Goal: Task Accomplishment & Management: Complete application form

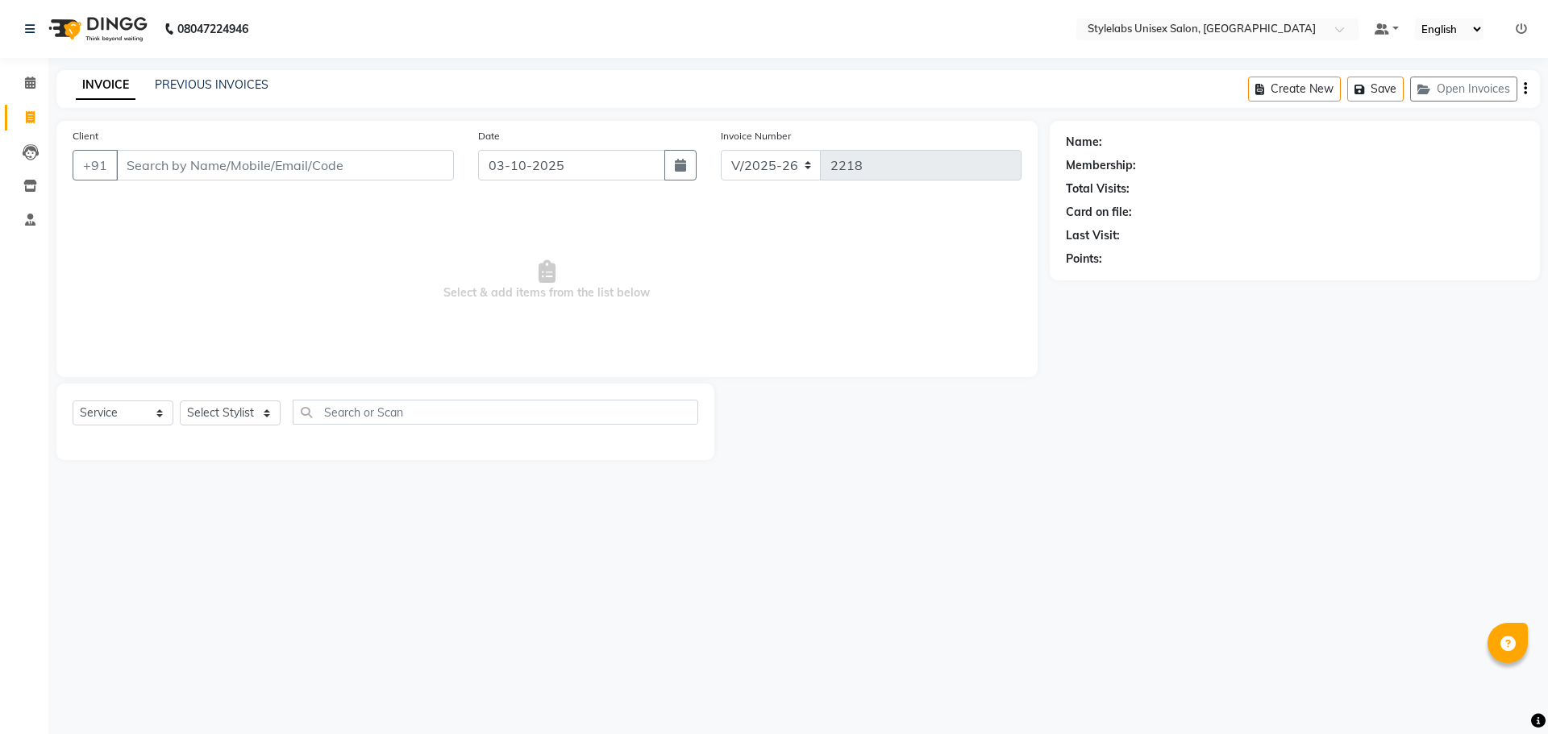
select select "6674"
select select "service"
click at [270, 415] on select "Select Stylist Admin (stylelabs123) [PERSON_NAME] Chitra Manager Manager stylel…" at bounding box center [230, 413] width 101 height 25
select select "93052"
click at [180, 401] on select "Select Stylist Admin (stylelabs123) [PERSON_NAME] Chitra Manager Manager stylel…" at bounding box center [230, 413] width 101 height 25
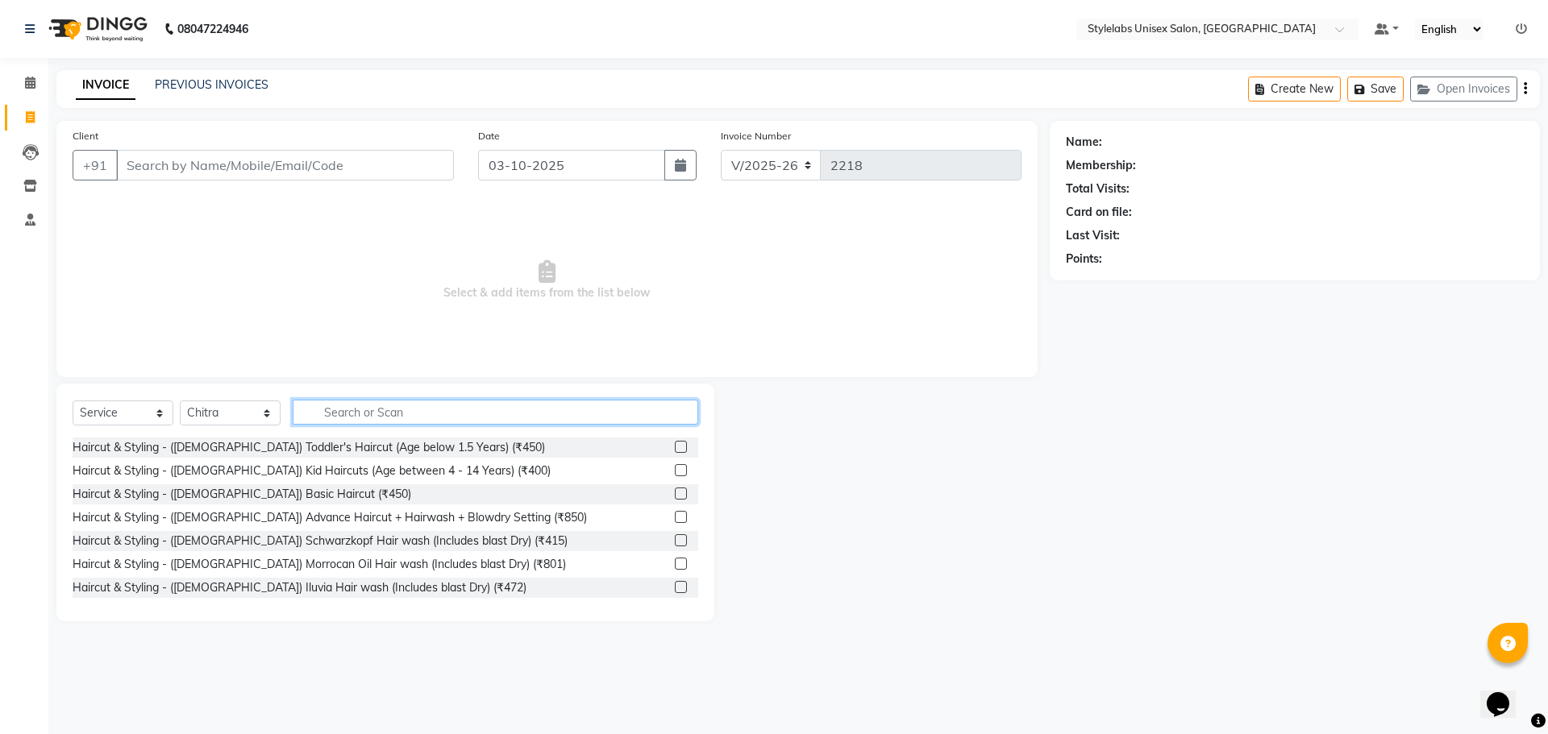
click at [421, 416] on input "text" at bounding box center [495, 412] width 405 height 25
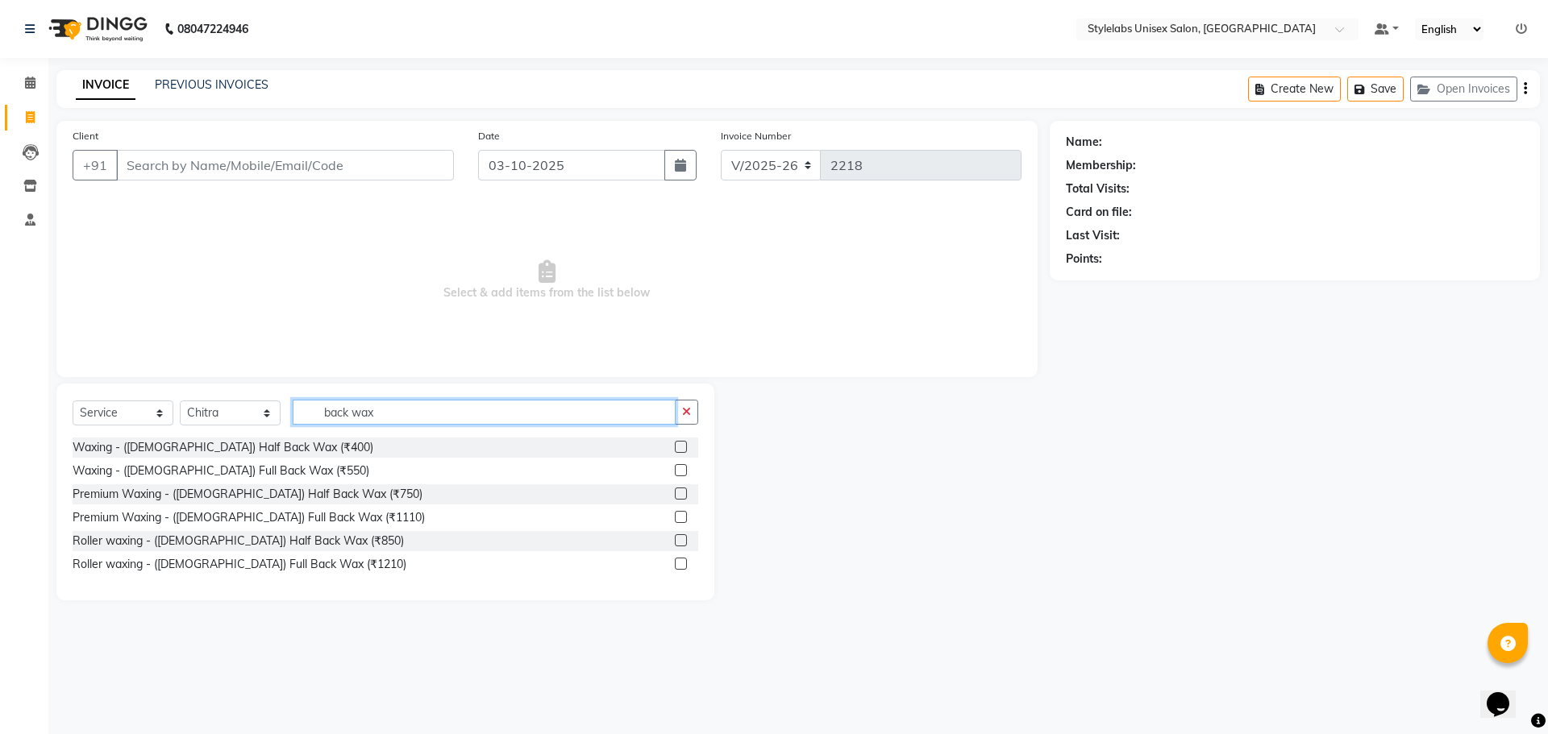
type input "back wax"
click at [680, 563] on label at bounding box center [681, 564] width 12 height 12
click at [680, 563] on input "checkbox" at bounding box center [680, 564] width 10 height 10
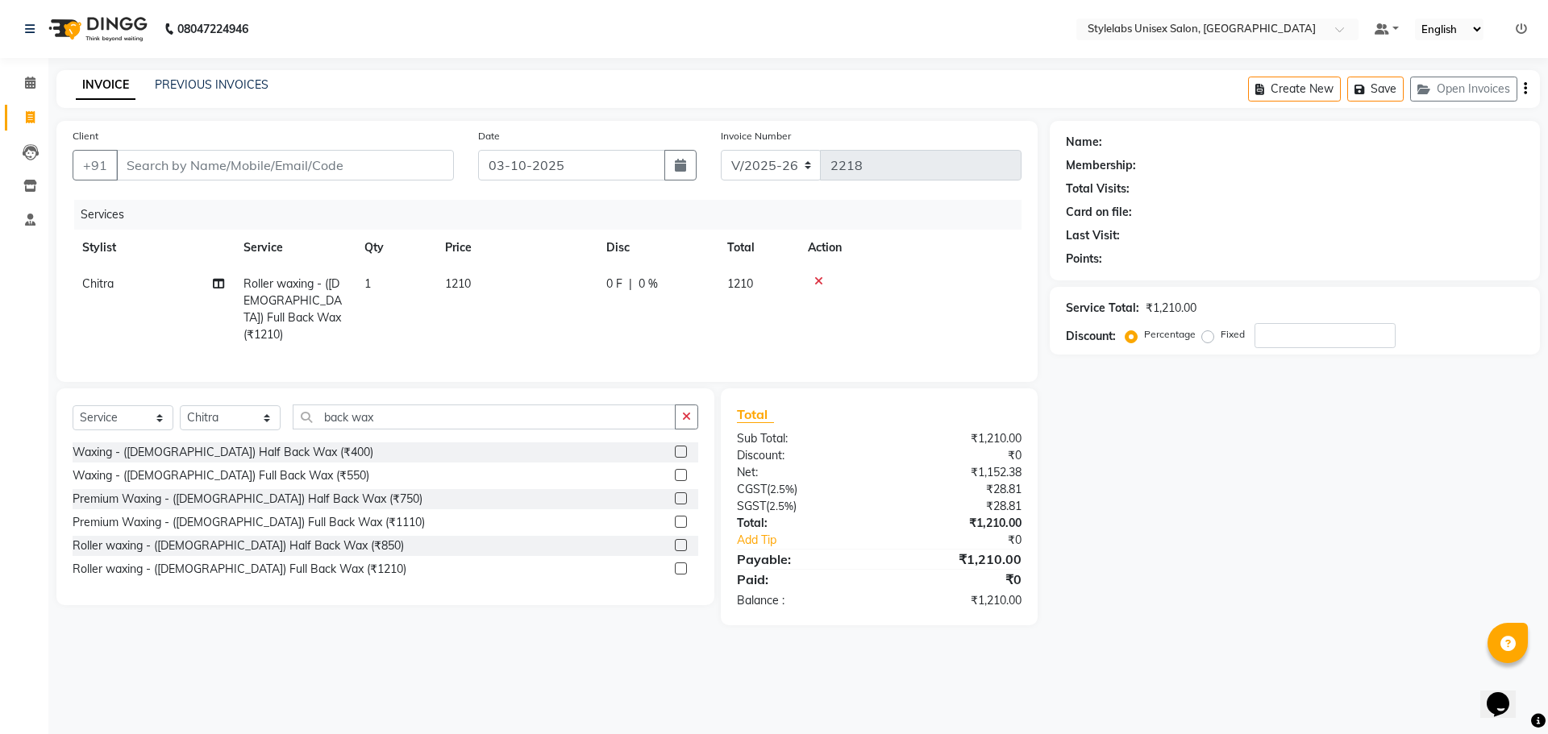
click at [680, 563] on label at bounding box center [681, 569] width 12 height 12
click at [680, 564] on input "checkbox" at bounding box center [680, 569] width 10 height 10
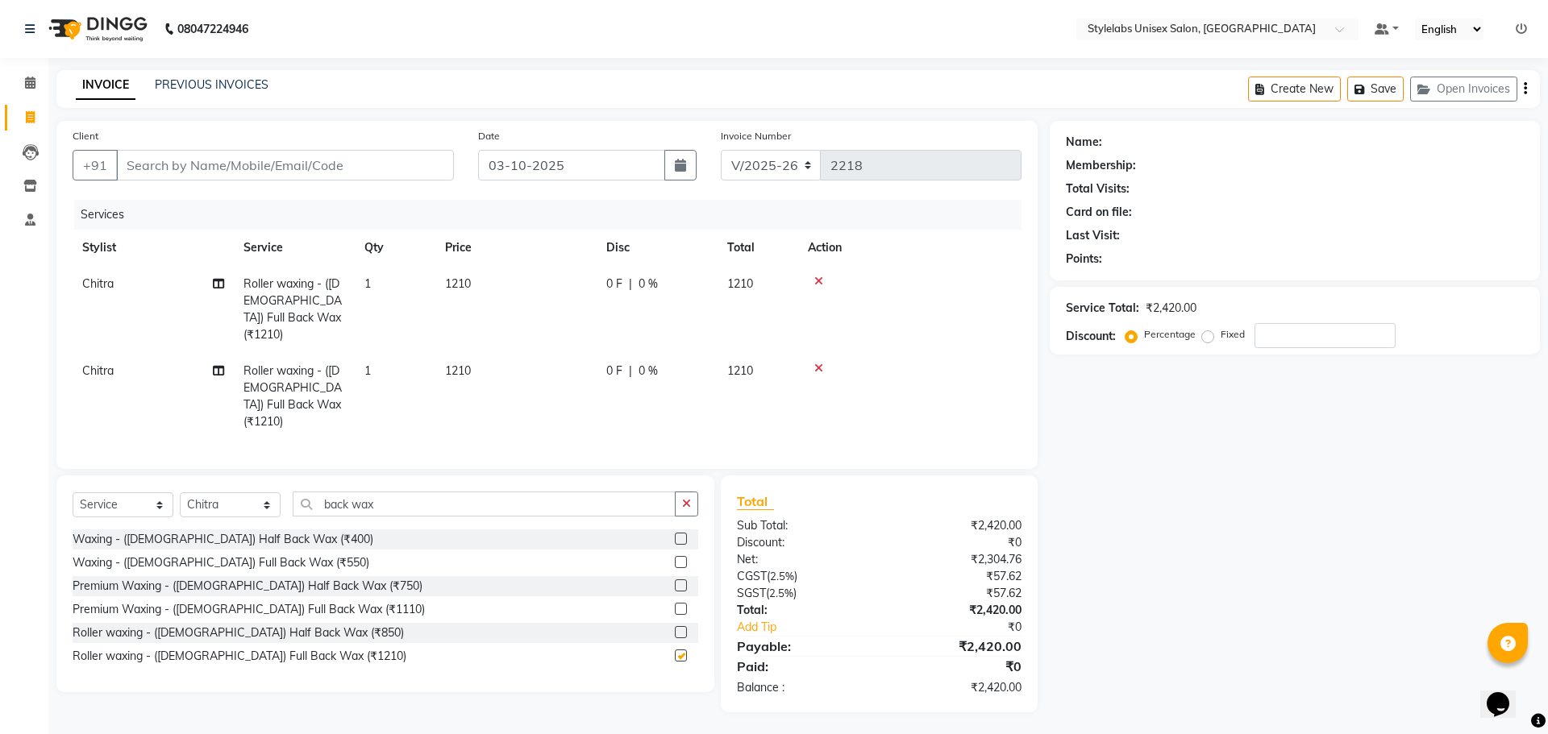
checkbox input "false"
click at [372, 492] on input "back wax" at bounding box center [484, 504] width 383 height 25
type input "b"
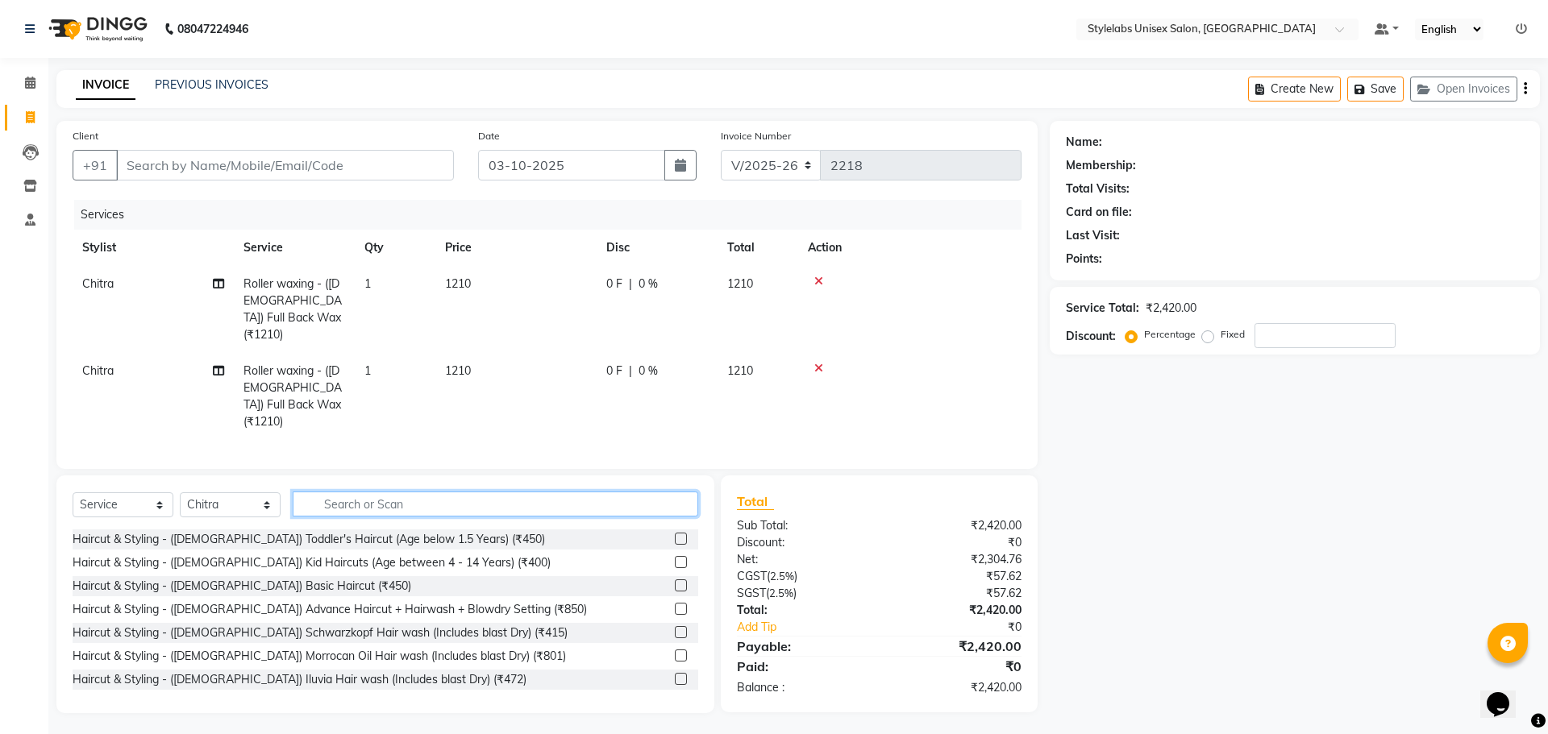
click at [377, 492] on input "text" at bounding box center [495, 504] width 405 height 25
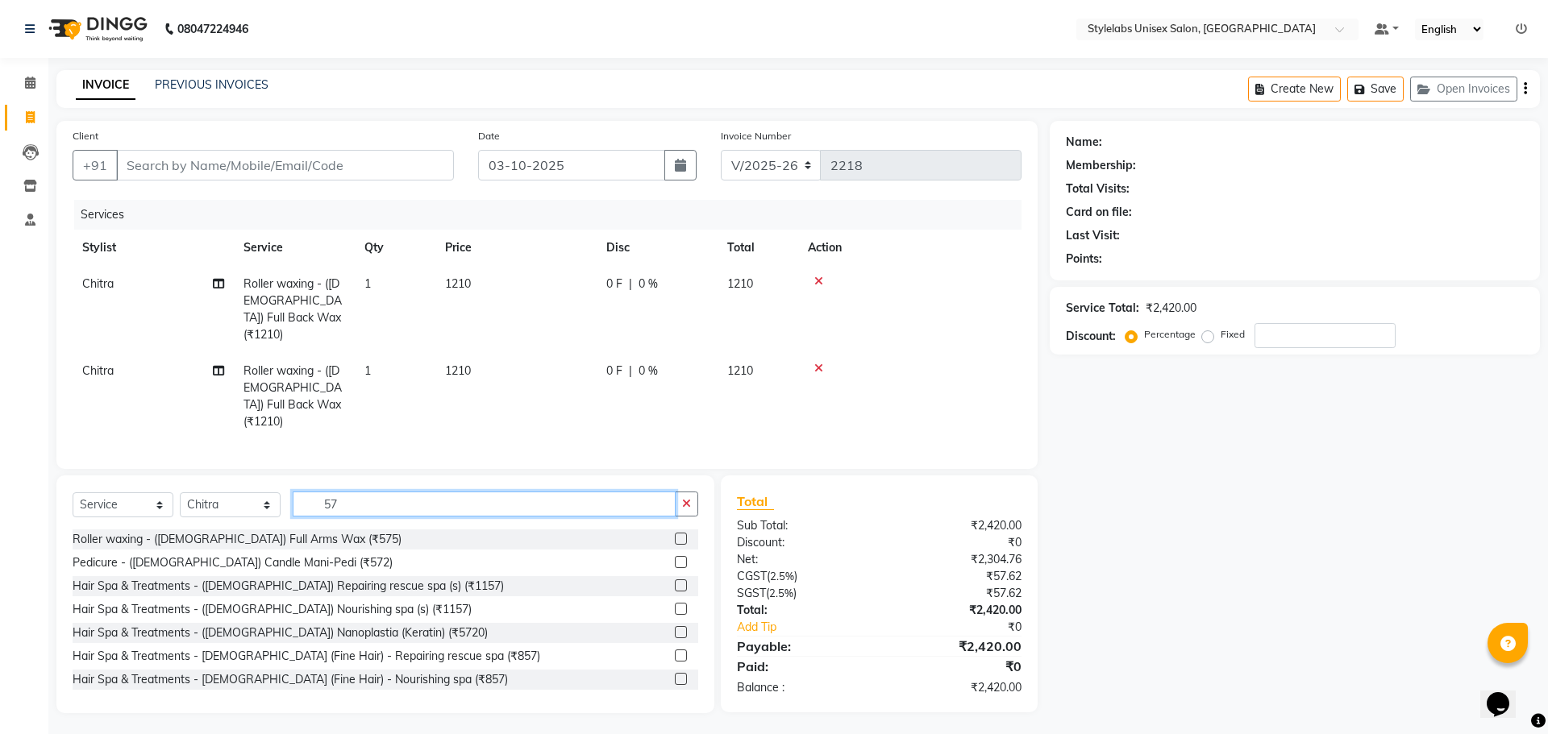
type input "5"
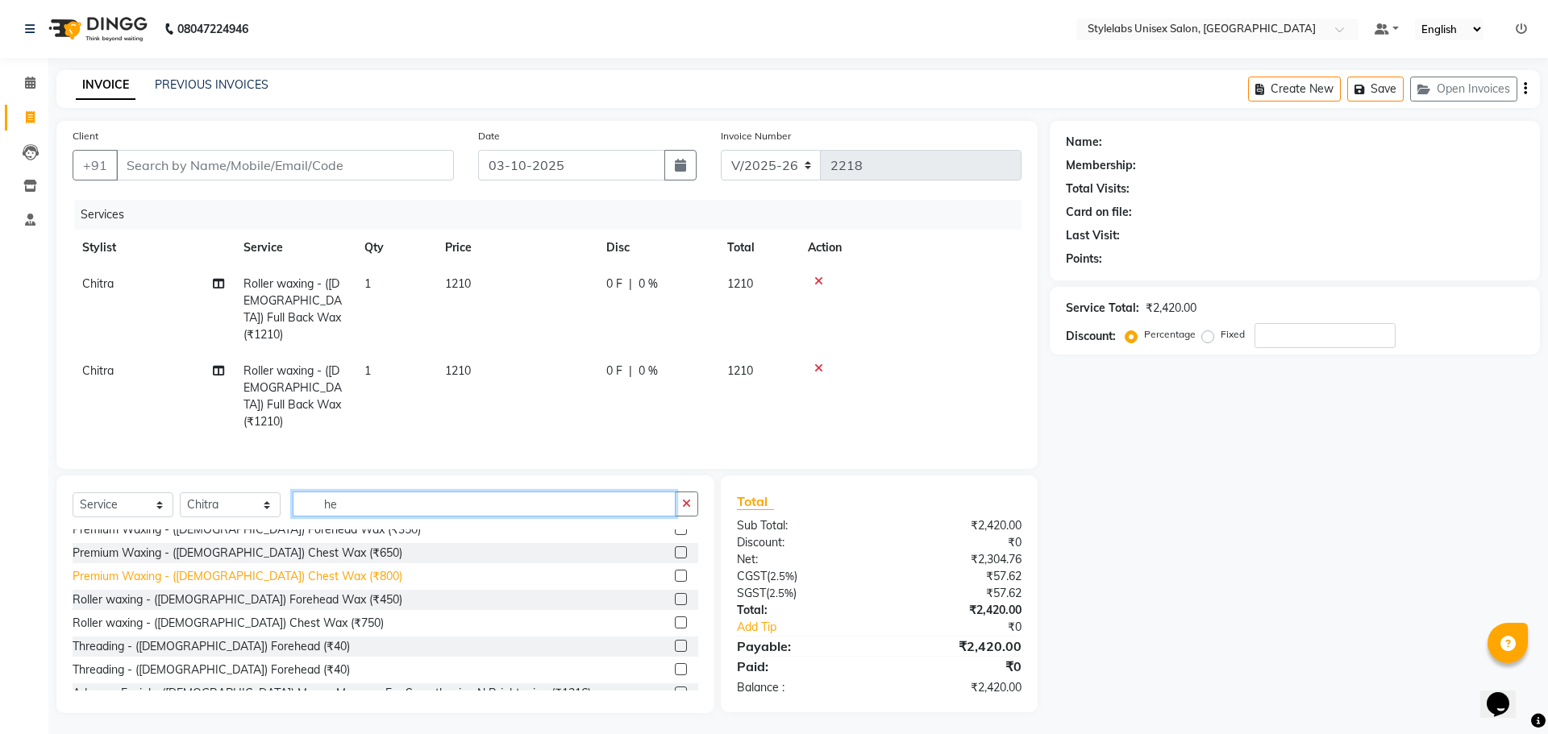
scroll to position [81, 0]
type input "h"
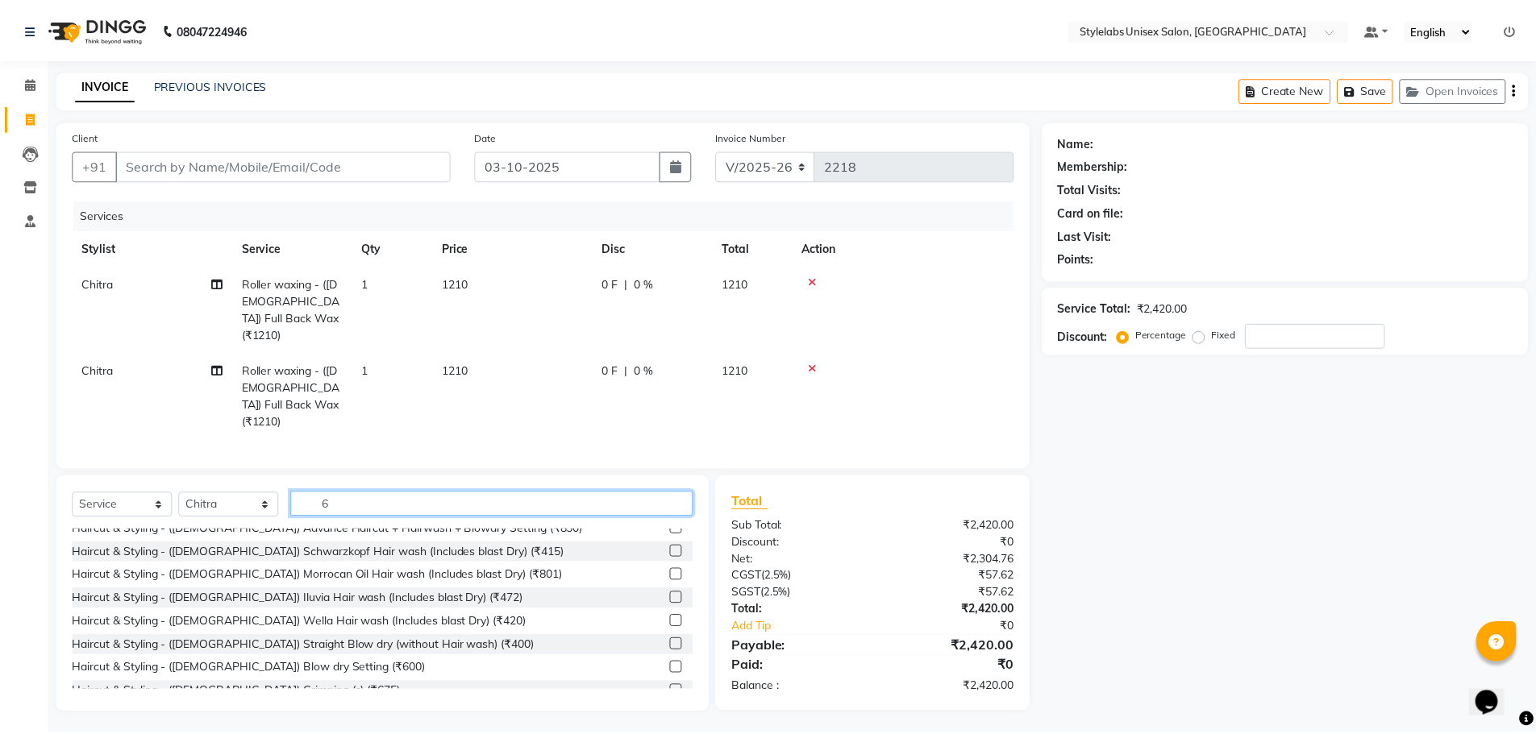
scroll to position [0, 0]
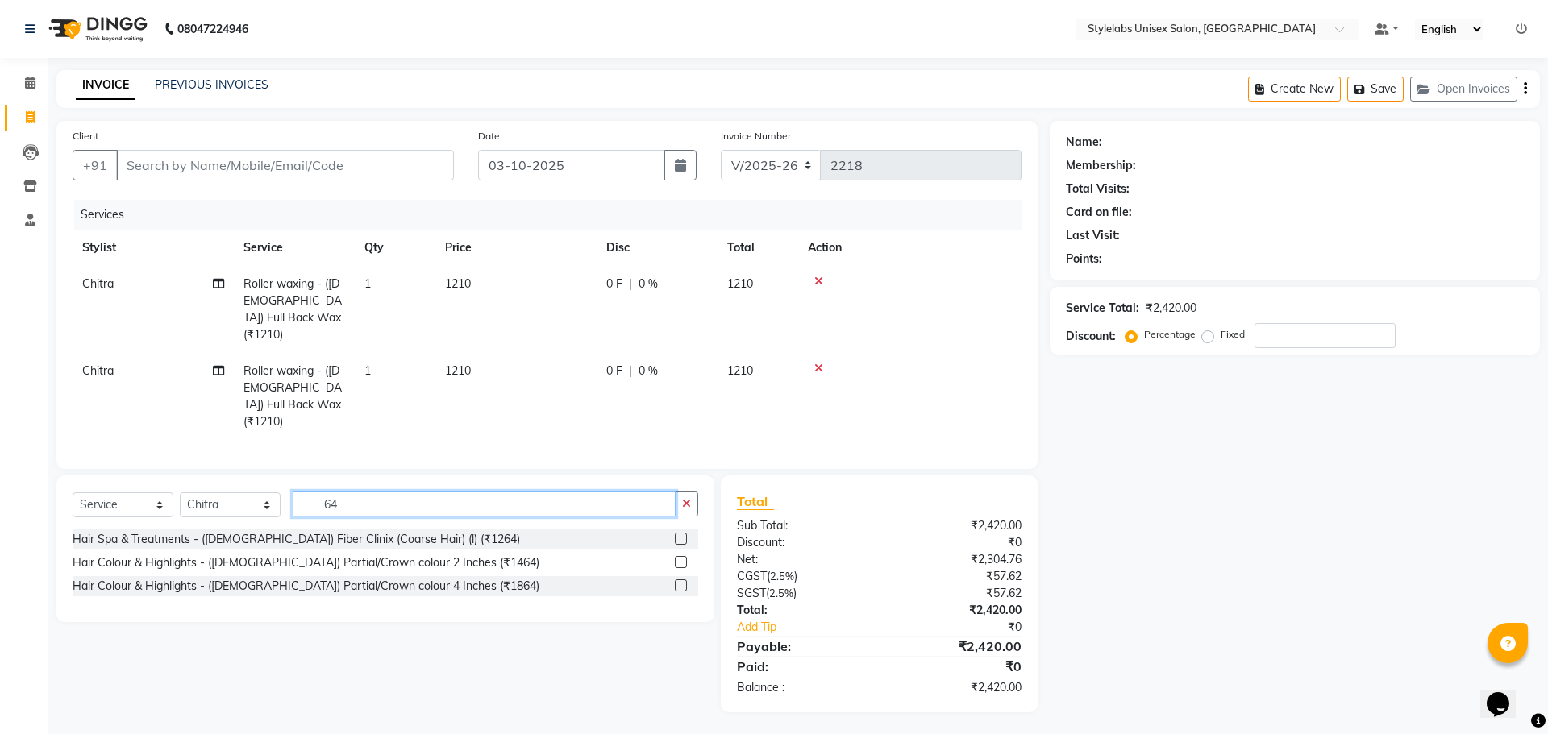
type input "6"
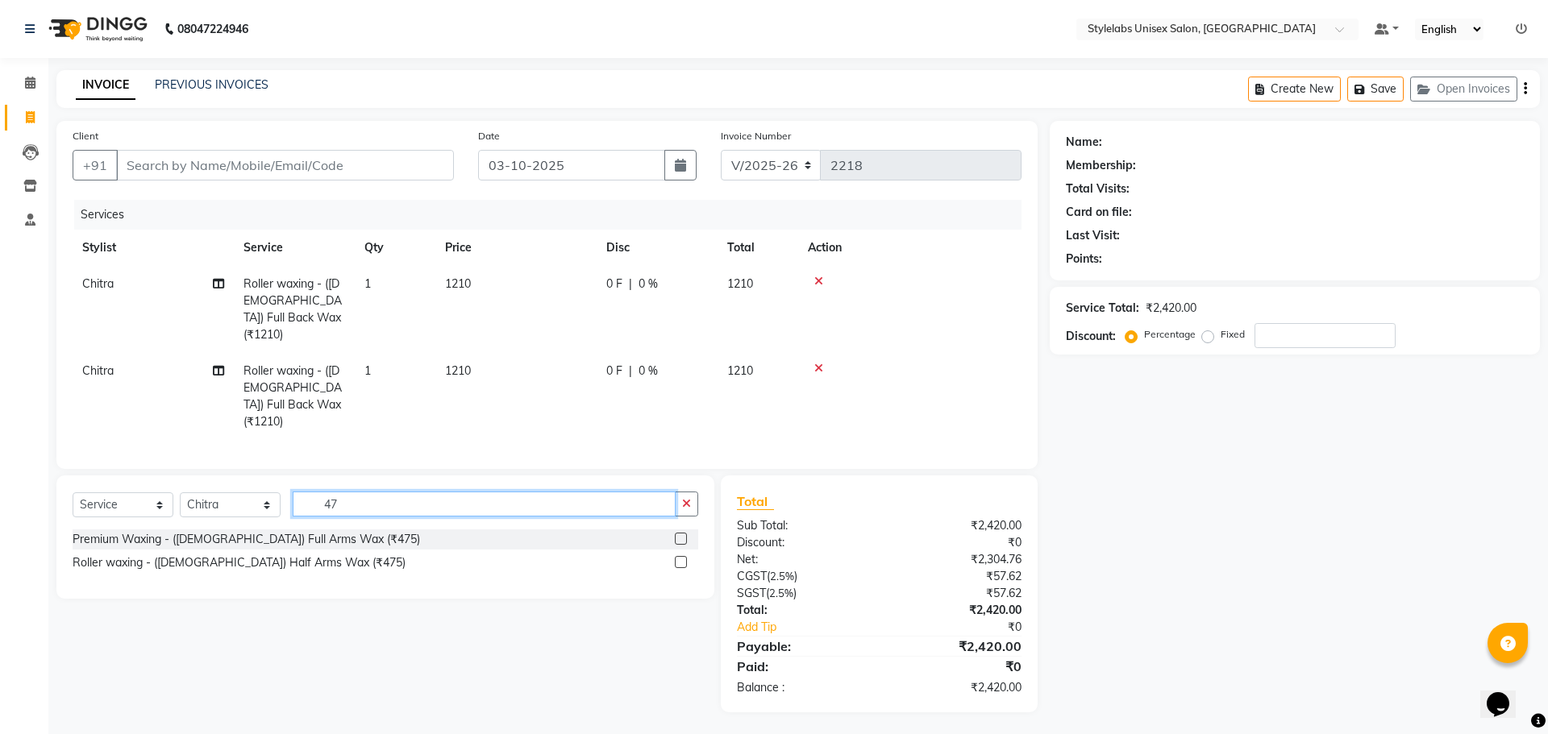
type input "4"
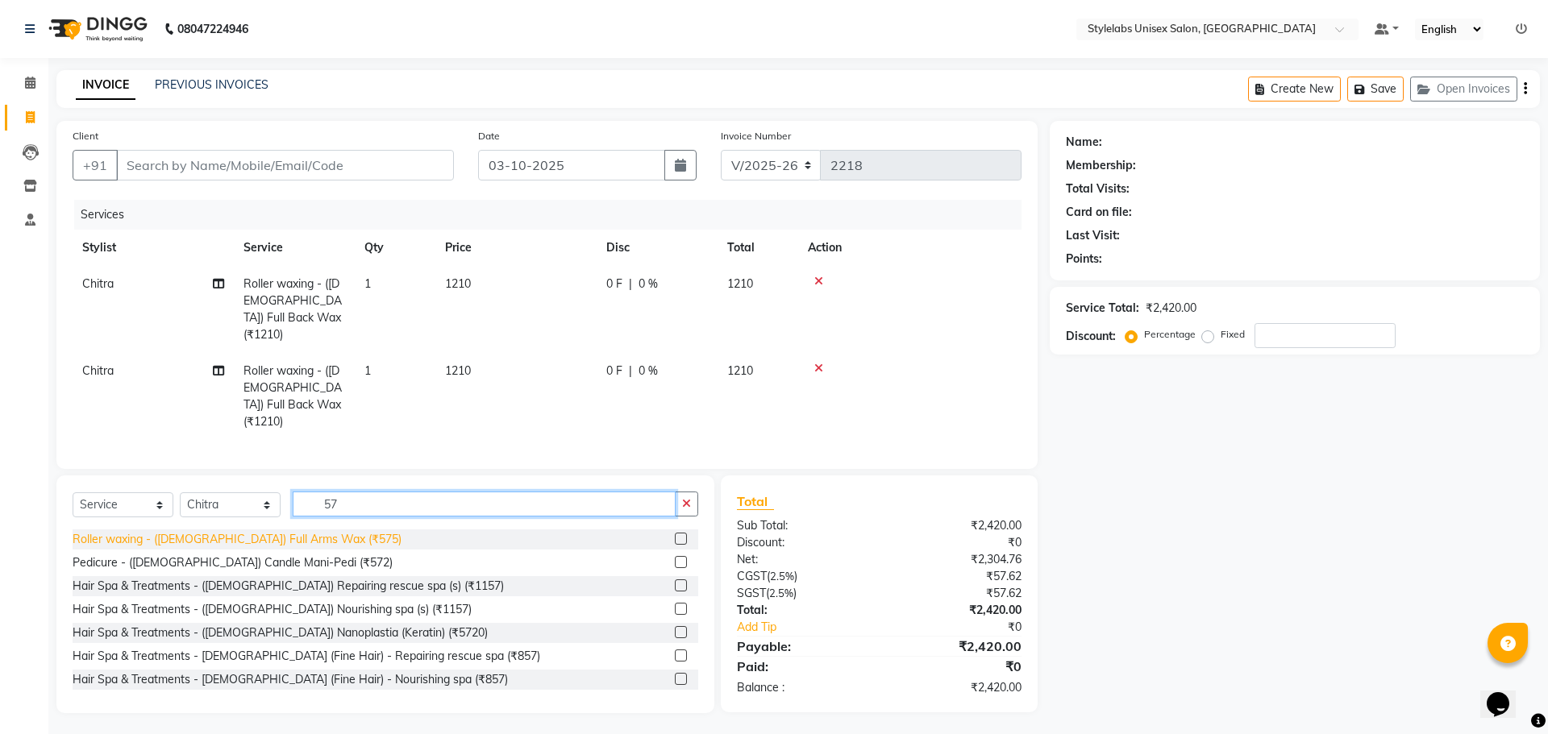
type input "57"
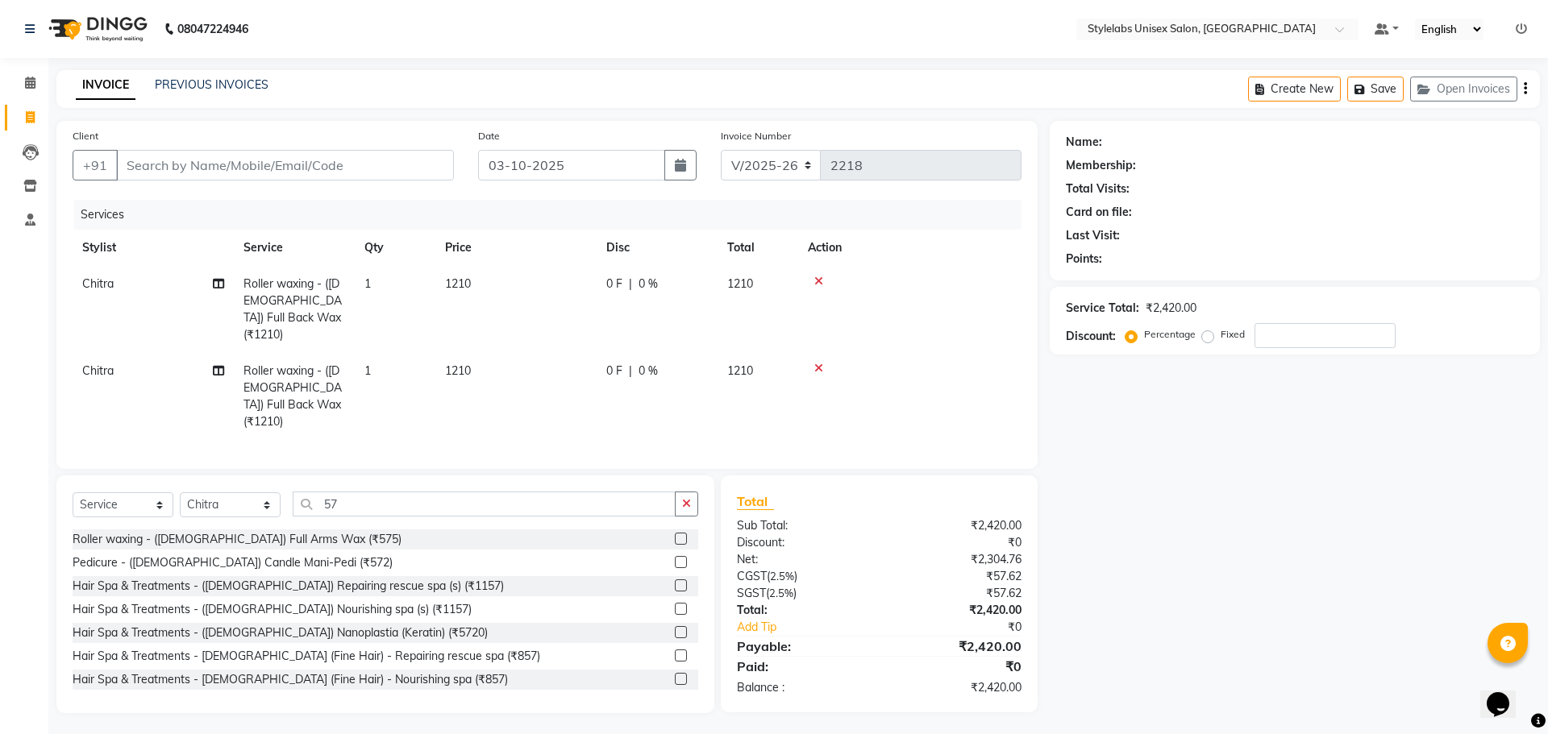
click at [264, 531] on div "Roller waxing - ([DEMOGRAPHIC_DATA]) Full Arms Wax (₹575)" at bounding box center [237, 539] width 329 height 17
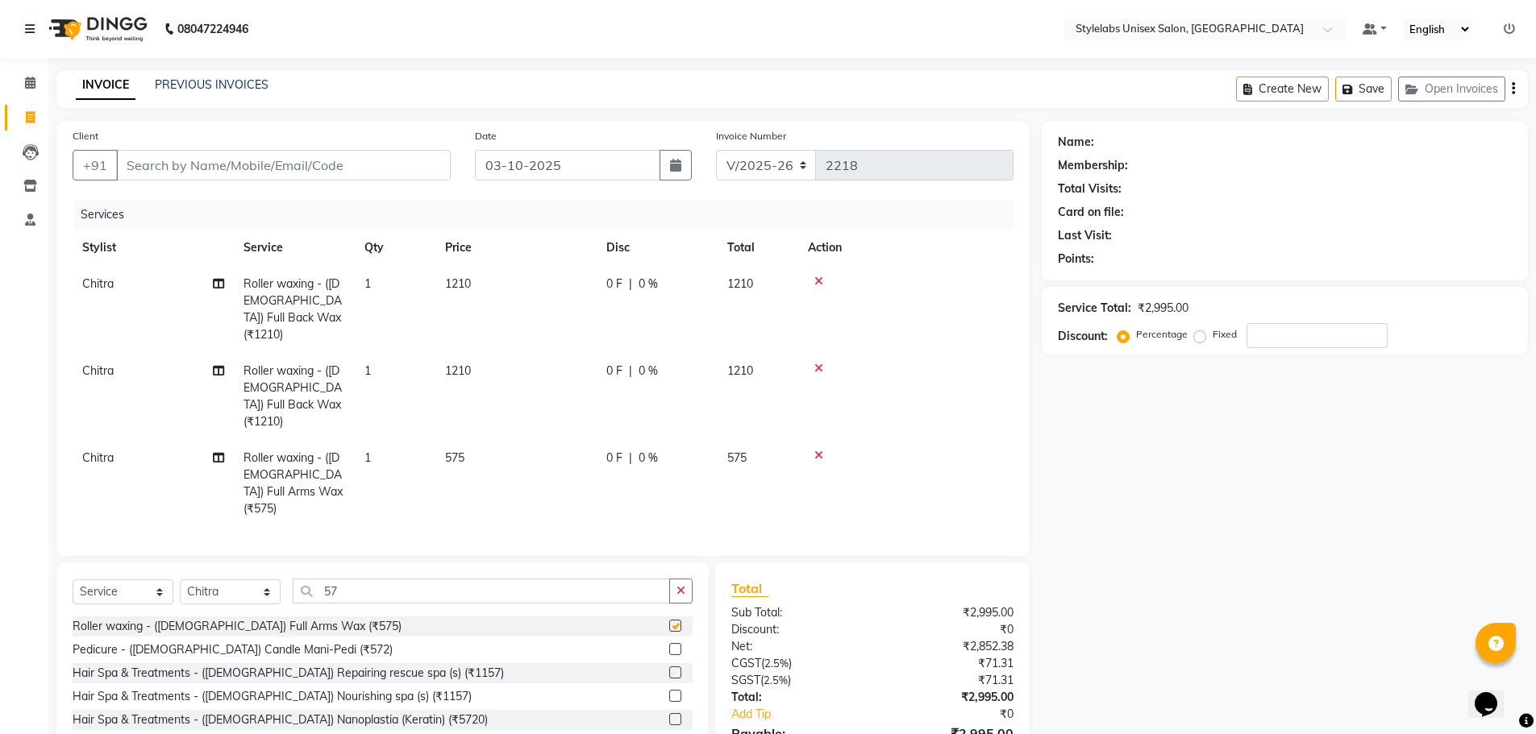
checkbox input "false"
click at [347, 579] on input "57" at bounding box center [481, 591] width 377 height 25
type input "5"
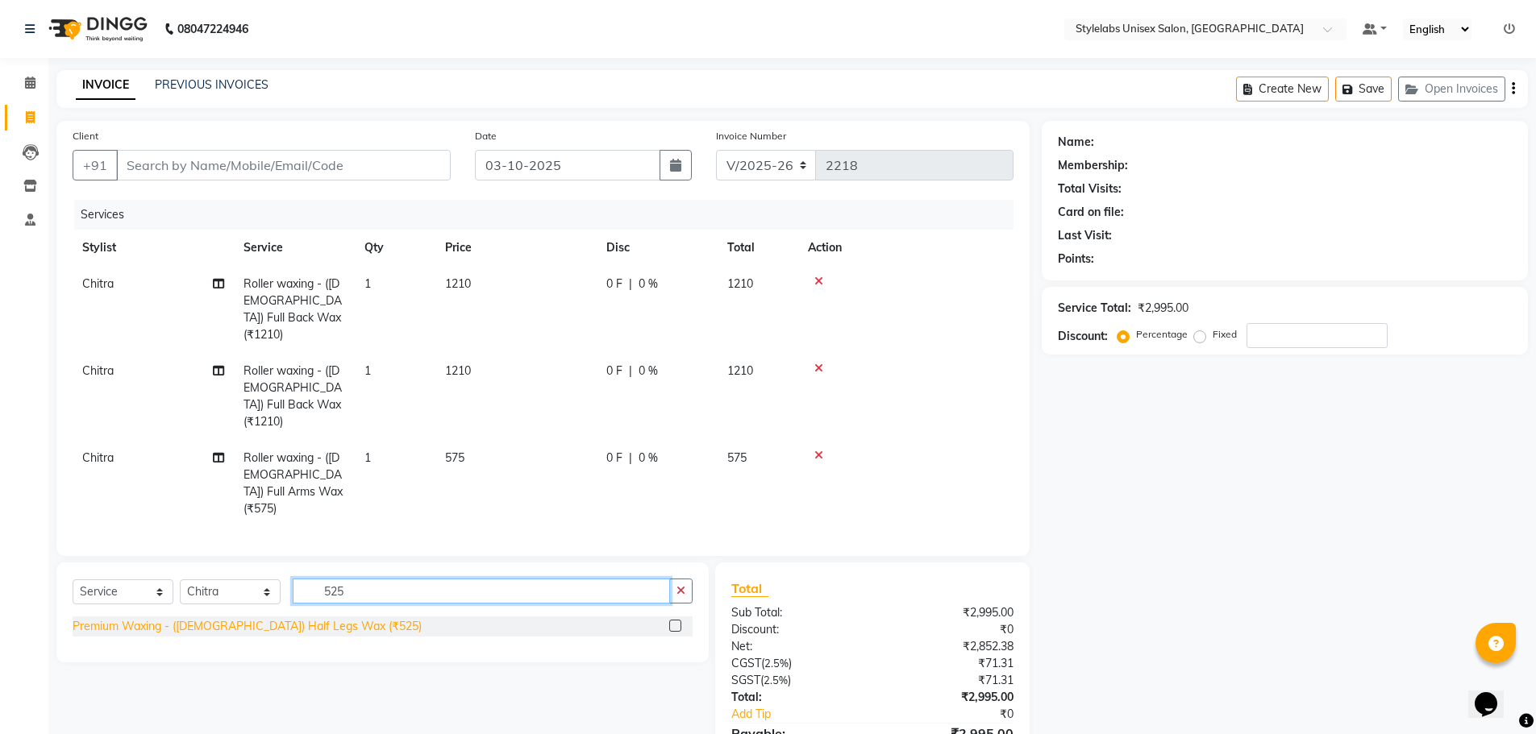
type input "525"
click at [281, 618] on div "Premium Waxing - ([DEMOGRAPHIC_DATA]) Half Legs Wax (₹525)" at bounding box center [247, 626] width 349 height 17
checkbox input "false"
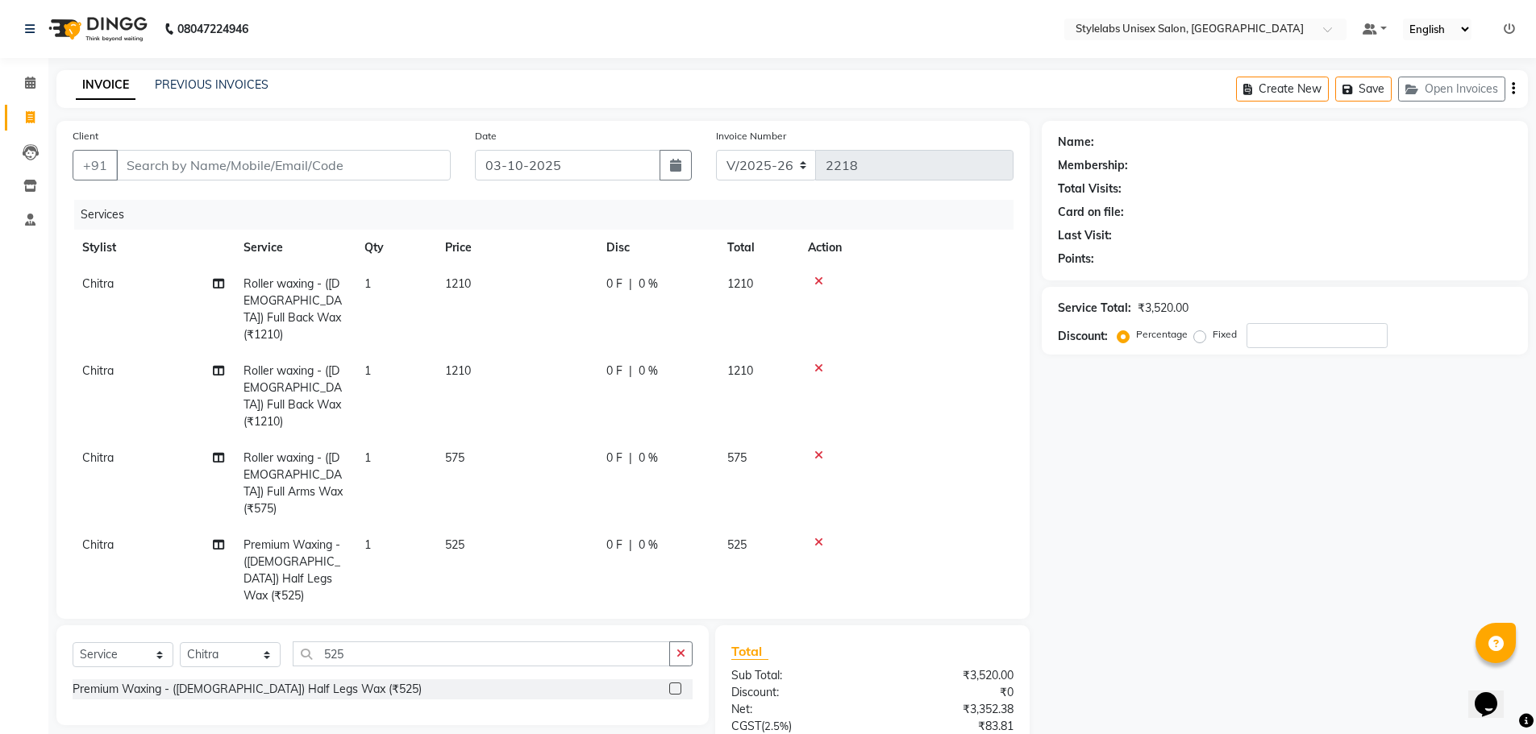
scroll to position [81, 0]
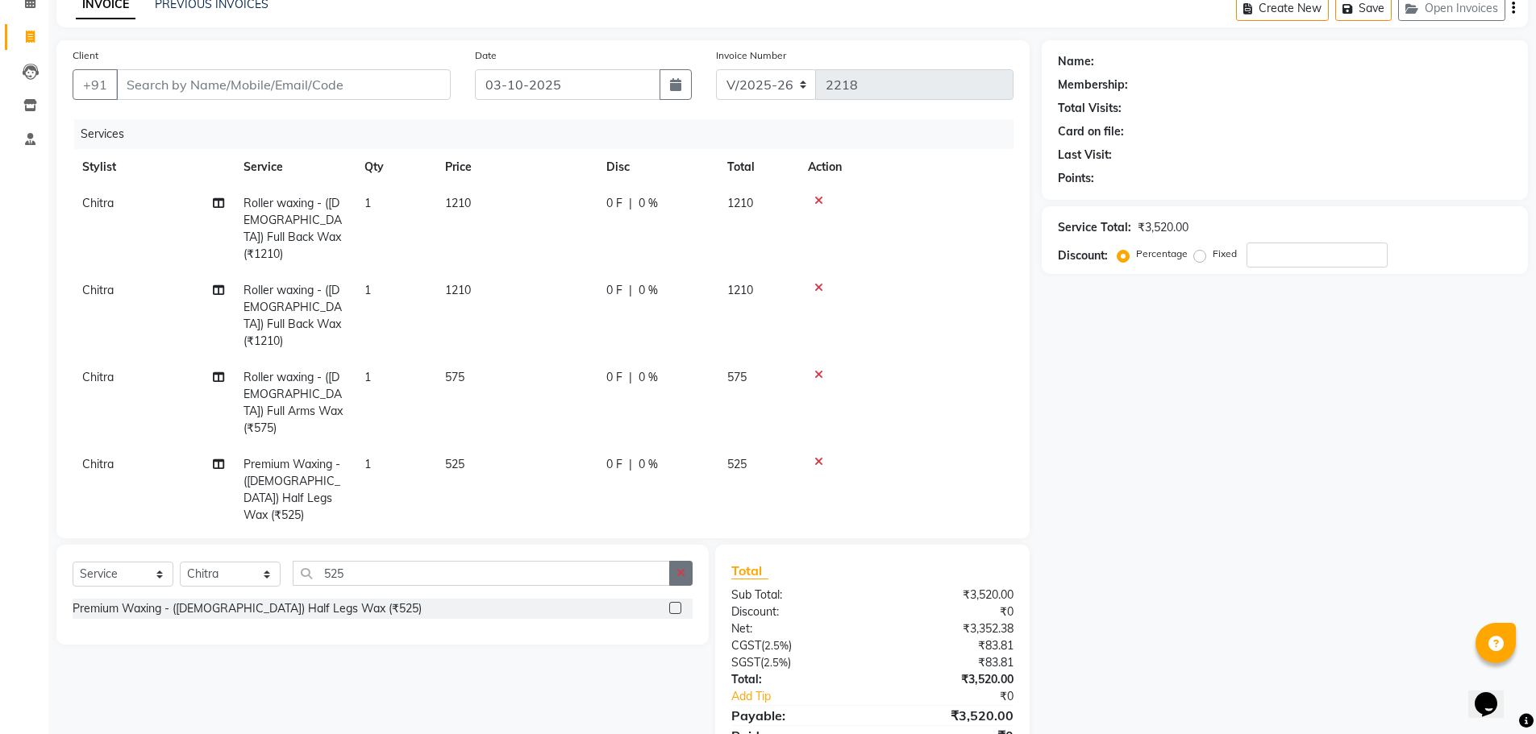
click at [680, 568] on icon "button" at bounding box center [680, 573] width 9 height 11
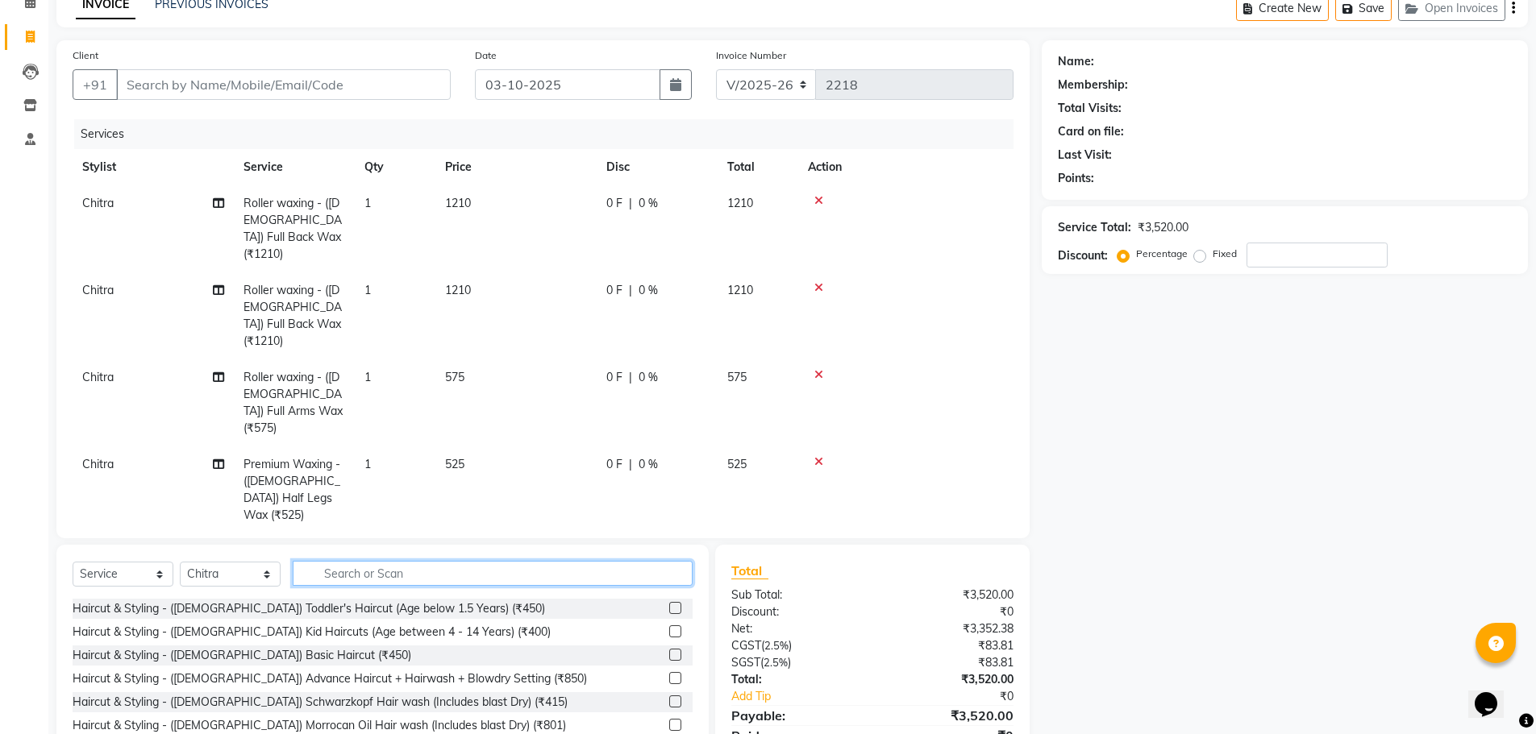
click at [593, 561] on input "text" at bounding box center [493, 573] width 400 height 25
click at [601, 561] on input "text" at bounding box center [493, 573] width 400 height 25
type input "40"
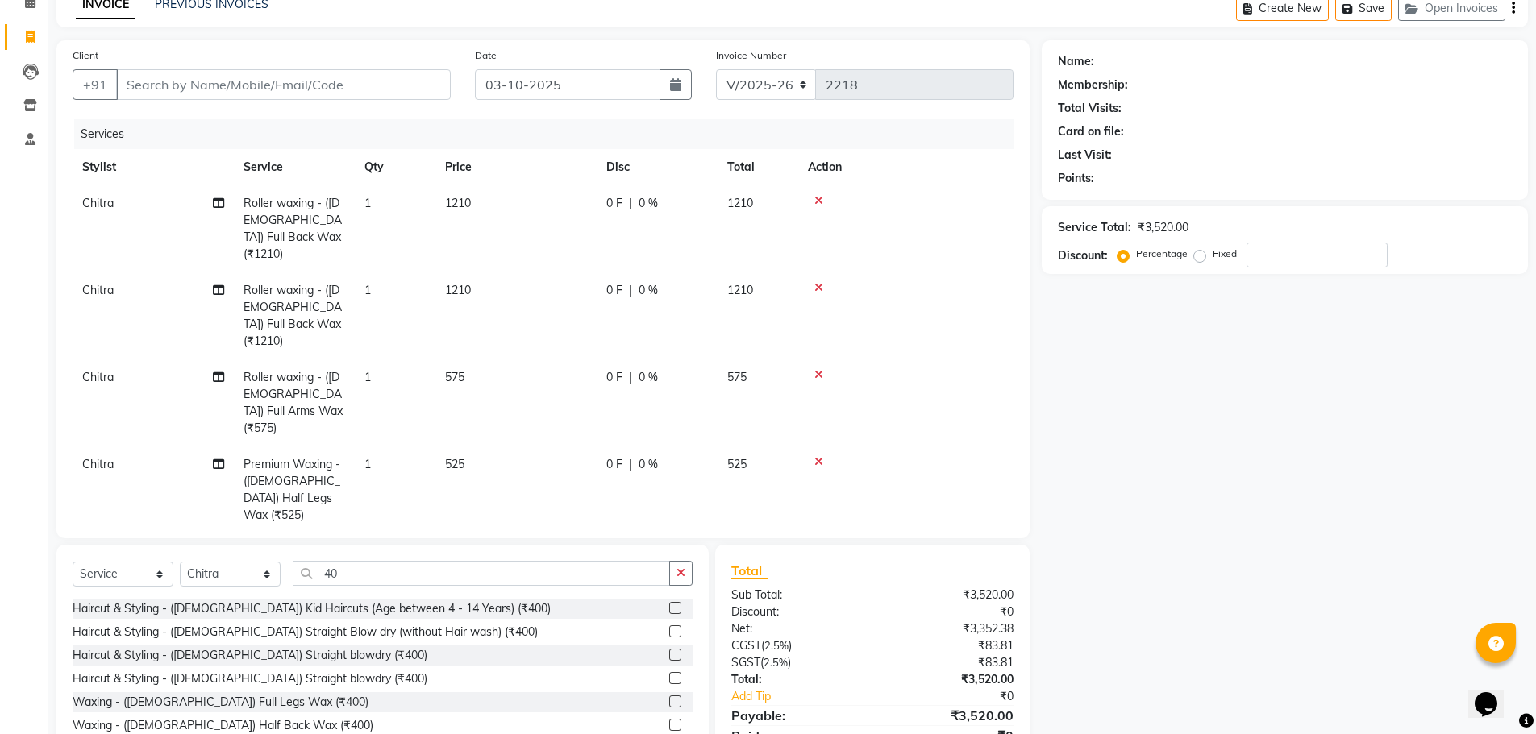
click at [822, 369] on icon at bounding box center [818, 374] width 9 height 11
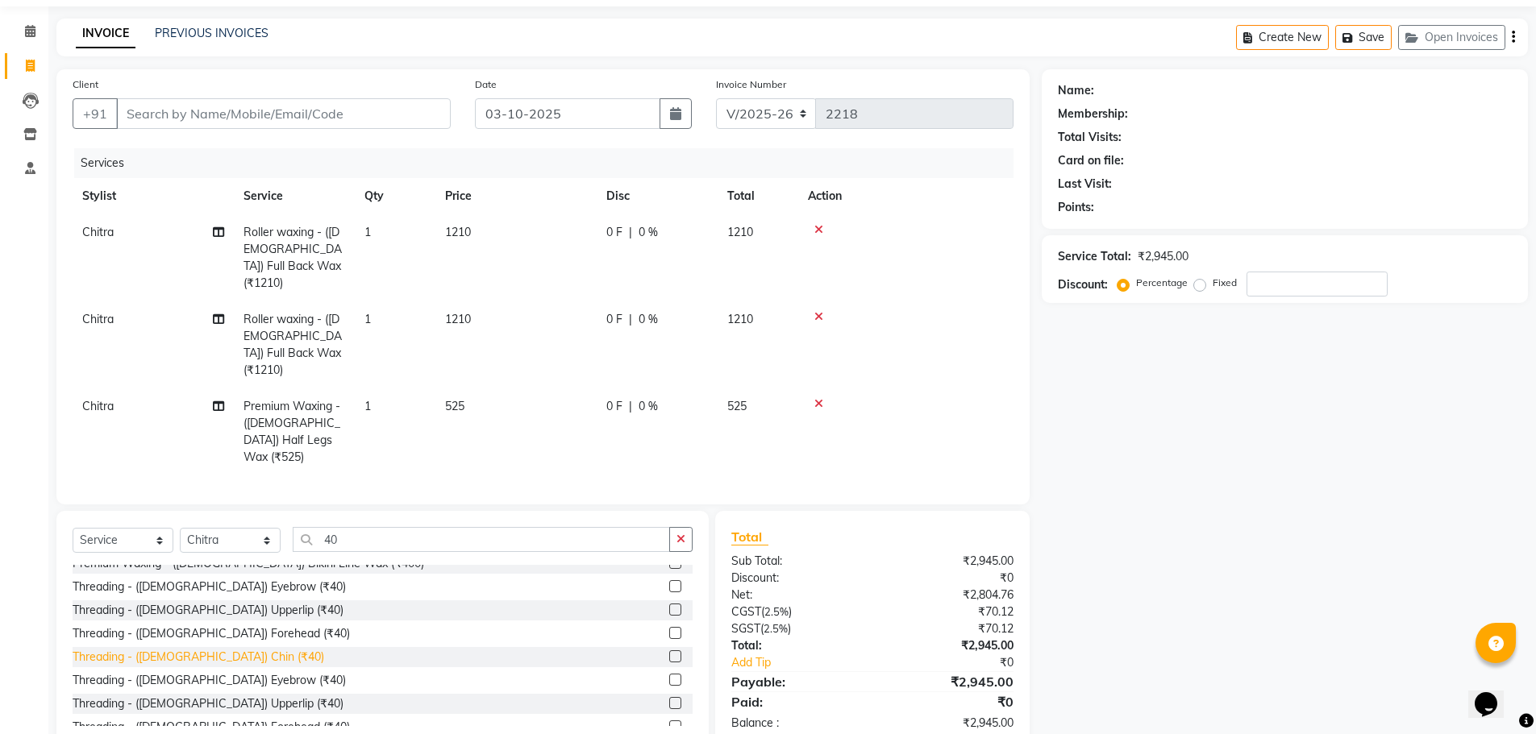
scroll to position [161, 0]
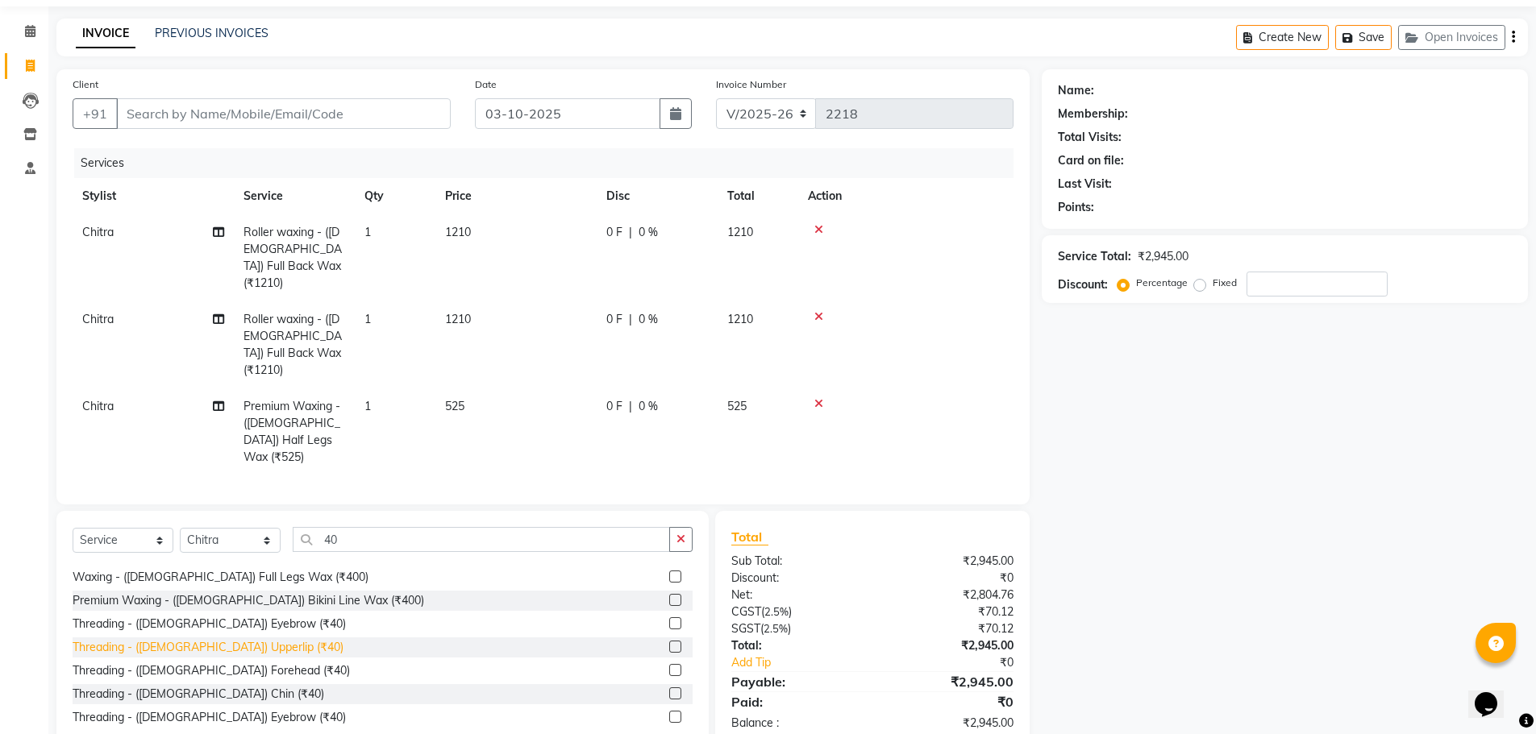
click at [206, 639] on div "Threading - ([DEMOGRAPHIC_DATA]) Upperlip (₹40)" at bounding box center [208, 647] width 271 height 17
checkbox input "false"
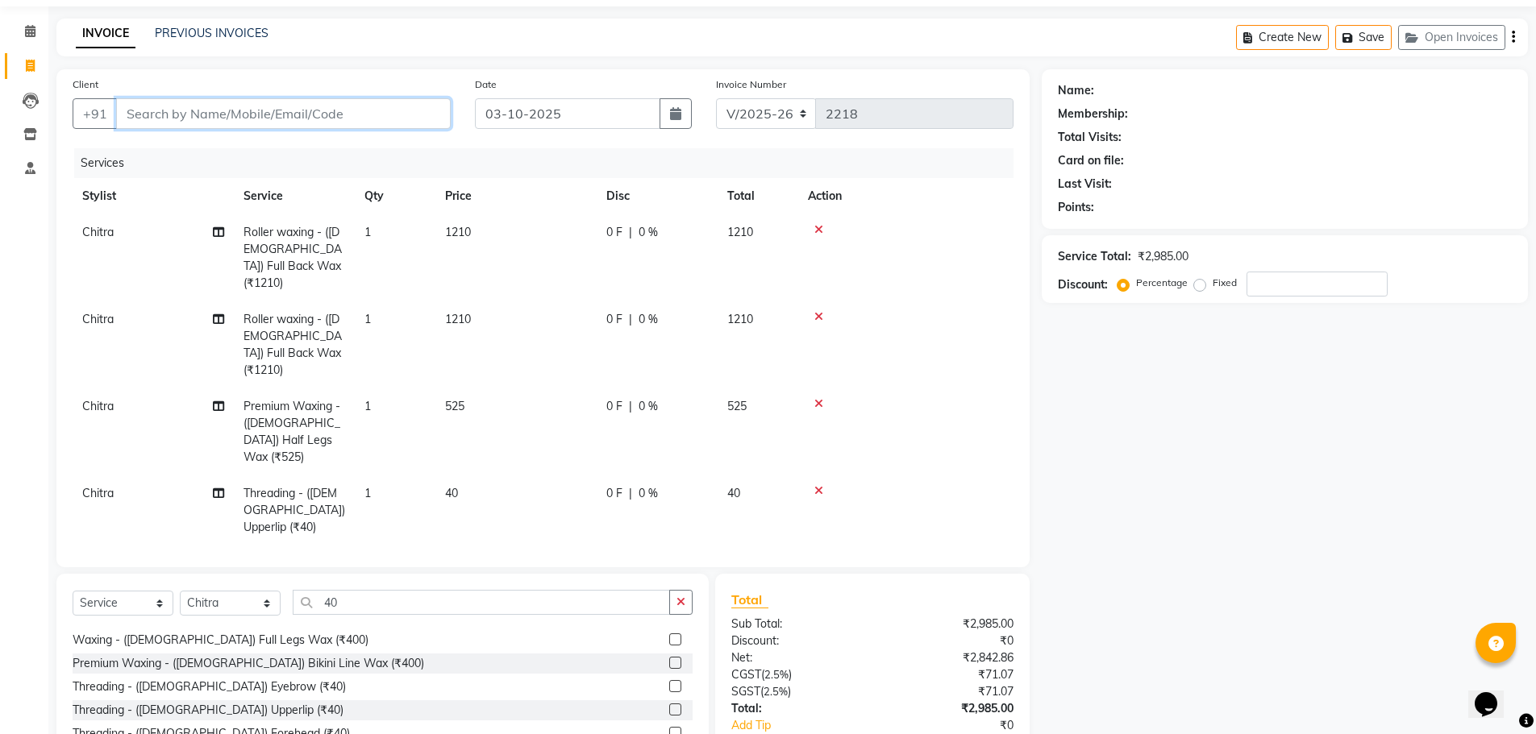
click at [193, 116] on input "Client" at bounding box center [283, 113] width 335 height 31
type input "7"
type input "0"
click at [231, 143] on ngb-highlight "78******54" at bounding box center [203, 151] width 66 height 16
type input "78******54"
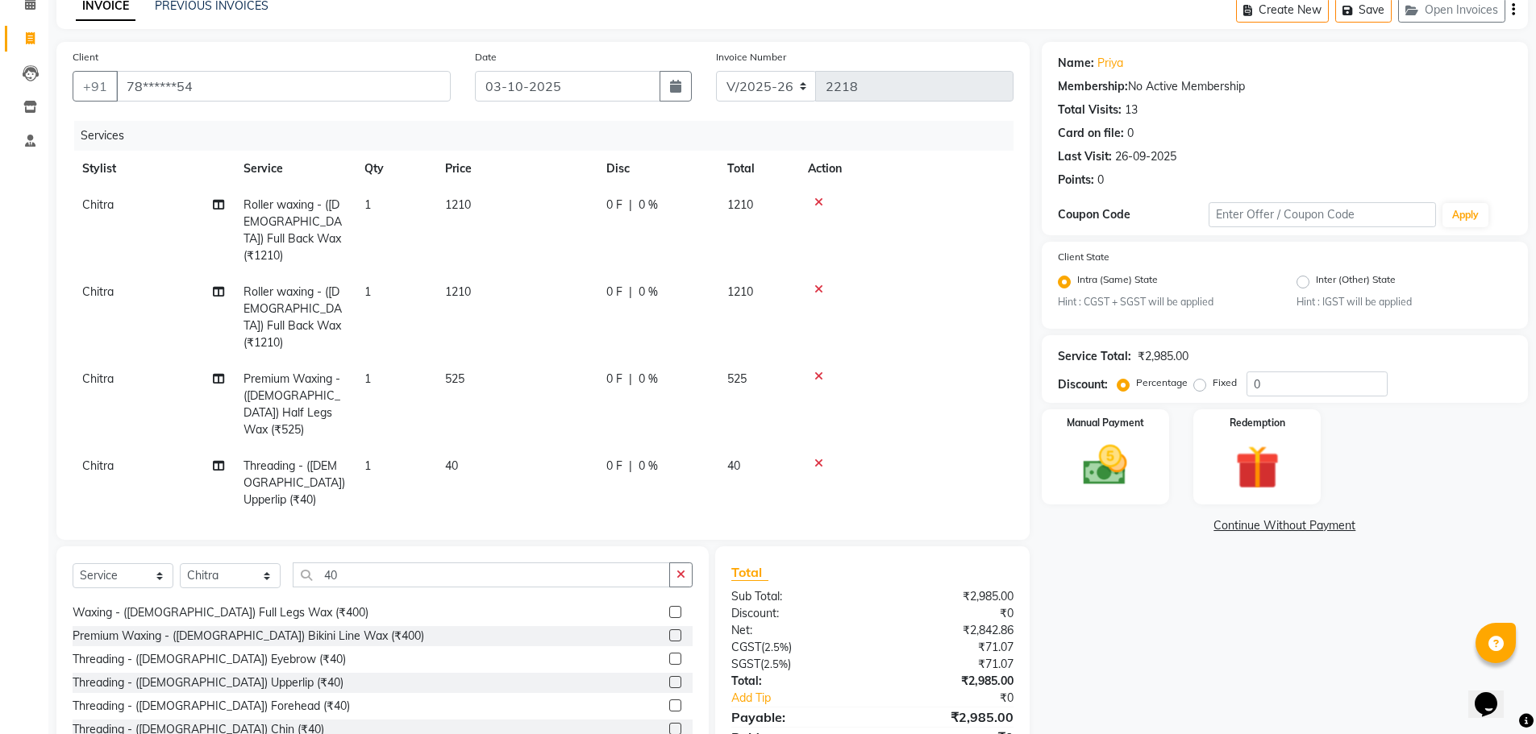
scroll to position [105, 0]
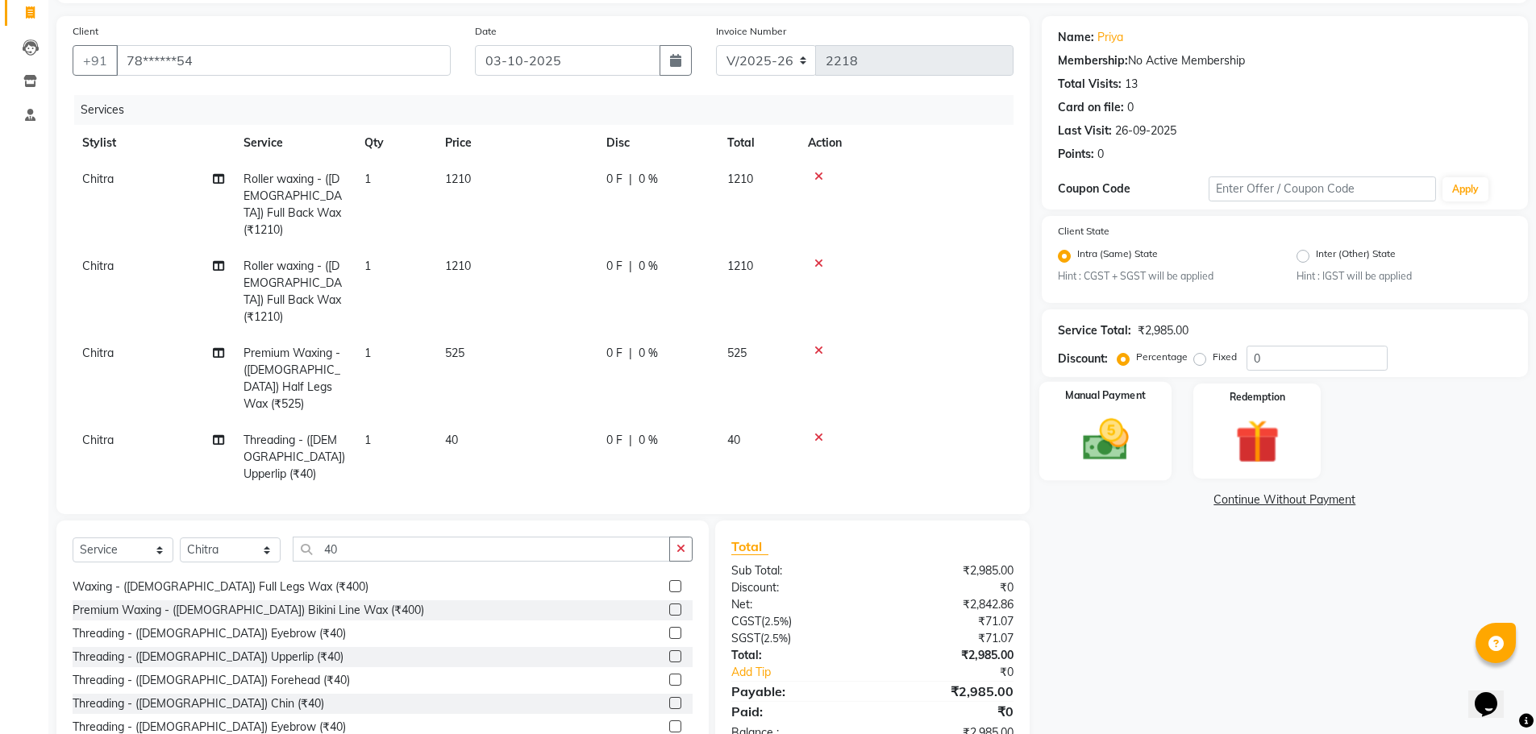
click at [1092, 418] on img at bounding box center [1105, 440] width 74 height 52
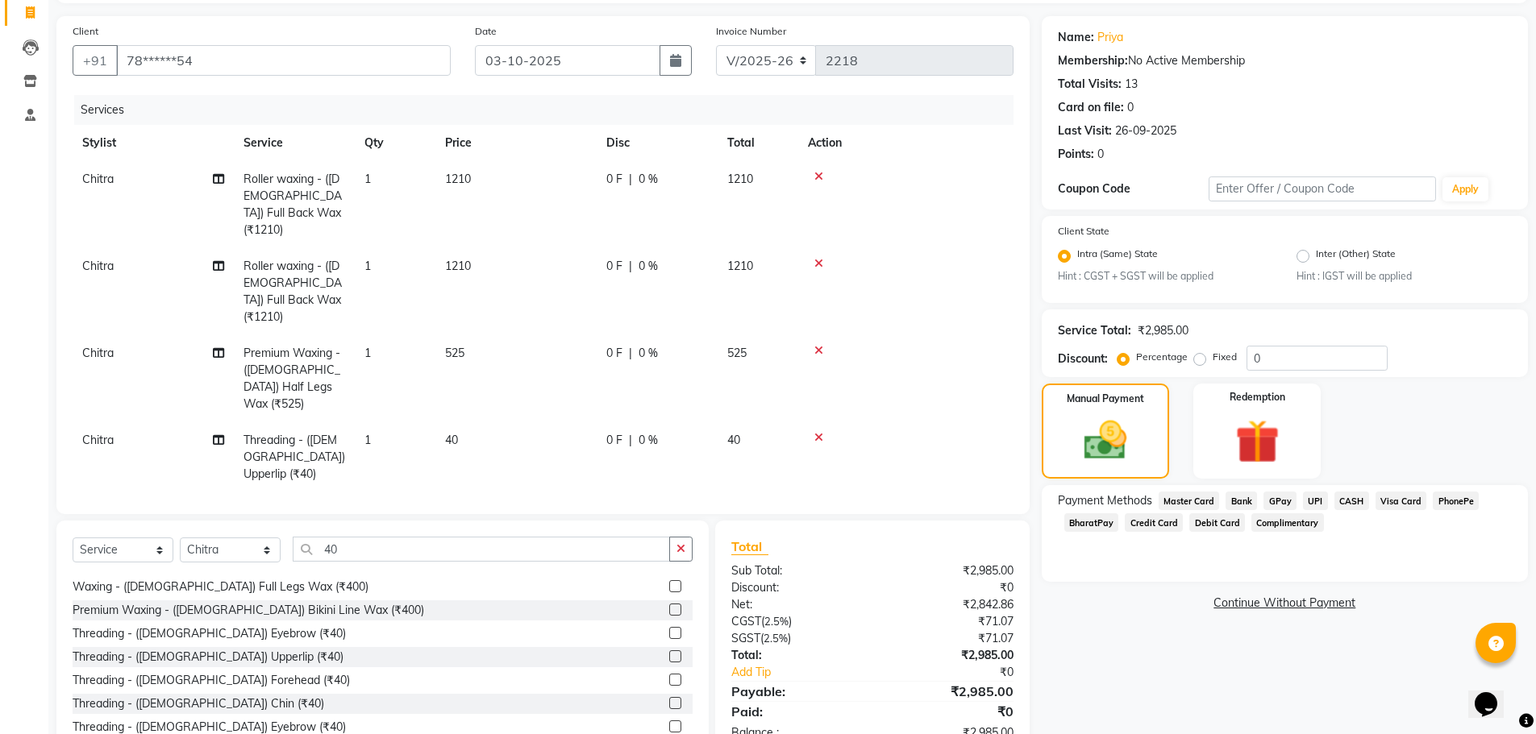
click at [1309, 498] on span "UPI" at bounding box center [1315, 501] width 25 height 19
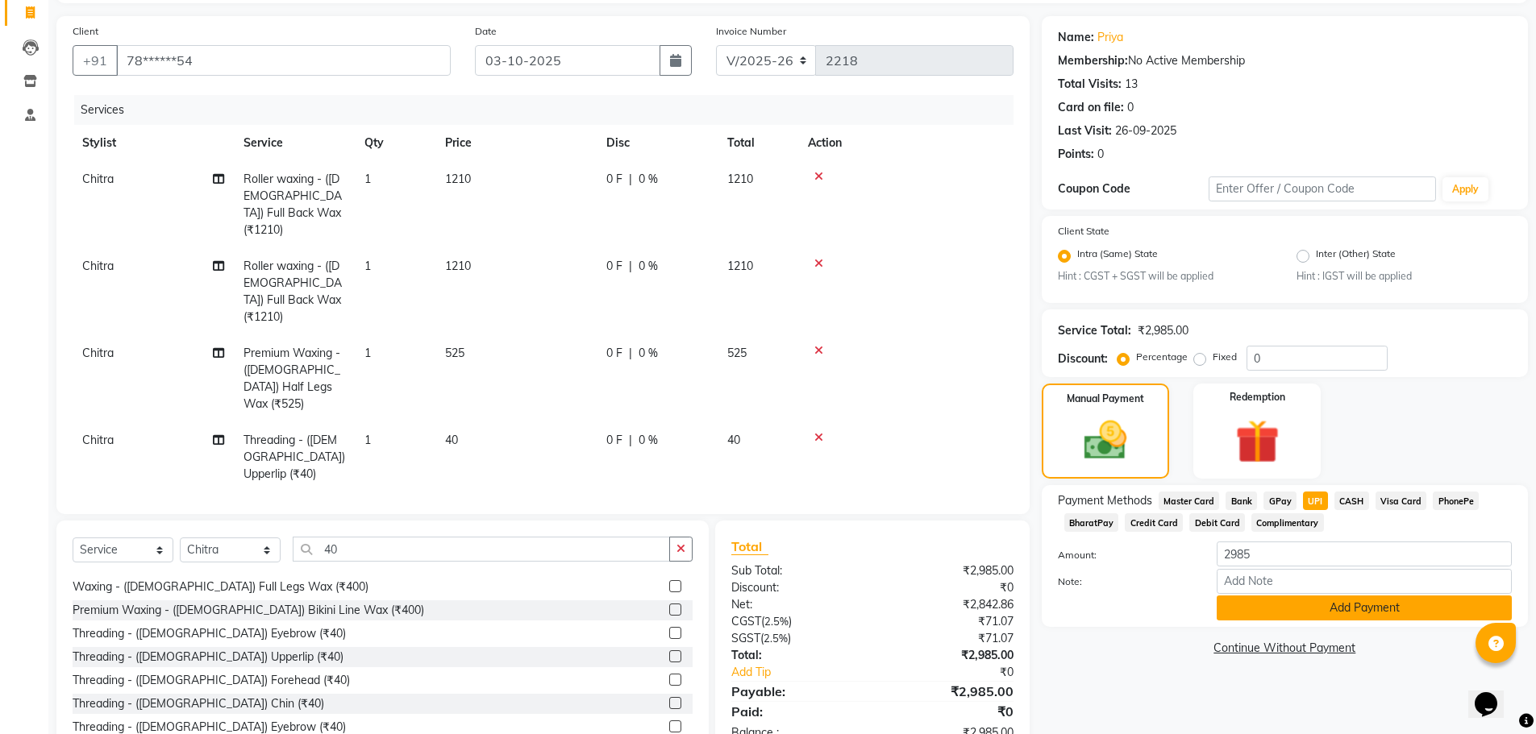
click at [1413, 601] on button "Add Payment" at bounding box center [1363, 608] width 295 height 25
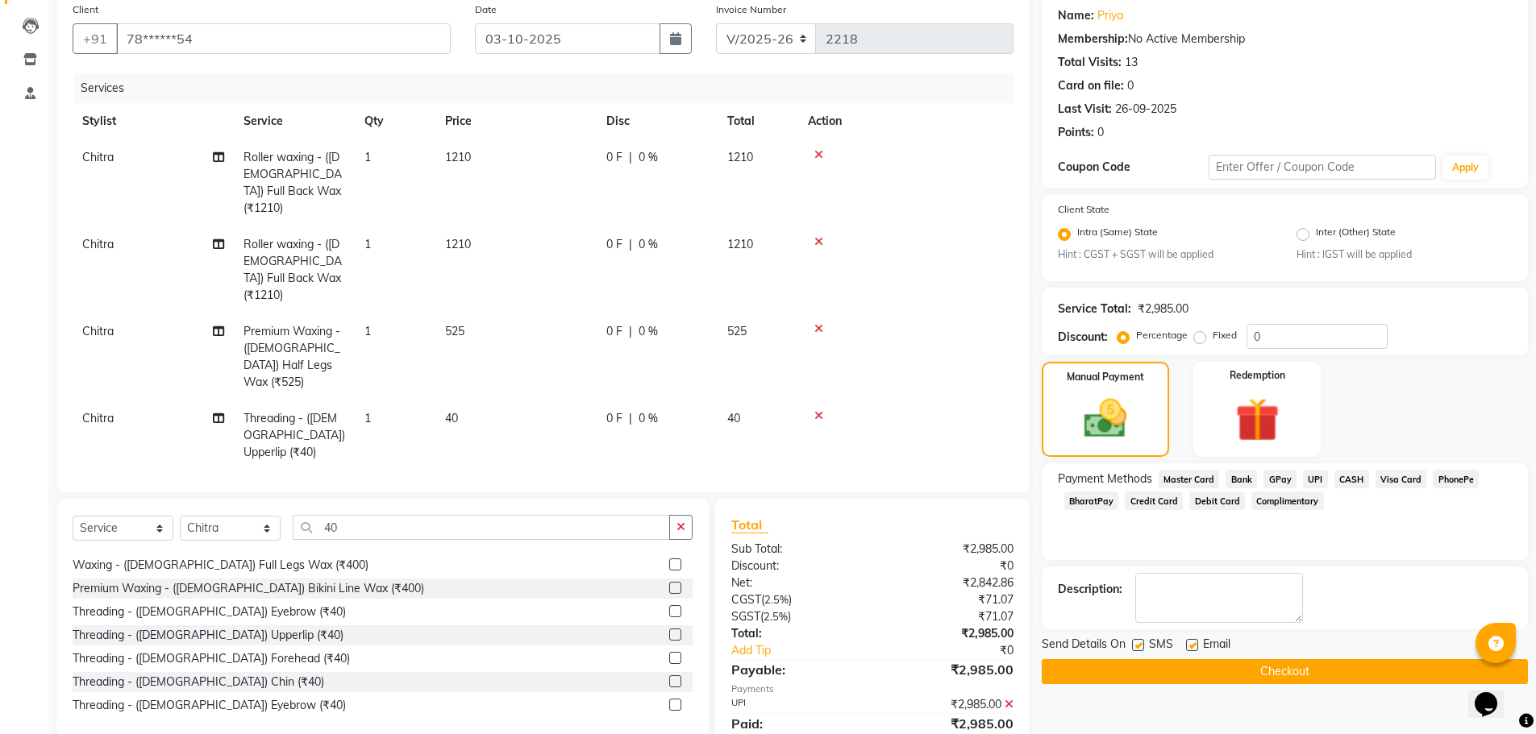
scroll to position [138, 0]
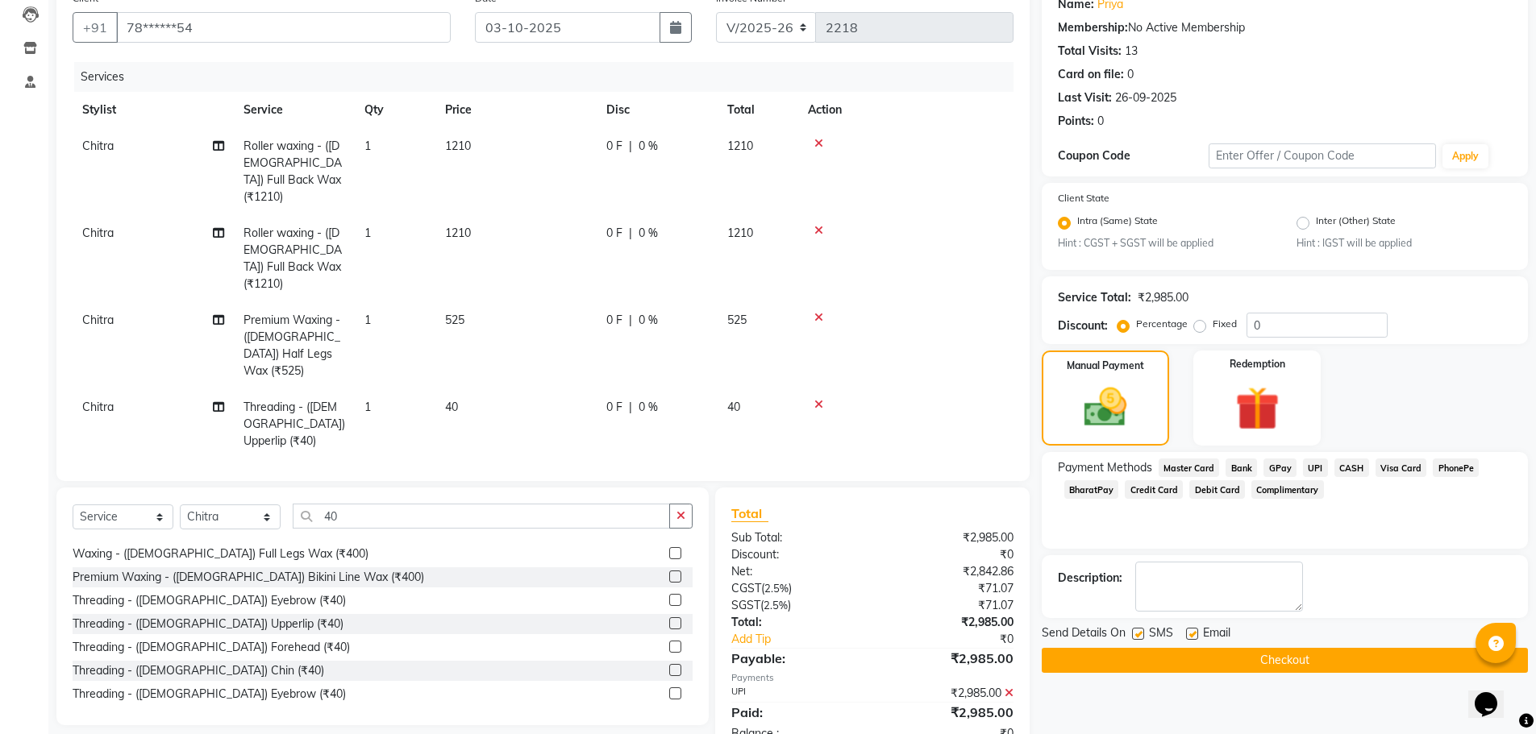
click at [1252, 660] on button "Checkout" at bounding box center [1285, 660] width 486 height 25
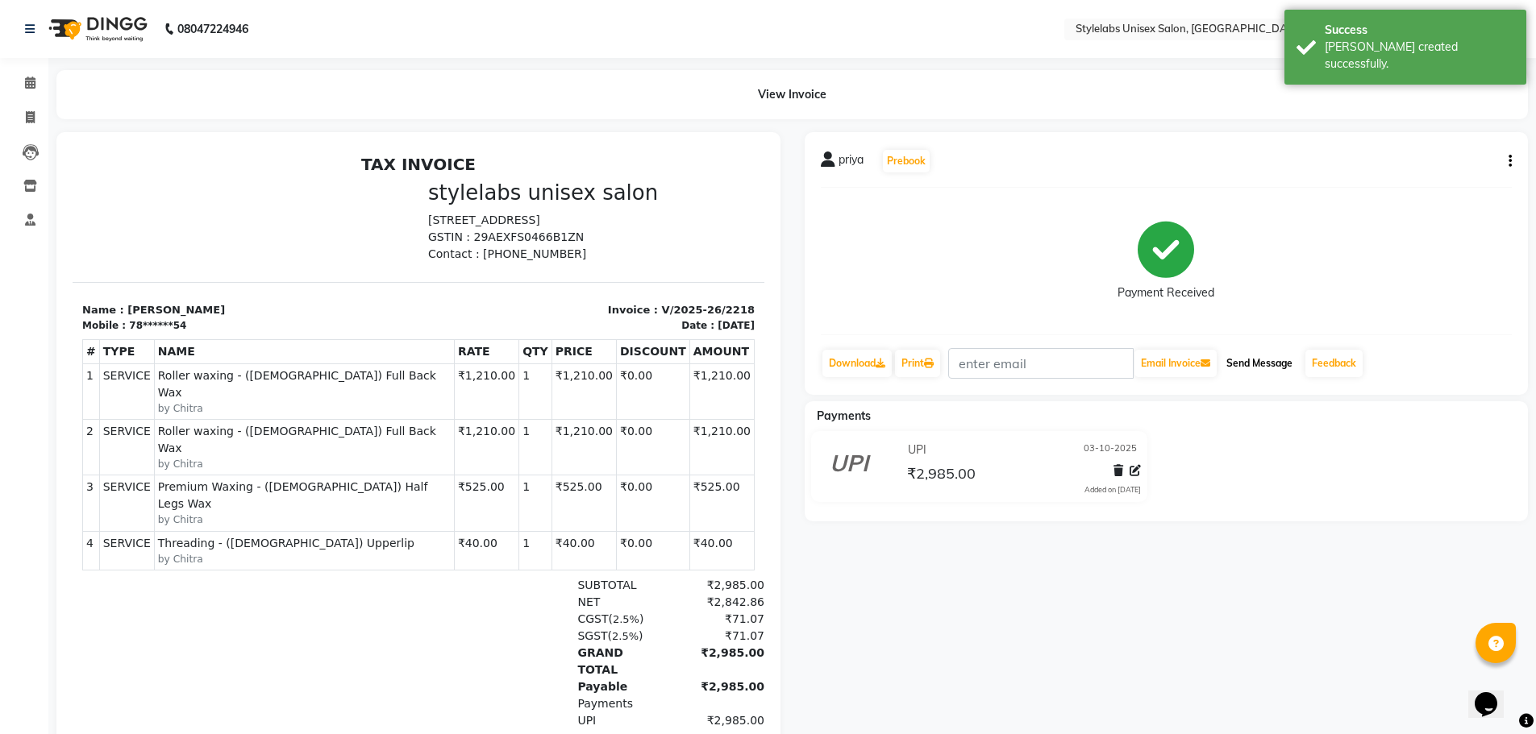
click at [1261, 356] on button "Send Message" at bounding box center [1259, 363] width 79 height 27
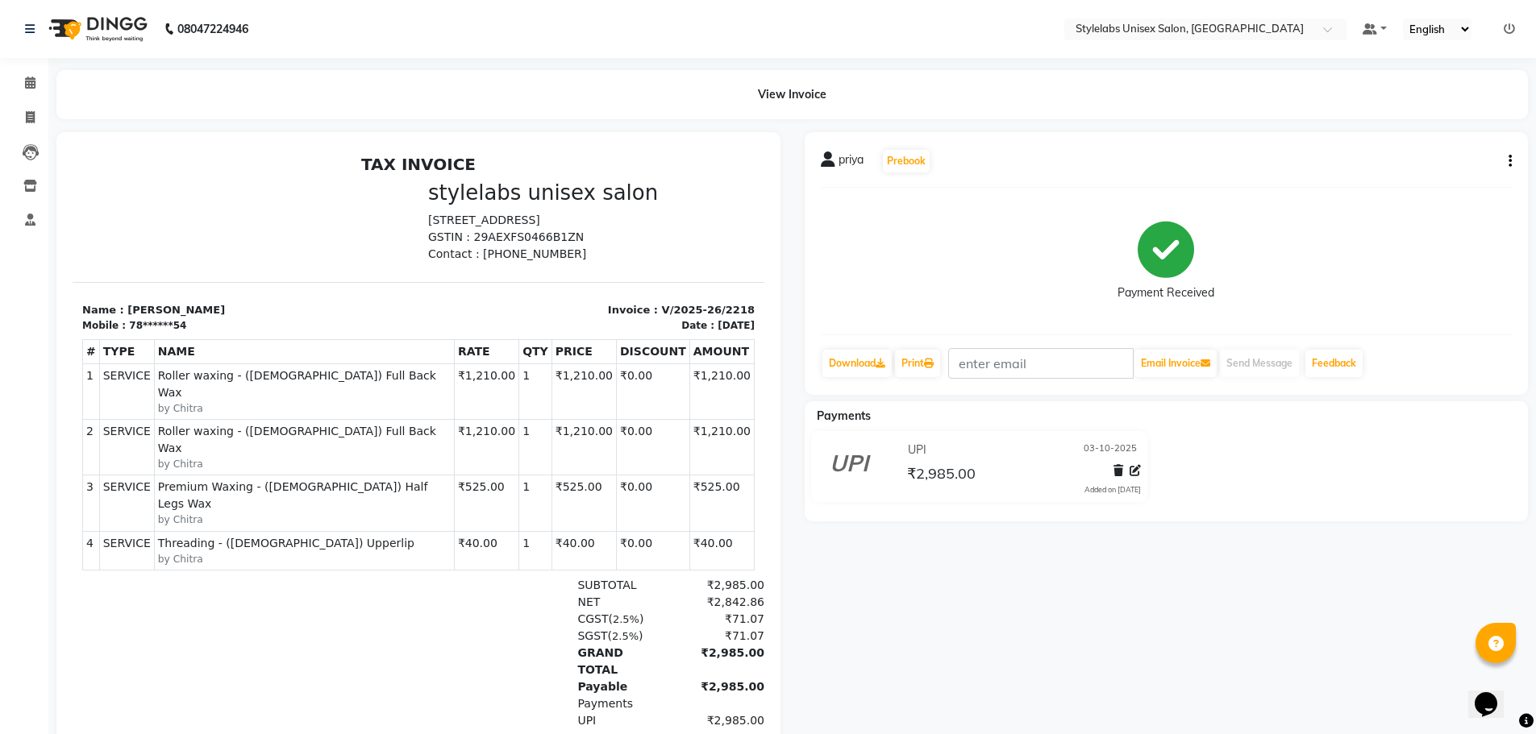
select select "service"
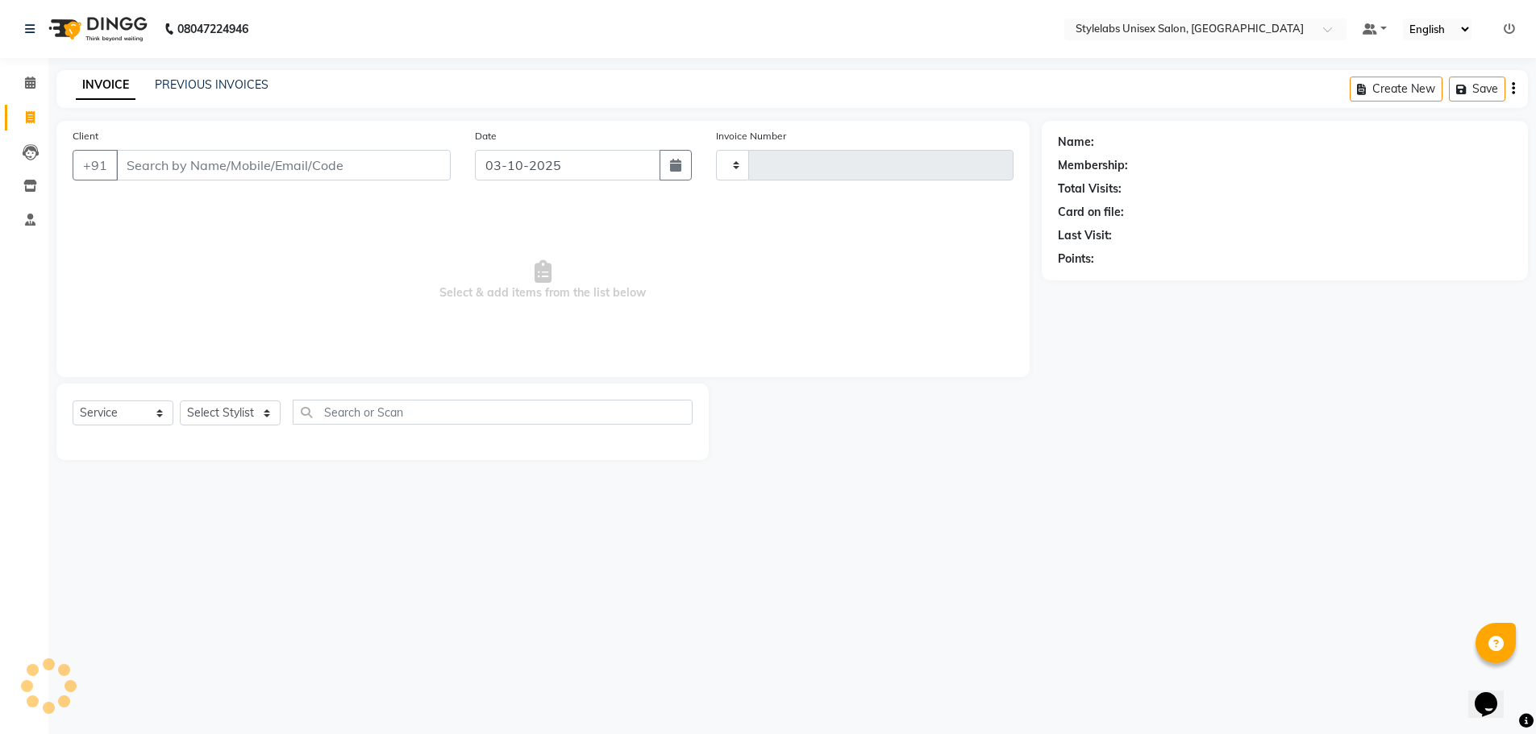
type input "2219"
select select "6674"
click at [265, 419] on select "Select Stylist Admin (stylelabs123) [PERSON_NAME] Chitra Manager Manager stylel…" at bounding box center [230, 413] width 101 height 25
select select "82673"
click at [180, 401] on select "Select Stylist Admin (stylelabs123) [PERSON_NAME] Chitra Manager Manager stylel…" at bounding box center [230, 413] width 101 height 25
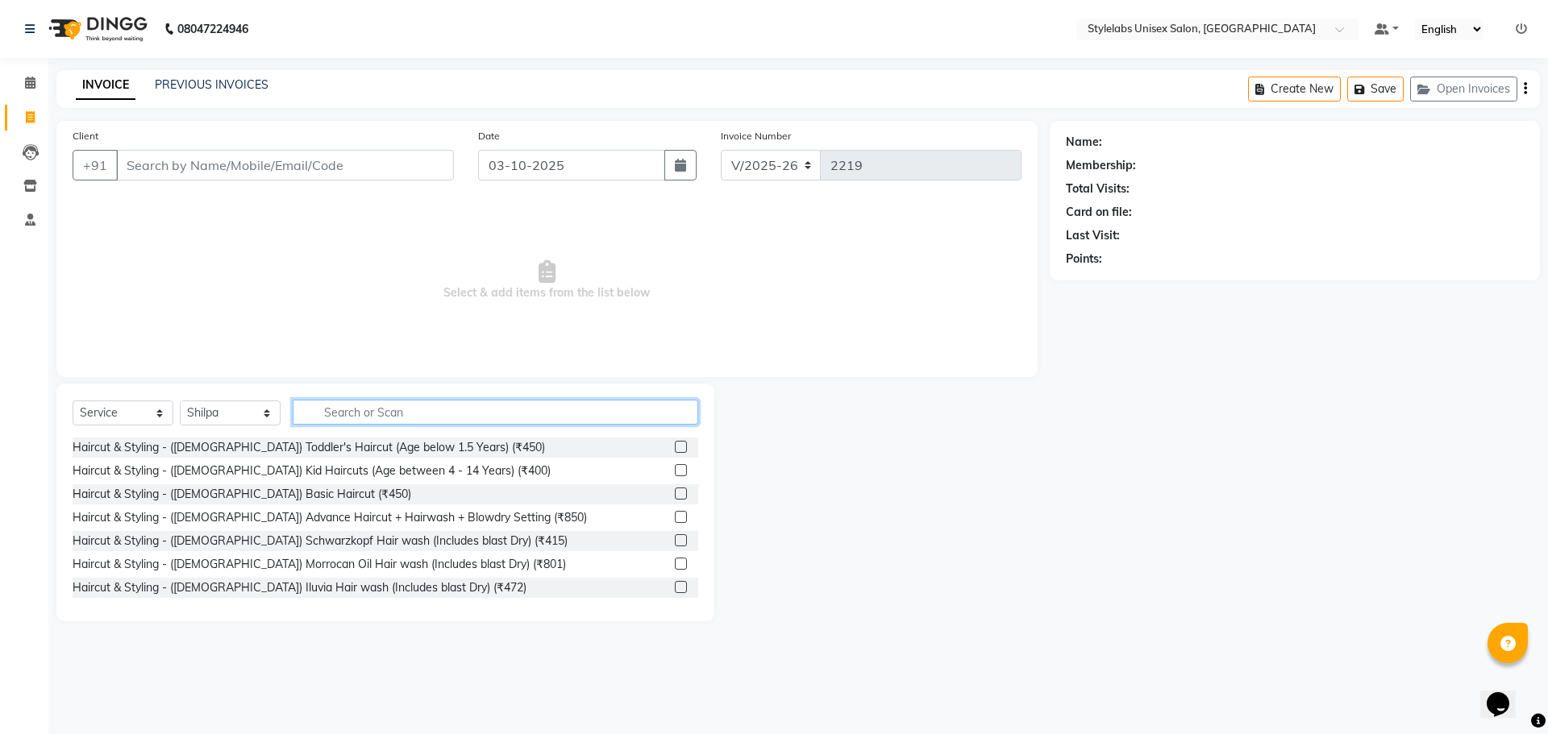
click at [423, 411] on input "text" at bounding box center [495, 412] width 405 height 25
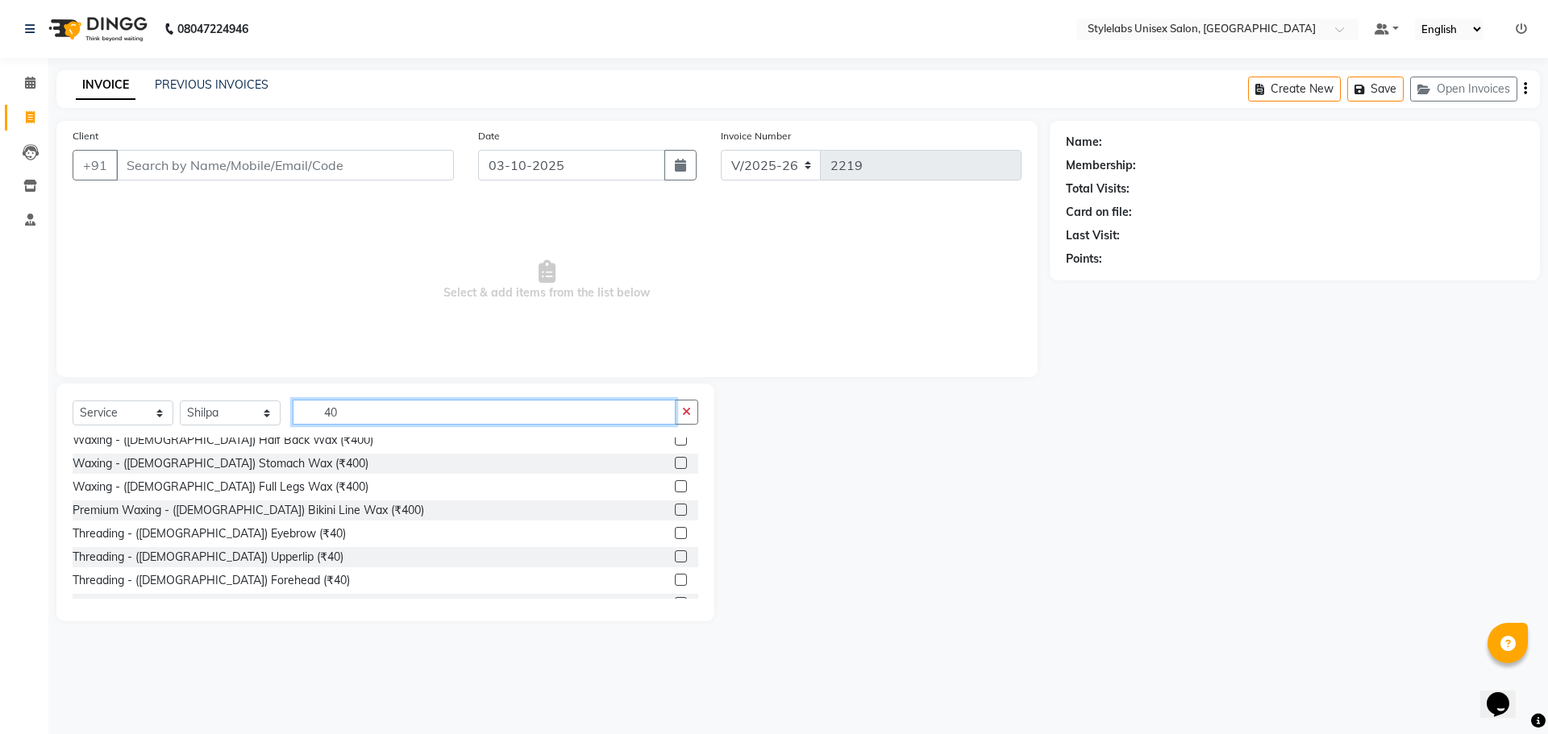
scroll to position [161, 0]
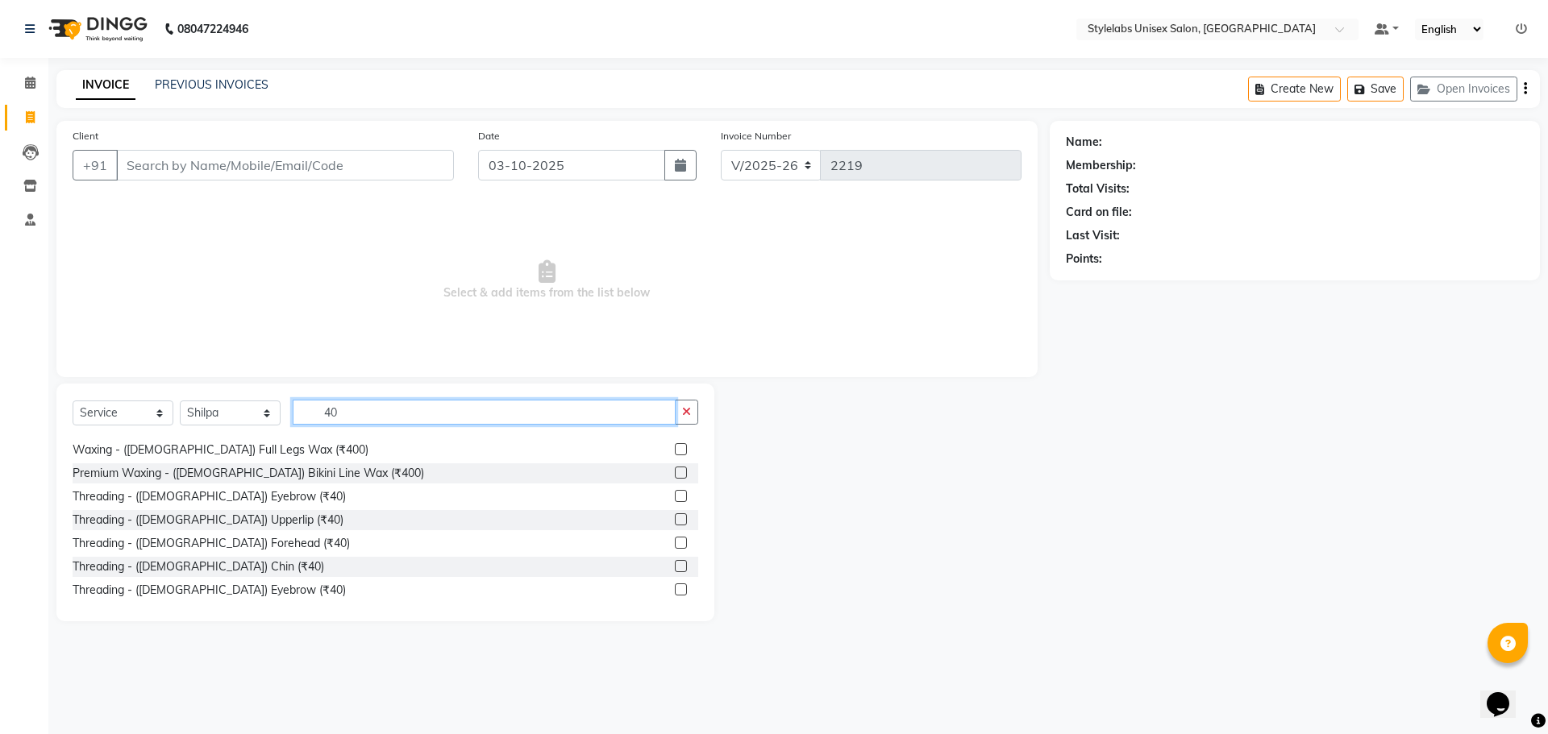
type input "40"
click at [675, 497] on label at bounding box center [681, 496] width 12 height 12
click at [675, 497] on input "checkbox" at bounding box center [680, 497] width 10 height 10
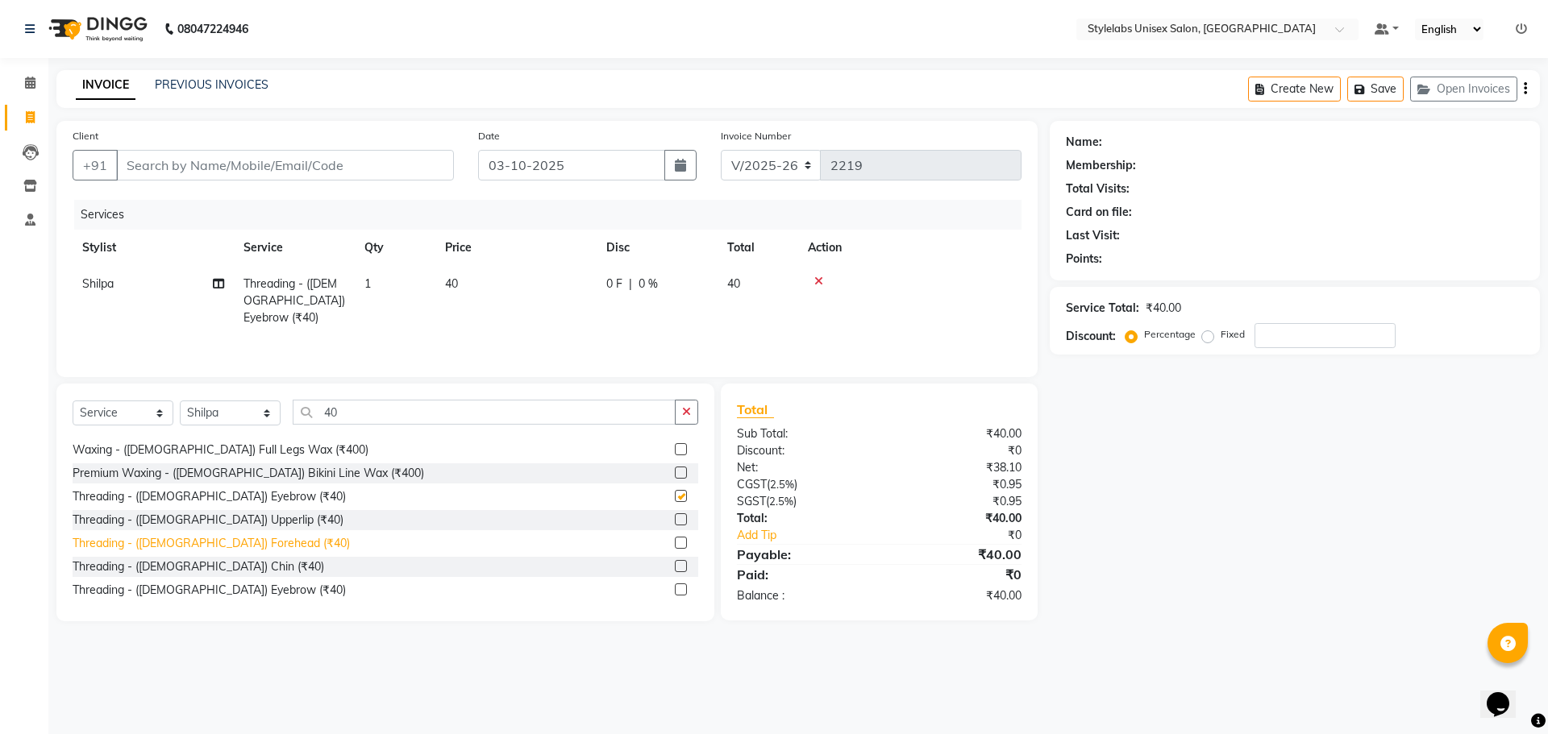
checkbox input "false"
click at [675, 523] on label at bounding box center [681, 520] width 12 height 12
click at [675, 523] on input "checkbox" at bounding box center [680, 520] width 10 height 10
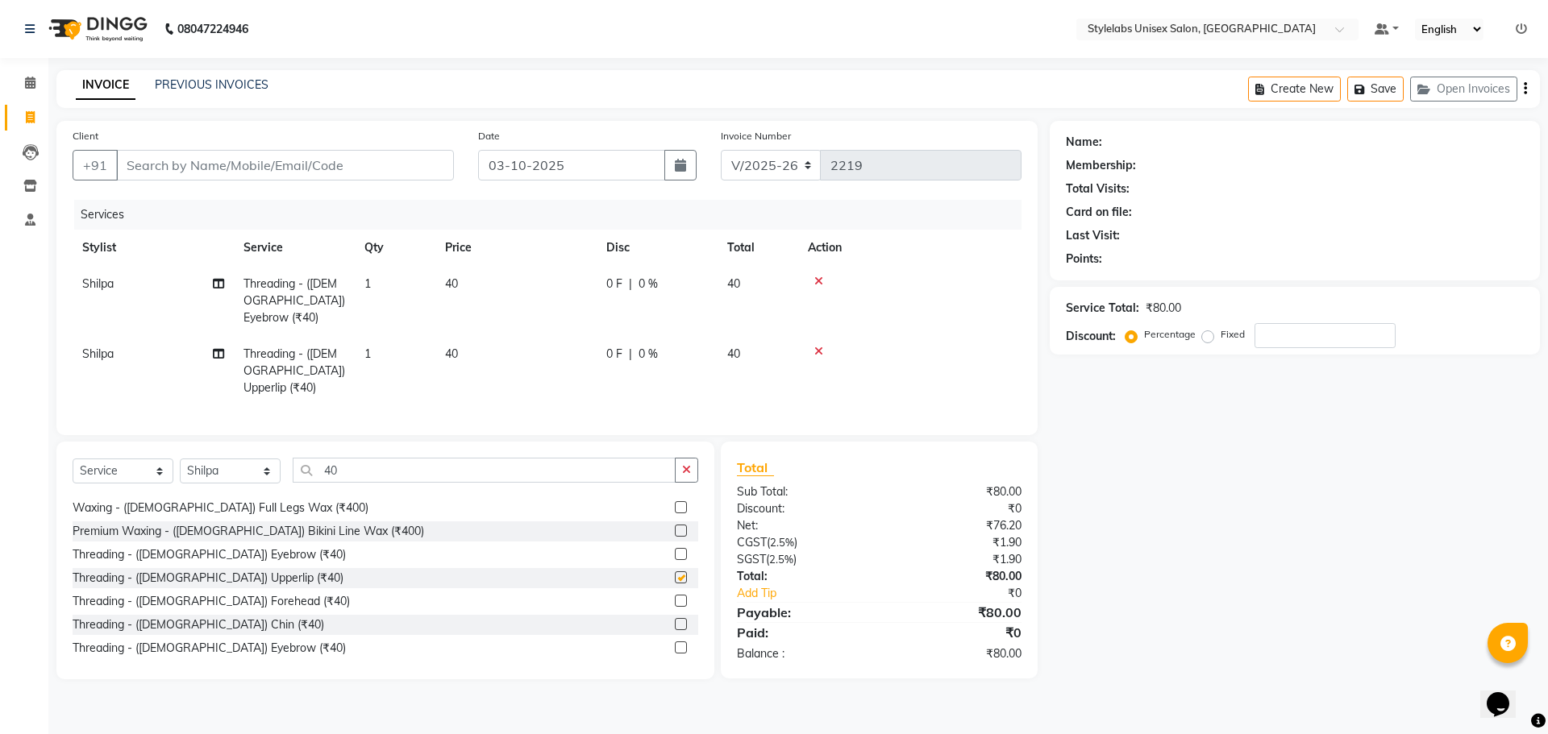
checkbox input "false"
click at [349, 458] on input "40" at bounding box center [484, 470] width 383 height 25
type input "4"
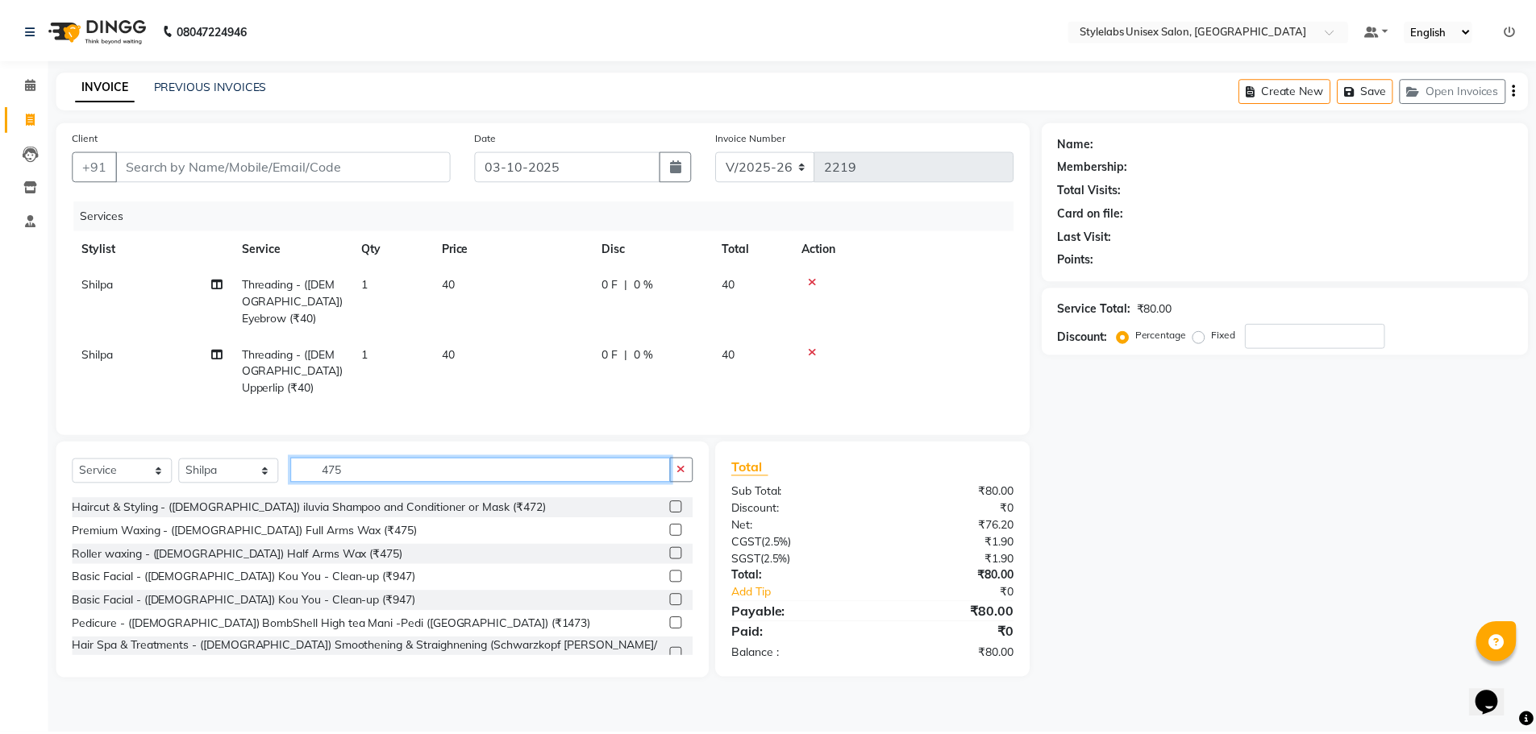
scroll to position [0, 0]
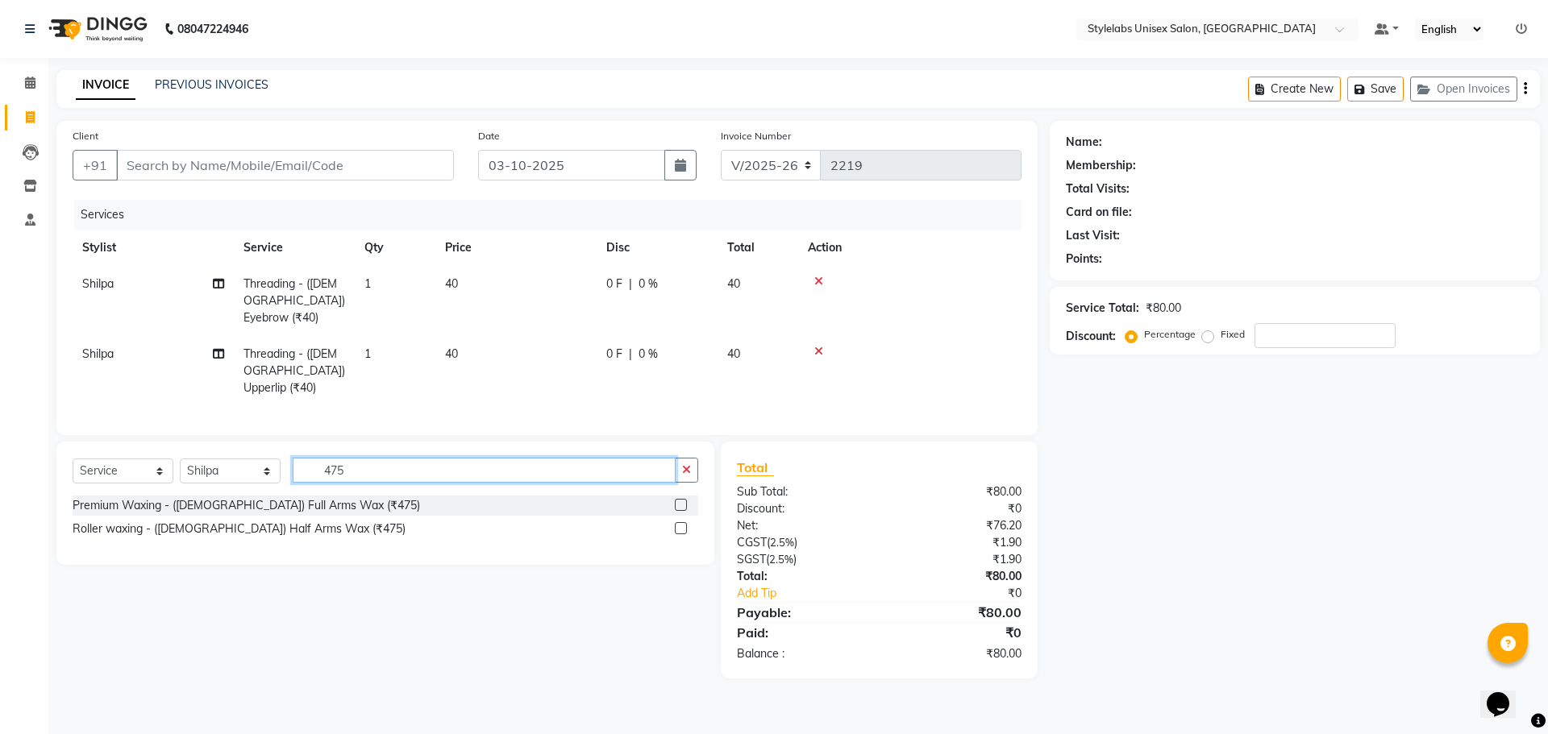
type input "475"
click at [683, 499] on label at bounding box center [681, 505] width 12 height 12
click at [683, 501] on input "checkbox" at bounding box center [680, 506] width 10 height 10
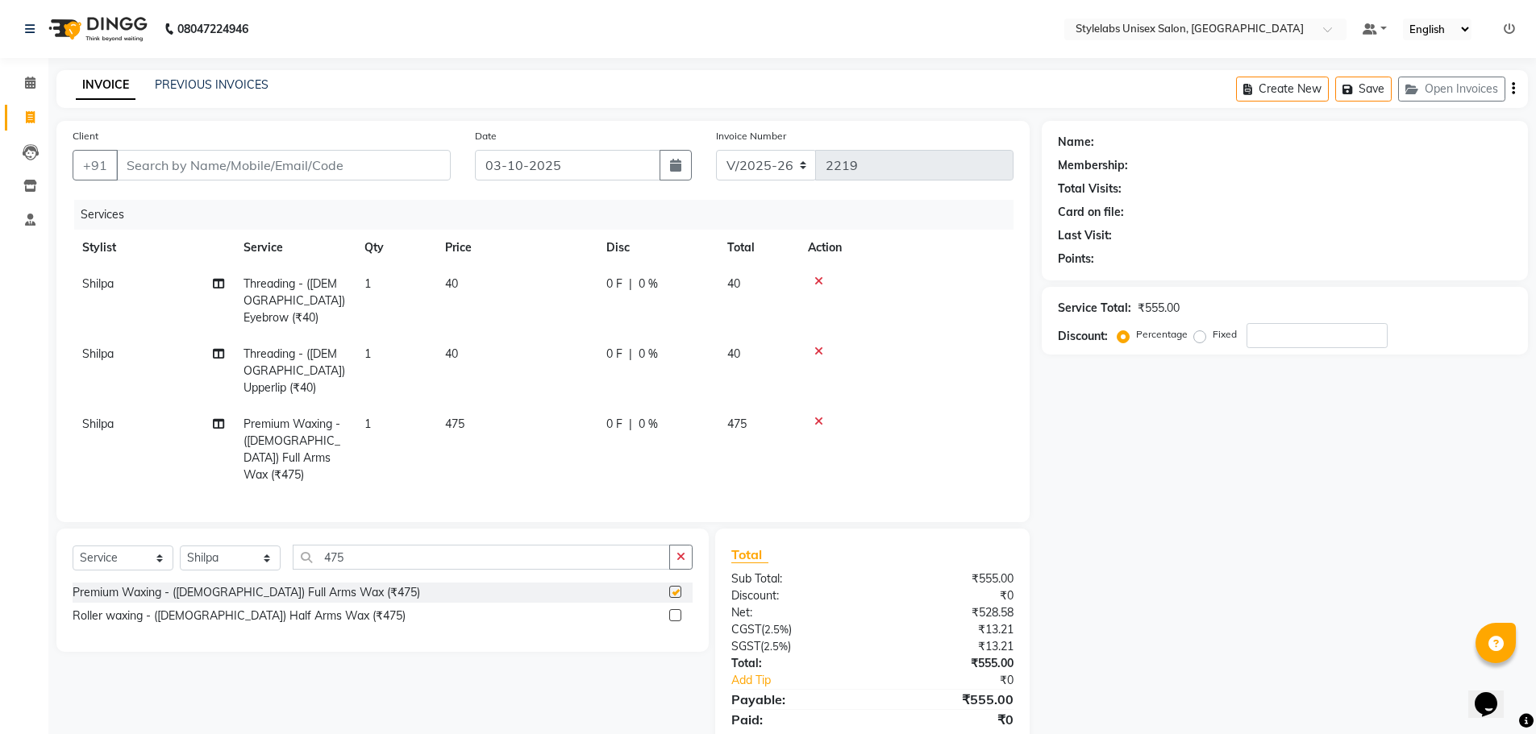
checkbox input "false"
click at [363, 545] on input "475" at bounding box center [481, 557] width 377 height 25
type input "4"
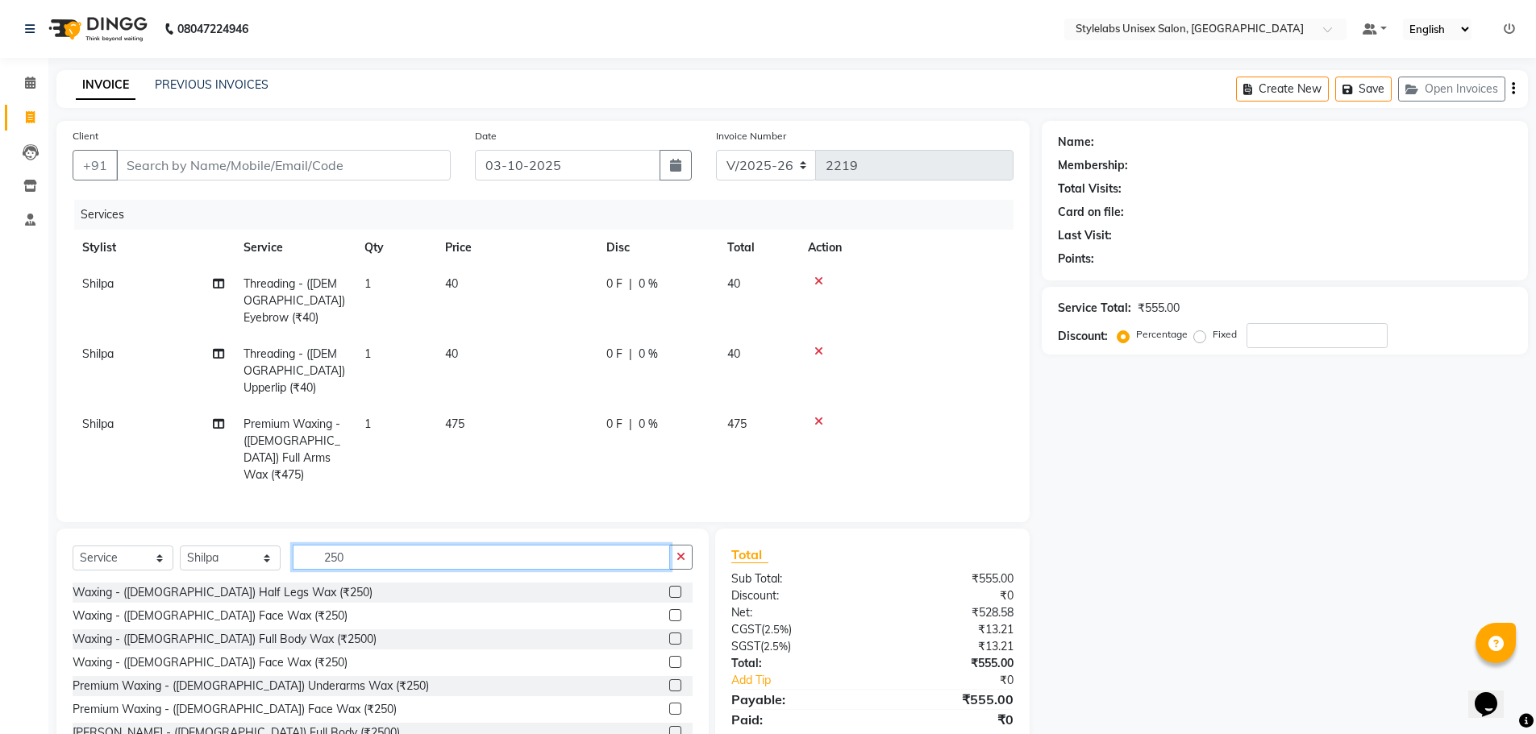
type input "250"
click at [669, 680] on label at bounding box center [675, 686] width 12 height 12
click at [669, 681] on input "checkbox" at bounding box center [674, 686] width 10 height 10
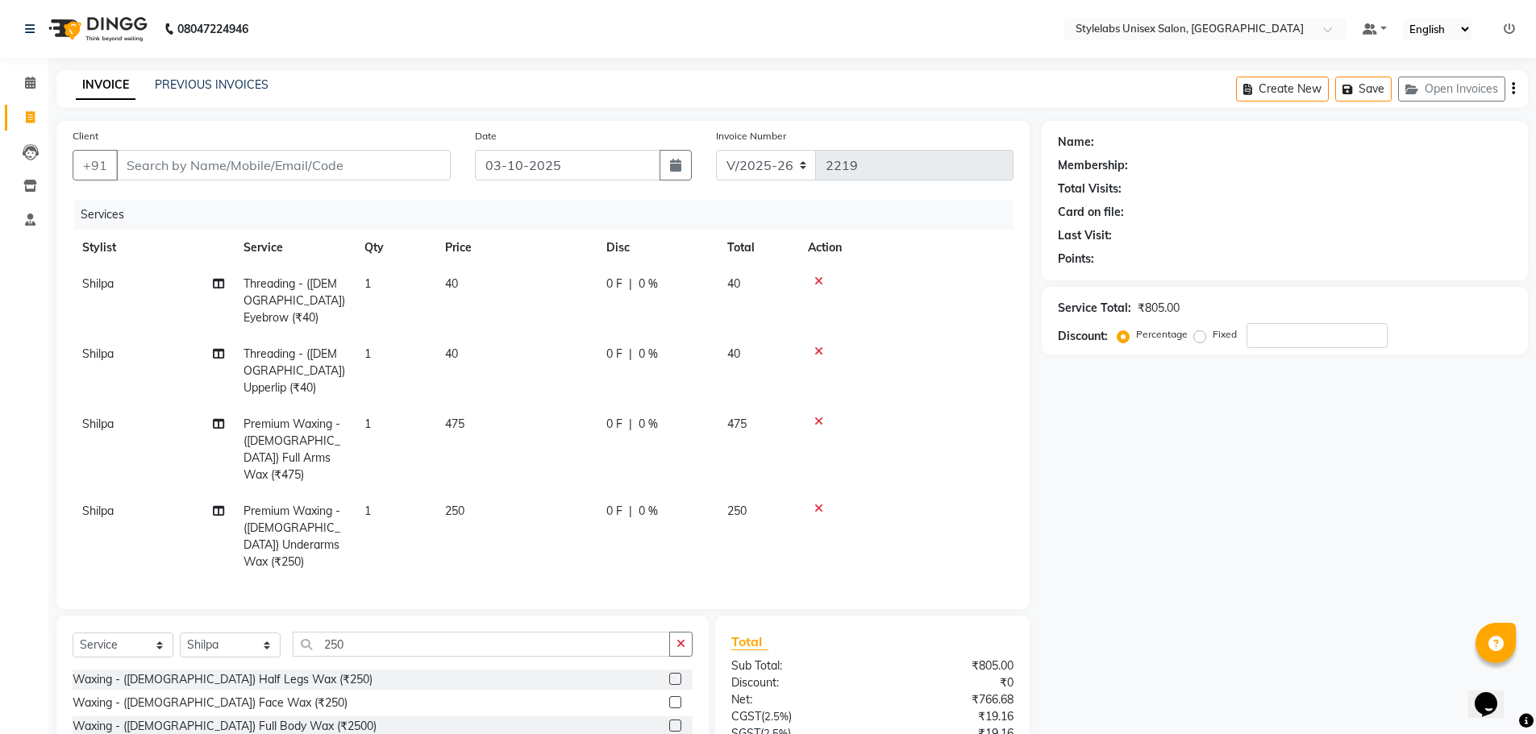
checkbox input "false"
click at [339, 164] on input "Client" at bounding box center [283, 165] width 335 height 31
type input "8"
type input "0"
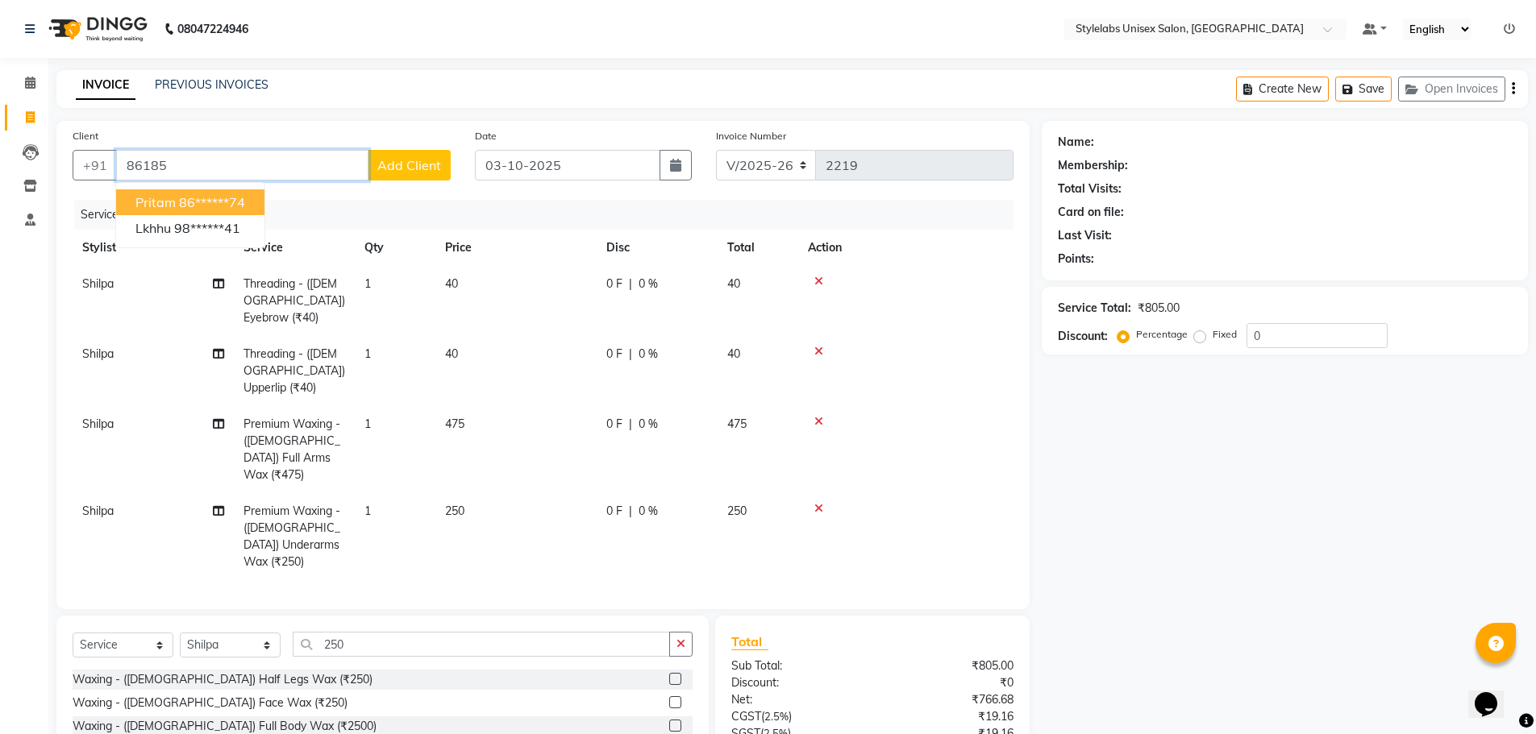
click at [222, 202] on ngb-highlight "86******74" at bounding box center [212, 202] width 66 height 16
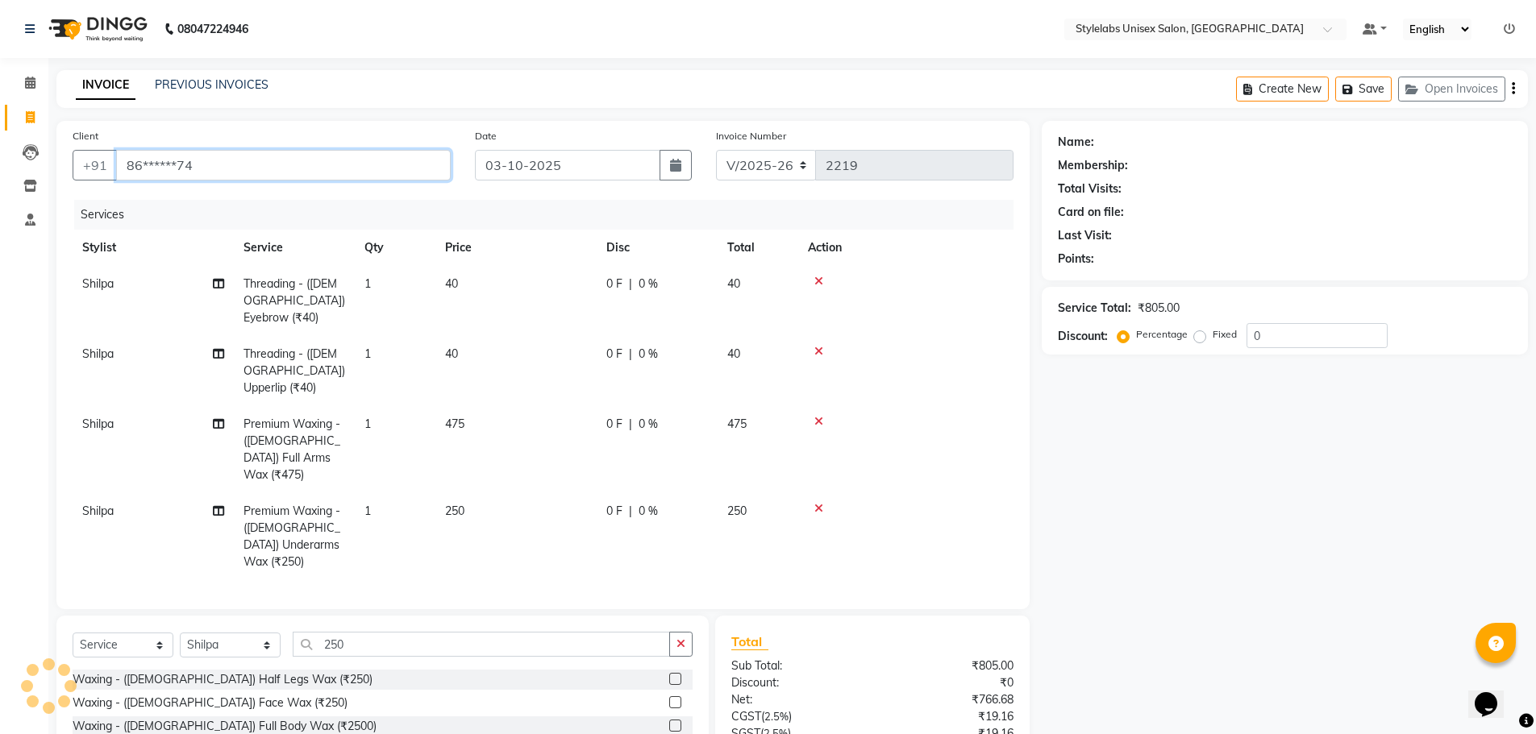
type input "86******74"
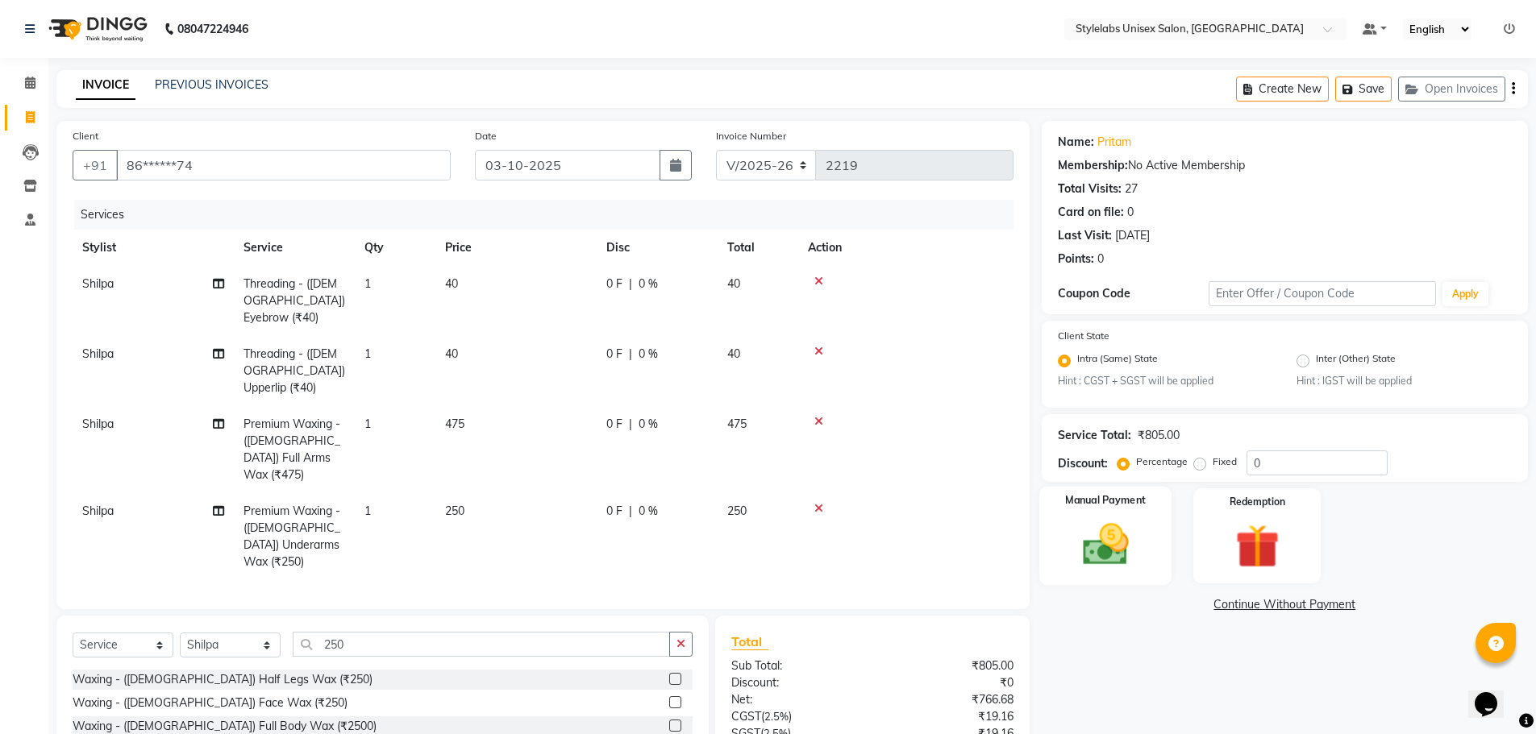
click at [1112, 547] on img at bounding box center [1105, 545] width 74 height 52
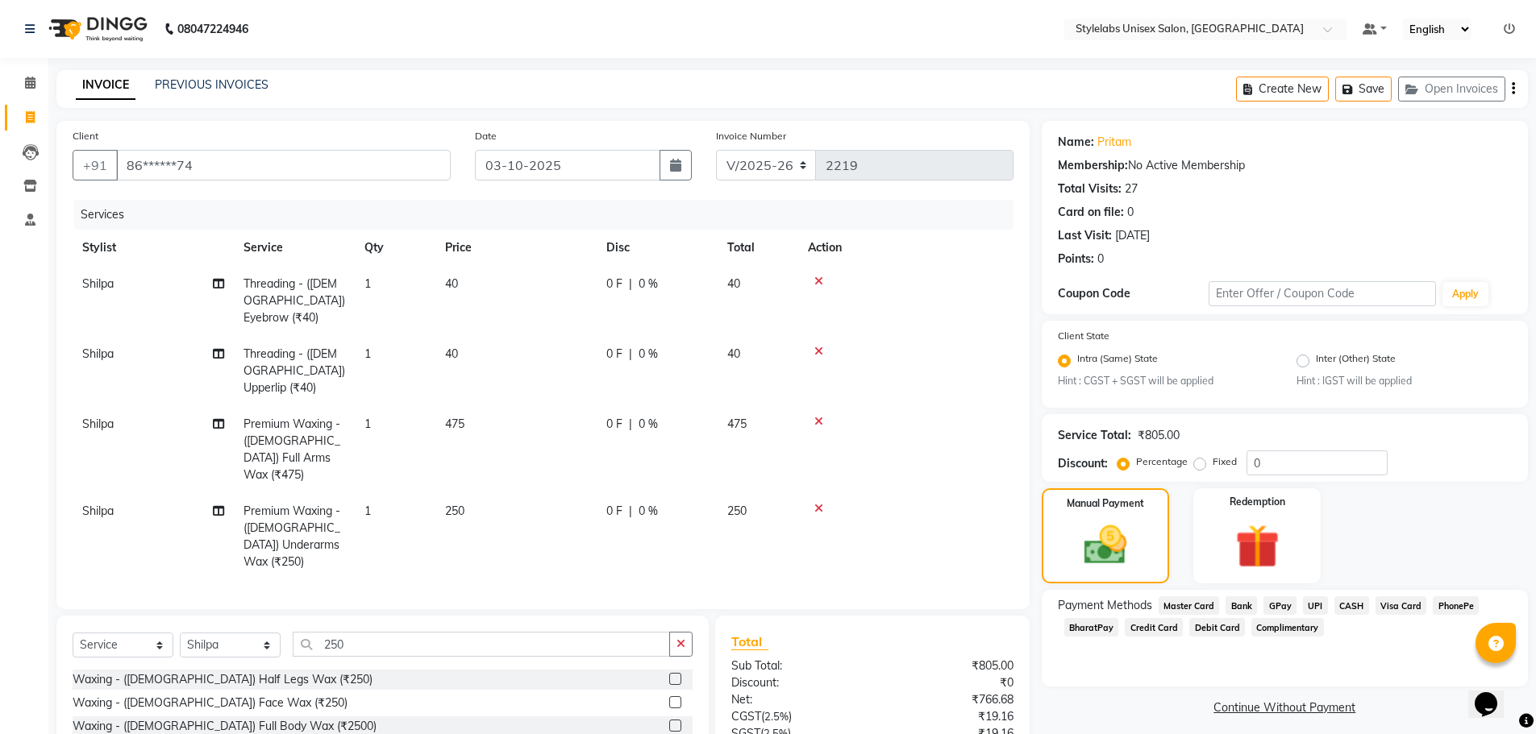
click at [1319, 602] on span "UPI" at bounding box center [1315, 606] width 25 height 19
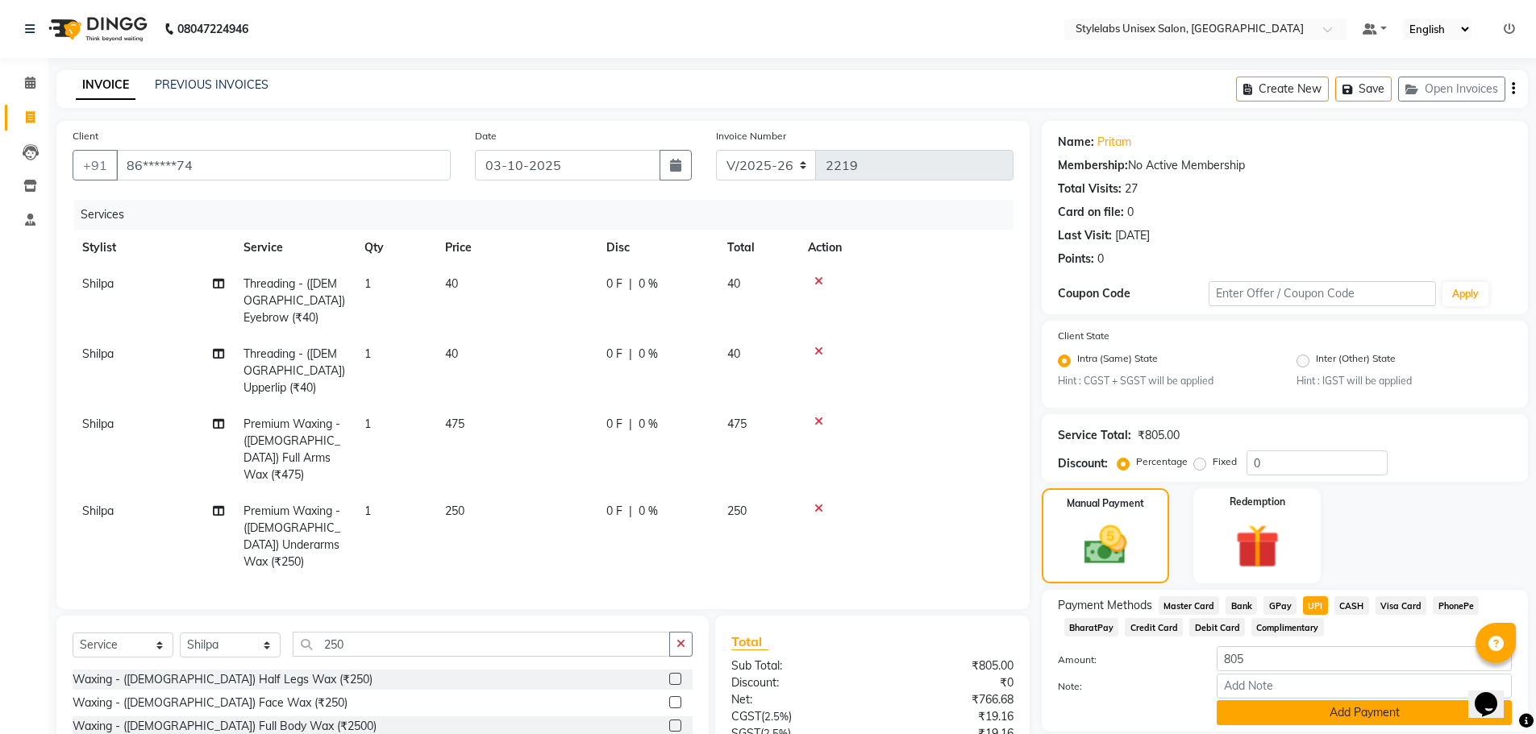
click at [1281, 703] on button "Add Payment" at bounding box center [1363, 713] width 295 height 25
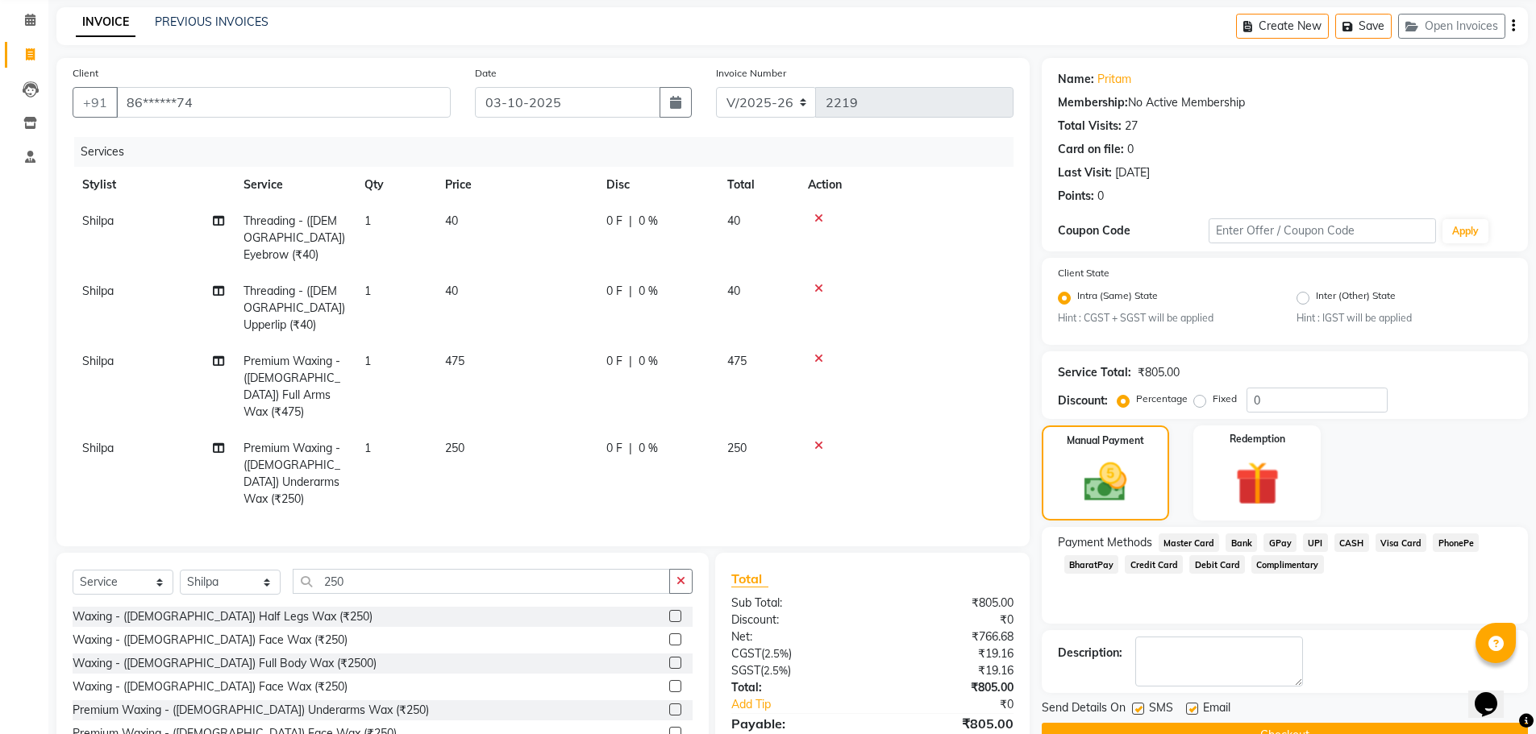
scroll to position [121, 0]
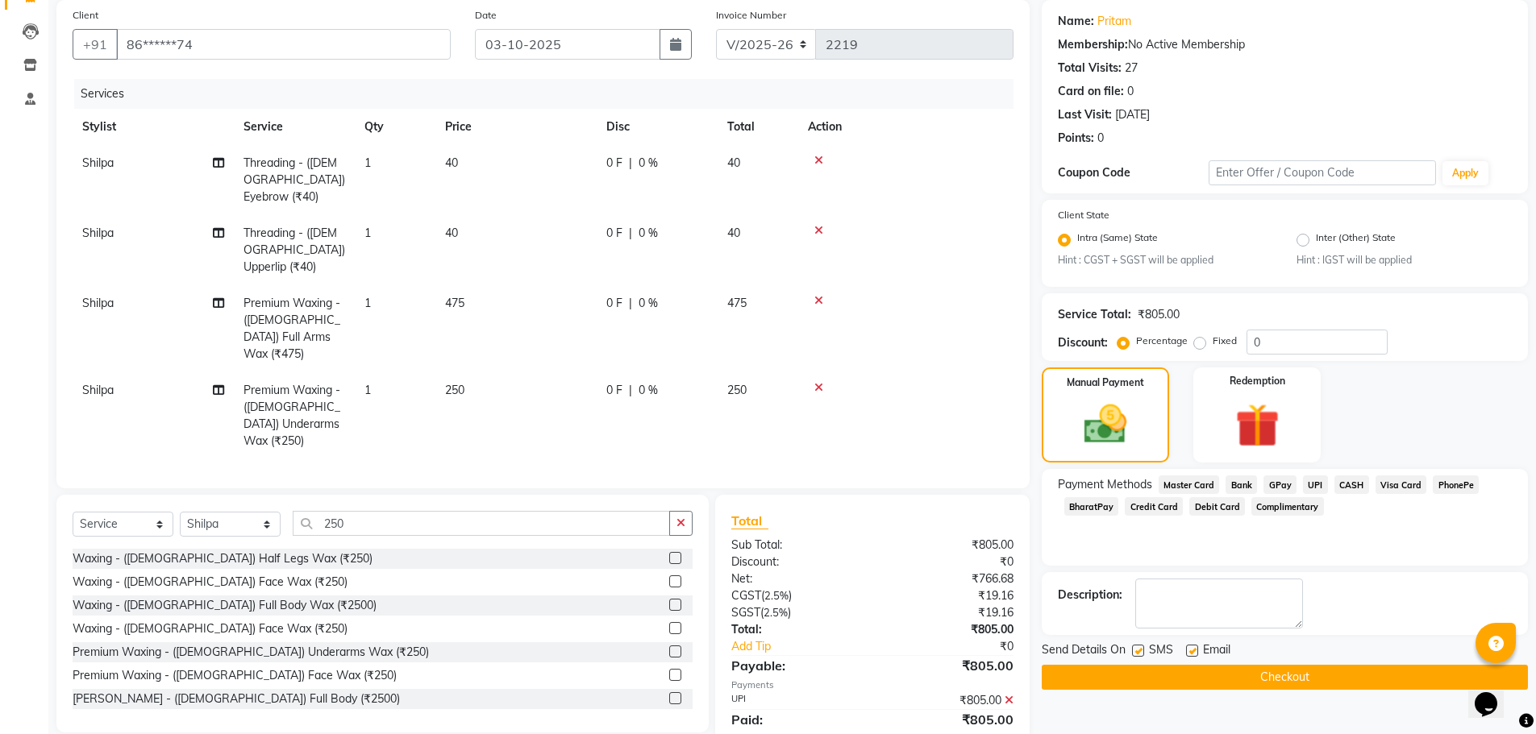
click at [1268, 676] on button "Checkout" at bounding box center [1285, 677] width 486 height 25
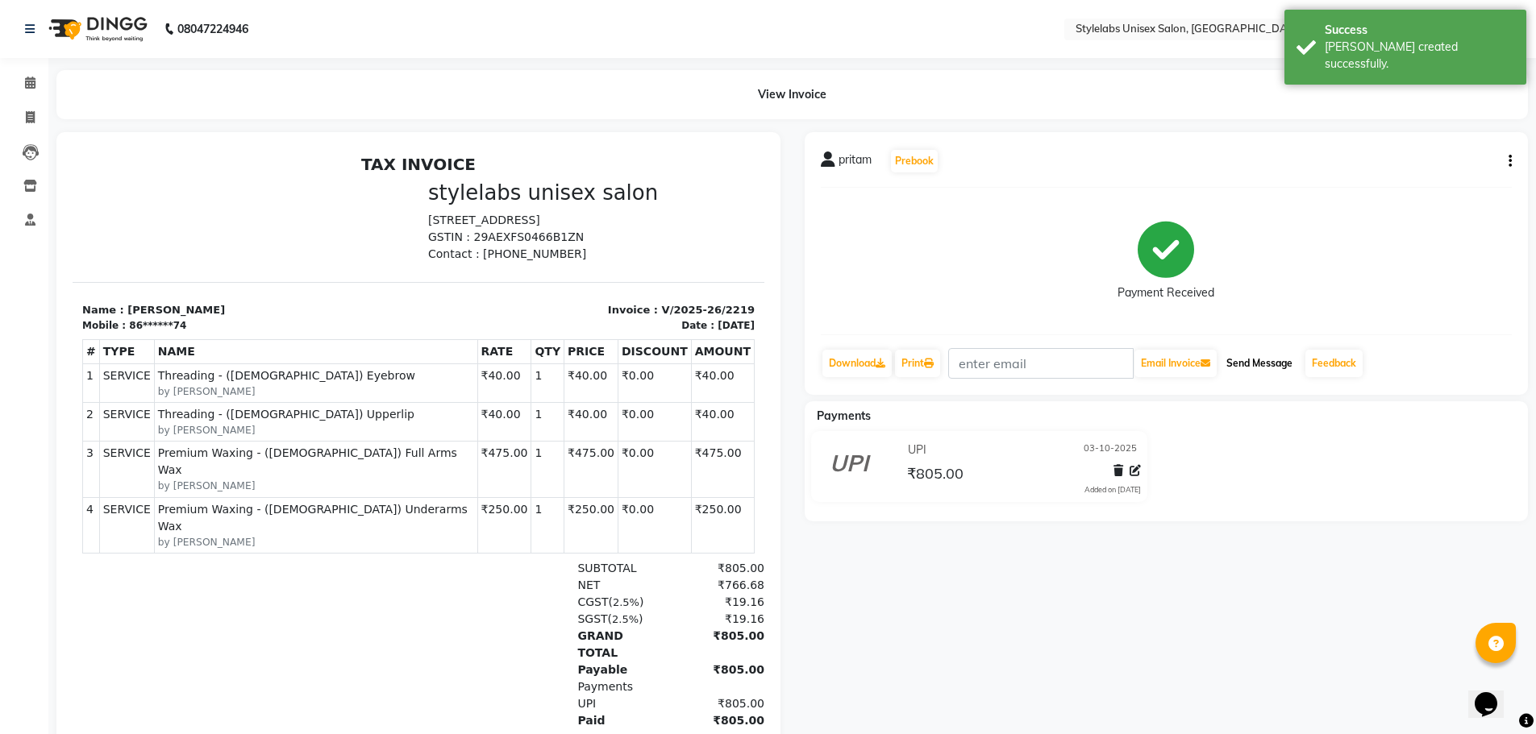
click at [1262, 369] on button "Send Message" at bounding box center [1259, 363] width 79 height 27
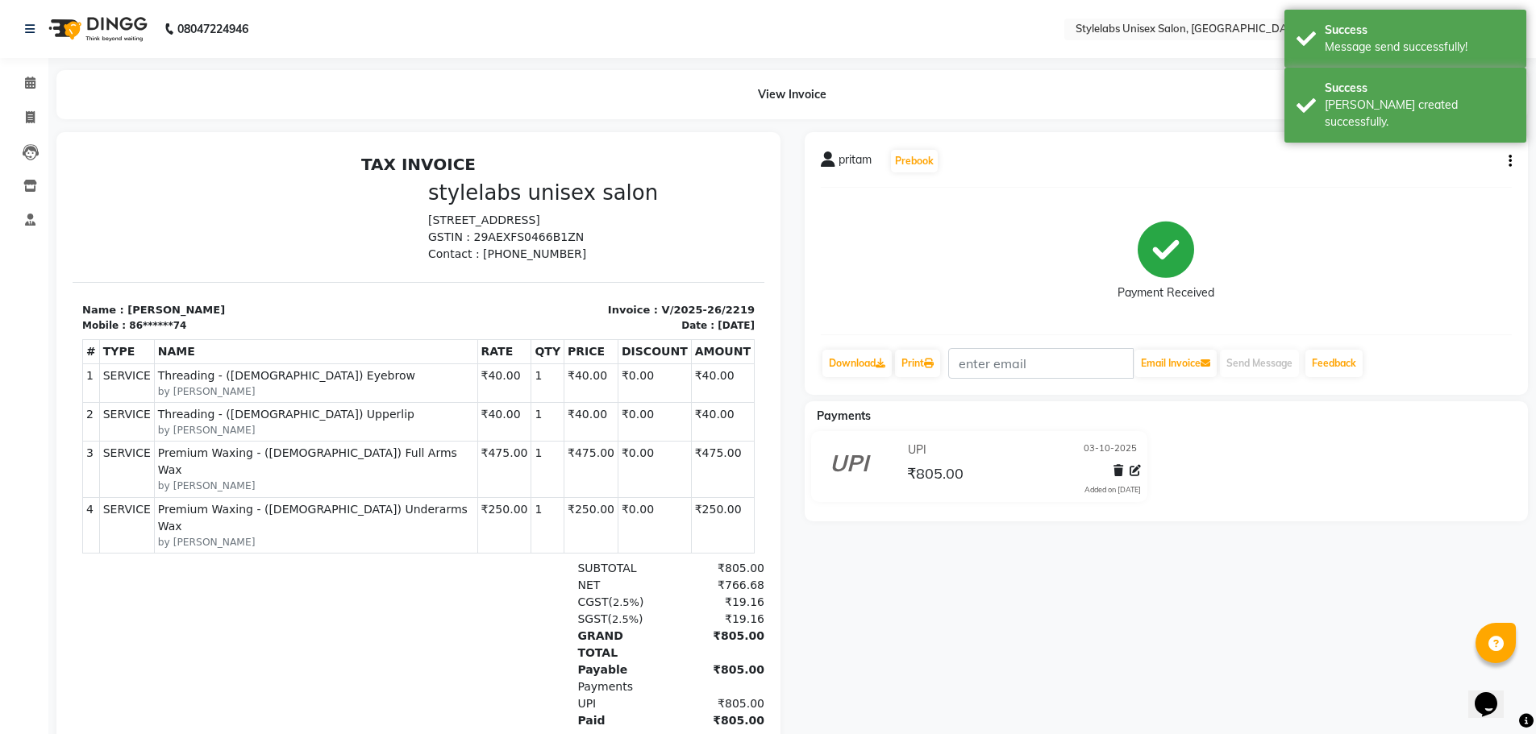
select select "service"
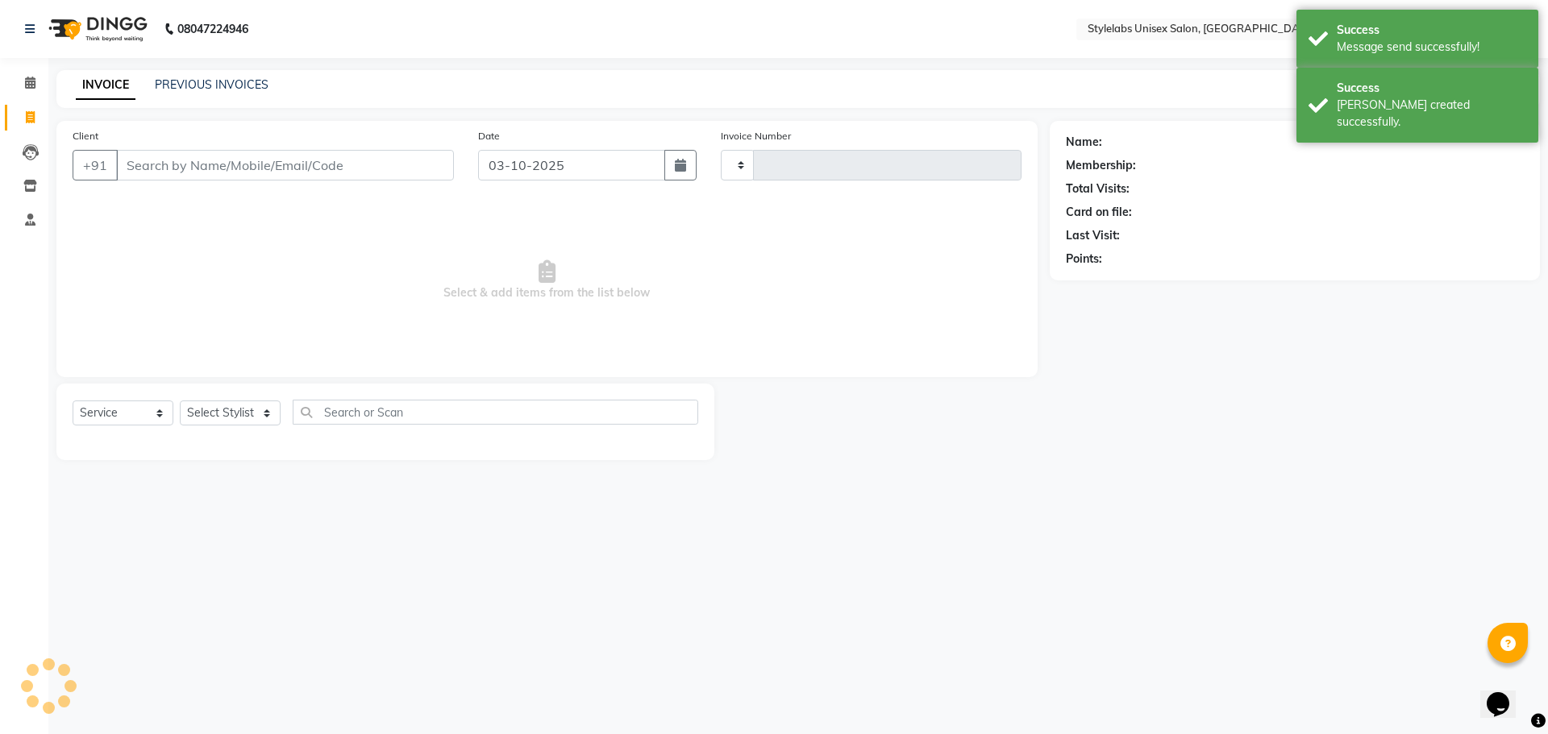
type input "2220"
select select "6674"
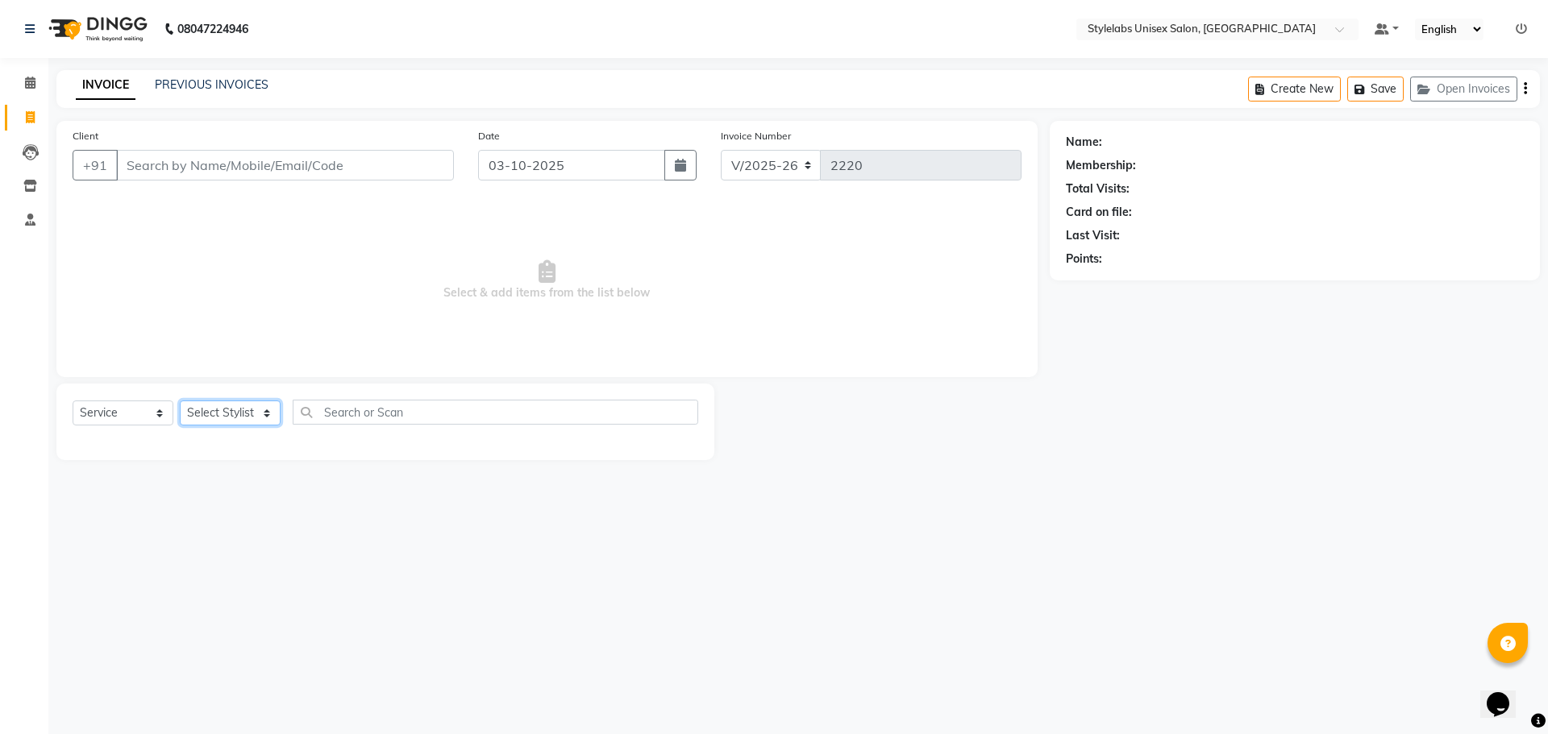
click at [272, 417] on select "Select Stylist Admin (stylelabs123) [PERSON_NAME] Chitra Manager Manager stylel…" at bounding box center [230, 413] width 101 height 25
select select "93052"
click at [180, 401] on select "Select Stylist Admin (stylelabs123) [PERSON_NAME] Chitra Manager Manager stylel…" at bounding box center [230, 413] width 101 height 25
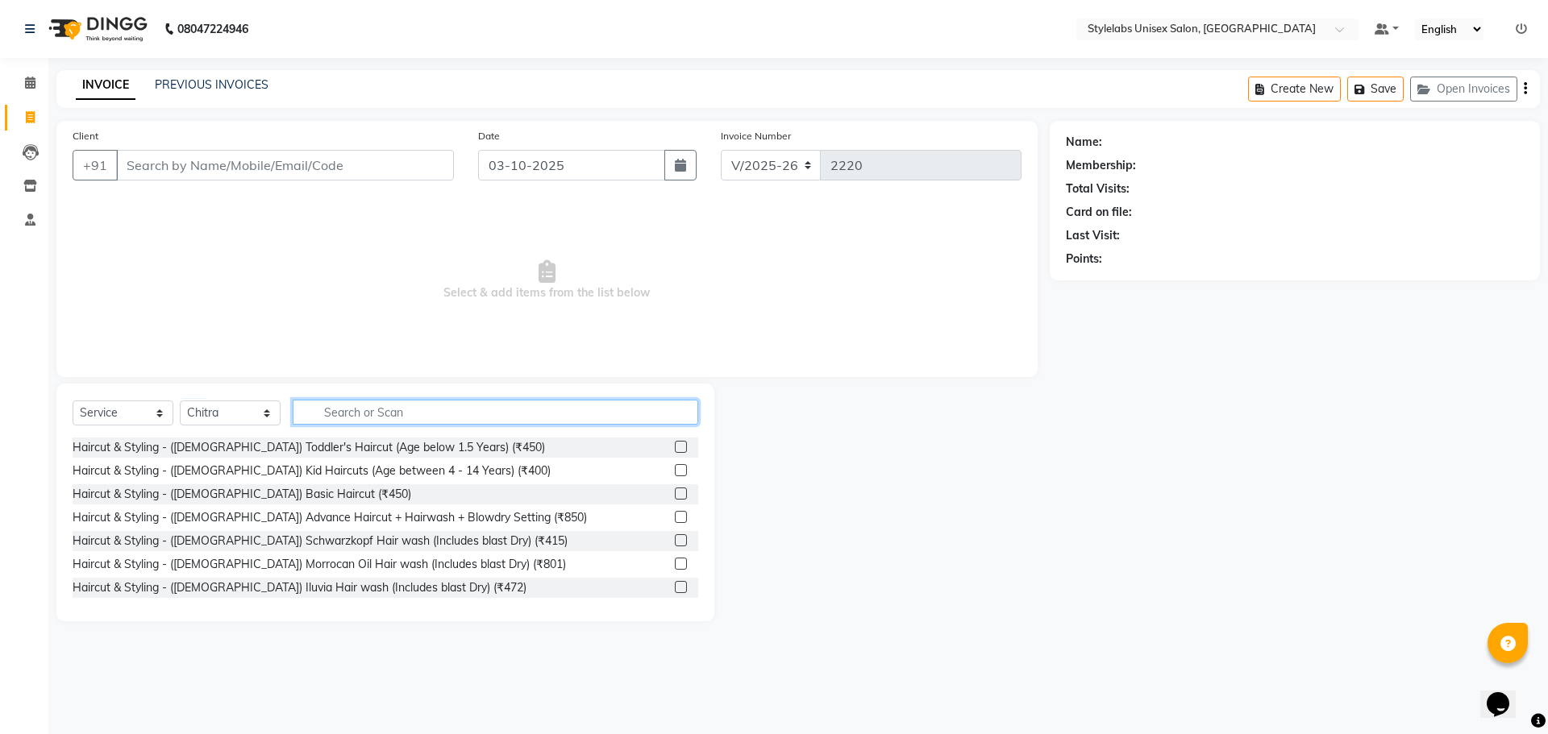
click at [416, 411] on input "text" at bounding box center [495, 412] width 405 height 25
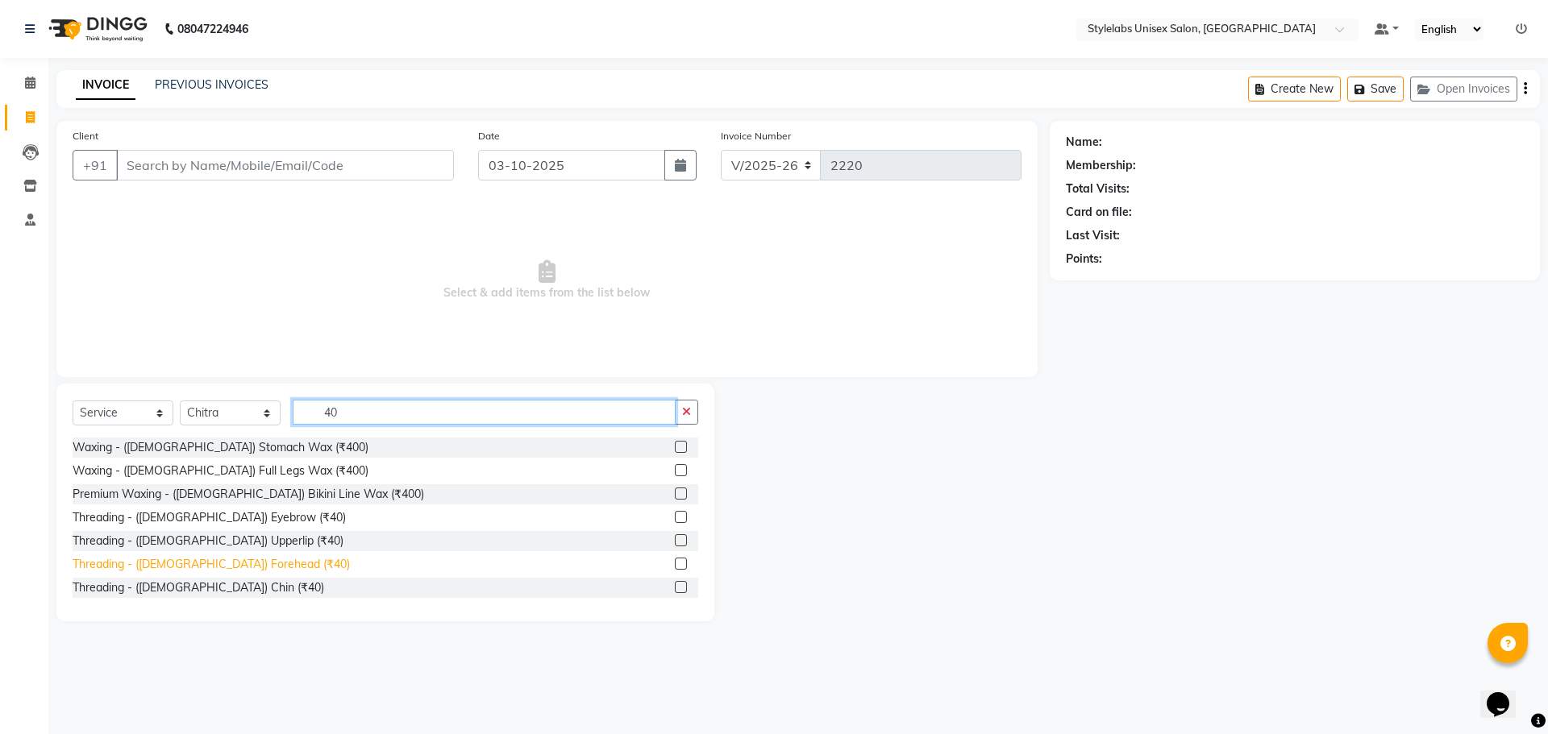
scroll to position [161, 0]
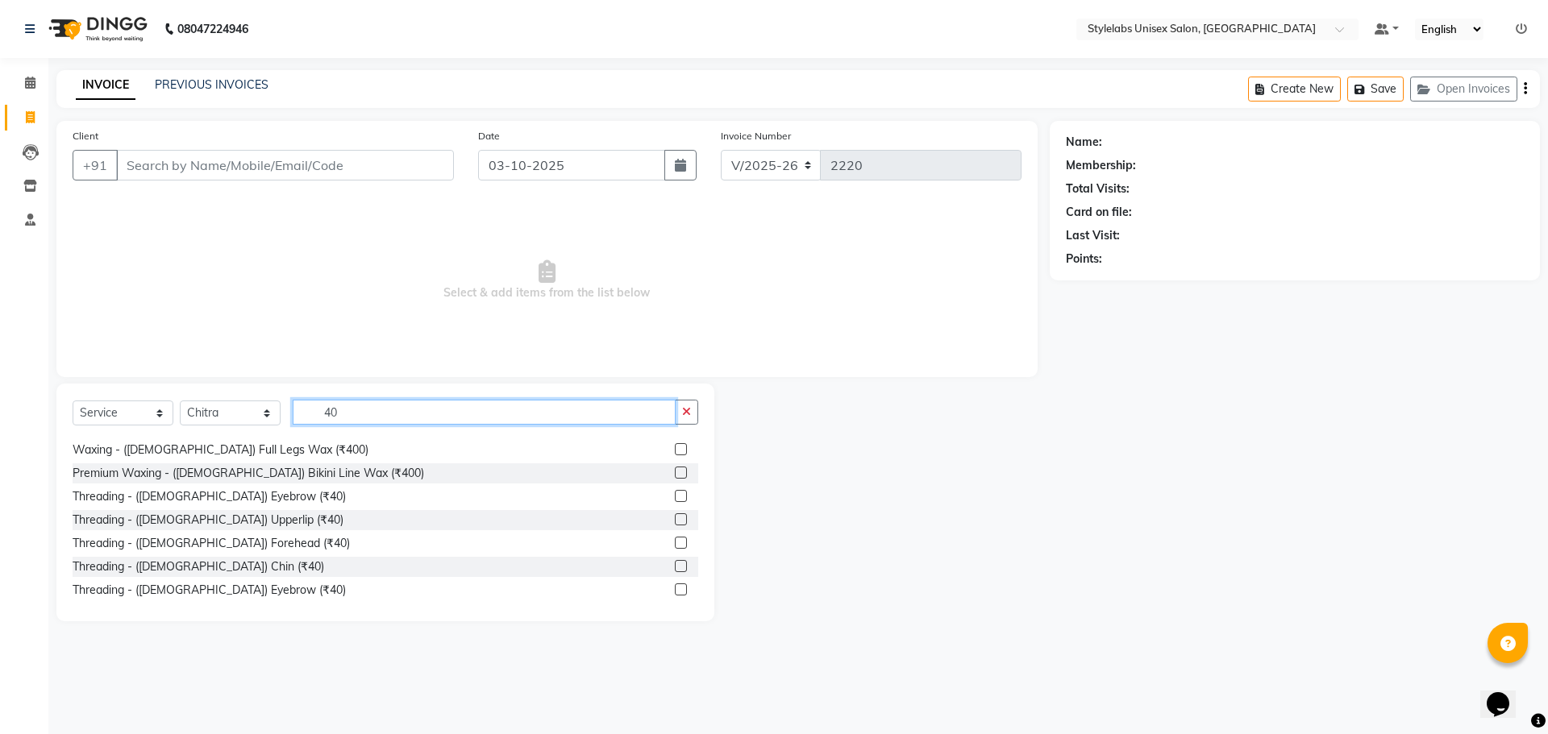
type input "40"
click at [675, 490] on label at bounding box center [681, 496] width 12 height 12
click at [675, 492] on input "checkbox" at bounding box center [680, 497] width 10 height 10
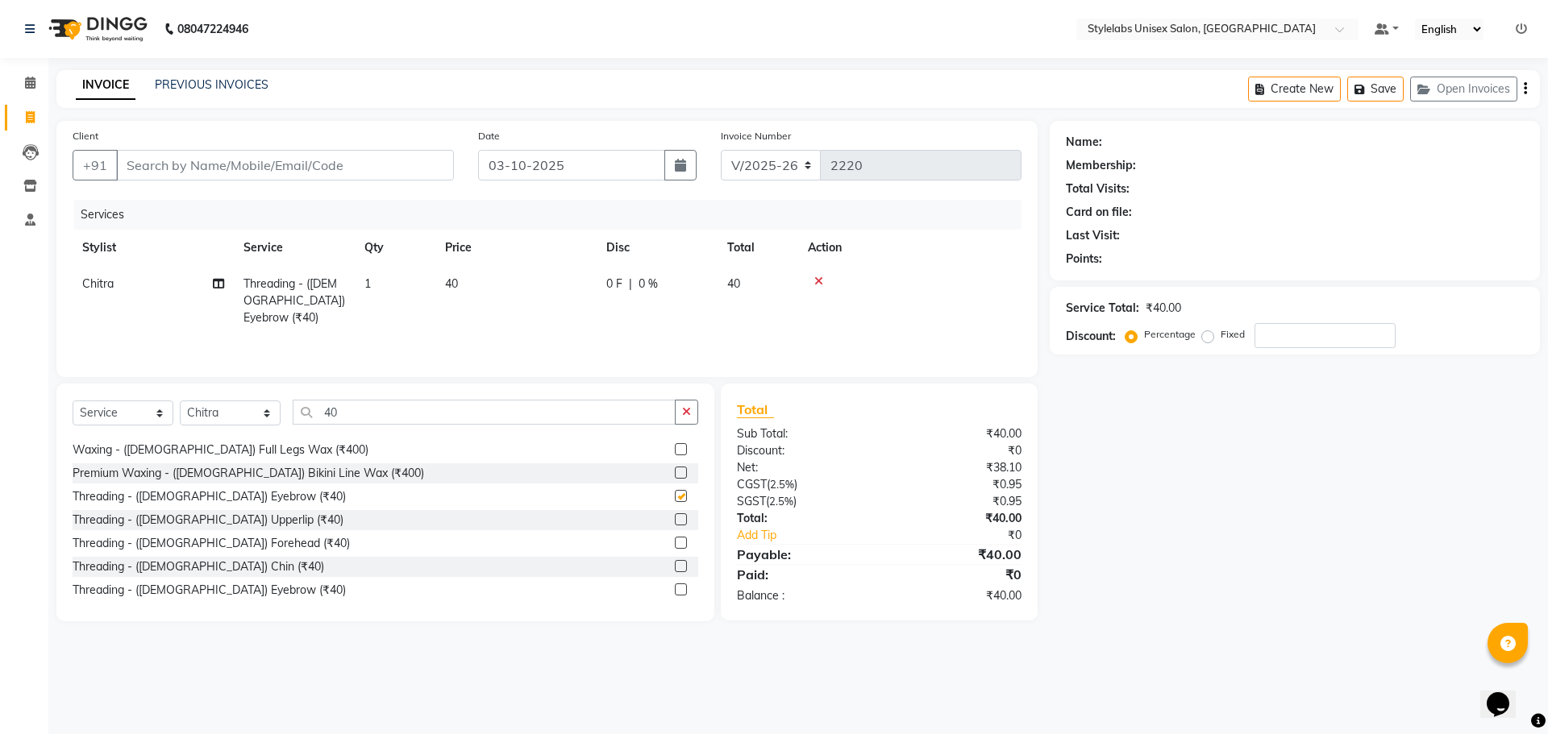
checkbox input "false"
drag, startPoint x: 358, startPoint y: 405, endPoint x: 356, endPoint y: 423, distance: 18.6
click at [356, 423] on input "40" at bounding box center [484, 412] width 383 height 25
type input "4"
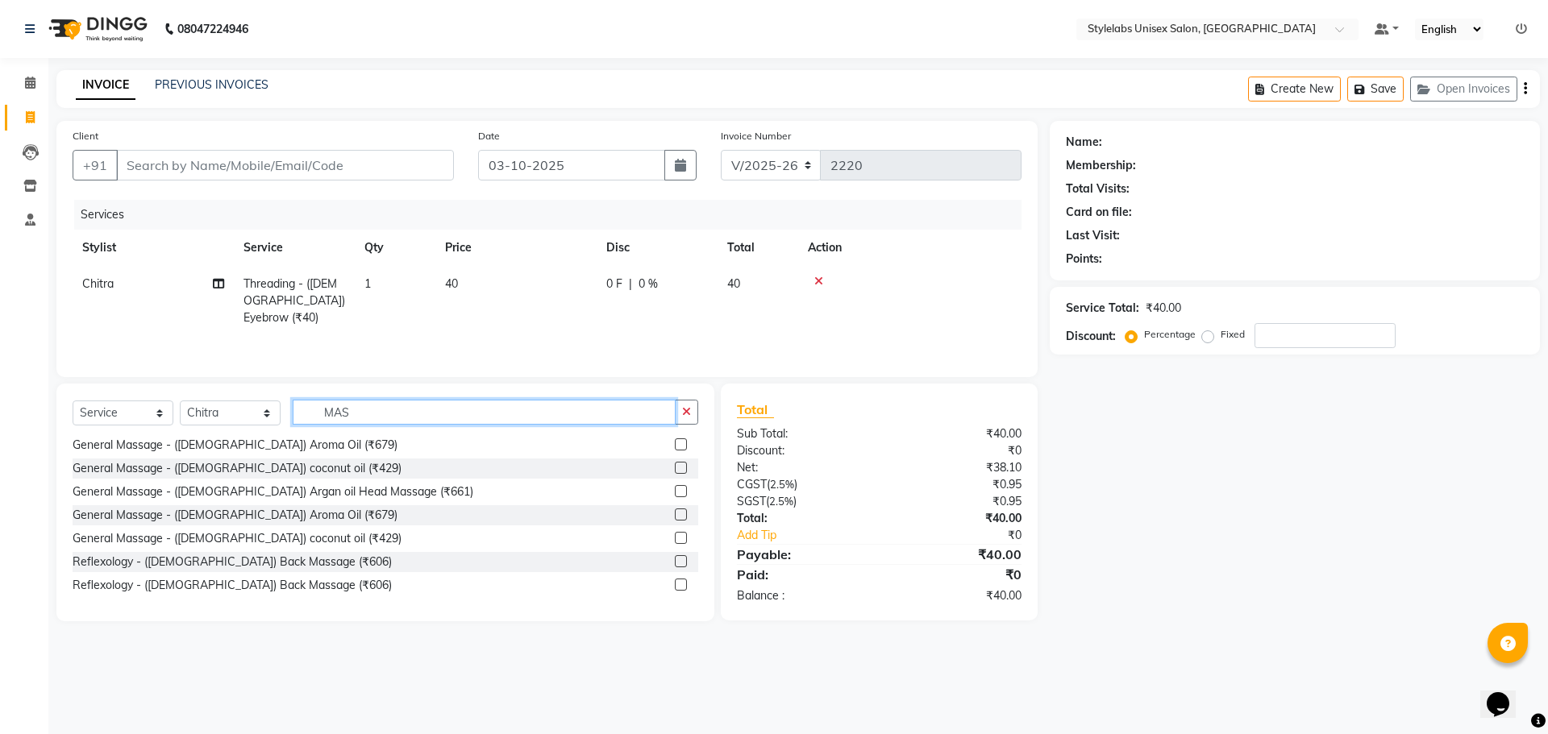
scroll to position [423, 0]
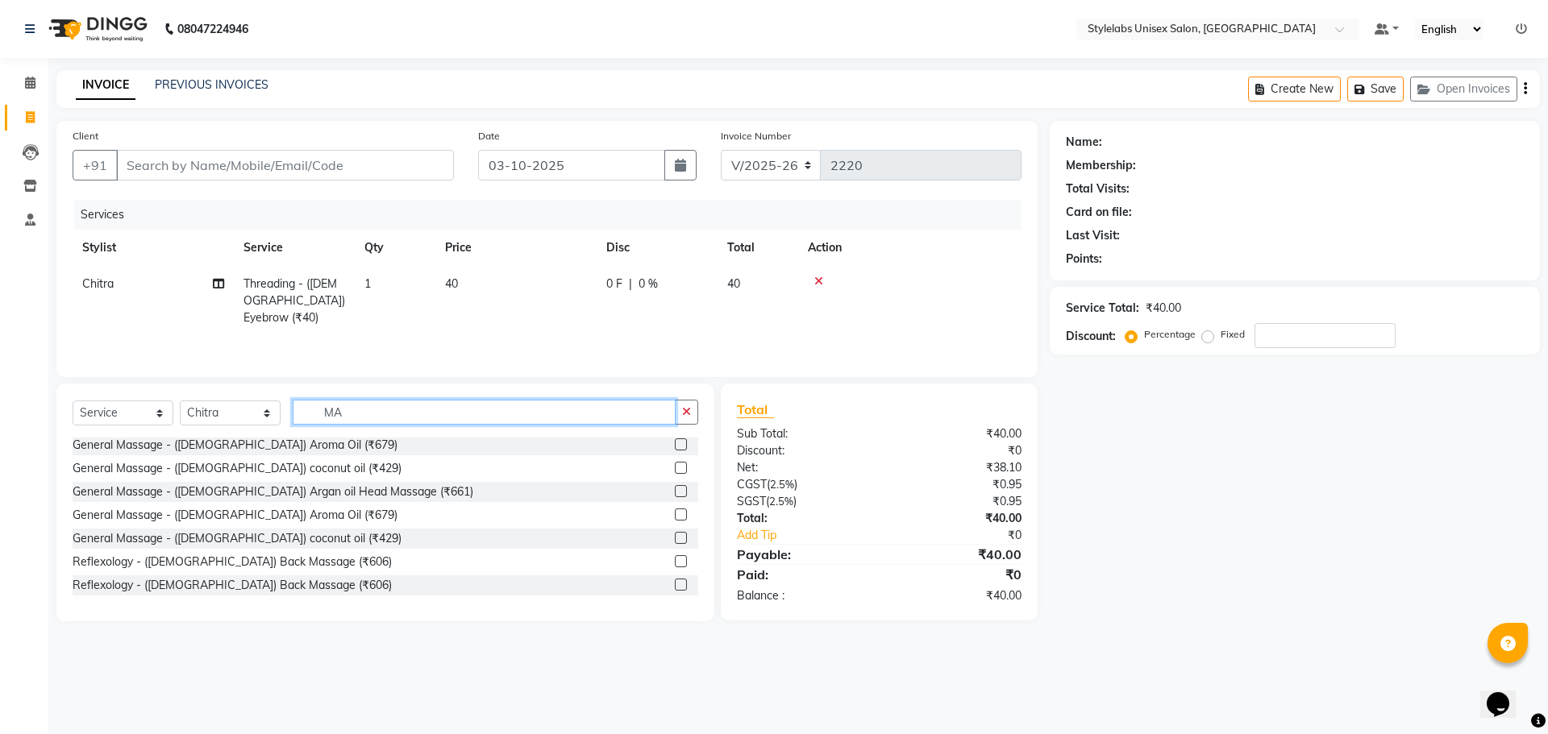
type input "M"
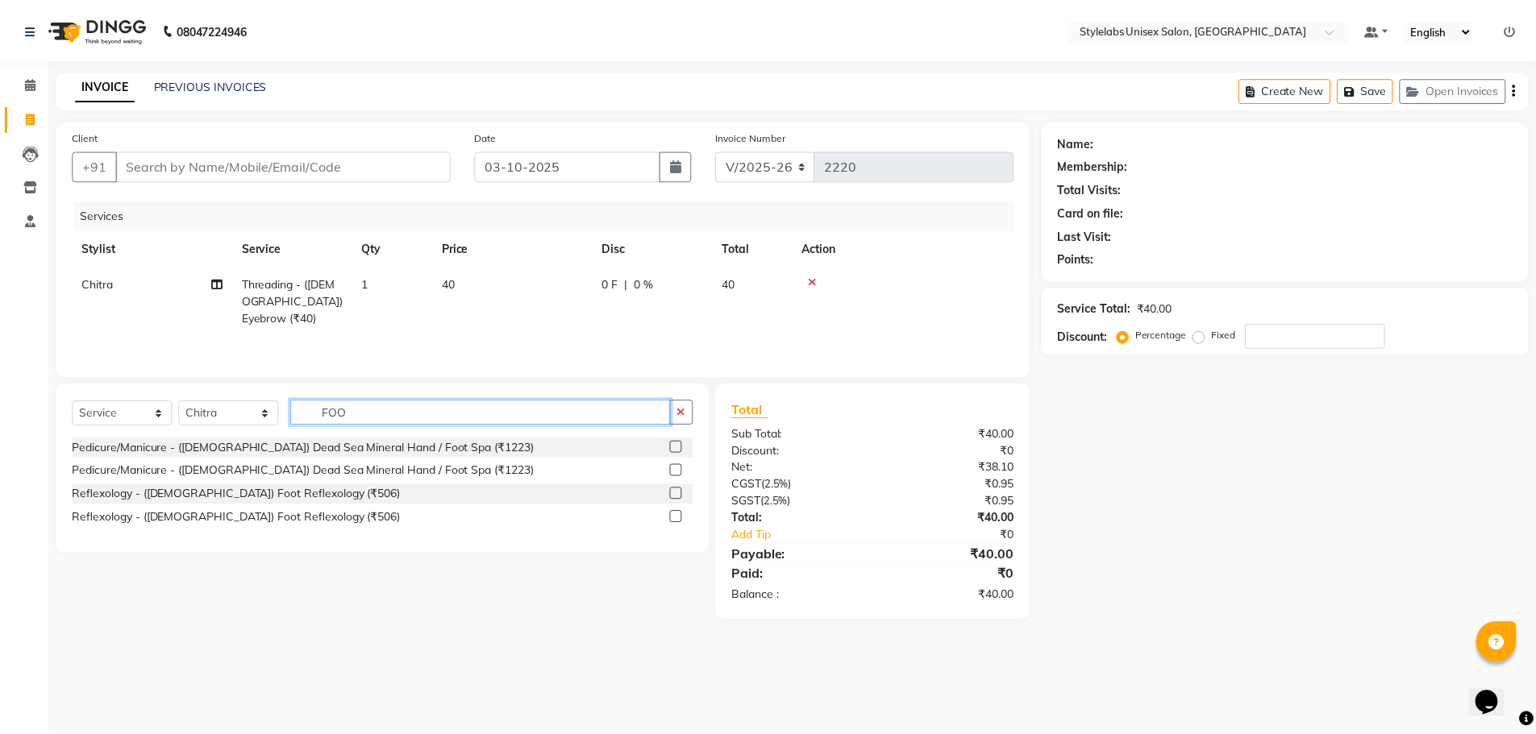
scroll to position [0, 0]
click at [360, 407] on input "FOOT" at bounding box center [484, 412] width 383 height 25
type input "F"
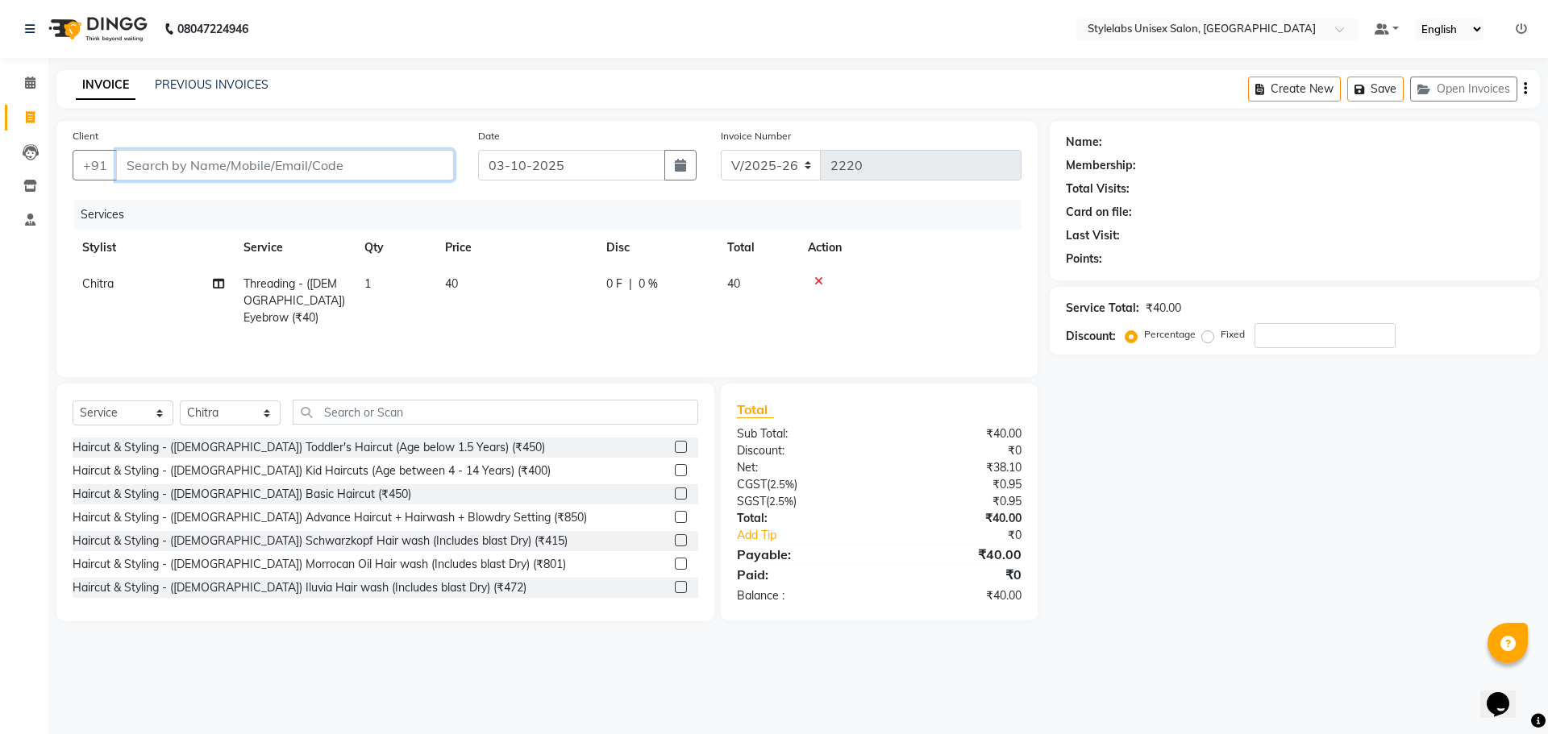
click at [308, 173] on input "Client" at bounding box center [285, 165] width 338 height 31
click at [401, 197] on div "Client +91 Date [DATE] Invoice Number V/2025 V/[PHONE_NUMBER] Services Stylist …" at bounding box center [546, 249] width 981 height 256
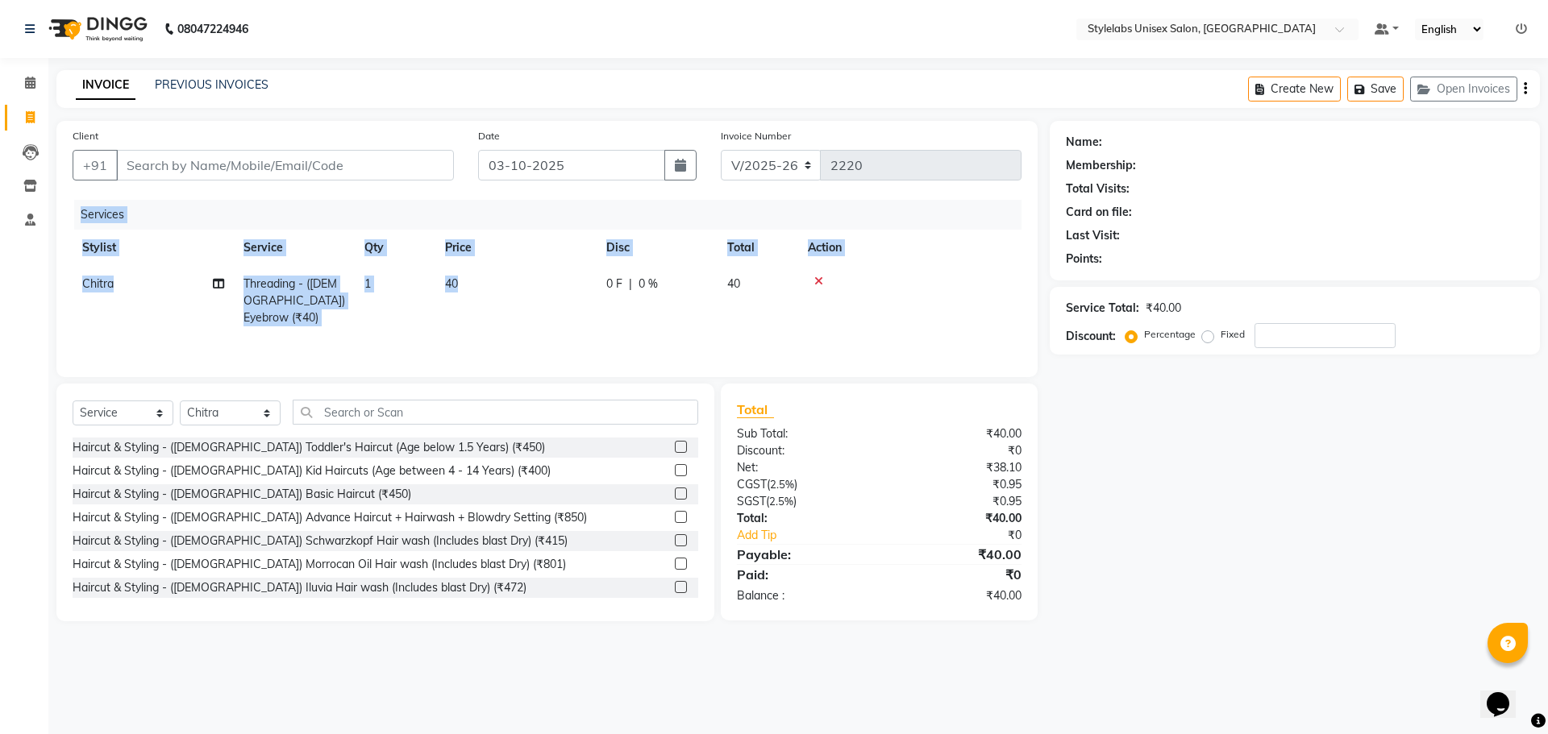
drag, startPoint x: 518, startPoint y: 321, endPoint x: 481, endPoint y: 219, distance: 107.9
click at [518, 302] on div "Services Stylist Service Qty Price Disc Total Action Chitra Threading - ([DEMOG…" at bounding box center [547, 280] width 949 height 161
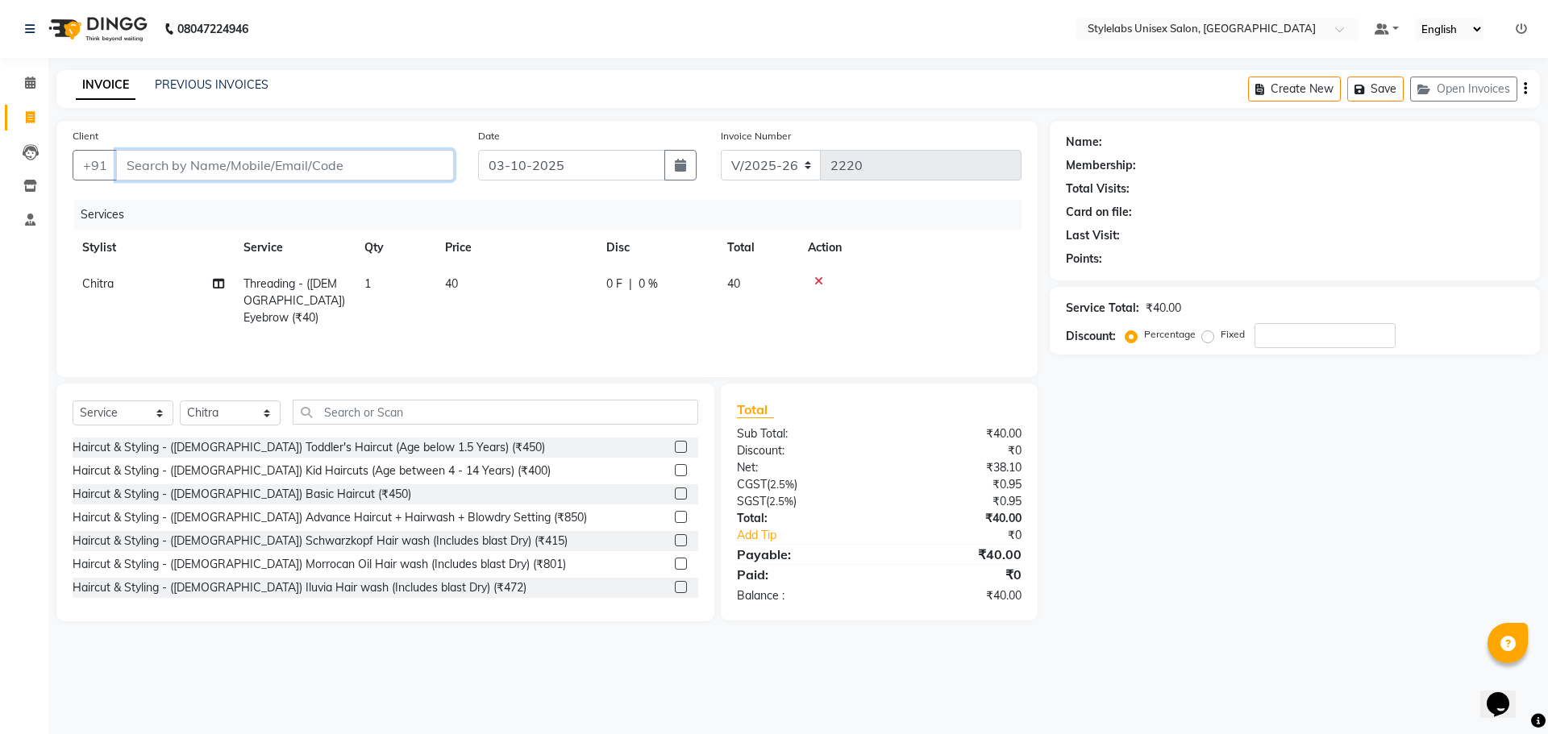
click at [401, 154] on input "Client" at bounding box center [285, 165] width 338 height 31
type input "8"
type input "0"
click at [240, 215] on ngb-typeahead-window "jyosnavi / 89******26" at bounding box center [199, 202] width 168 height 40
click at [282, 200] on button "jyosnavi / 89******26" at bounding box center [199, 202] width 166 height 26
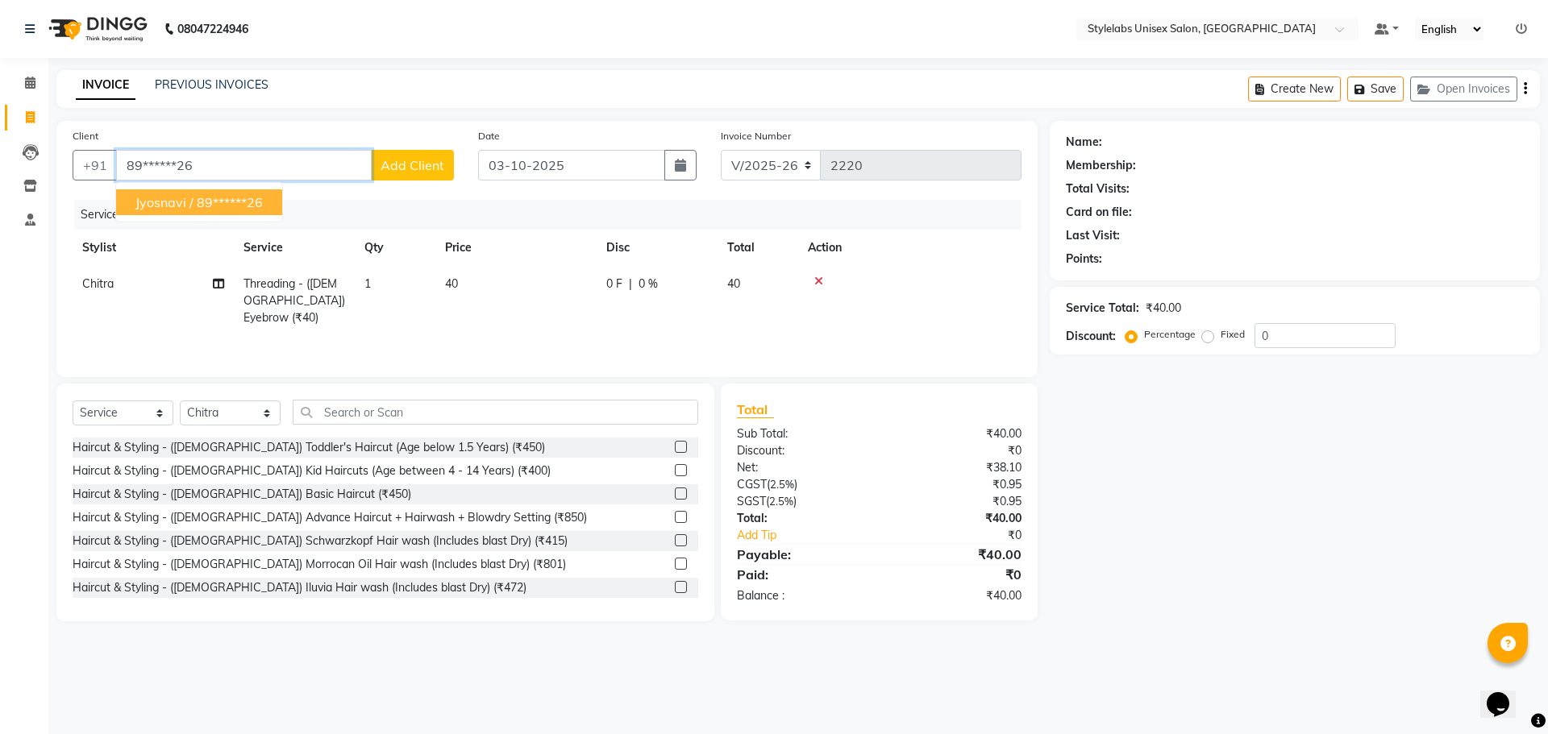
type input "89******26"
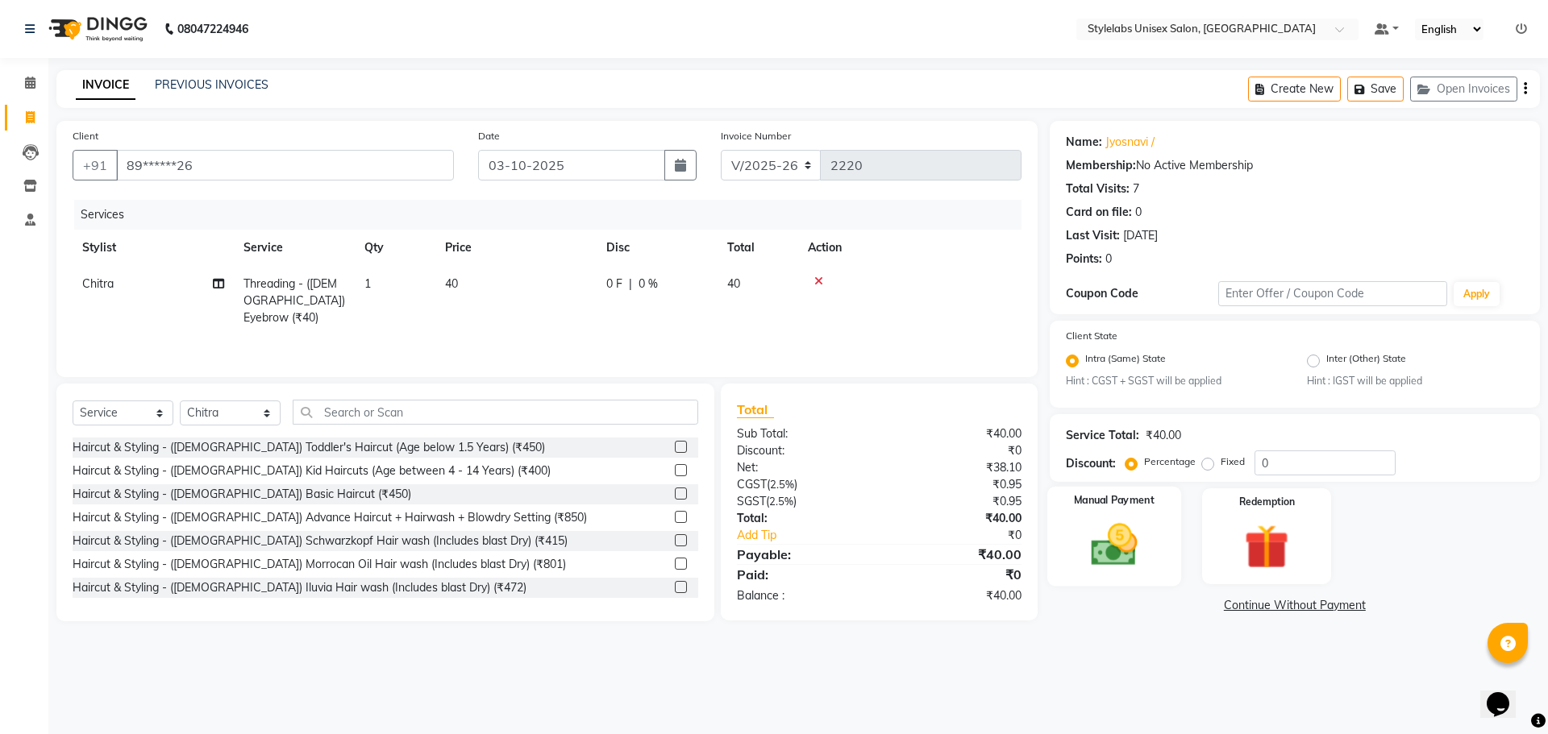
click at [1134, 530] on img at bounding box center [1113, 545] width 75 height 53
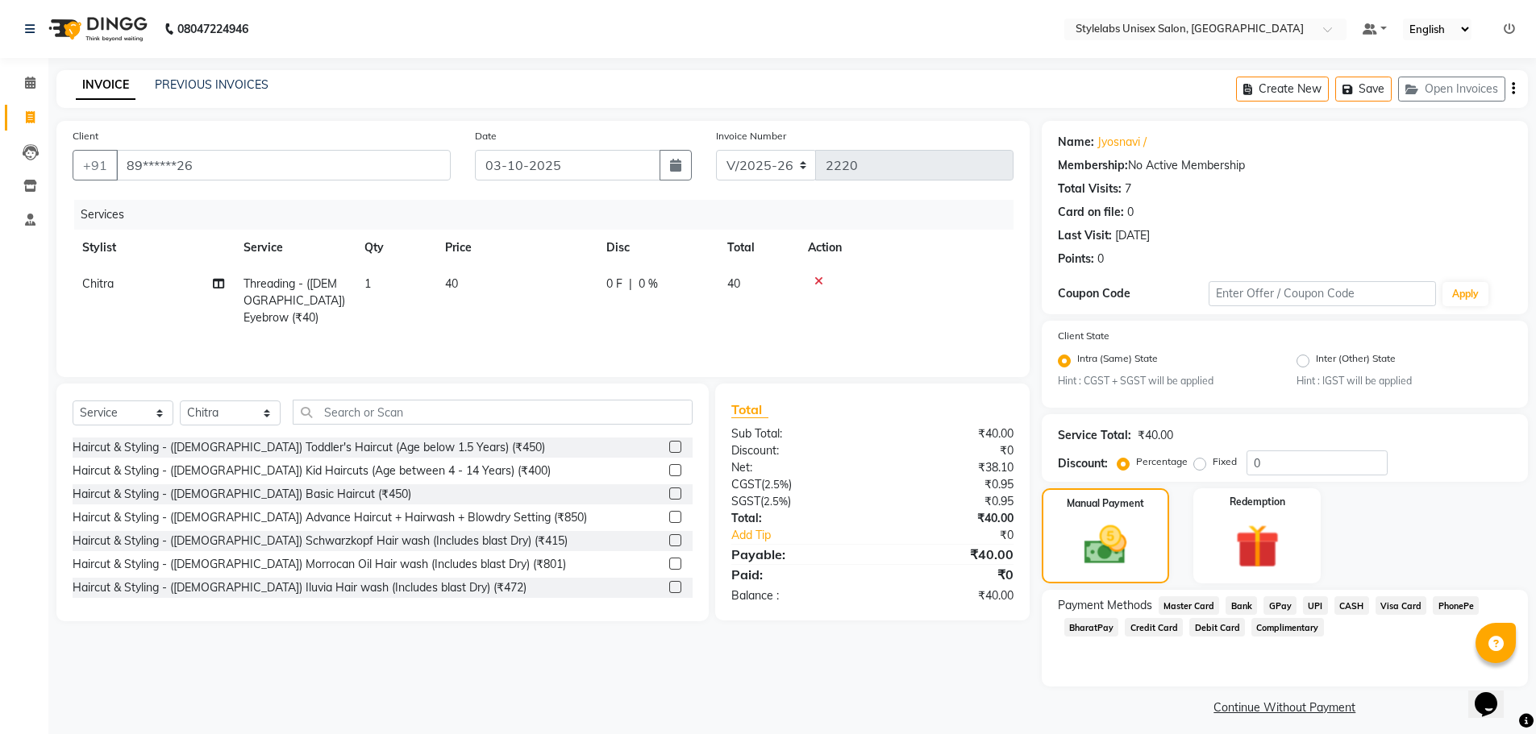
click at [1314, 609] on span "UPI" at bounding box center [1315, 606] width 25 height 19
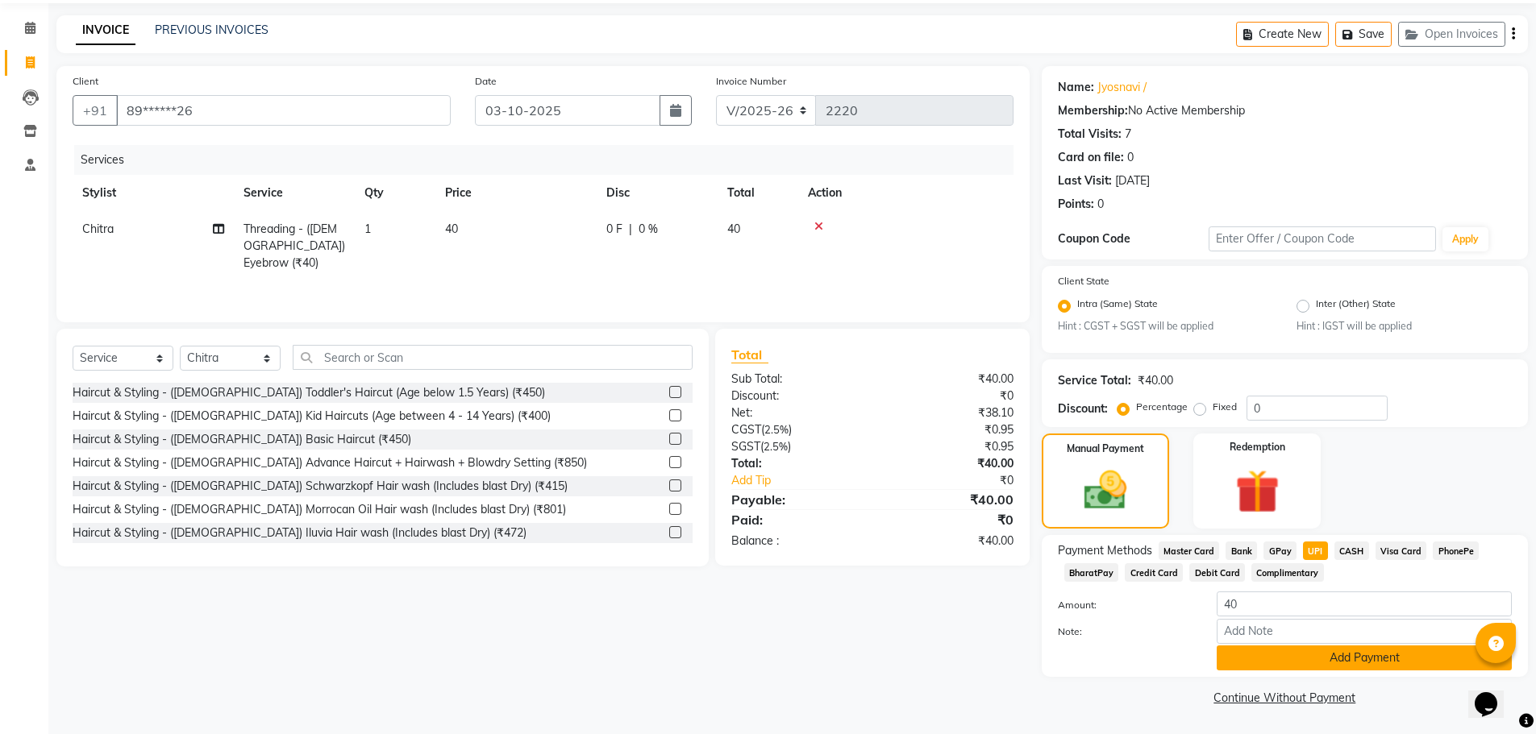
click at [1329, 665] on button "Add Payment" at bounding box center [1363, 658] width 295 height 25
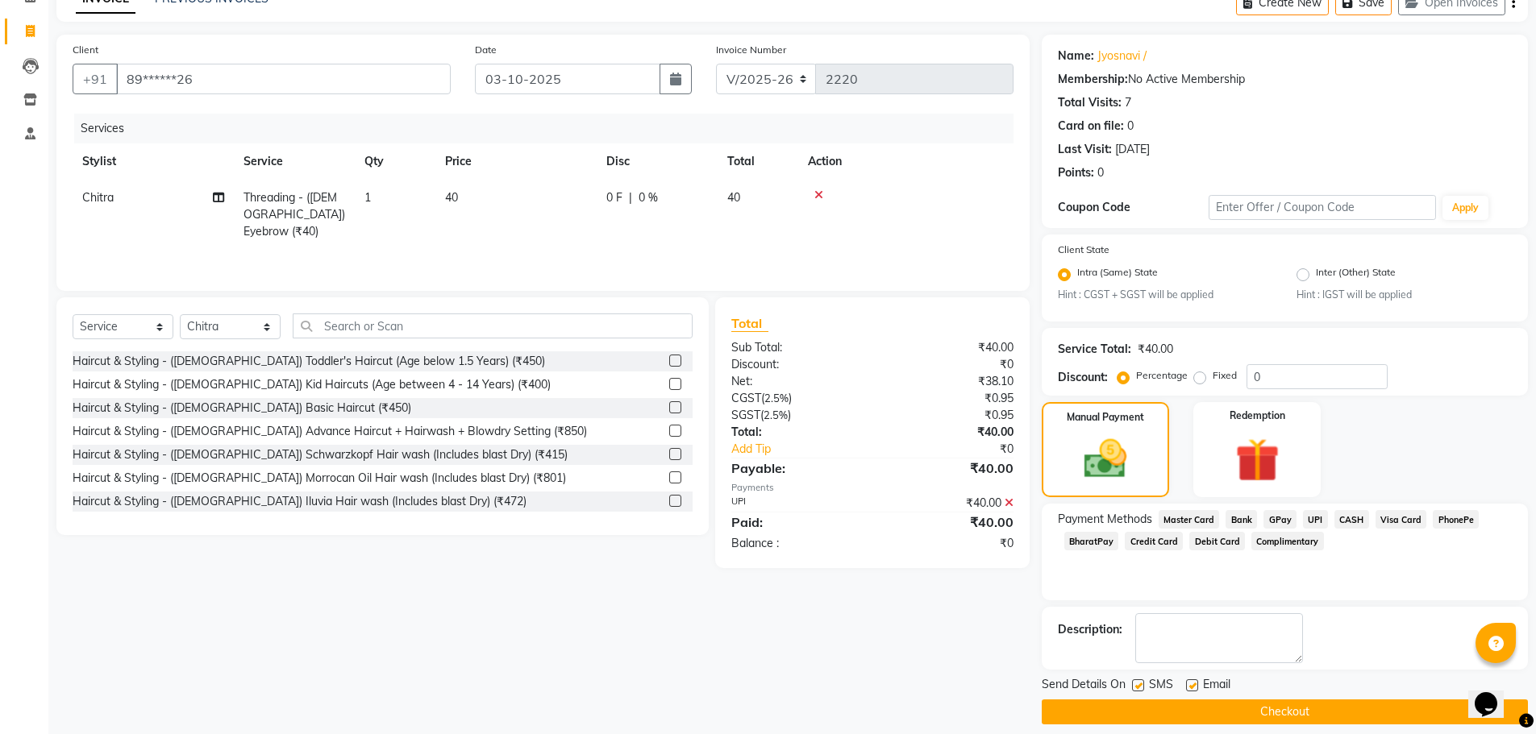
scroll to position [101, 0]
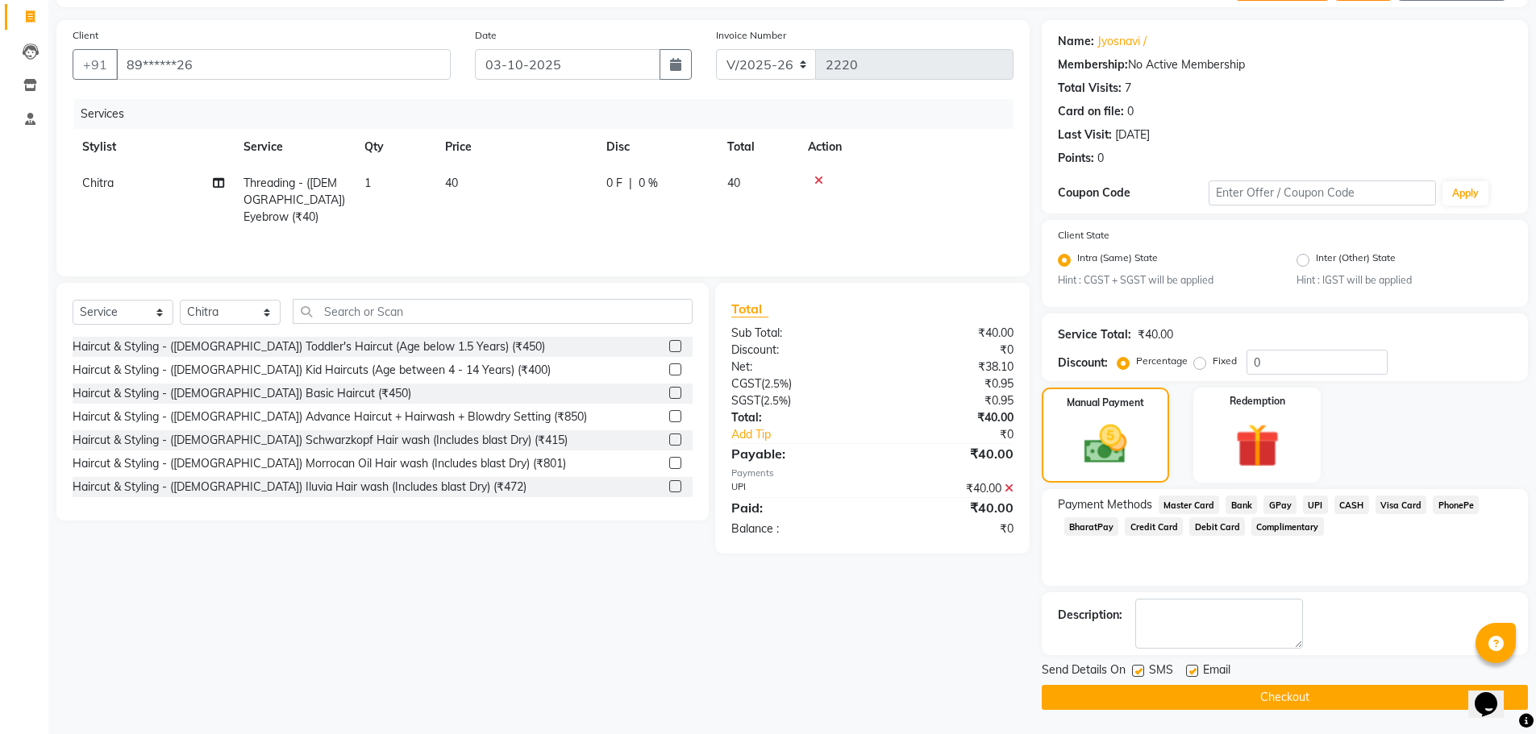
click at [1333, 693] on button "Checkout" at bounding box center [1285, 697] width 486 height 25
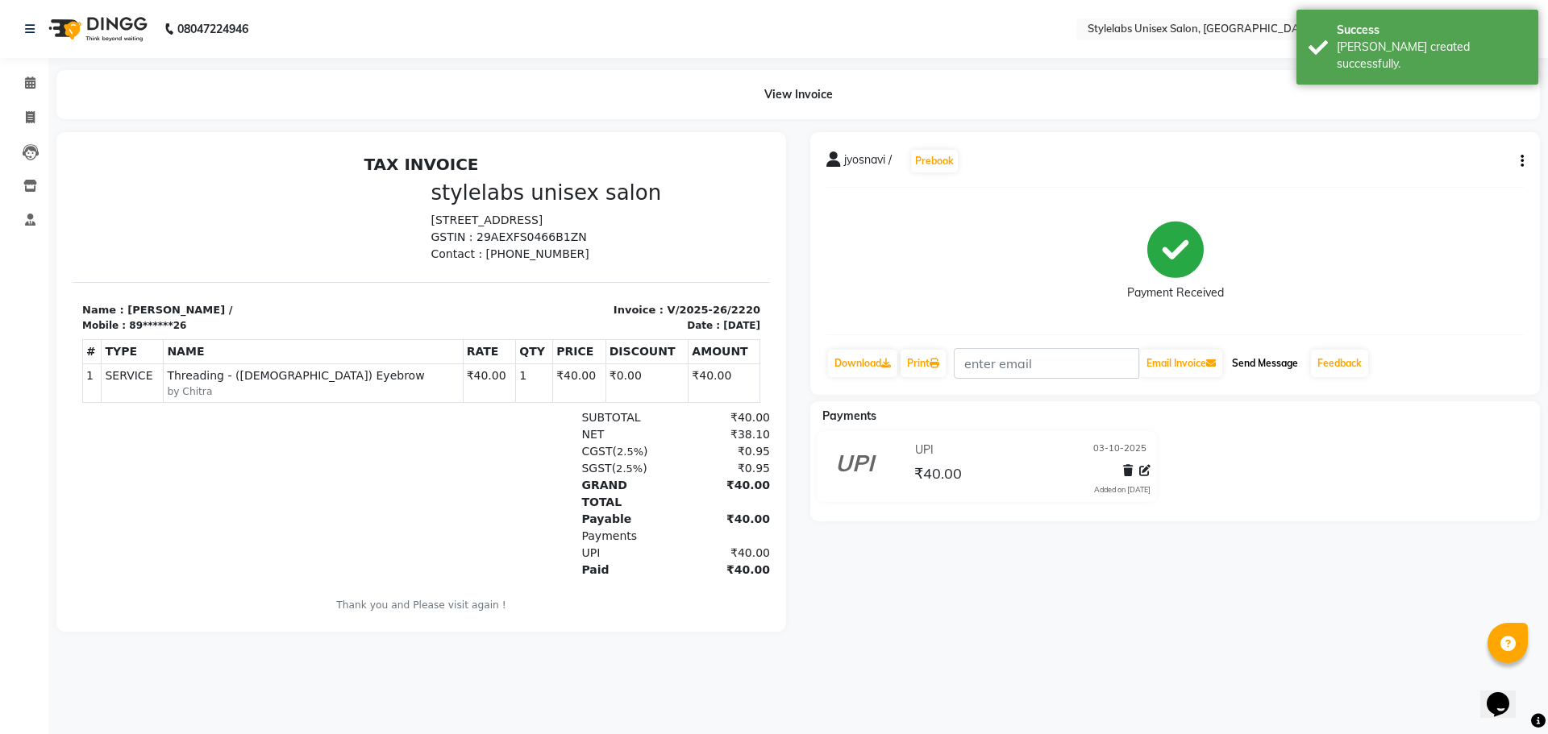
click at [1246, 374] on button "Send Message" at bounding box center [1264, 363] width 79 height 27
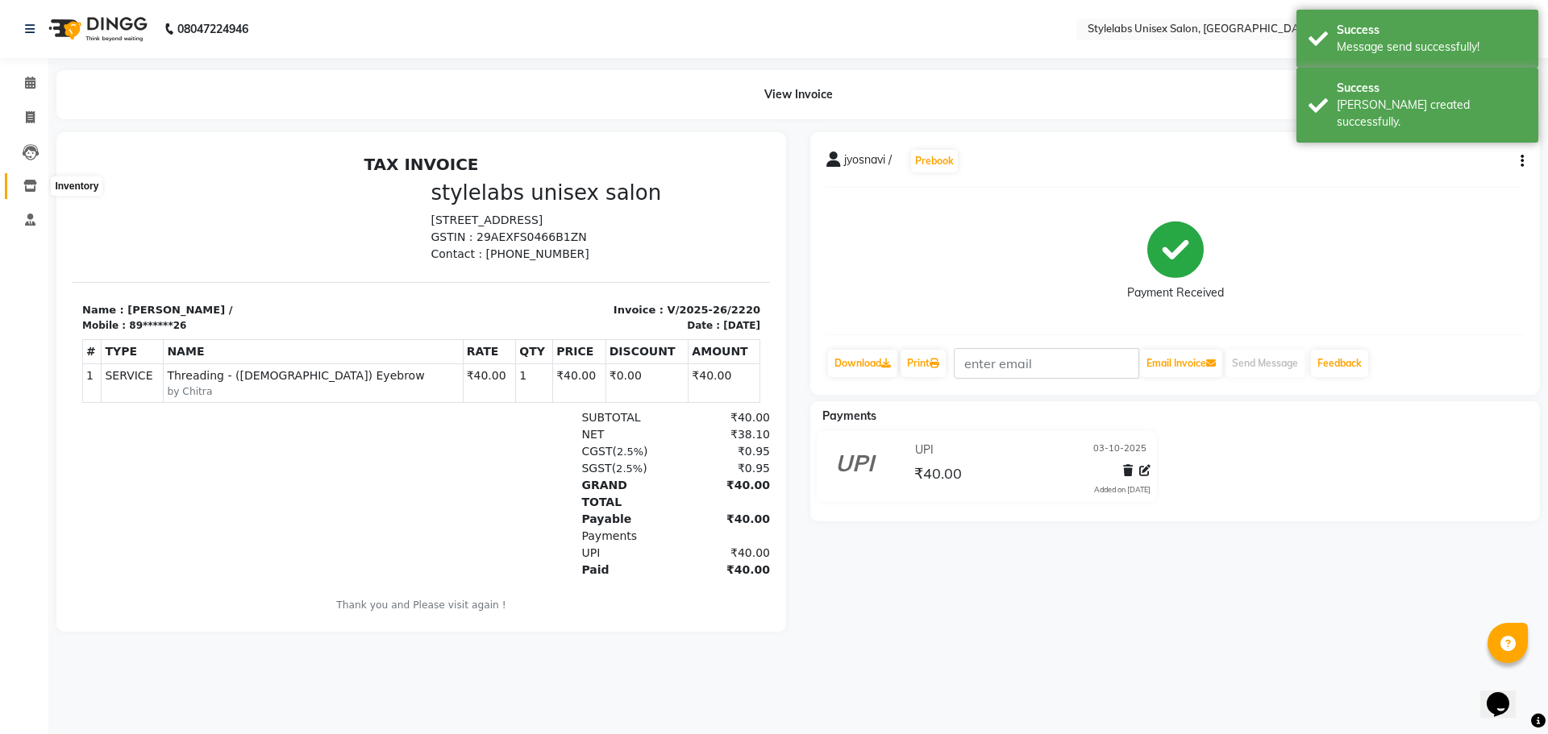
click at [35, 186] on icon at bounding box center [30, 186] width 14 height 12
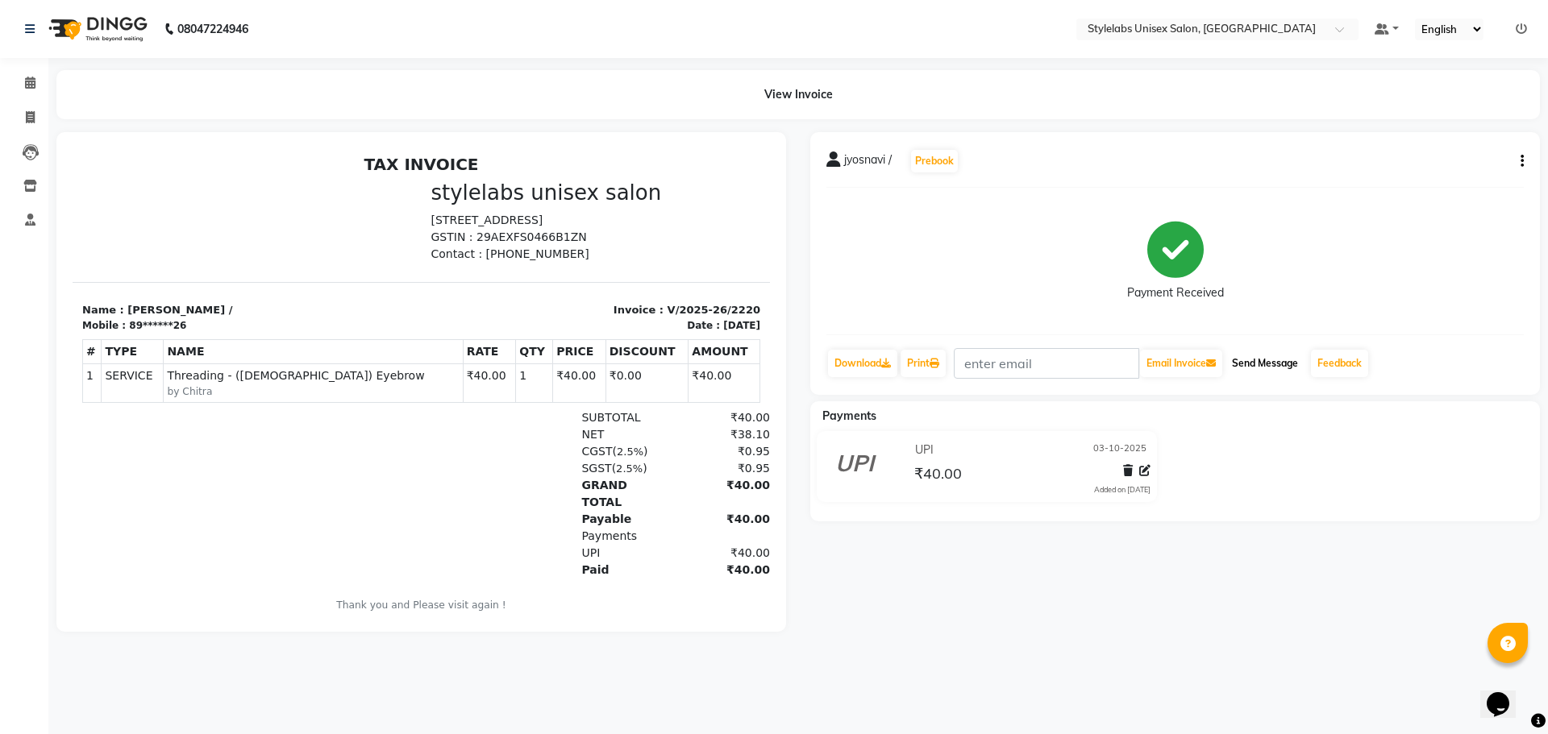
click at [1280, 353] on button "Send Message" at bounding box center [1264, 363] width 79 height 27
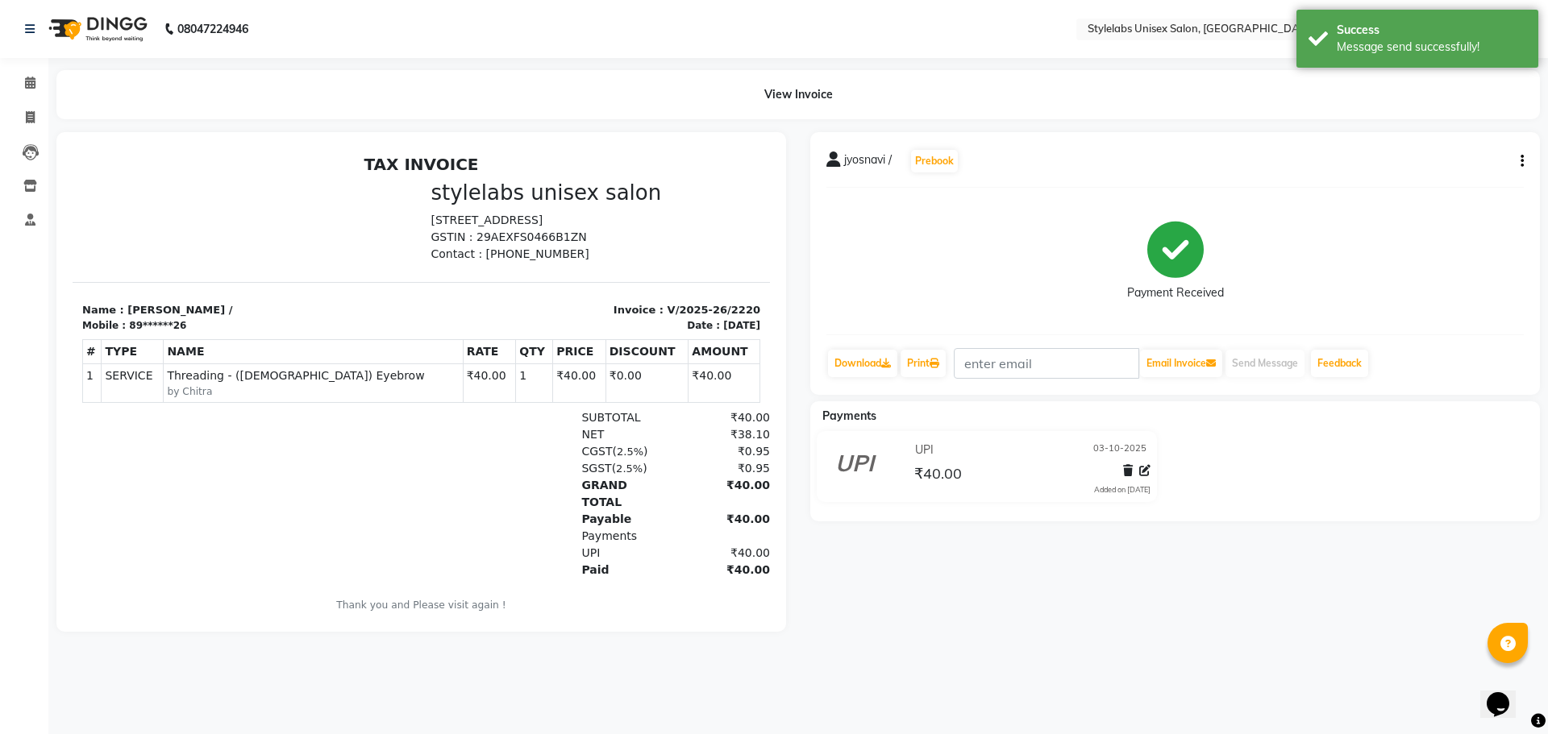
select select "service"
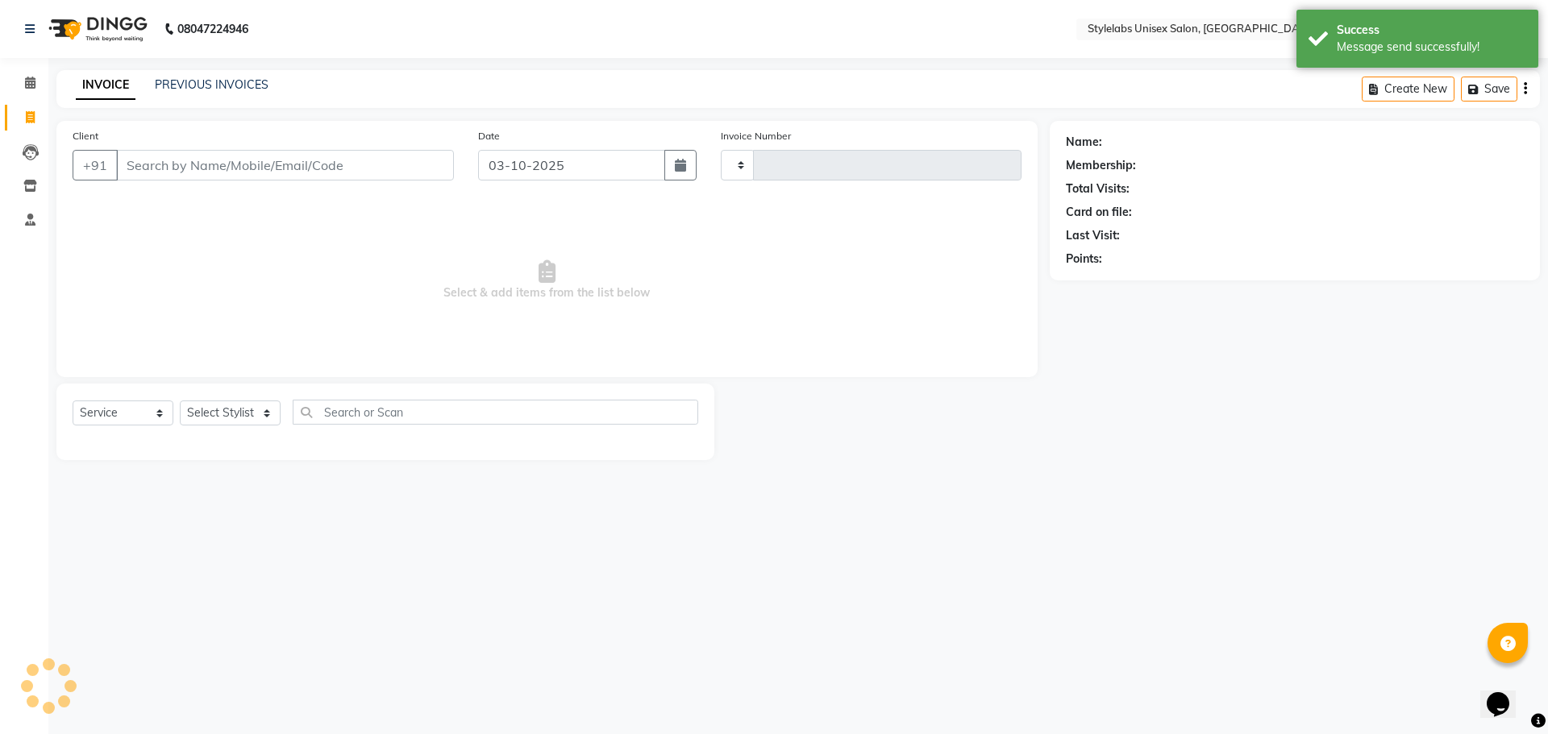
type input "2221"
select select "6674"
click at [197, 69] on div "08047224946 Select Location × Stylelabs Unisex Salon, Vinayakanagar Default Pan…" at bounding box center [774, 367] width 1548 height 734
click at [206, 73] on div "08047224946 Select Location × Stylelabs Unisex Salon, Vinayakanagar Default Pan…" at bounding box center [774, 367] width 1548 height 734
click at [206, 83] on link "PREVIOUS INVOICES" at bounding box center [212, 84] width 114 height 15
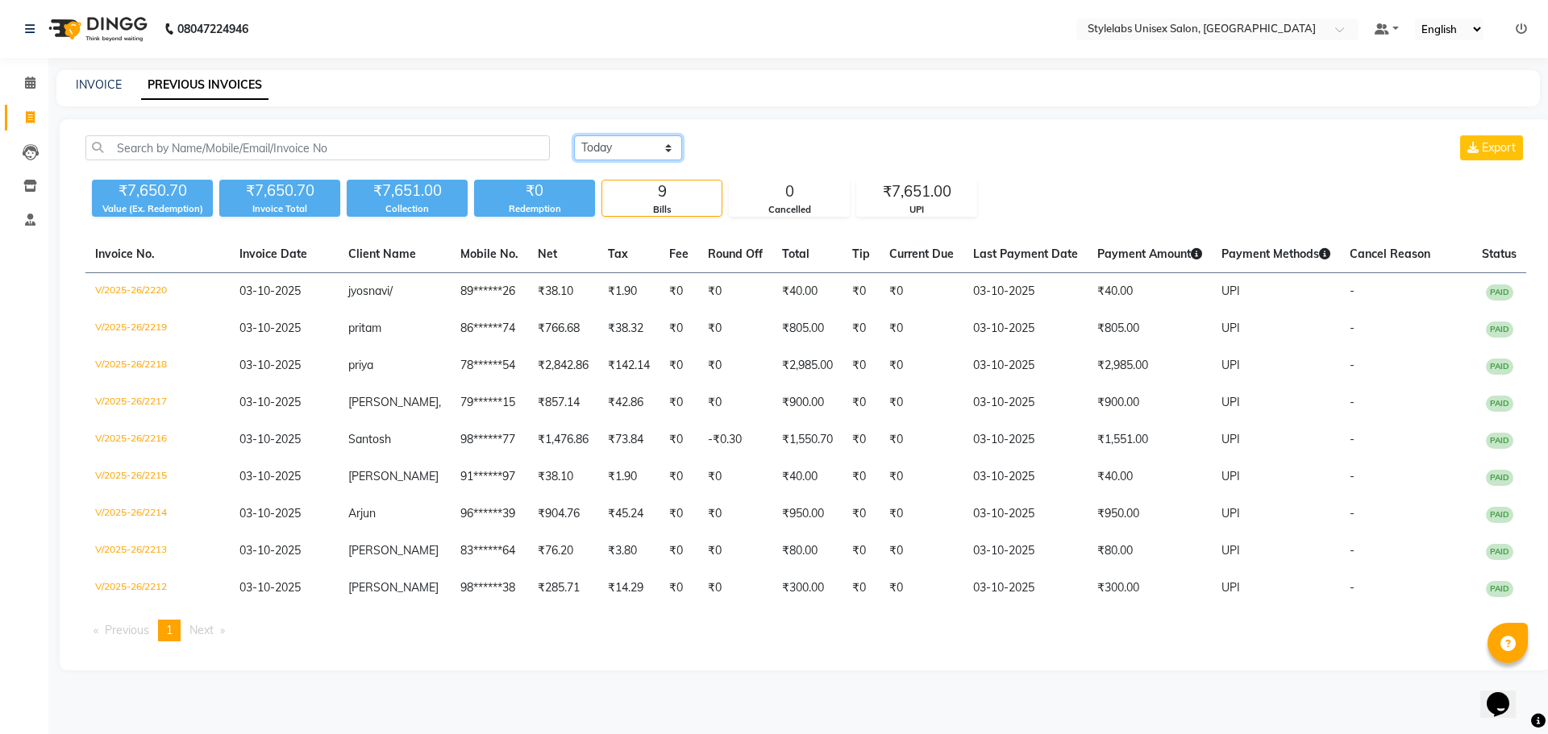
click at [666, 155] on select "[DATE] [DATE] Custom Range" at bounding box center [628, 147] width 108 height 25
select select "range"
click at [574, 135] on select "[DATE] [DATE] Custom Range" at bounding box center [628, 147] width 108 height 25
click at [746, 151] on input "03-10-2025" at bounding box center [759, 148] width 113 height 23
select select "10"
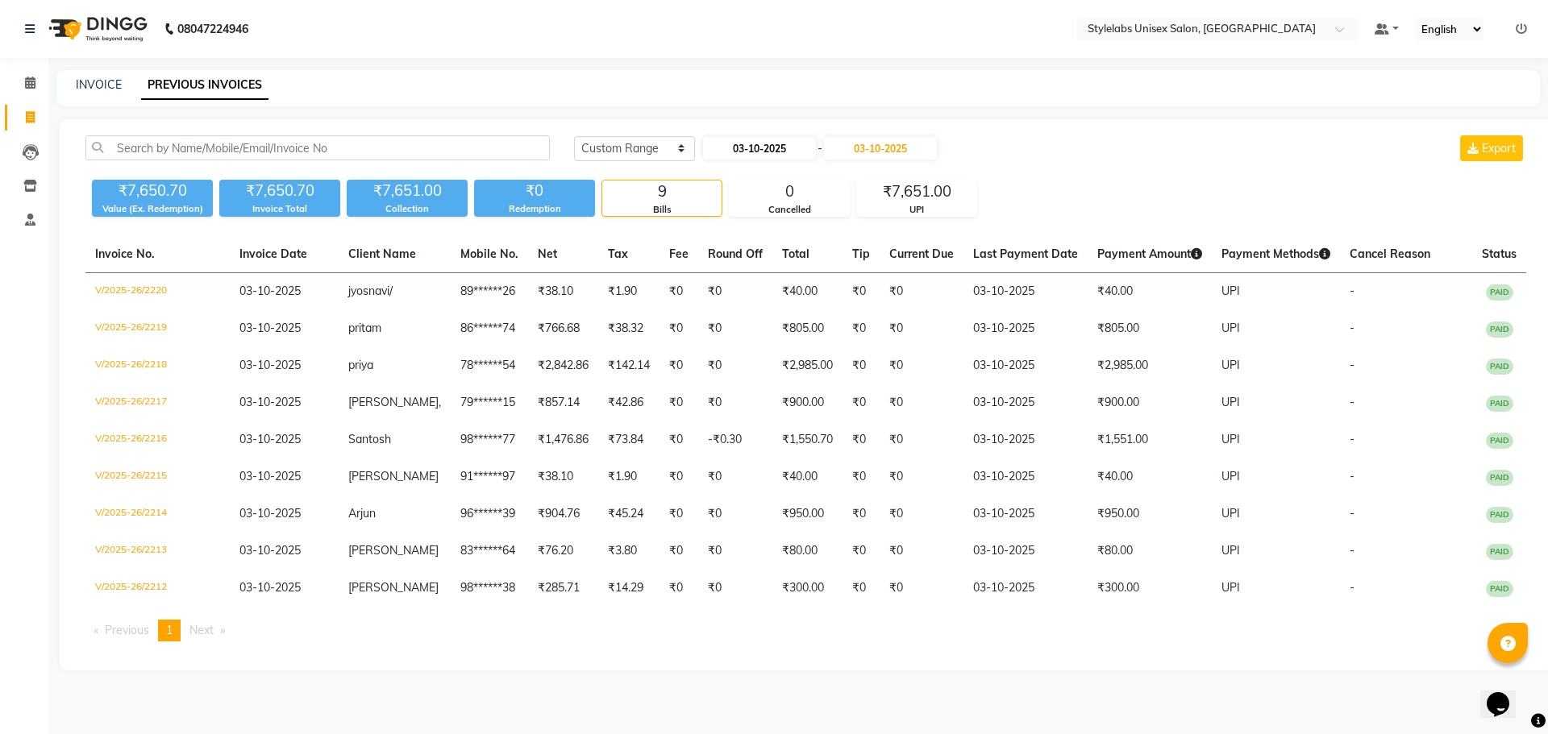
select select "2025"
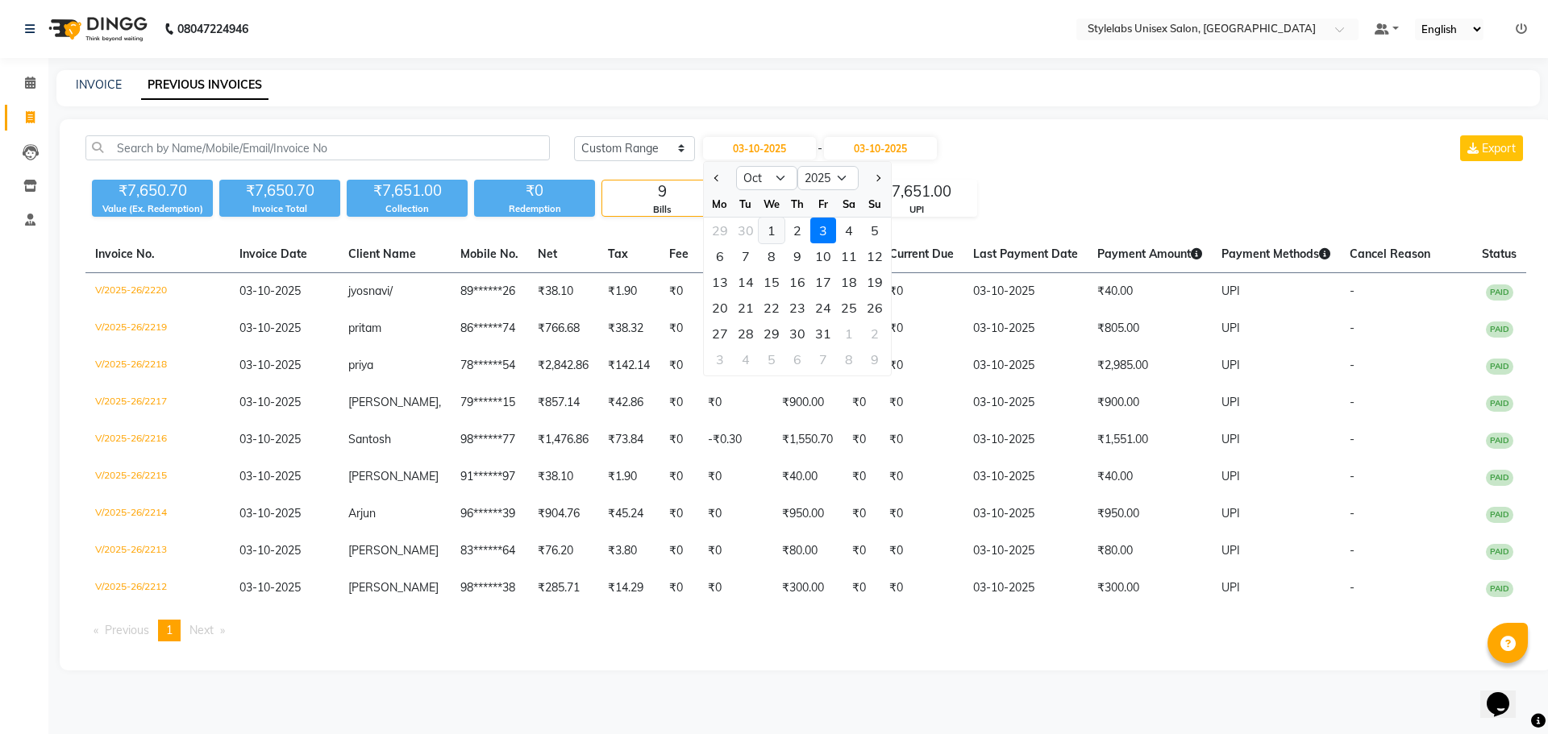
click at [769, 228] on div "1" at bounding box center [772, 231] width 26 height 26
type input "01-10-2025"
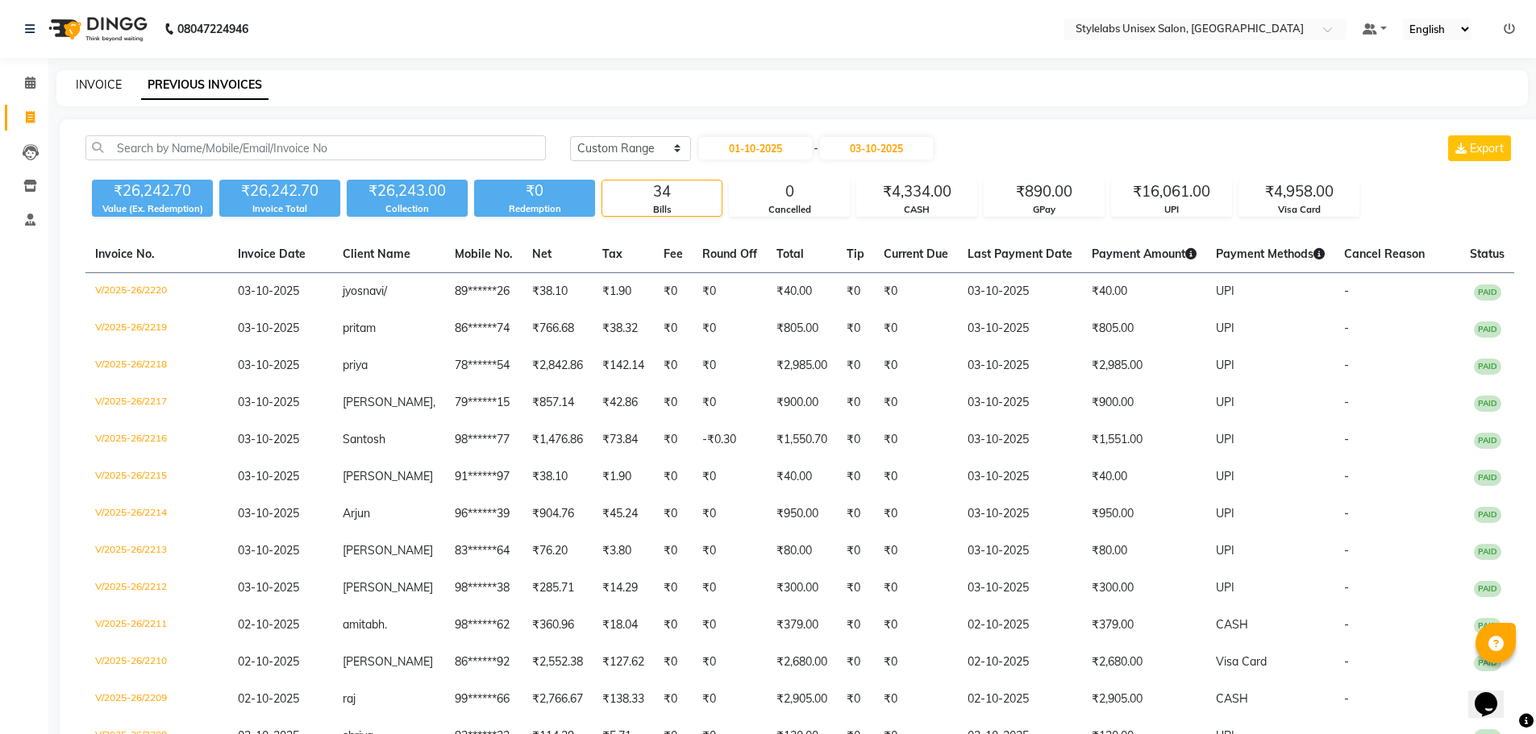
click at [94, 82] on link "INVOICE" at bounding box center [99, 84] width 46 height 15
select select "service"
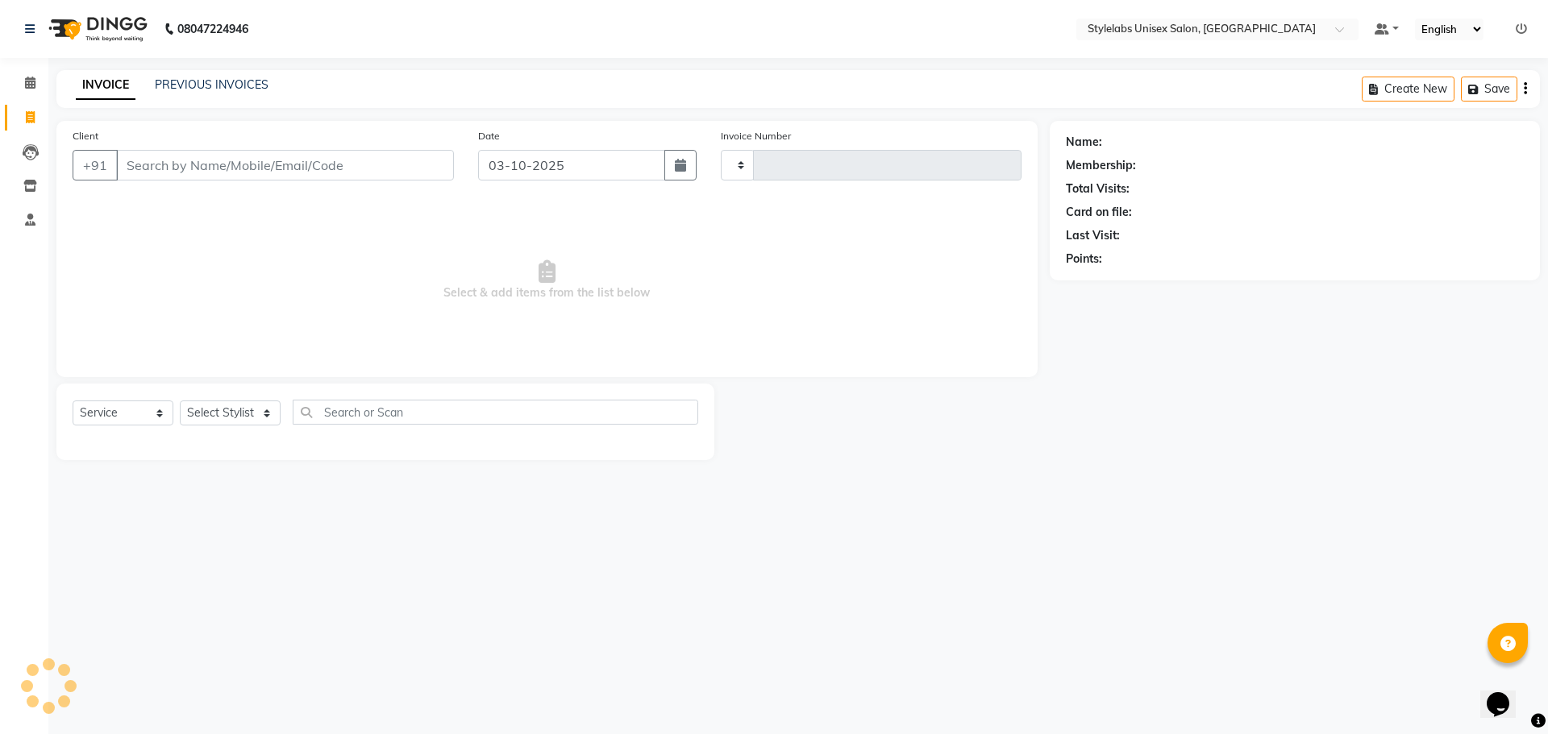
type input "2221"
select select "6674"
click at [220, 92] on div "PREVIOUS INVOICES" at bounding box center [212, 85] width 114 height 17
click at [227, 77] on div "PREVIOUS INVOICES" at bounding box center [212, 85] width 114 height 17
click at [228, 76] on div "INVOICE PREVIOUS INVOICES Create New Save Open Invoices" at bounding box center [797, 89] width 1483 height 38
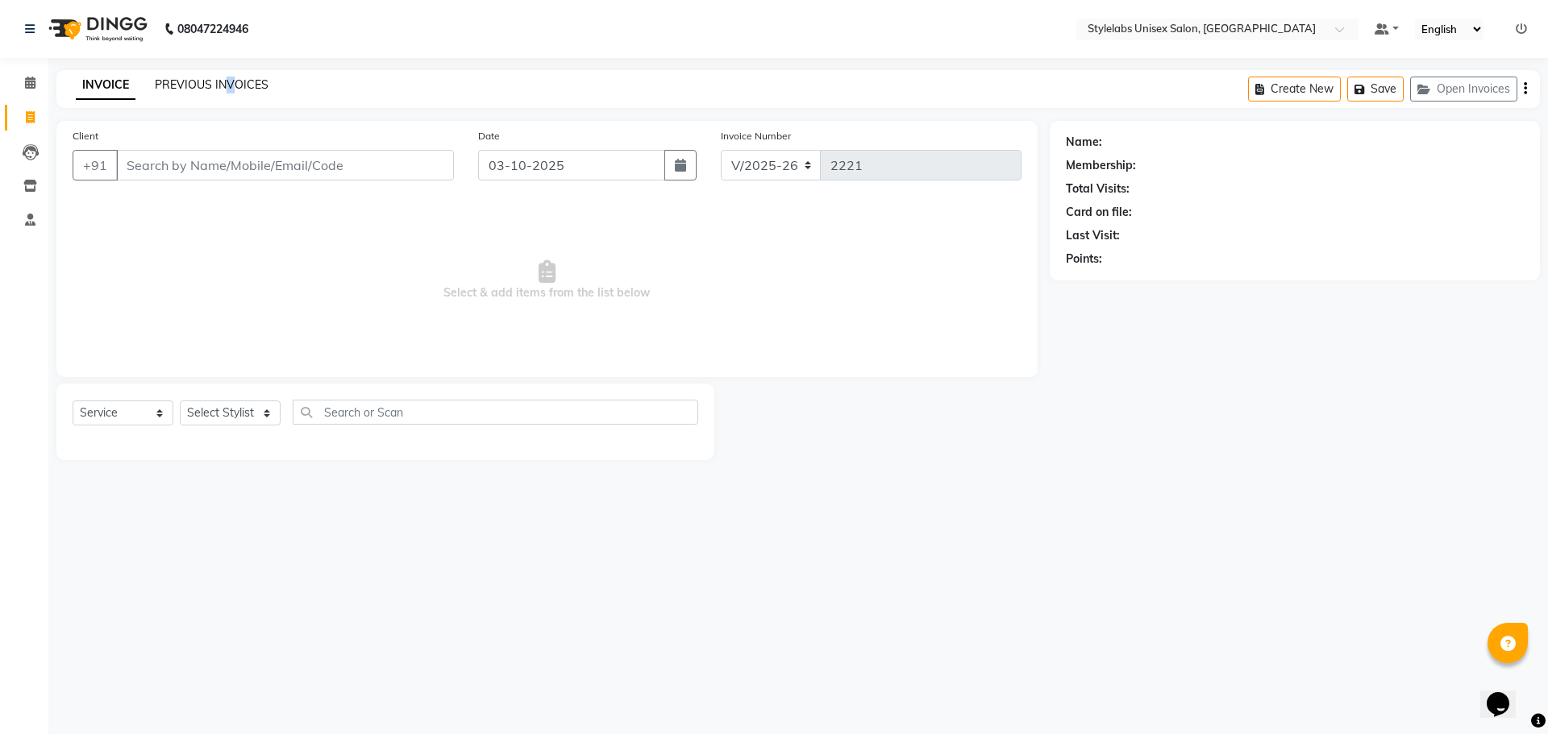
click at [225, 78] on link "PREVIOUS INVOICES" at bounding box center [212, 84] width 114 height 15
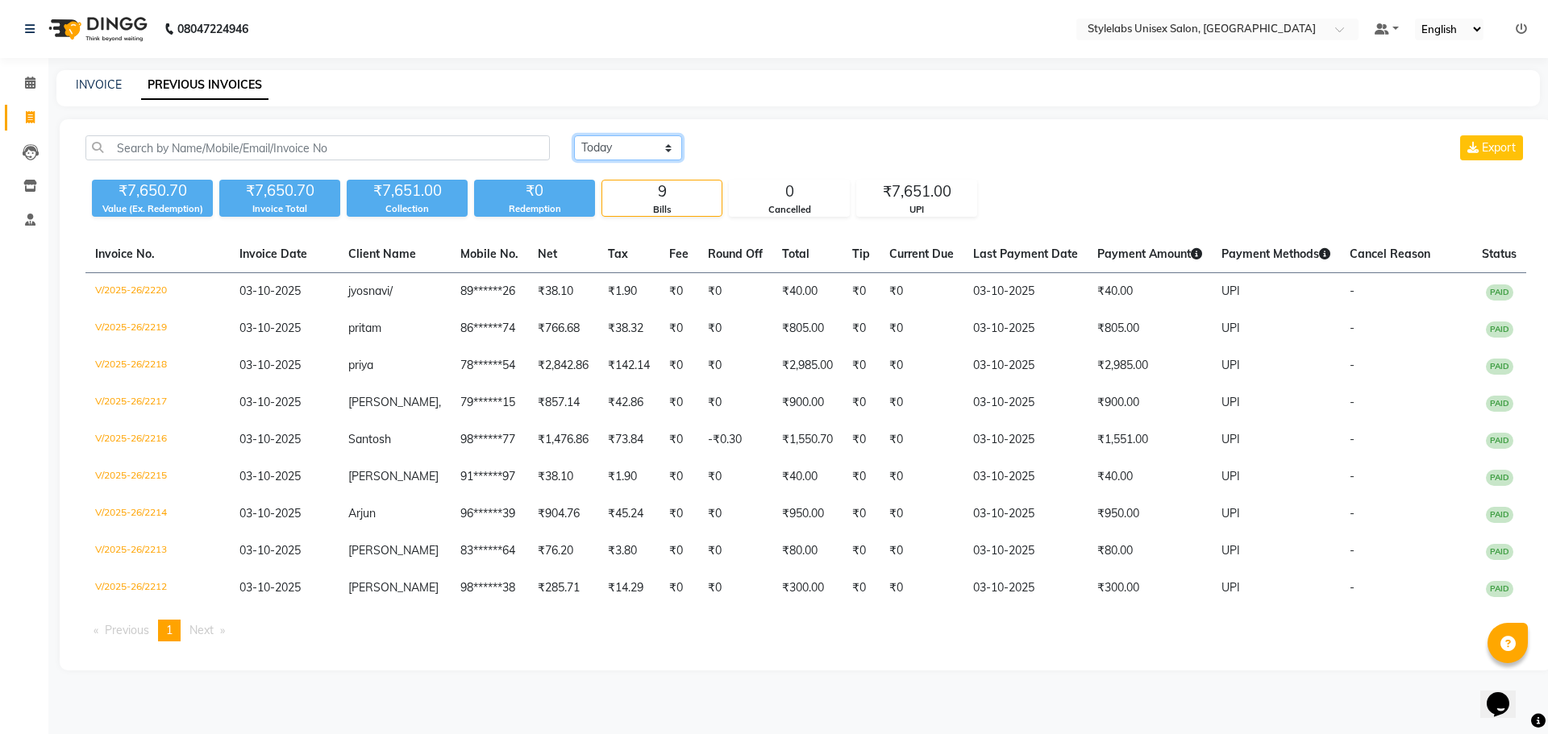
click at [665, 143] on select "[DATE] [DATE] Custom Range" at bounding box center [628, 147] width 108 height 25
select select "range"
click at [574, 135] on select "[DATE] [DATE] Custom Range" at bounding box center [628, 147] width 108 height 25
click at [768, 147] on input "03-10-2025" at bounding box center [759, 148] width 113 height 23
select select "10"
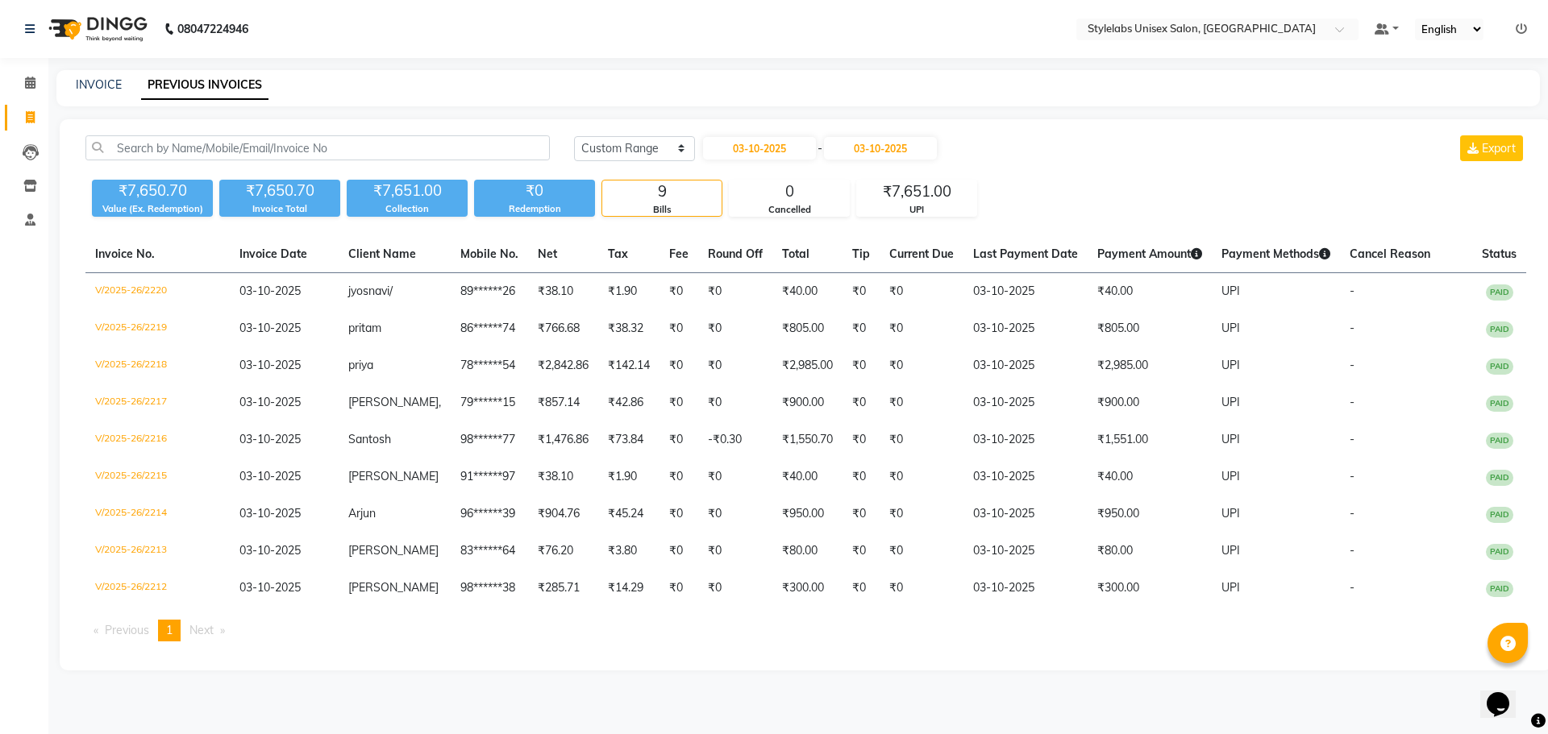
select select "2025"
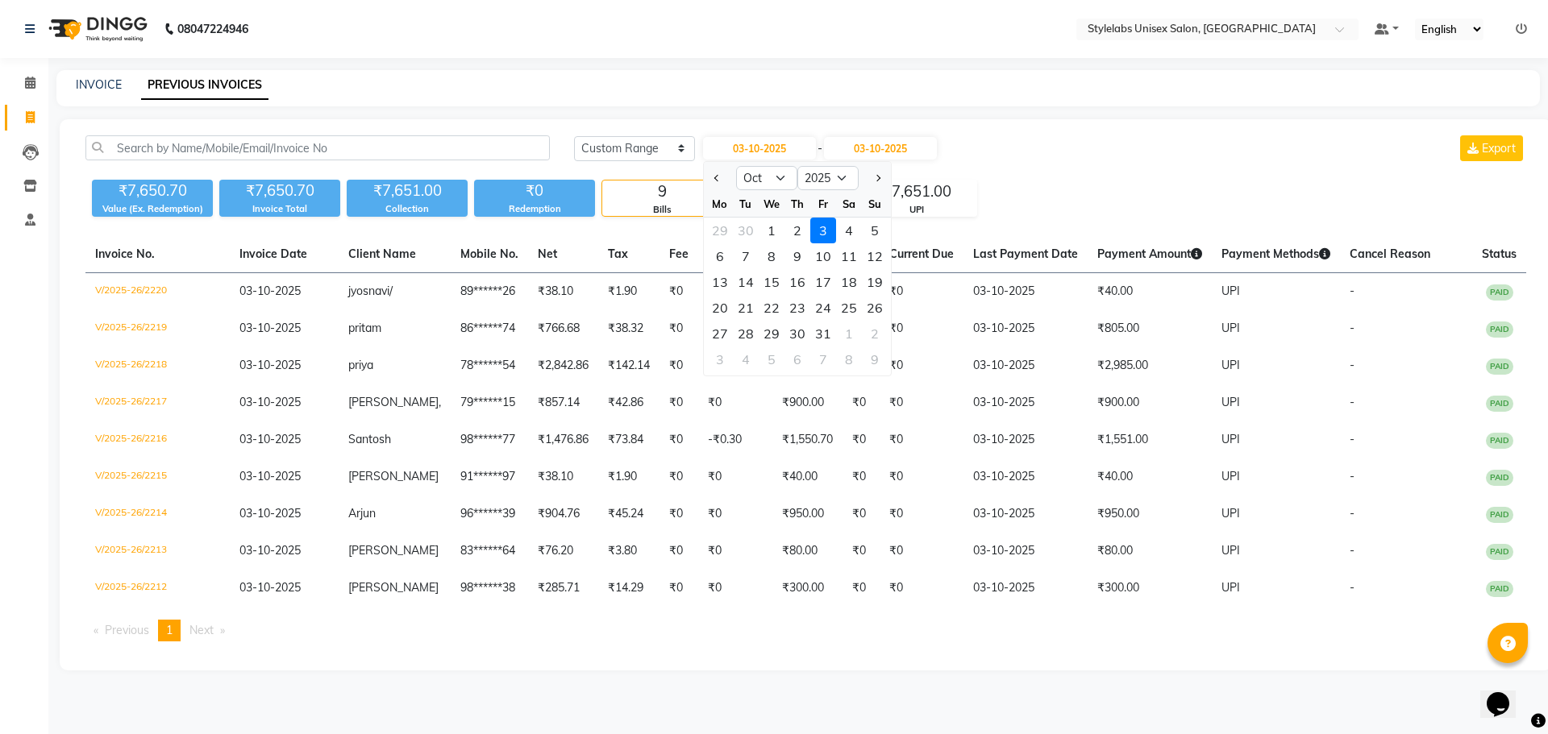
click at [766, 226] on div "1" at bounding box center [772, 231] width 26 height 26
type input "01-10-2025"
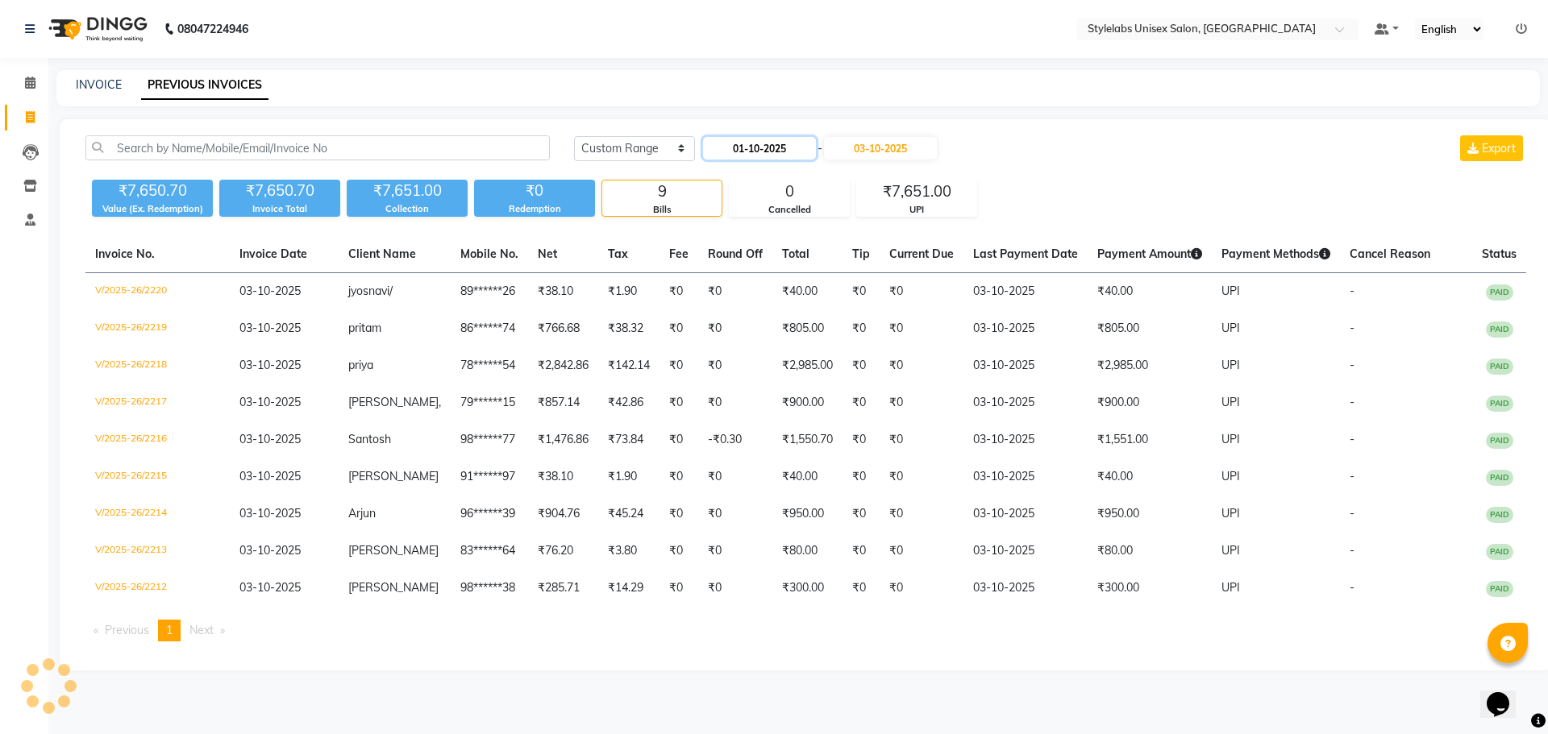
click at [733, 156] on input "01-10-2025" at bounding box center [759, 148] width 113 height 23
select select "10"
select select "2025"
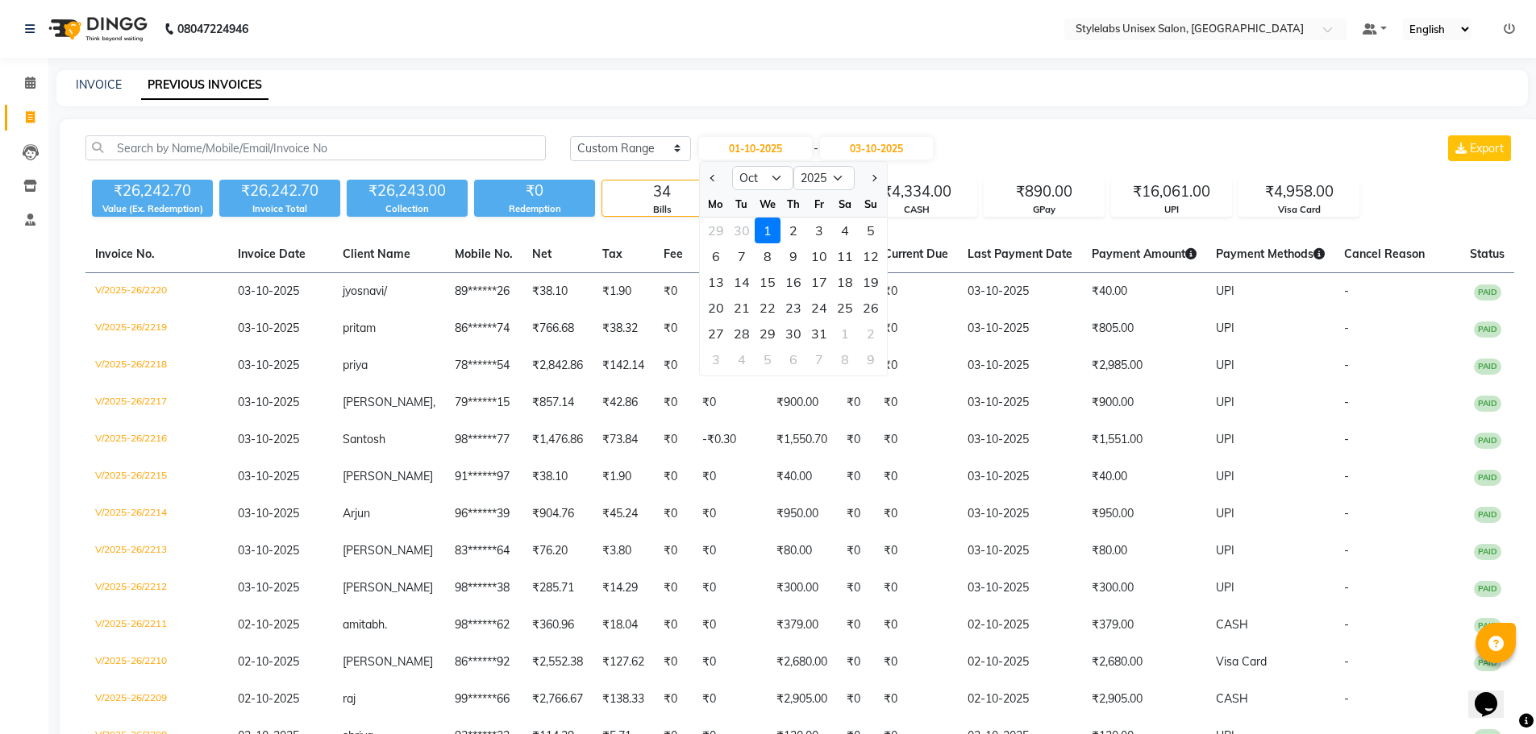
click at [554, 88] on div "INVOICE PREVIOUS INVOICES" at bounding box center [782, 85] width 1452 height 17
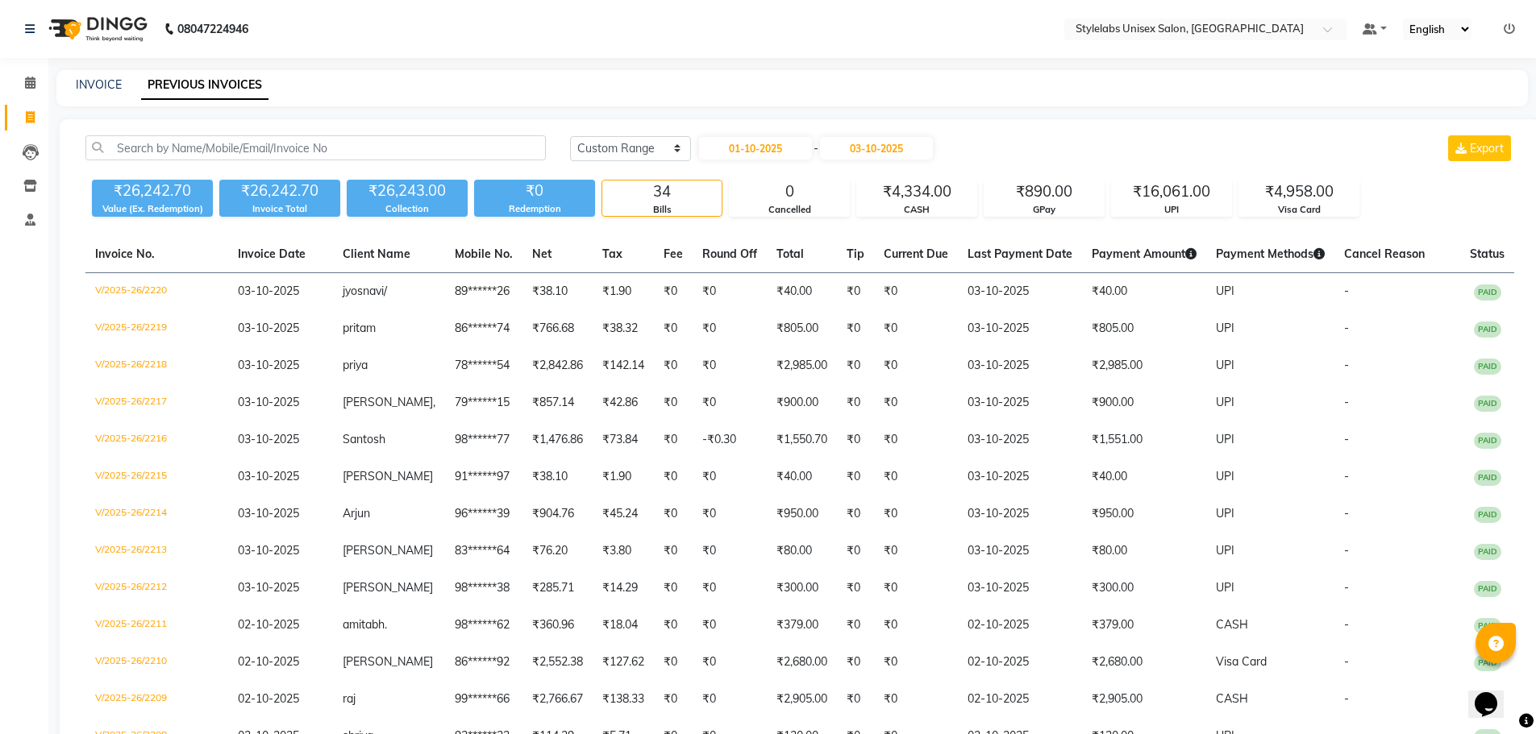
click at [102, 84] on link "INVOICE" at bounding box center [99, 84] width 46 height 15
select select "service"
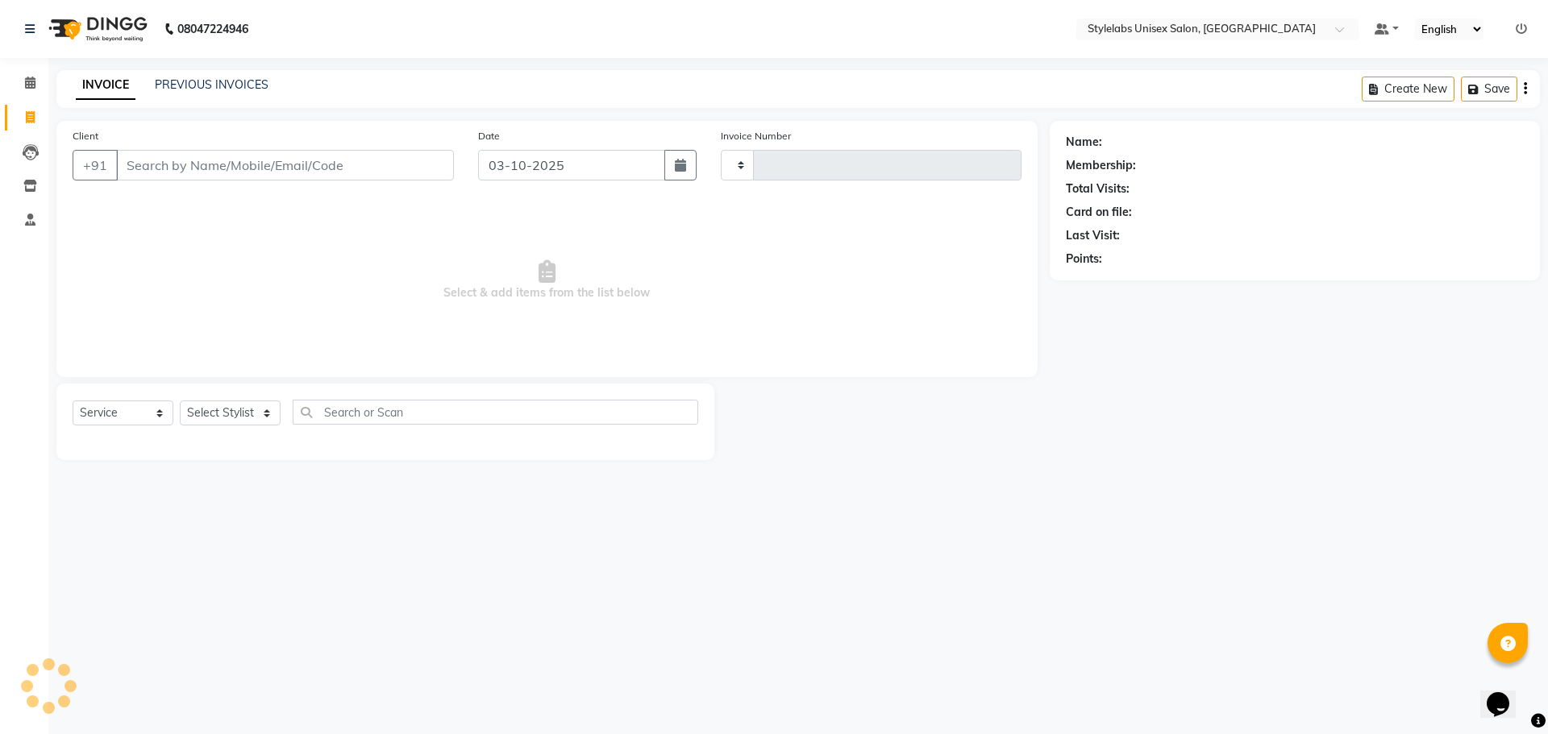
type input "2221"
select select "6674"
click at [235, 83] on link "PREVIOUS INVOICES" at bounding box center [212, 84] width 114 height 15
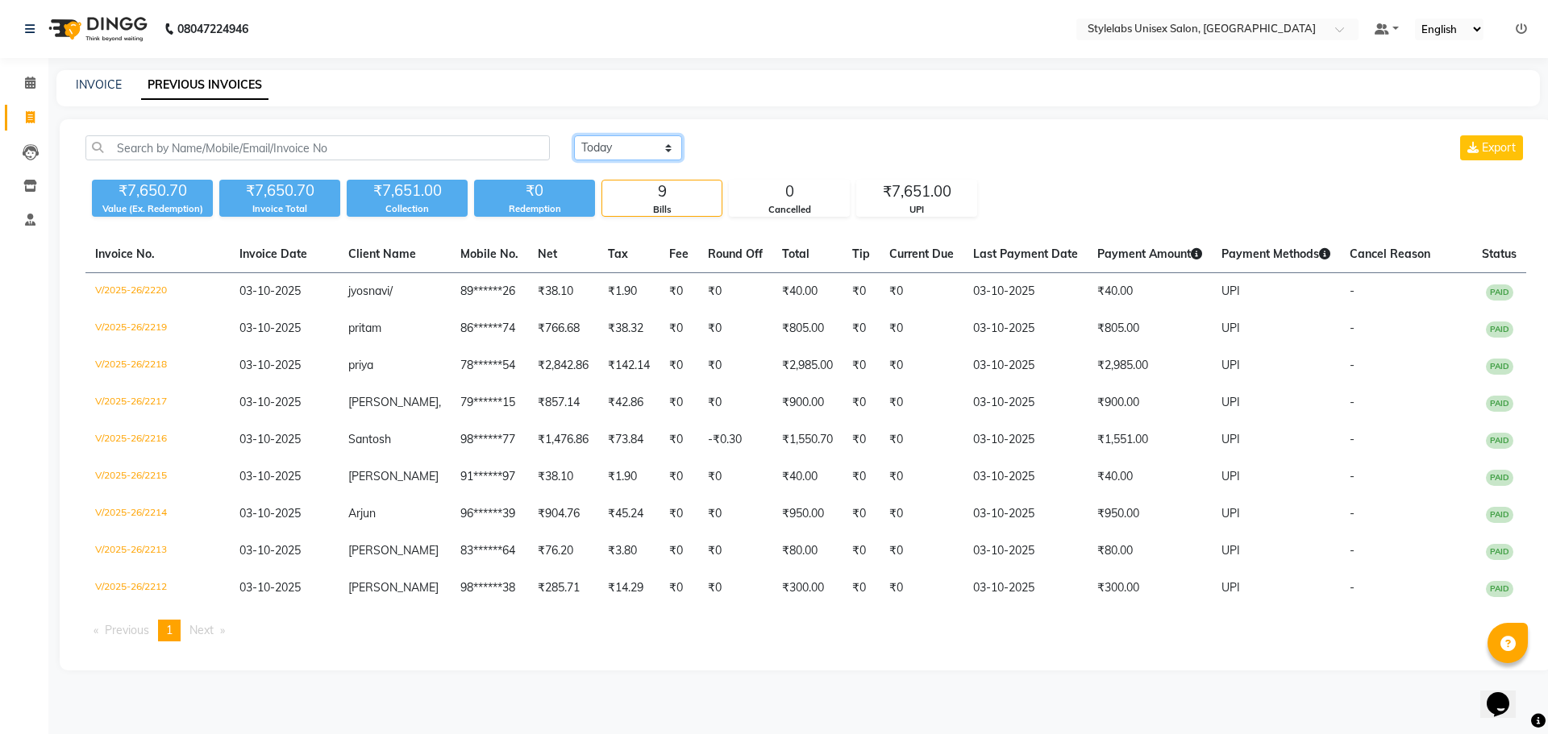
click at [664, 147] on select "[DATE] [DATE] Custom Range" at bounding box center [628, 147] width 108 height 25
click at [574, 135] on select "[DATE] [DATE] Custom Range" at bounding box center [628, 147] width 108 height 25
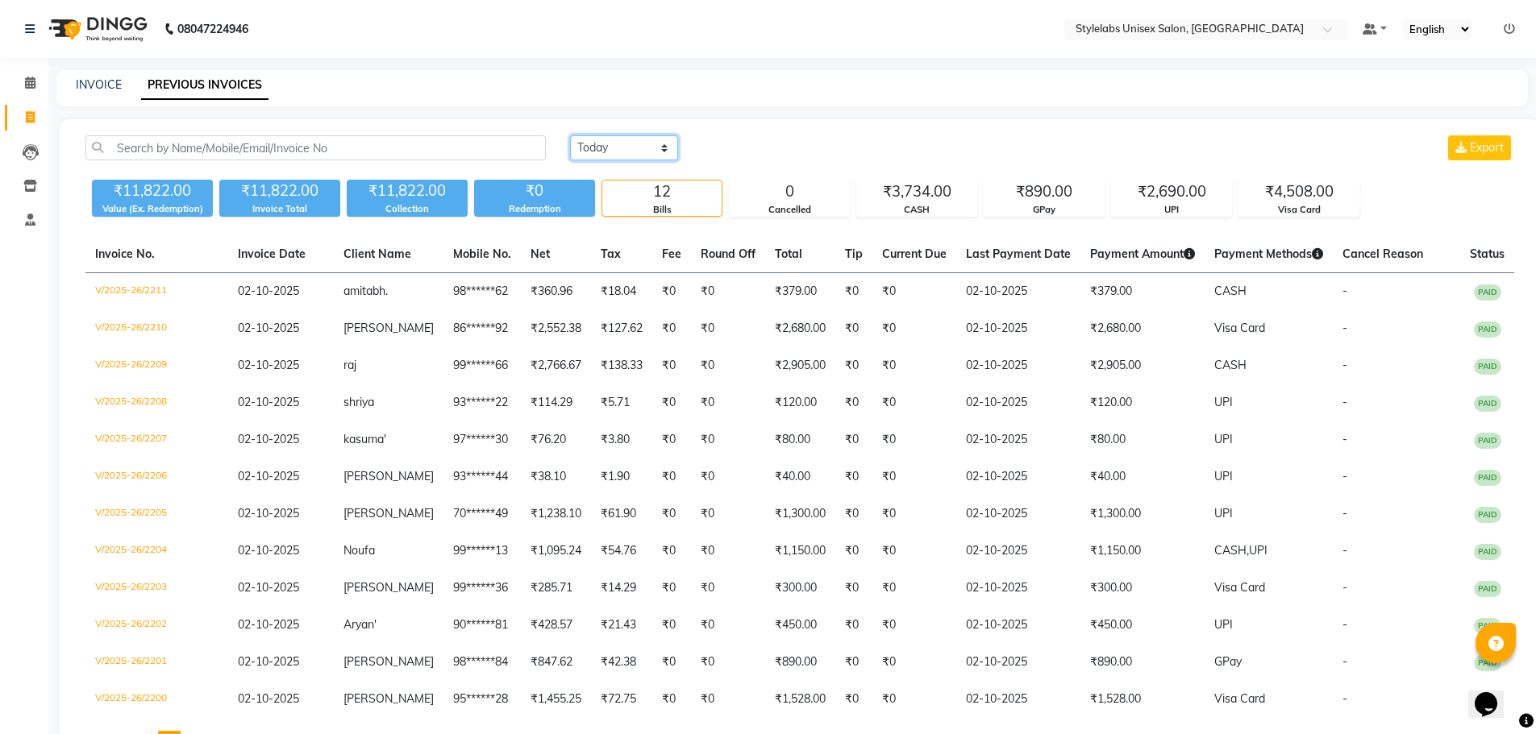
click at [658, 155] on select "[DATE] [DATE] Custom Range" at bounding box center [624, 147] width 108 height 25
select select "range"
click at [570, 135] on select "[DATE] [DATE] Custom Range" at bounding box center [624, 147] width 108 height 25
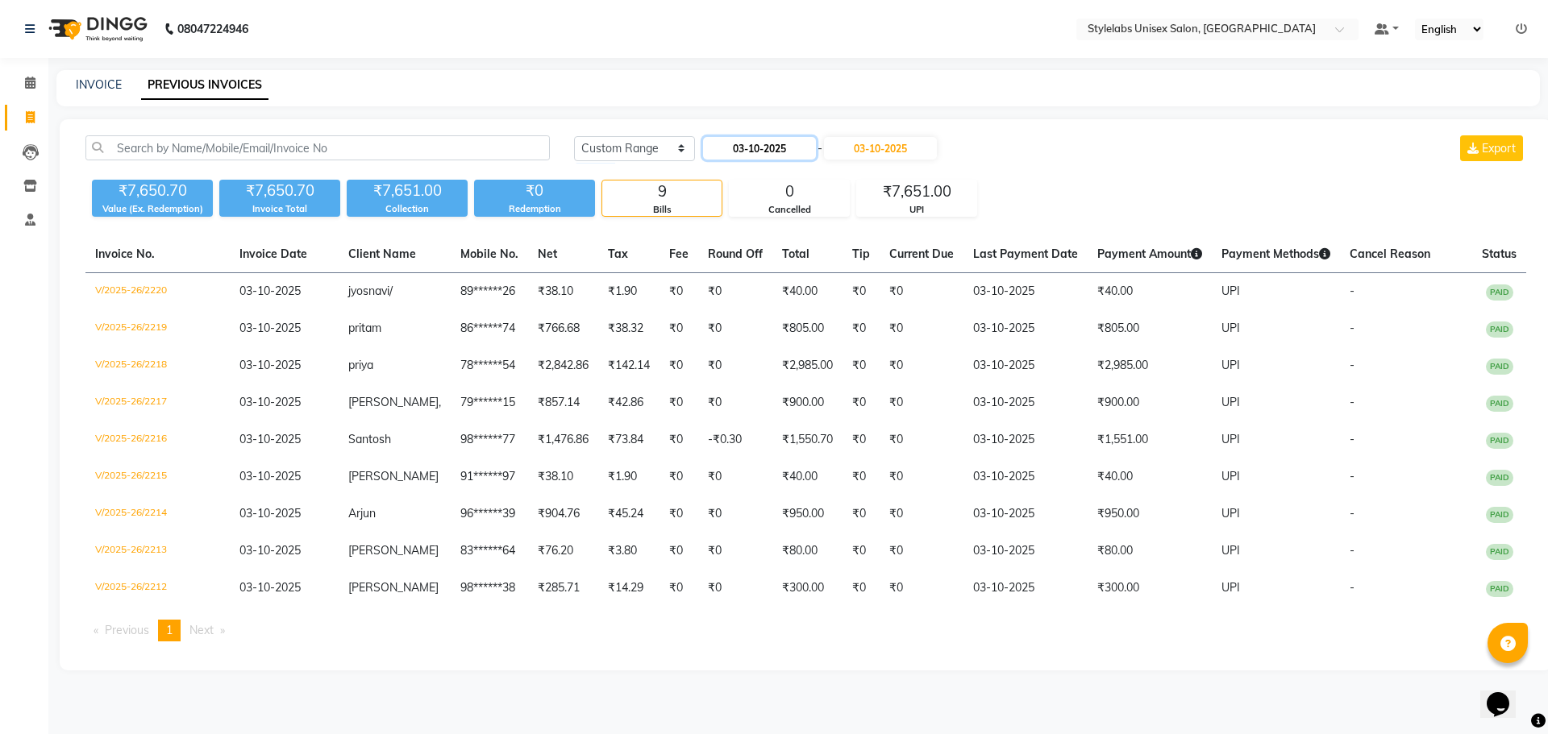
click at [746, 155] on input "03-10-2025" at bounding box center [759, 148] width 113 height 23
select select "10"
select select "2025"
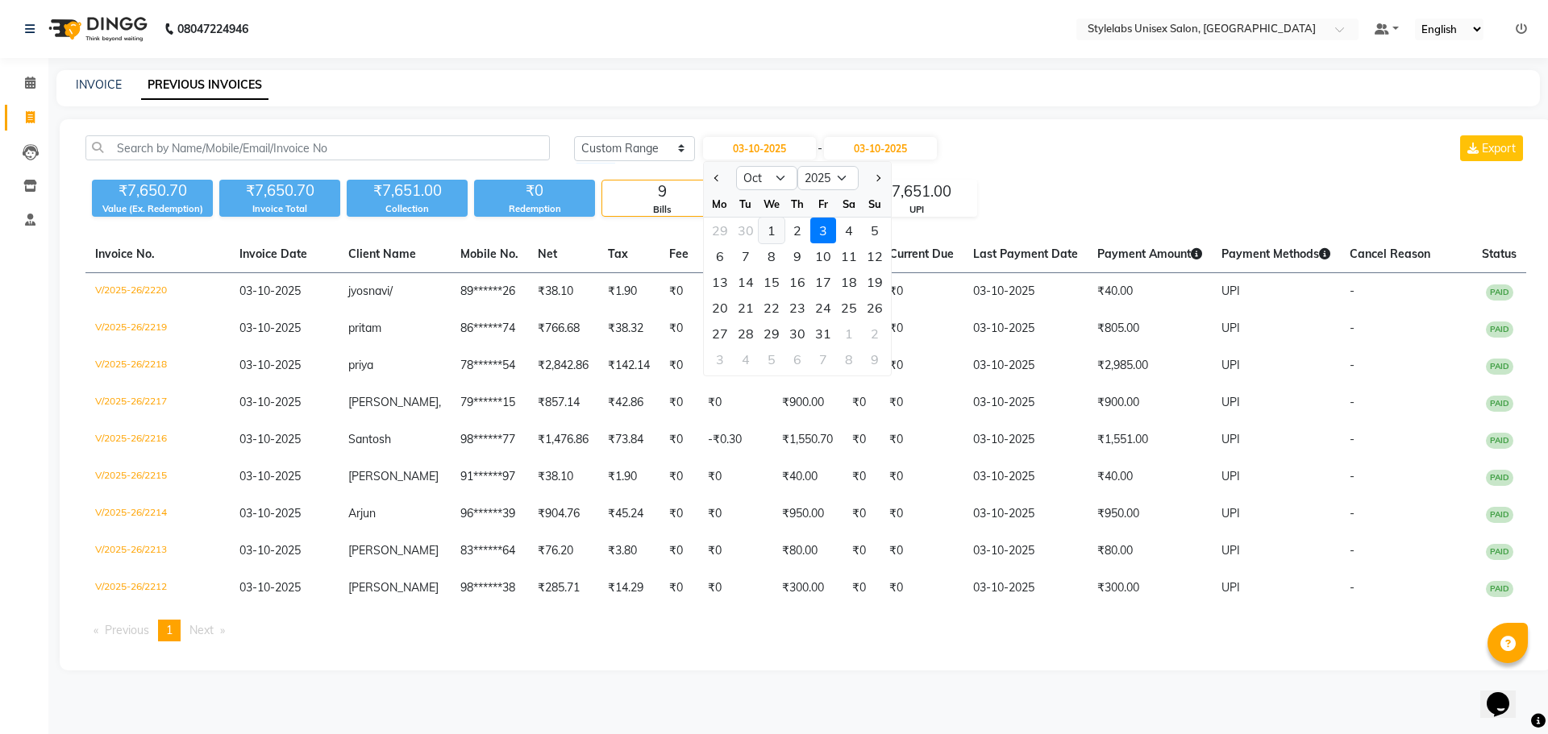
click at [768, 227] on div "1" at bounding box center [772, 231] width 26 height 26
type input "01-10-2025"
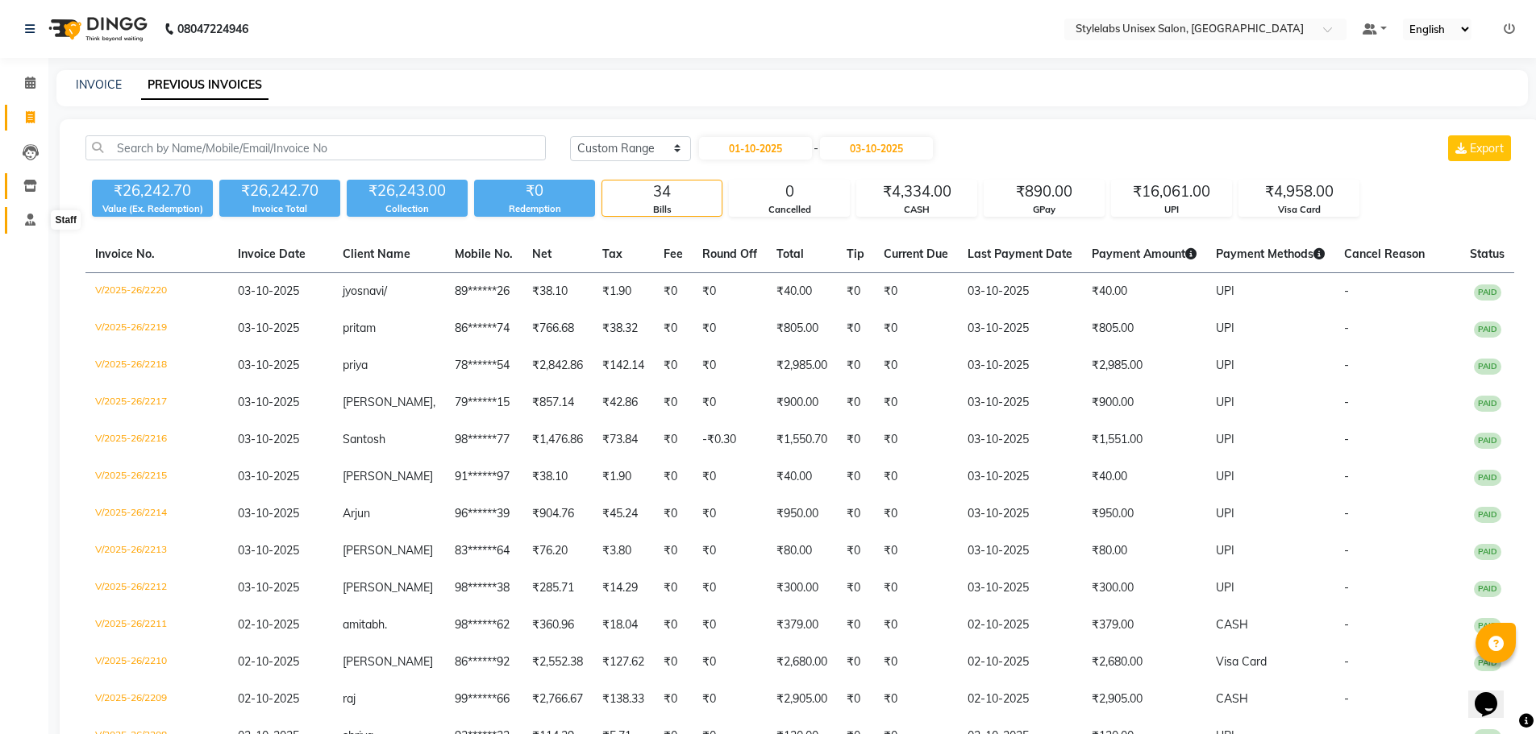
drag, startPoint x: 25, startPoint y: 221, endPoint x: 23, endPoint y: 176, distance: 45.2
click at [27, 220] on icon at bounding box center [30, 220] width 10 height 12
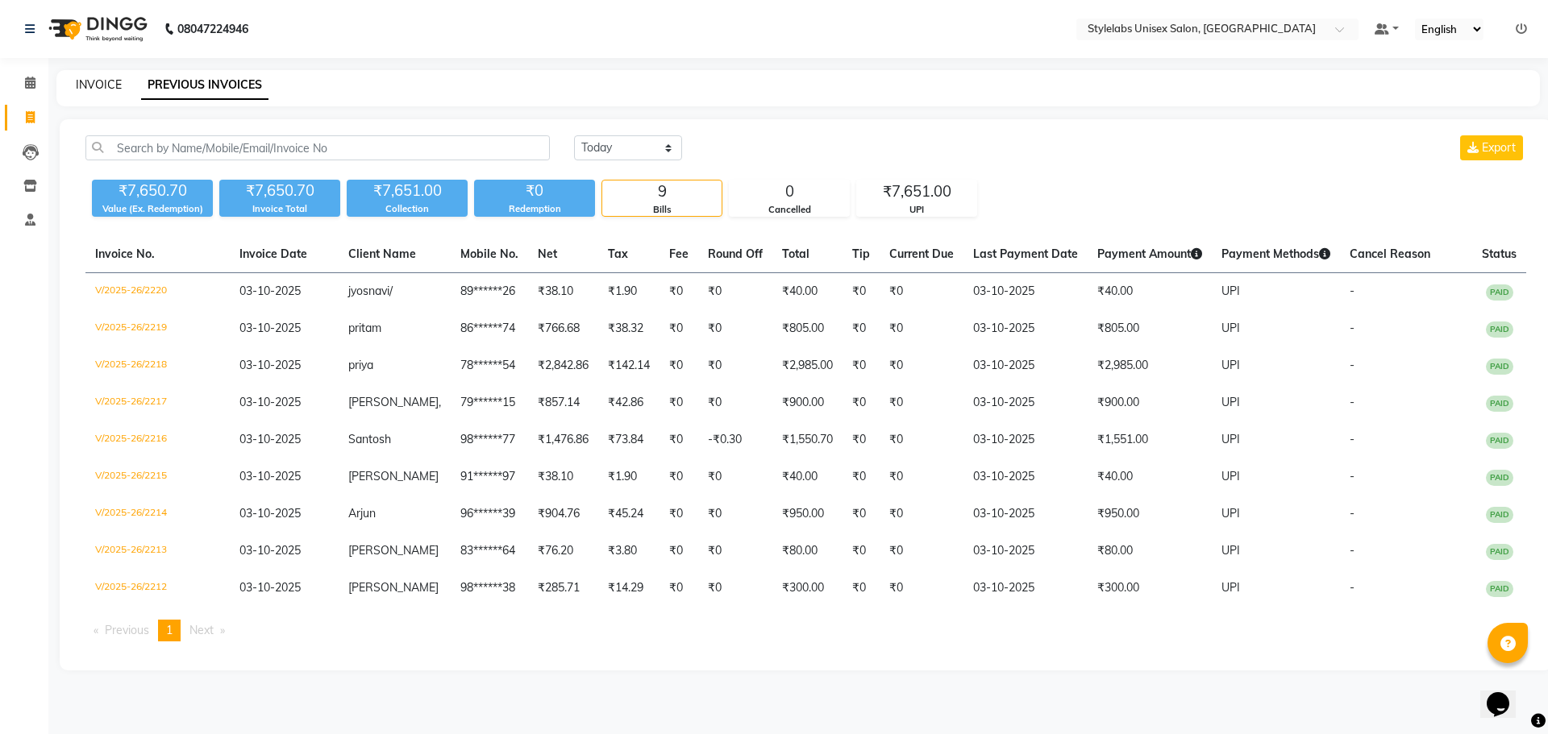
click at [91, 80] on link "INVOICE" at bounding box center [99, 84] width 46 height 15
select select "service"
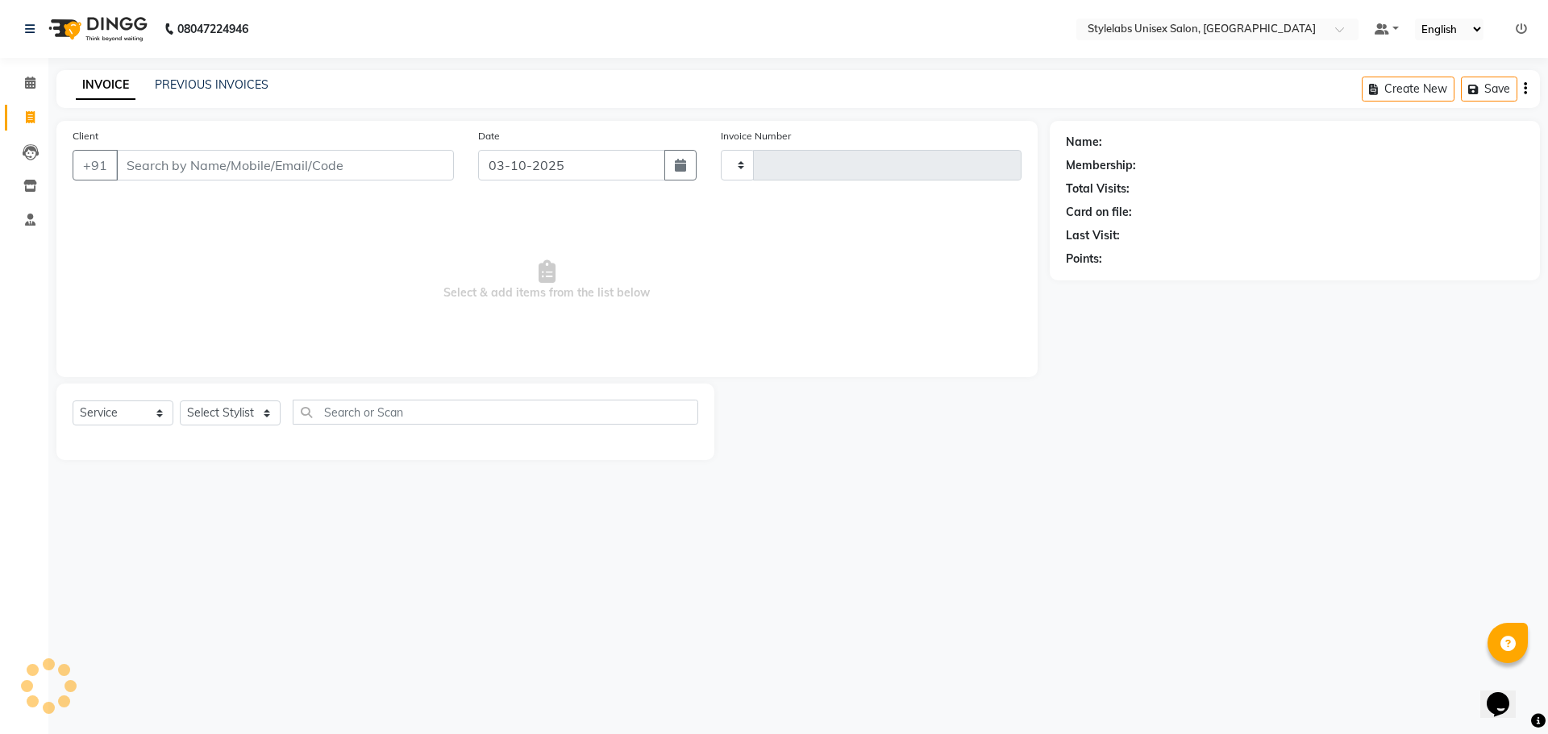
type input "2221"
select select "6674"
click at [266, 415] on select "Select Stylist Admin (stylelabs123) [PERSON_NAME] Chitra Manager Manager stylel…" at bounding box center [230, 413] width 101 height 25
select select "82673"
click at [180, 401] on select "Select Stylist Admin (stylelabs123) [PERSON_NAME] Chitra Manager Manager stylel…" at bounding box center [230, 413] width 101 height 25
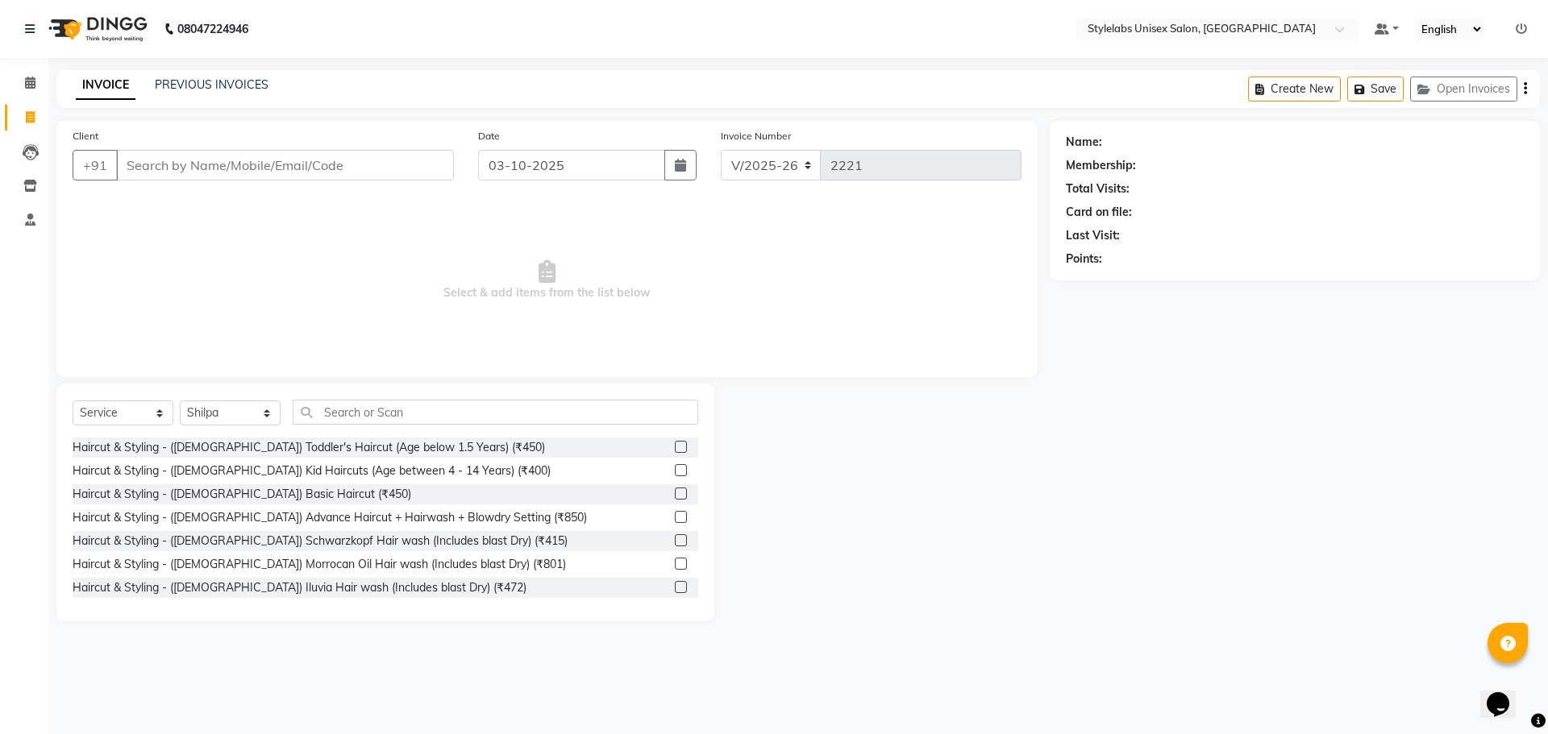
drag, startPoint x: 418, startPoint y: 426, endPoint x: 418, endPoint y: 415, distance: 11.3
click at [418, 419] on div "Select Service Product Membership Package Voucher Prepaid Gift Card Select Styl…" at bounding box center [386, 419] width 626 height 38
click at [418, 414] on input "text" at bounding box center [495, 412] width 405 height 25
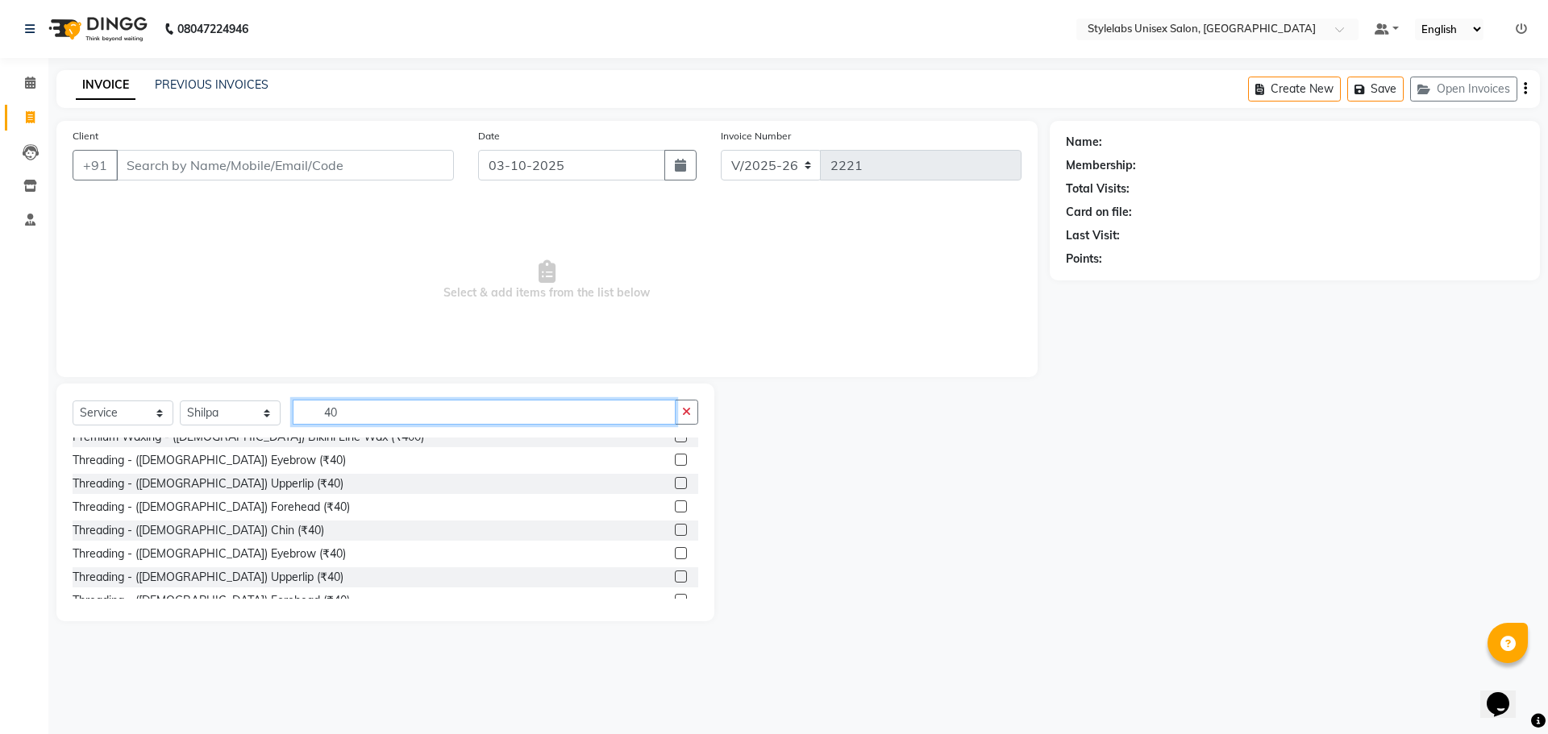
scroll to position [161, 0]
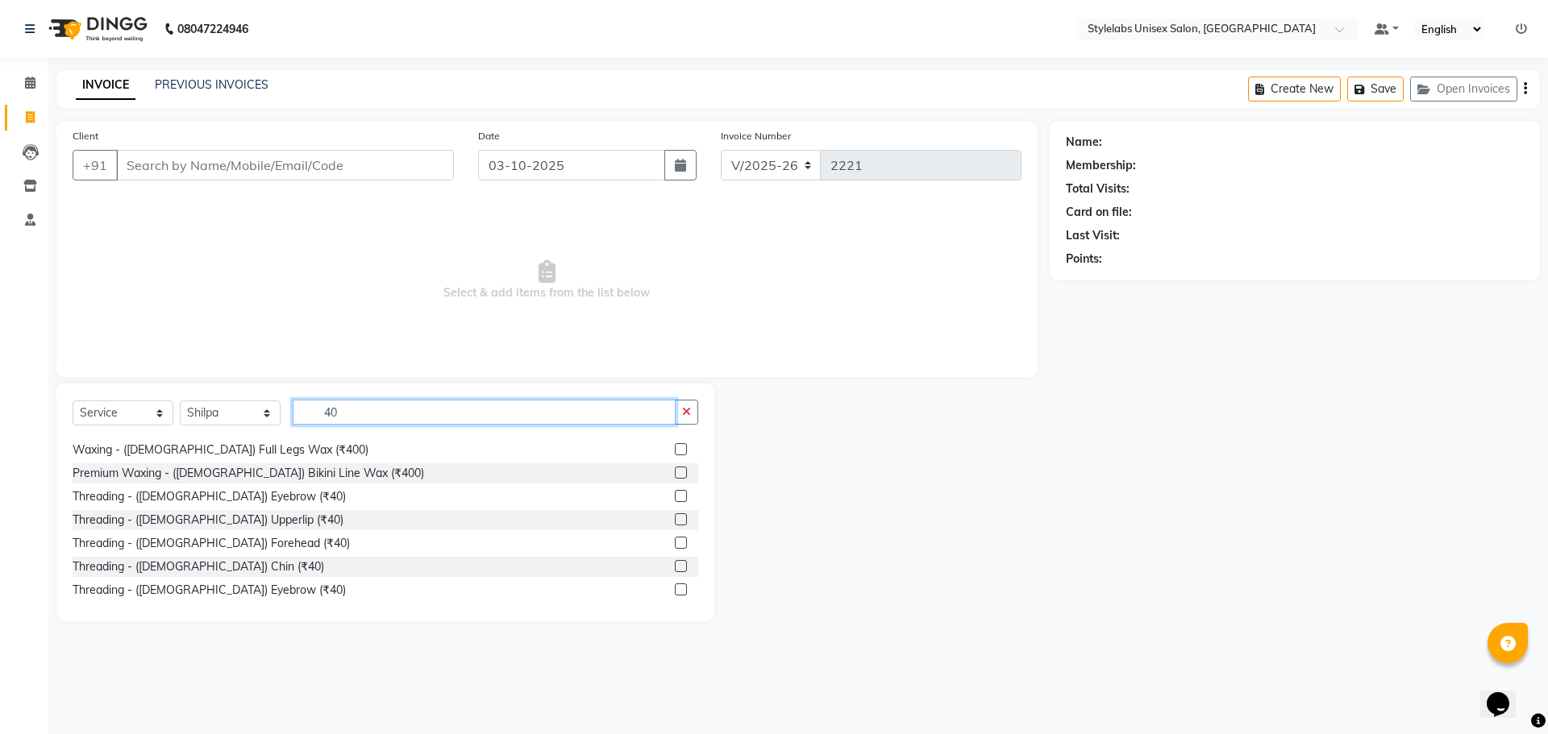
type input "40"
click at [675, 493] on label at bounding box center [681, 496] width 12 height 12
click at [675, 493] on input "checkbox" at bounding box center [680, 497] width 10 height 10
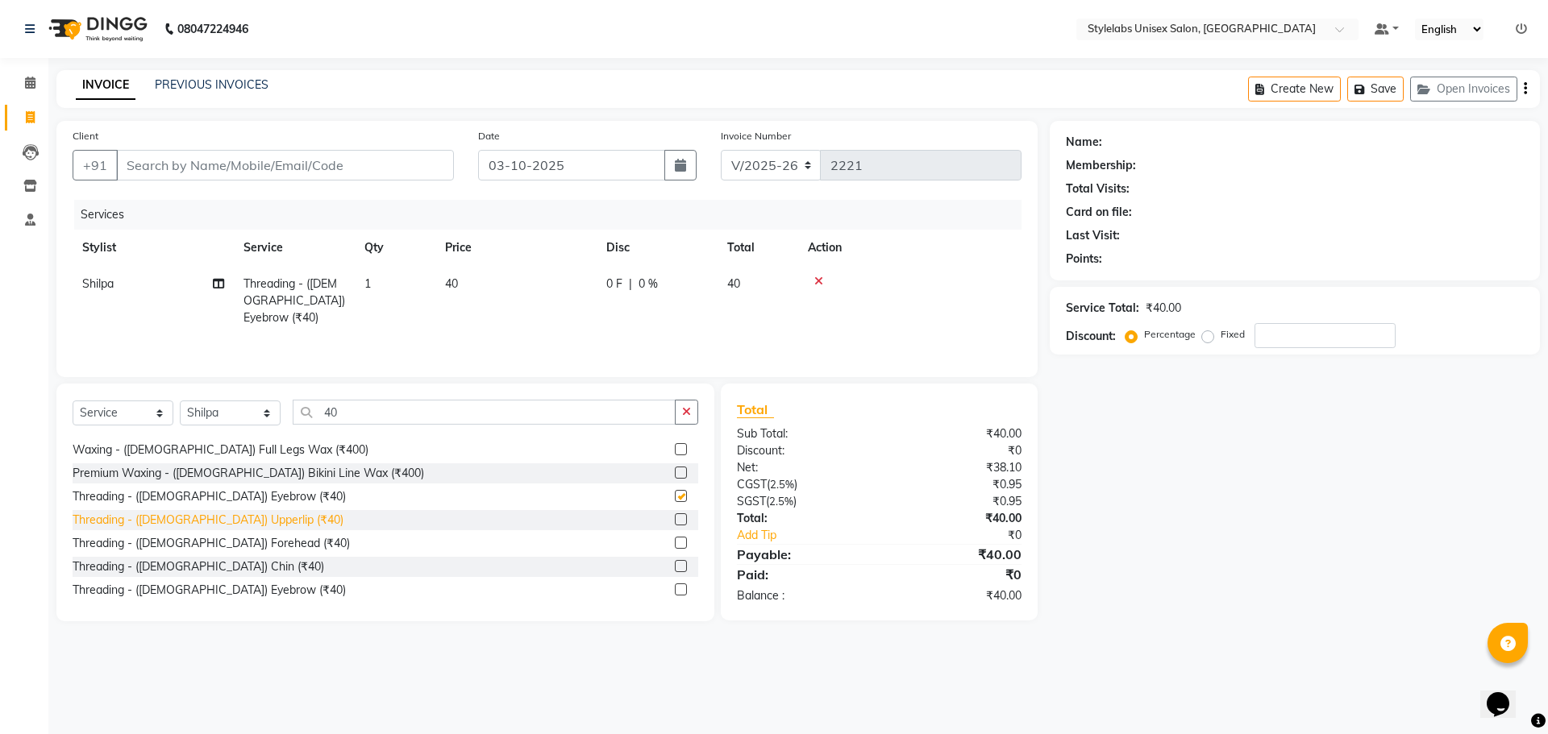
checkbox input "false"
click at [264, 416] on select "Select Stylist Admin (stylelabs123) [PERSON_NAME] Chitra Manager Manager stylel…" at bounding box center [230, 413] width 101 height 25
select select "93052"
click at [180, 401] on select "Select Stylist Admin (stylelabs123) [PERSON_NAME] Chitra Manager Manager stylel…" at bounding box center [230, 413] width 101 height 25
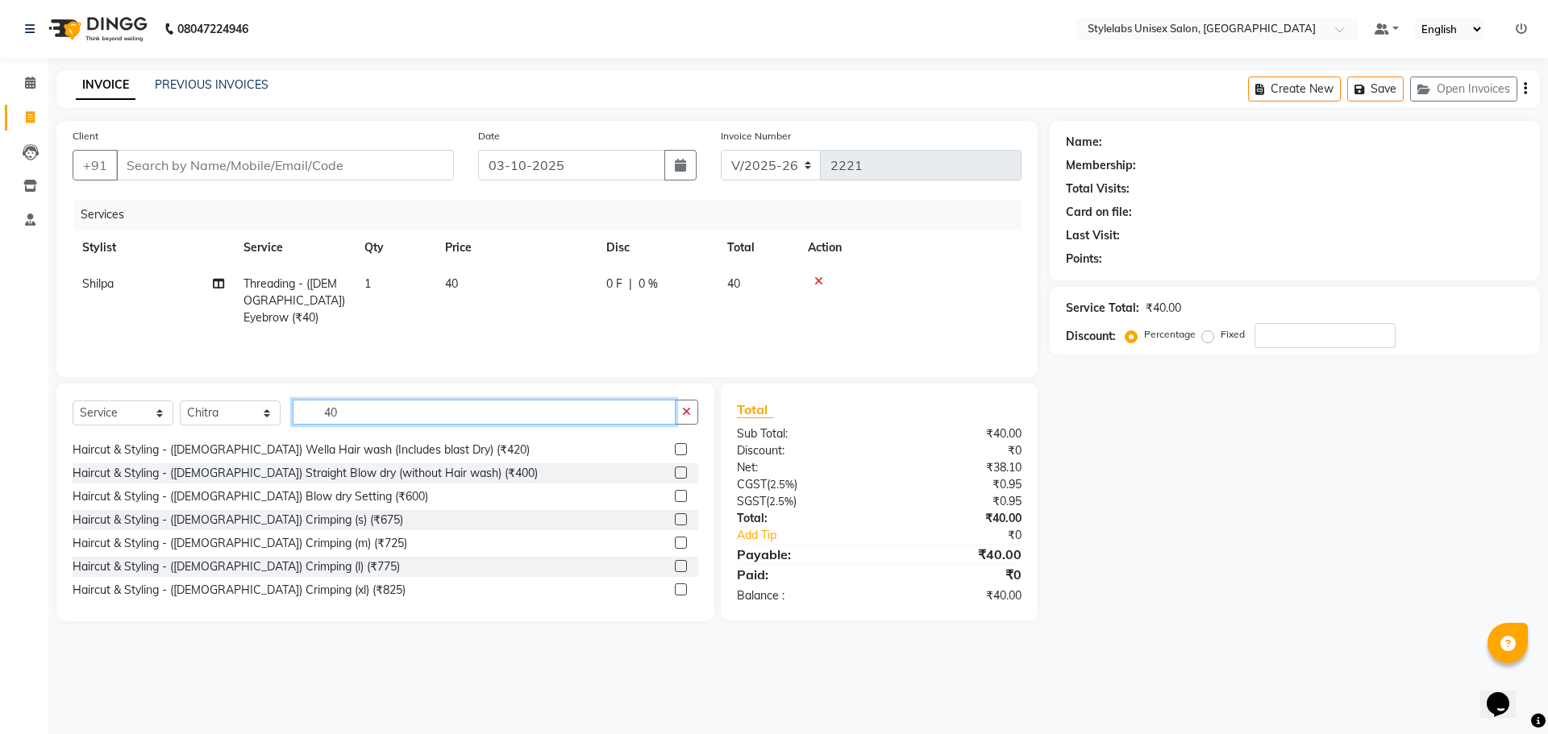
click at [353, 411] on input "40" at bounding box center [484, 412] width 383 height 25
type input "4"
type input "40"
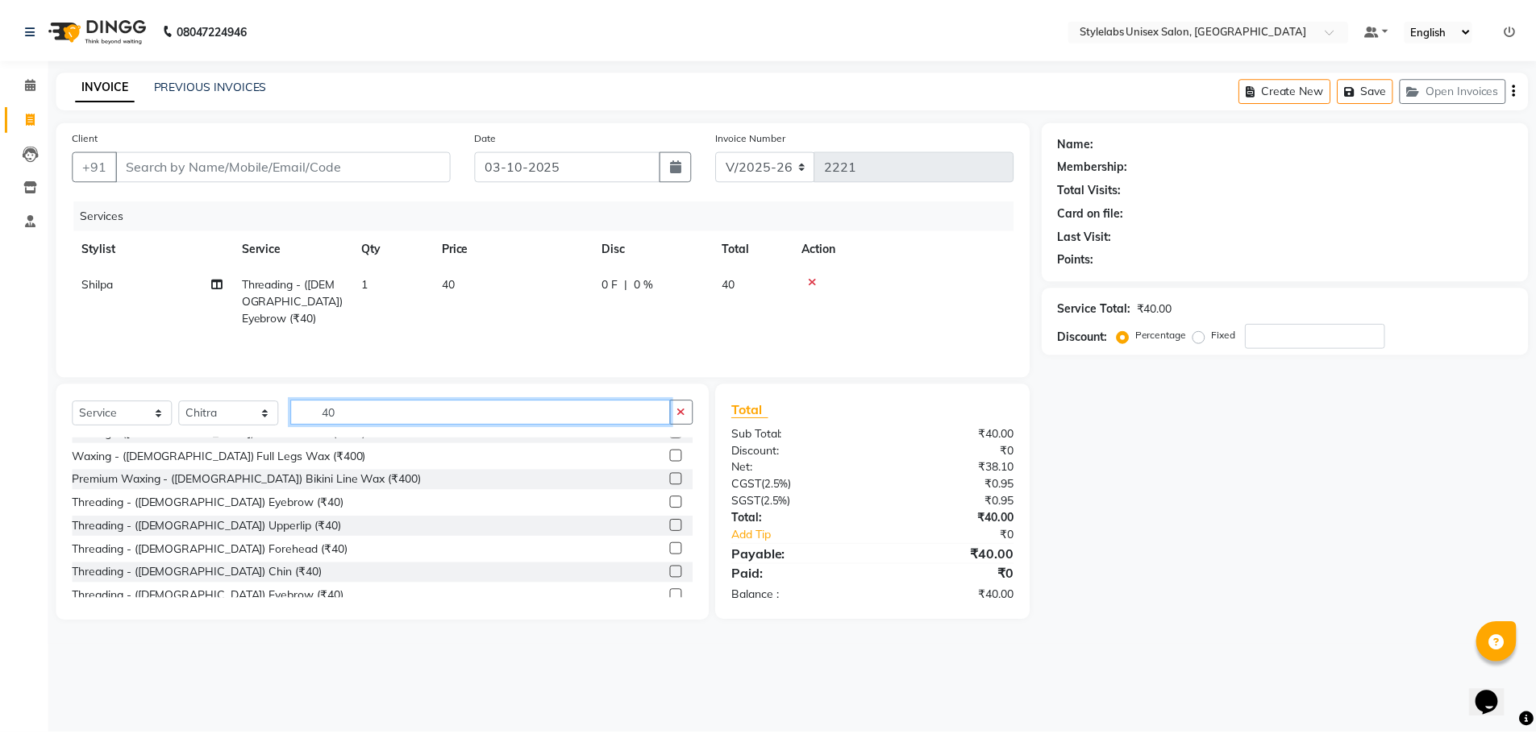
scroll to position [161, 0]
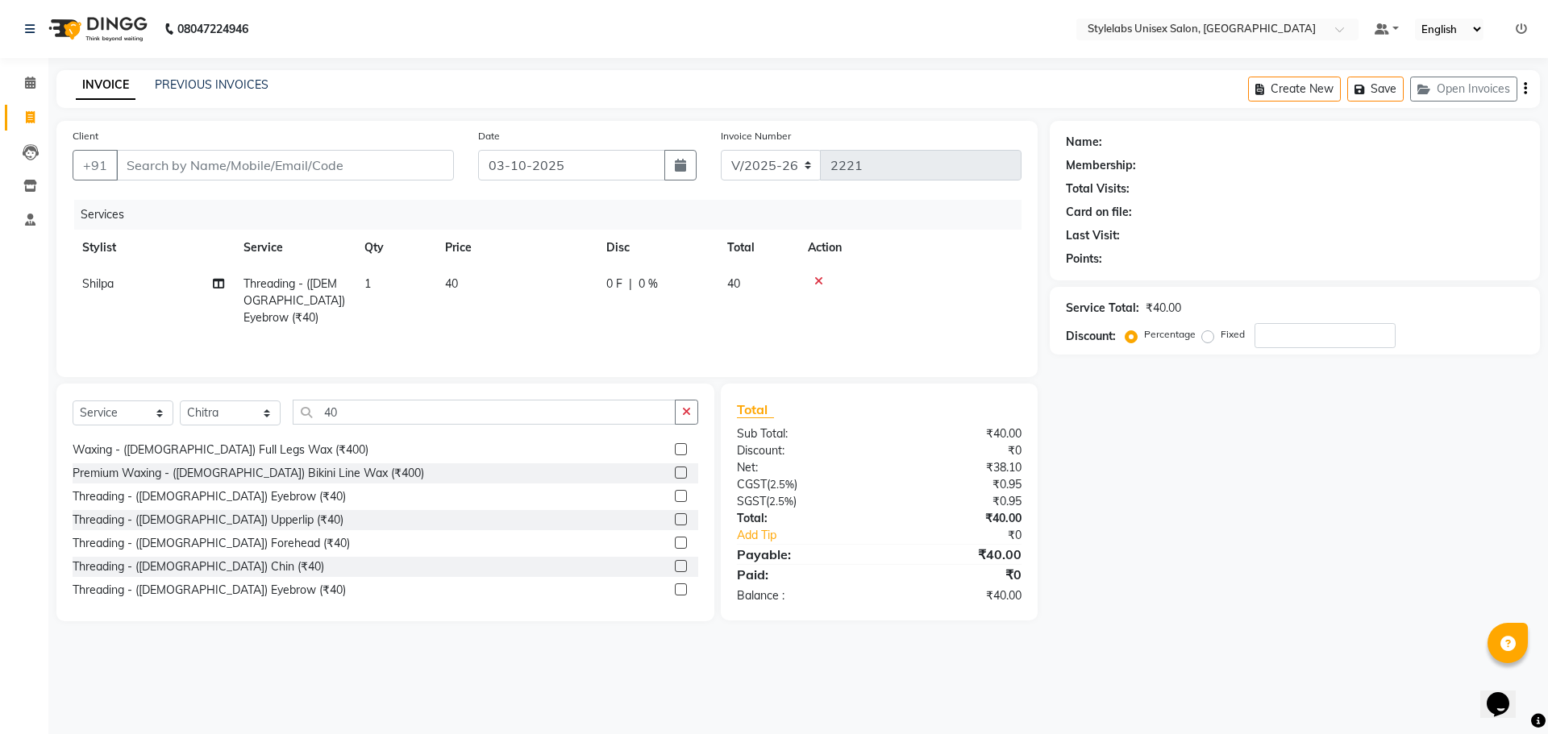
click at [675, 495] on label at bounding box center [681, 496] width 12 height 12
click at [675, 495] on input "checkbox" at bounding box center [680, 497] width 10 height 10
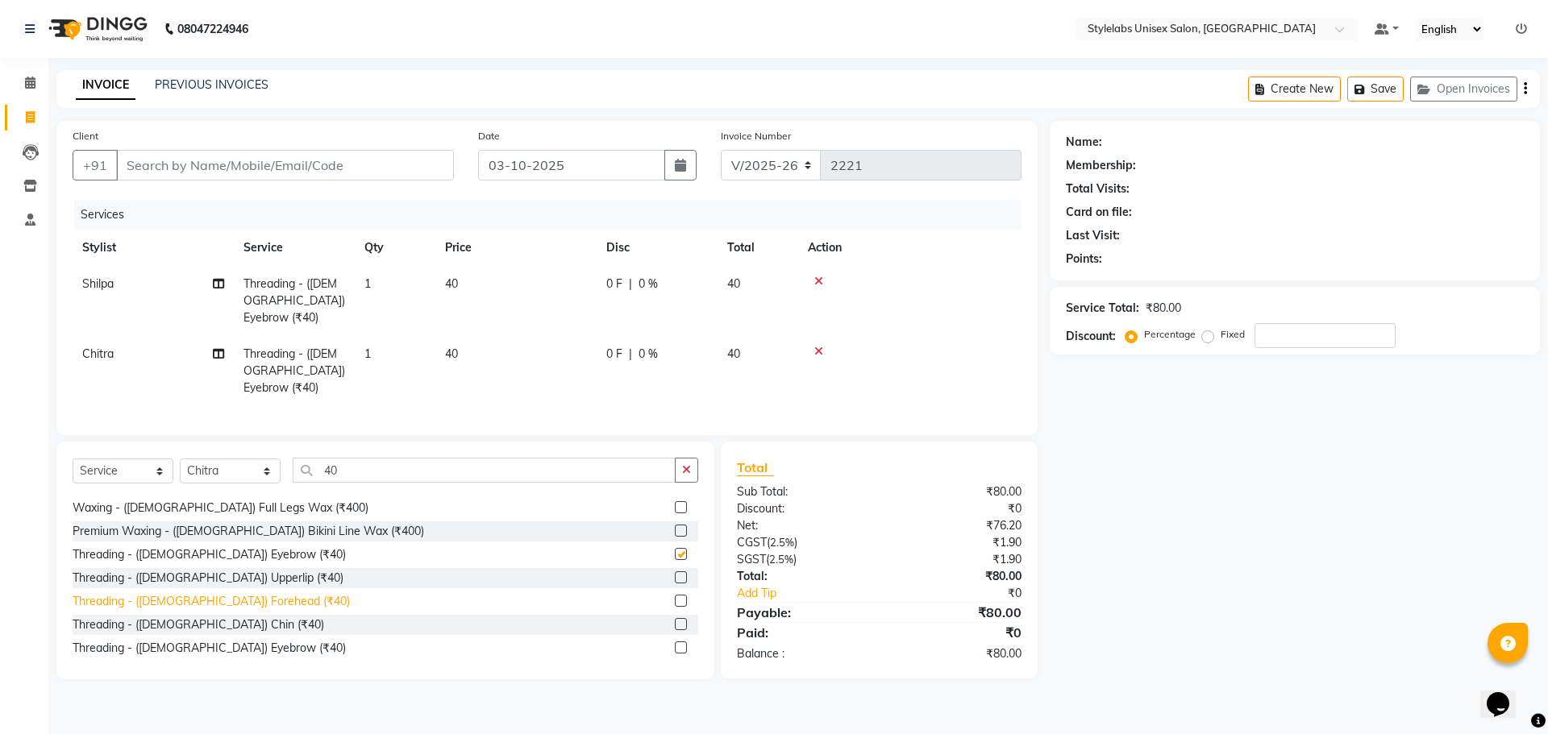
checkbox input "false"
click at [675, 572] on label at bounding box center [681, 578] width 12 height 12
click at [675, 573] on input "checkbox" at bounding box center [680, 578] width 10 height 10
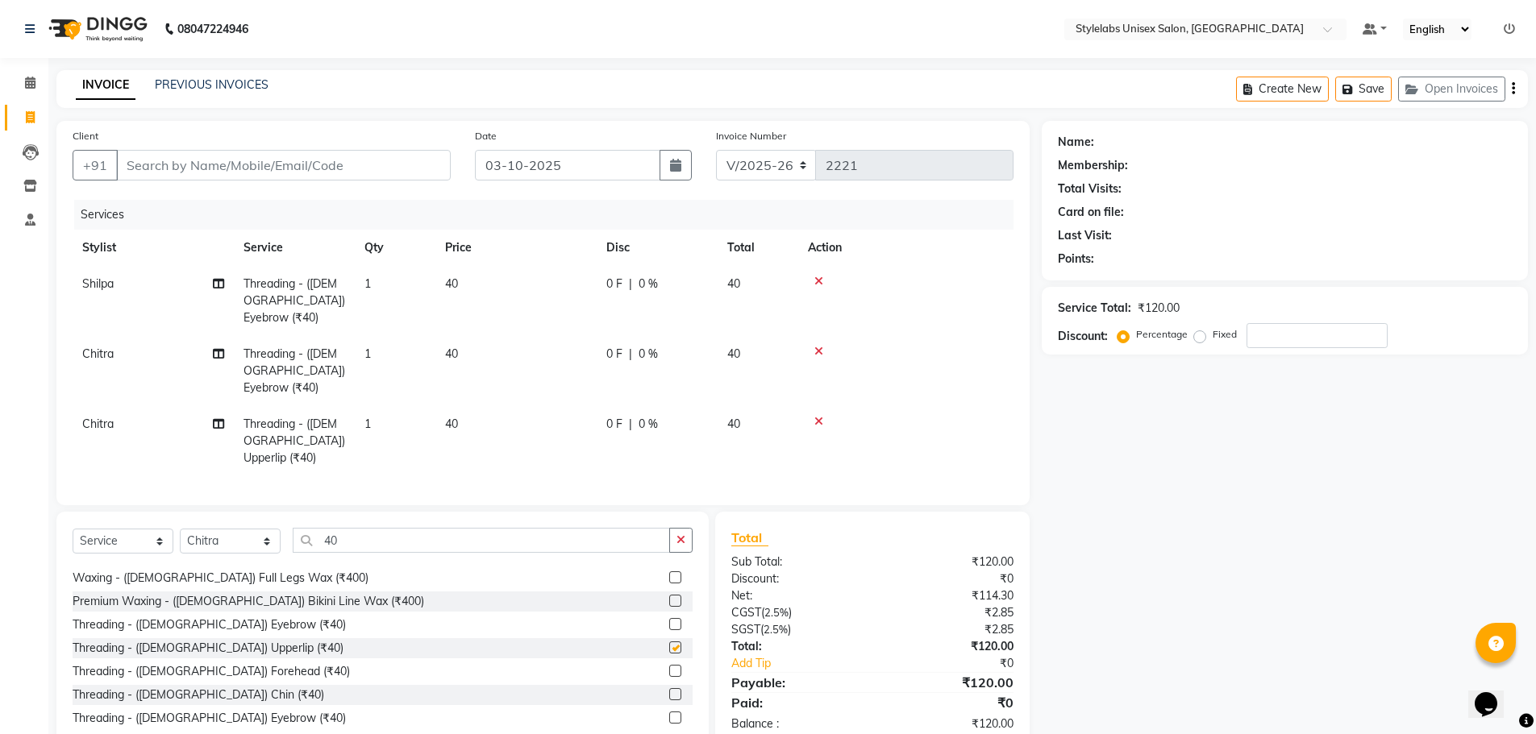
checkbox input "false"
click at [359, 150] on input "Client" at bounding box center [283, 165] width 335 height 31
drag, startPoint x: 265, startPoint y: 503, endPoint x: 264, endPoint y: 514, distance: 11.3
click at [265, 529] on select "Select Stylist Admin (stylelabs123) [PERSON_NAME] Chitra Manager Manager stylel…" at bounding box center [230, 541] width 101 height 25
select select "82673"
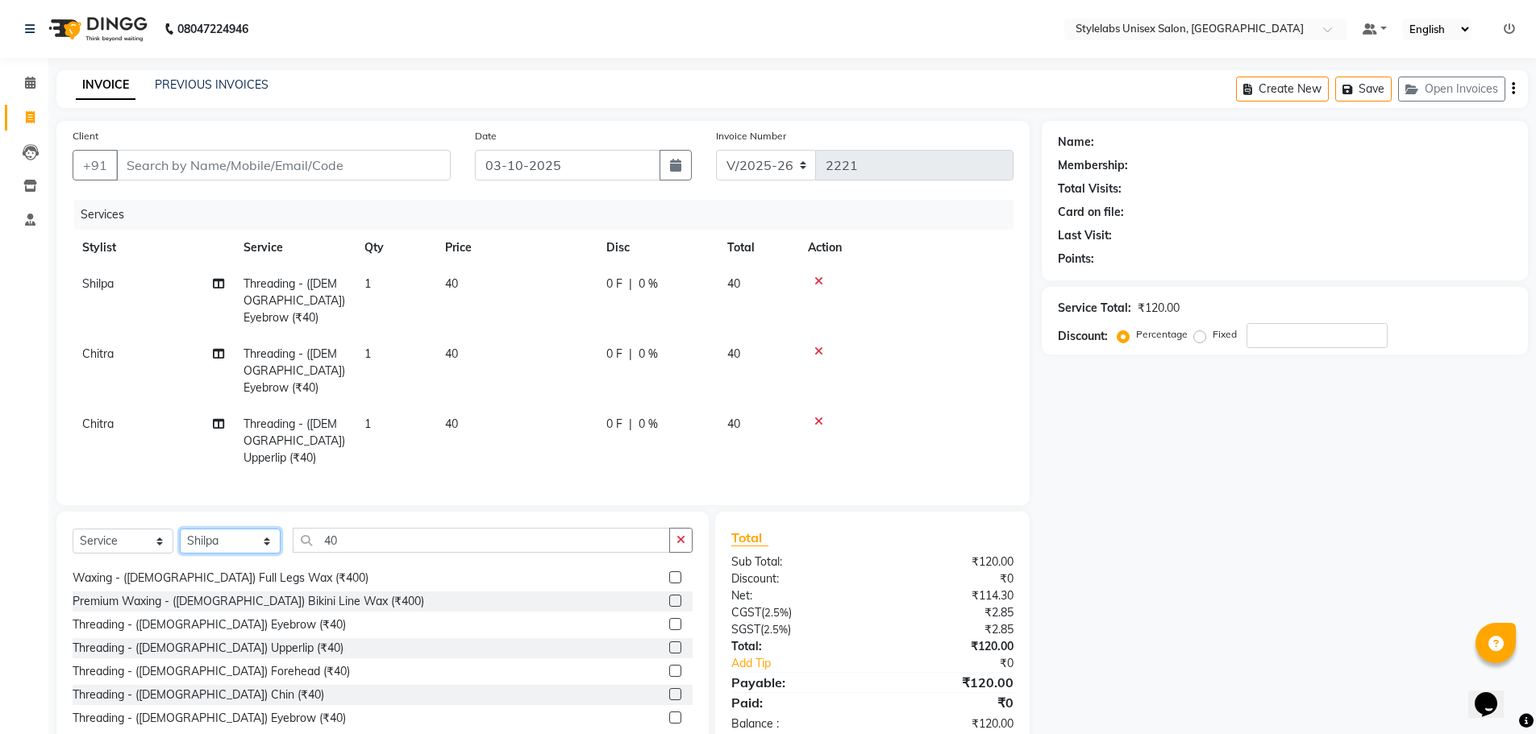
click at [180, 529] on select "Select Stylist Admin (stylelabs123) [PERSON_NAME] Chitra Manager Manager stylel…" at bounding box center [230, 541] width 101 height 25
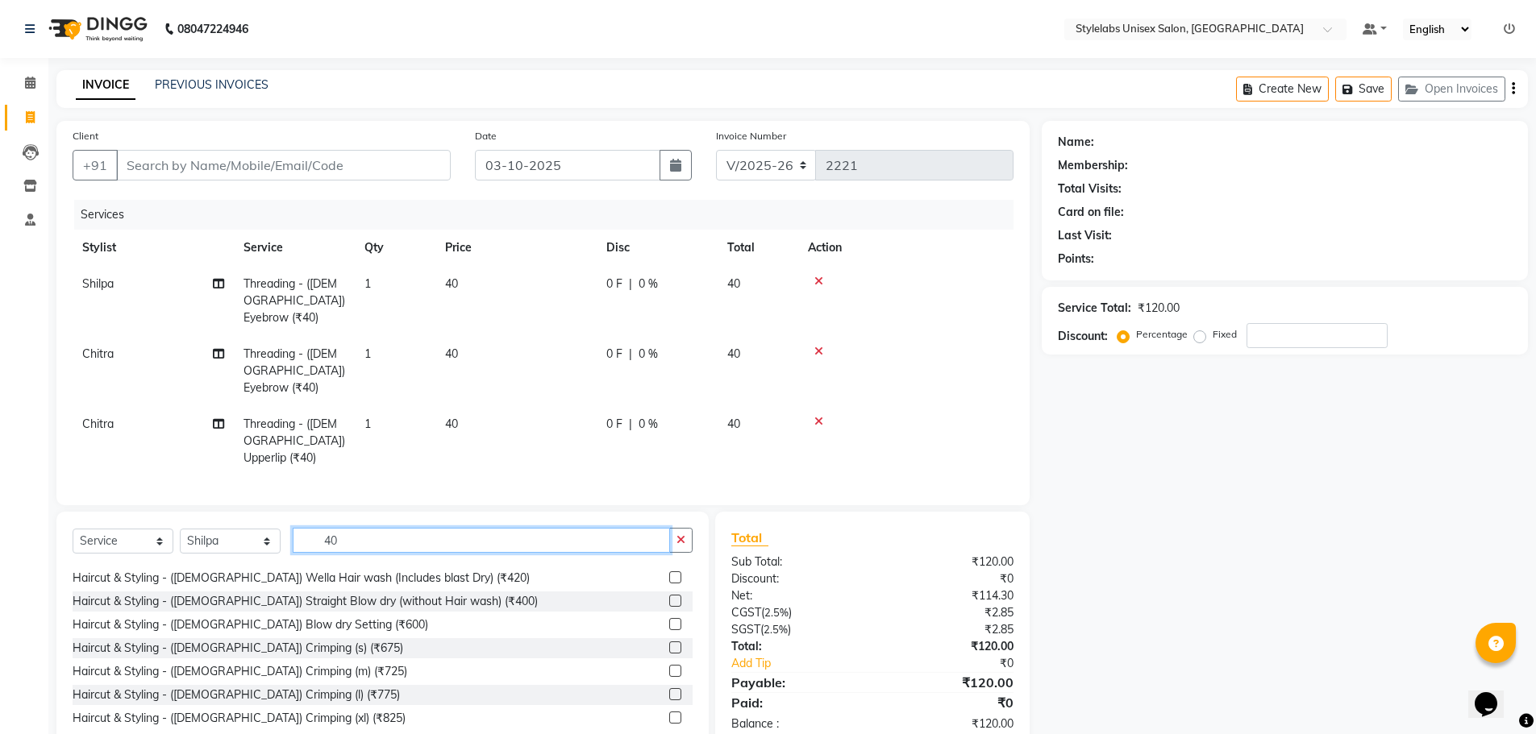
click at [352, 528] on input "40" at bounding box center [481, 540] width 377 height 25
type input "4"
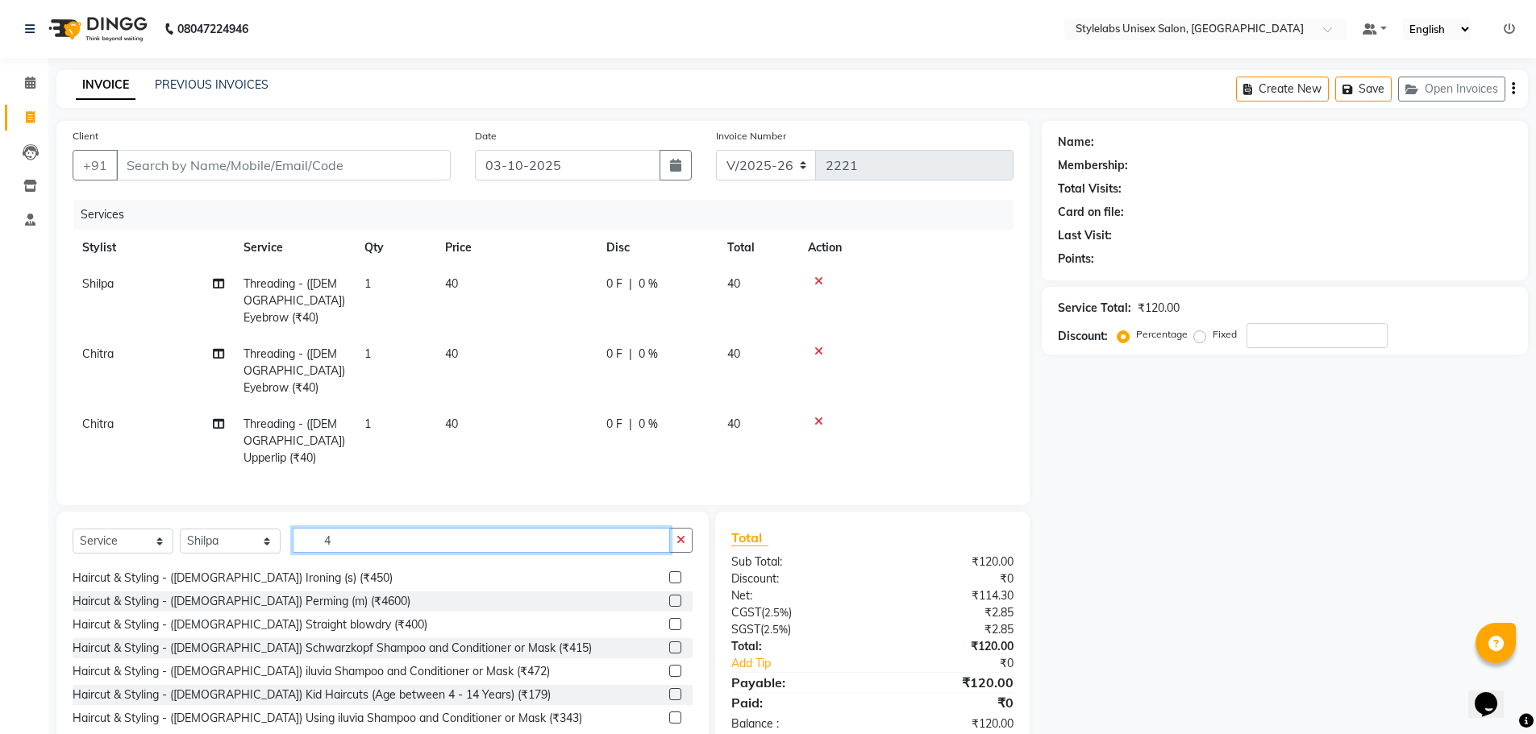
scroll to position [114, 0]
type input "40"
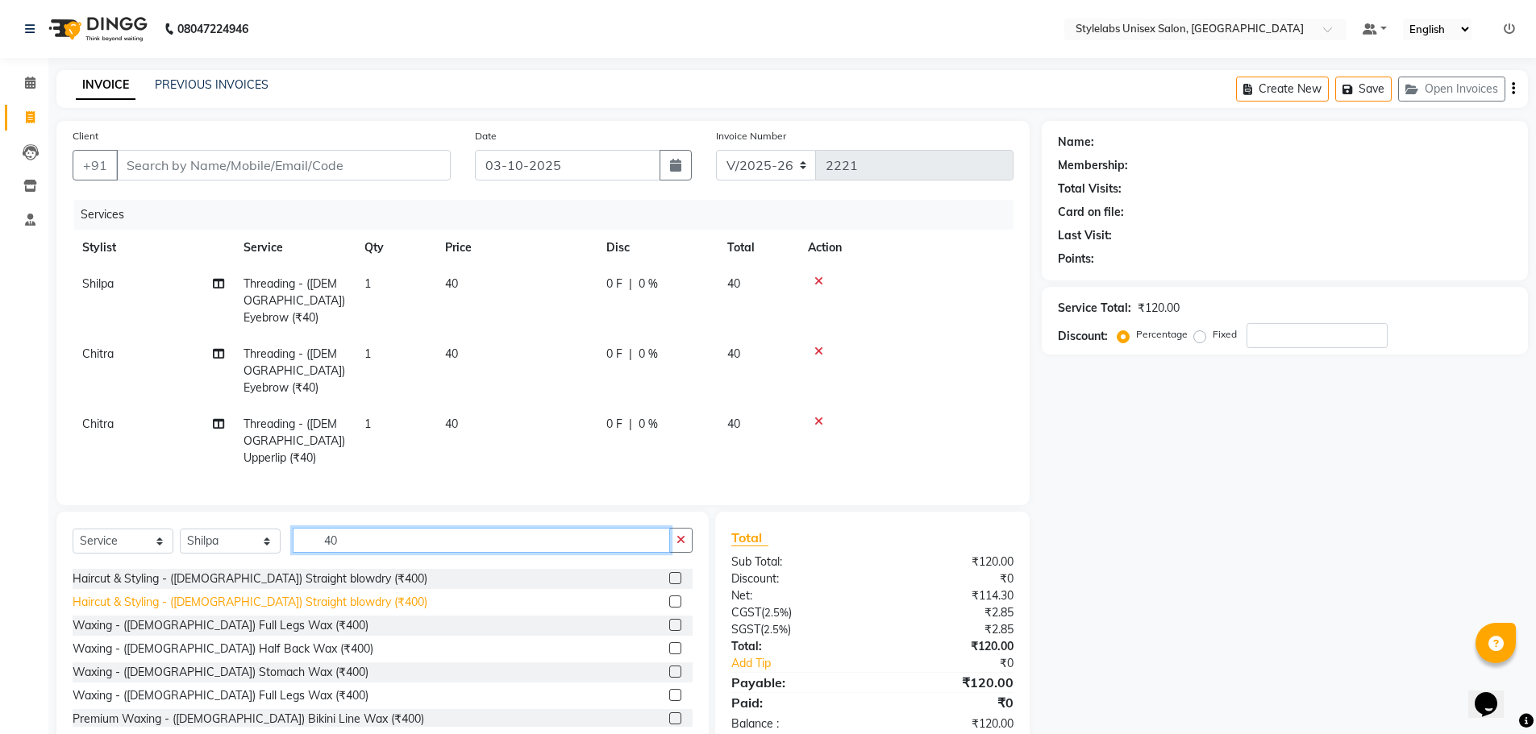
scroll to position [161, 0]
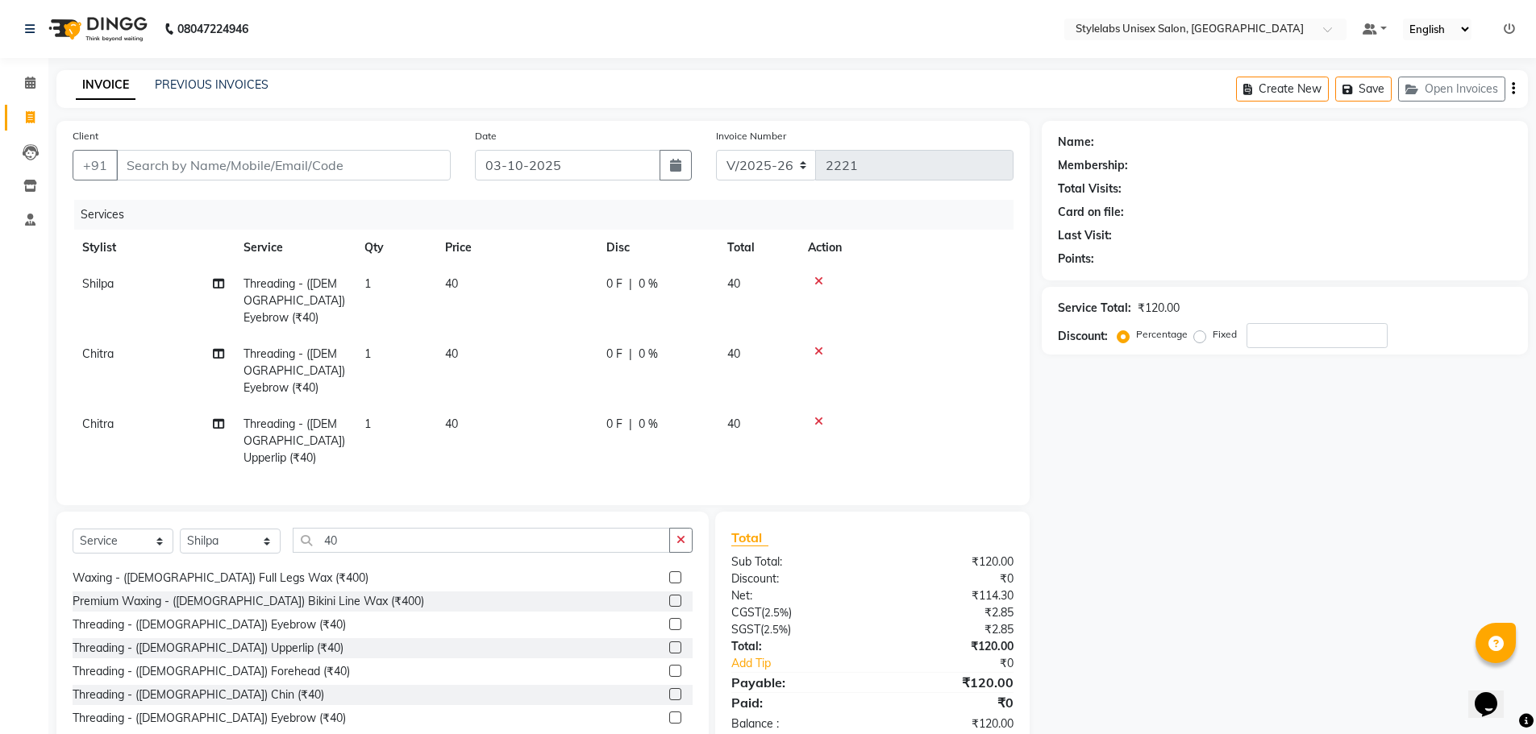
click at [669, 642] on label at bounding box center [675, 648] width 12 height 12
click at [669, 643] on input "checkbox" at bounding box center [674, 648] width 10 height 10
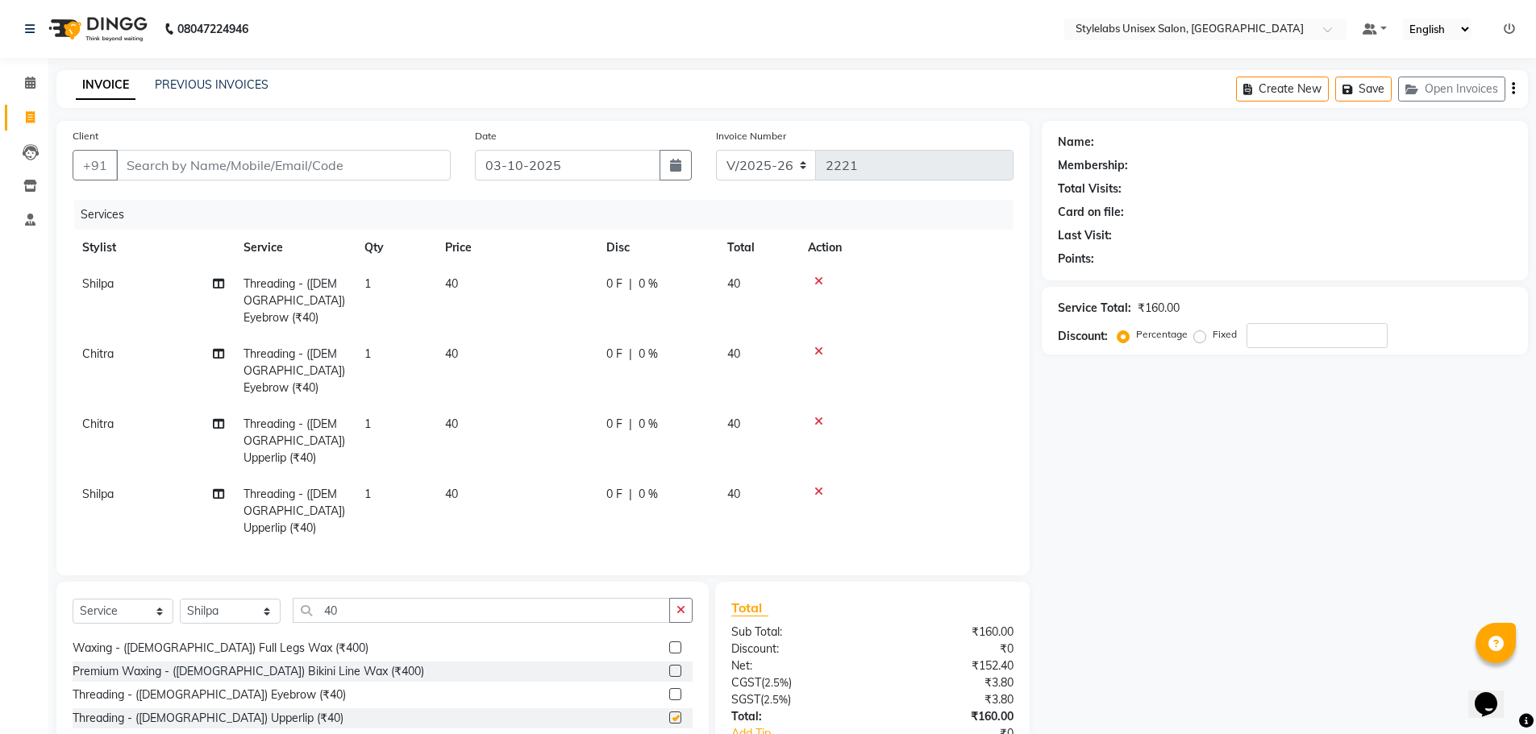
checkbox input "false"
click at [382, 166] on input "Client" at bounding box center [283, 165] width 335 height 31
type input "8"
type input "0"
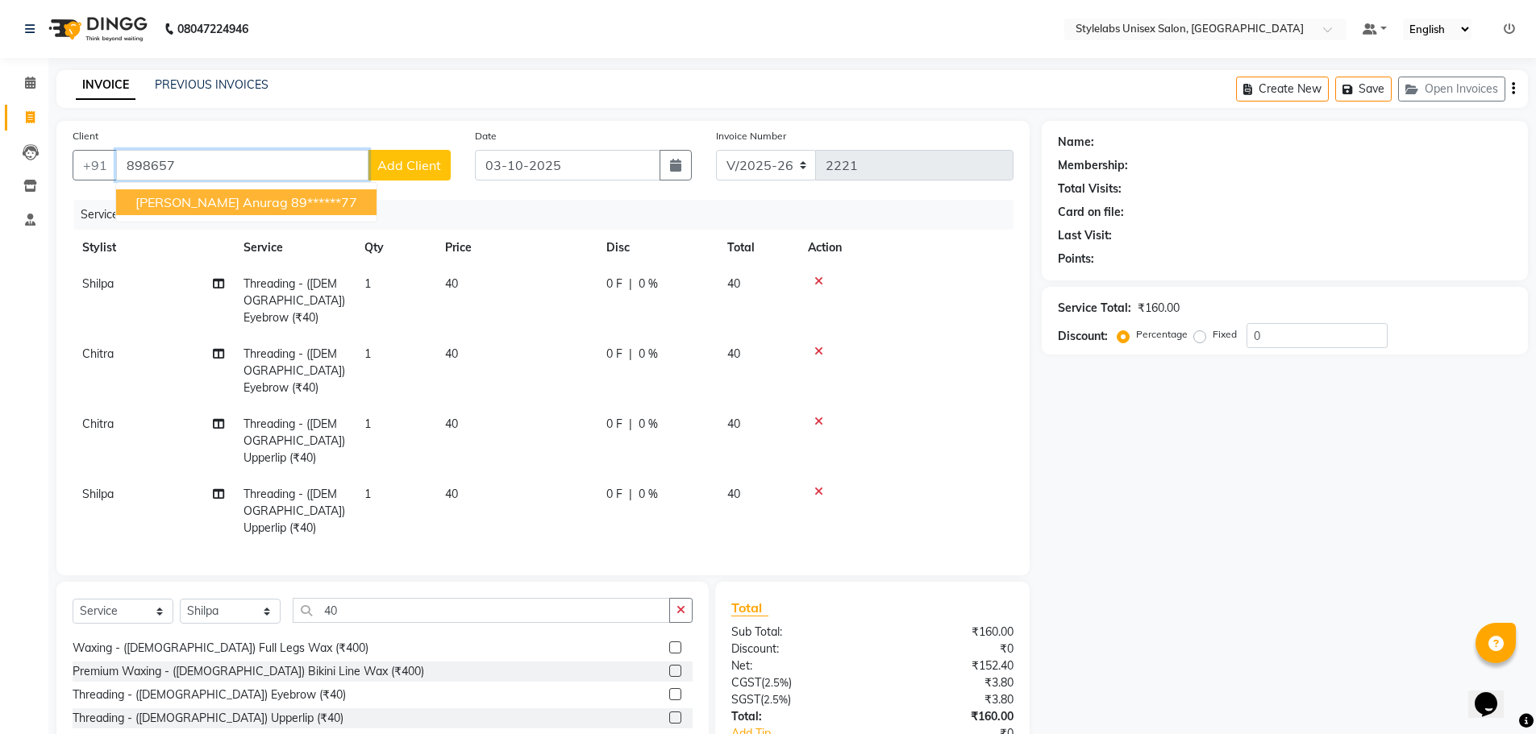
click at [288, 192] on button "[PERSON_NAME] Anurag 89******77" at bounding box center [246, 202] width 260 height 26
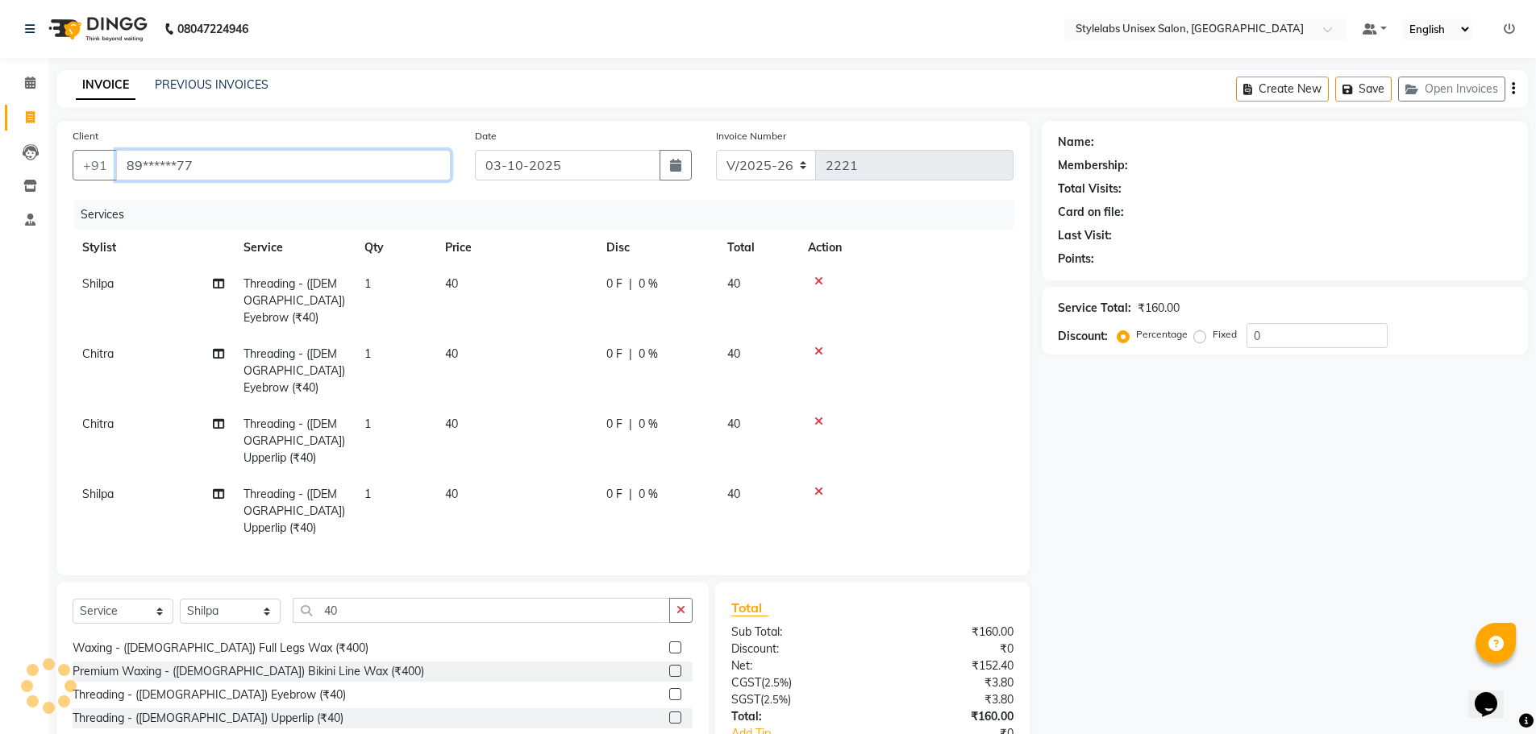
type input "89******77"
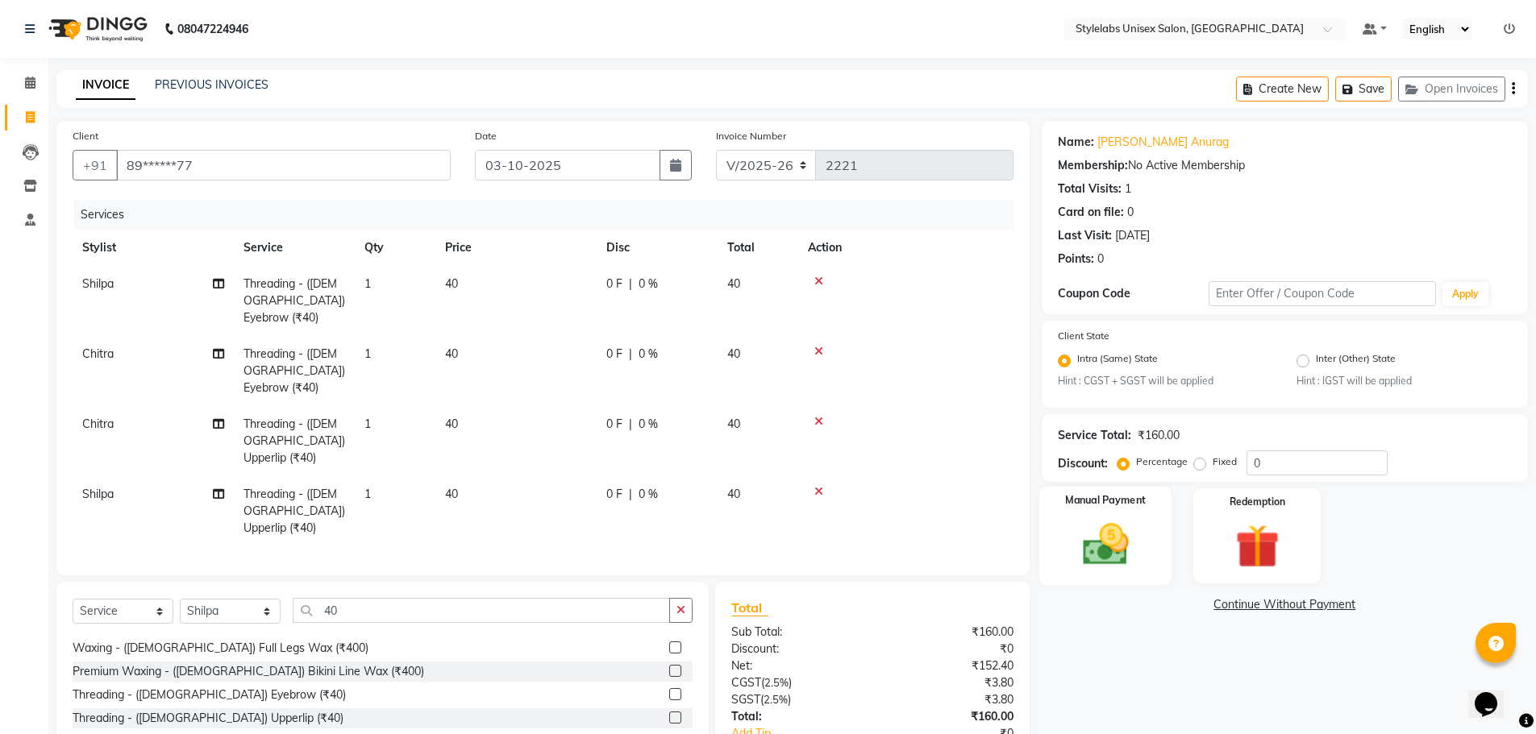
drag, startPoint x: 1100, startPoint y: 551, endPoint x: 1113, endPoint y: 560, distance: 16.3
click at [1100, 551] on img at bounding box center [1105, 545] width 74 height 52
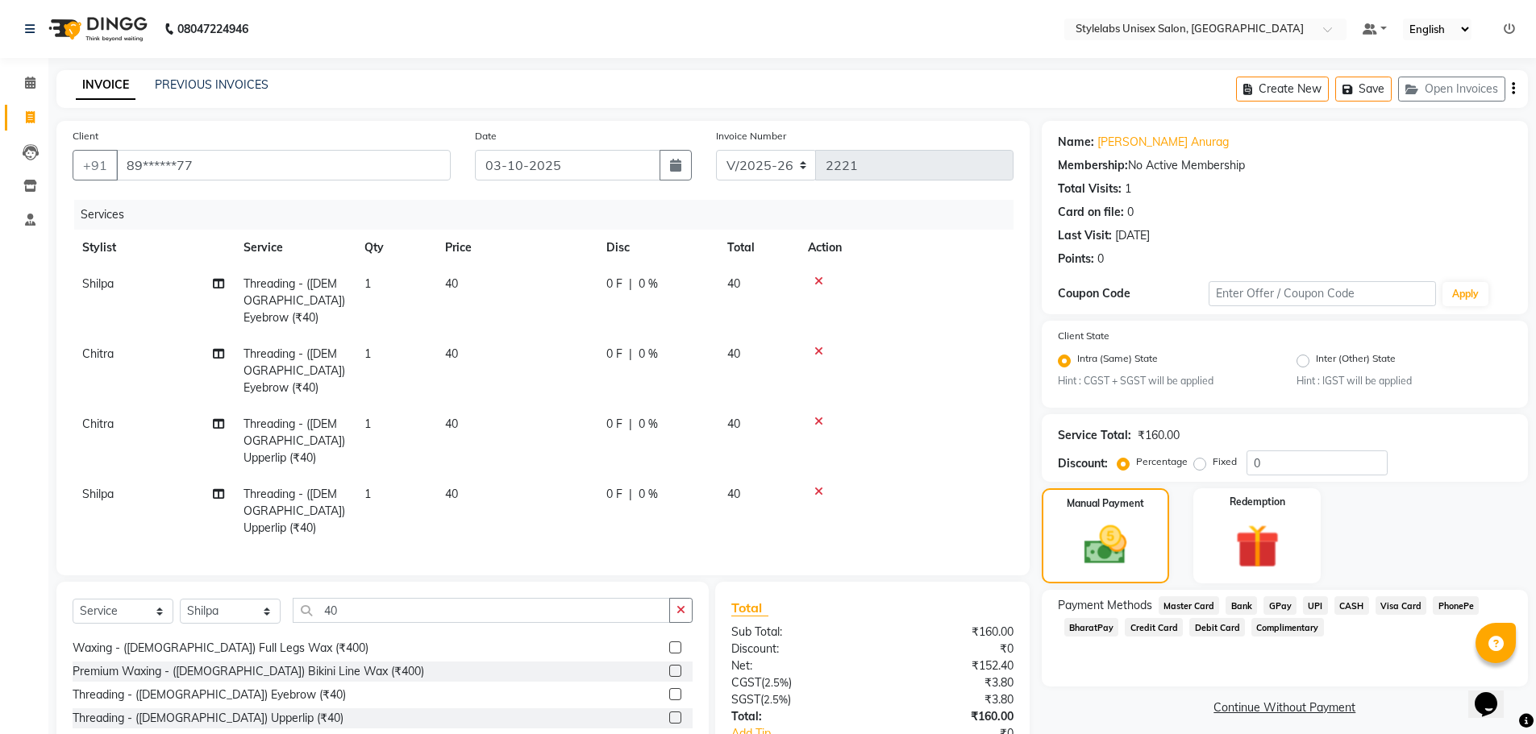
drag, startPoint x: 1311, startPoint y: 602, endPoint x: 1302, endPoint y: 641, distance: 39.7
click at [1312, 602] on span "UPI" at bounding box center [1315, 606] width 25 height 19
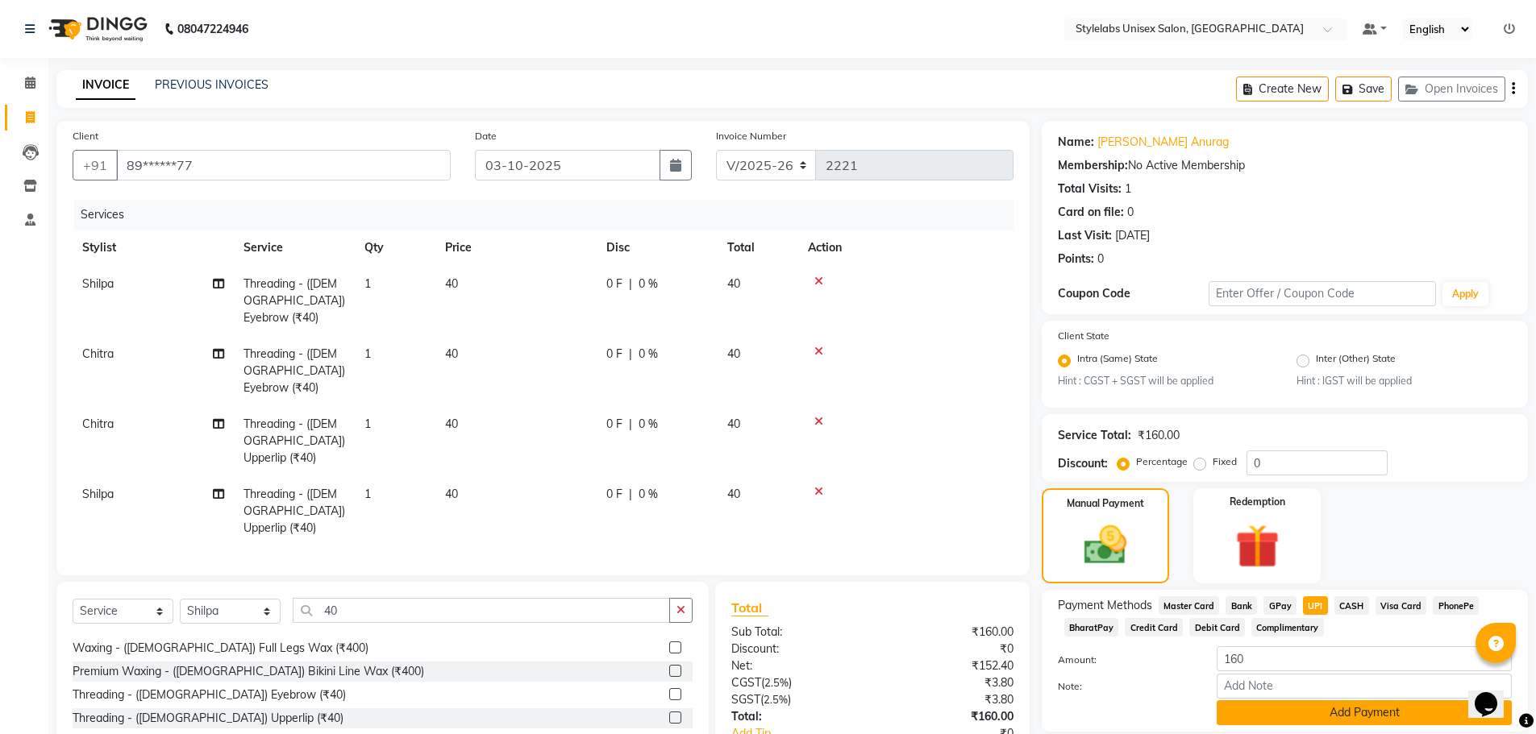
click at [1295, 723] on button "Add Payment" at bounding box center [1363, 713] width 295 height 25
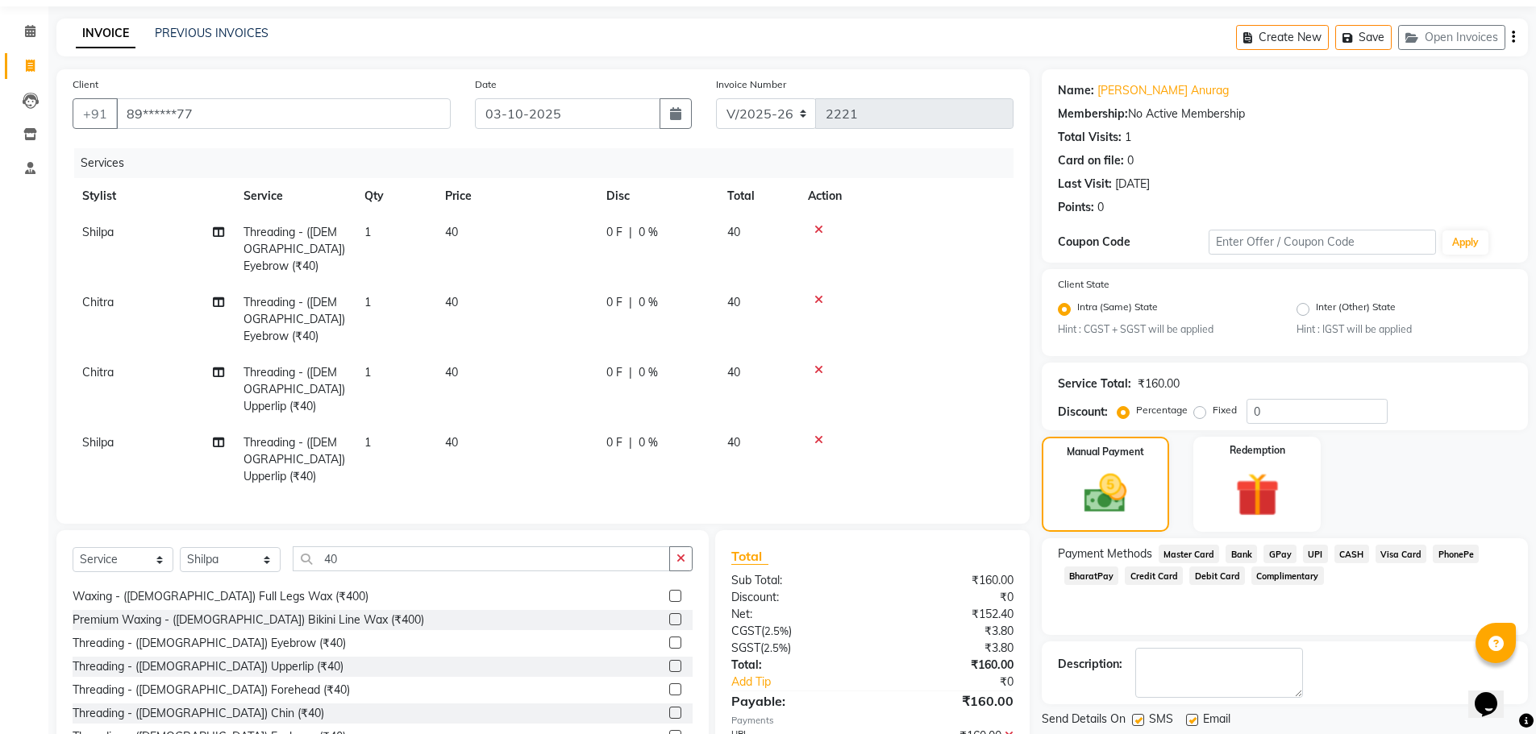
scroll to position [101, 0]
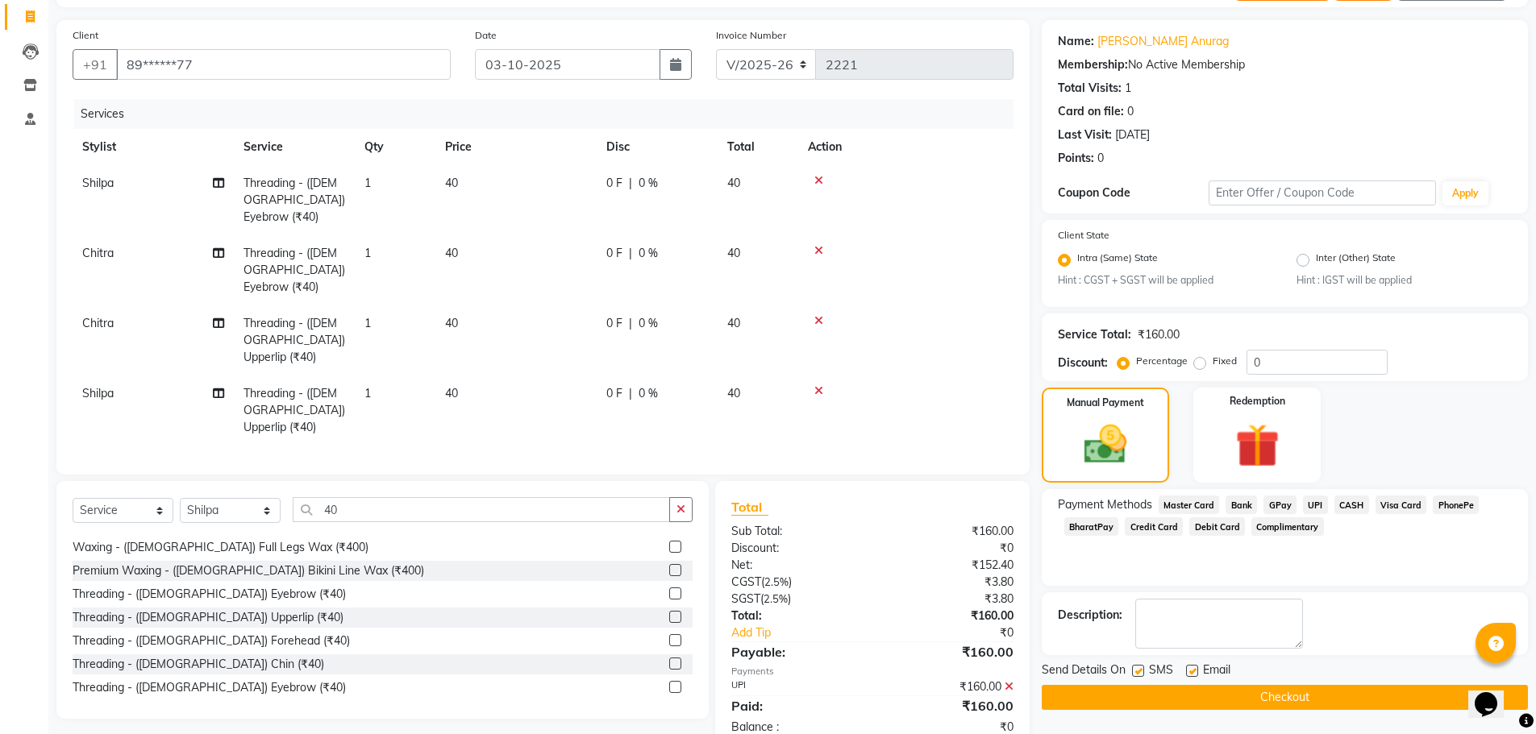
click at [1253, 697] on button "Checkout" at bounding box center [1285, 697] width 486 height 25
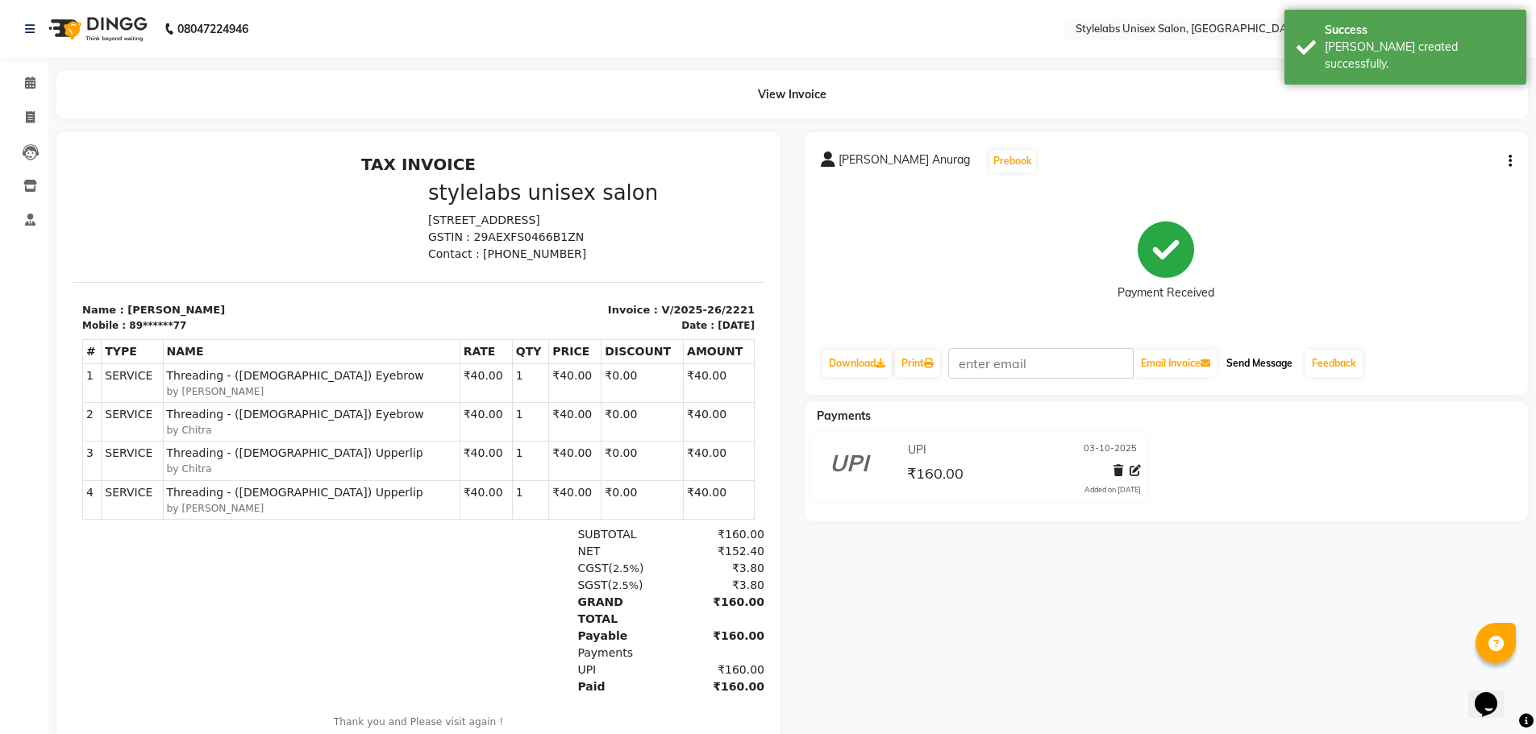
click at [1288, 362] on button "Send Message" at bounding box center [1259, 363] width 79 height 27
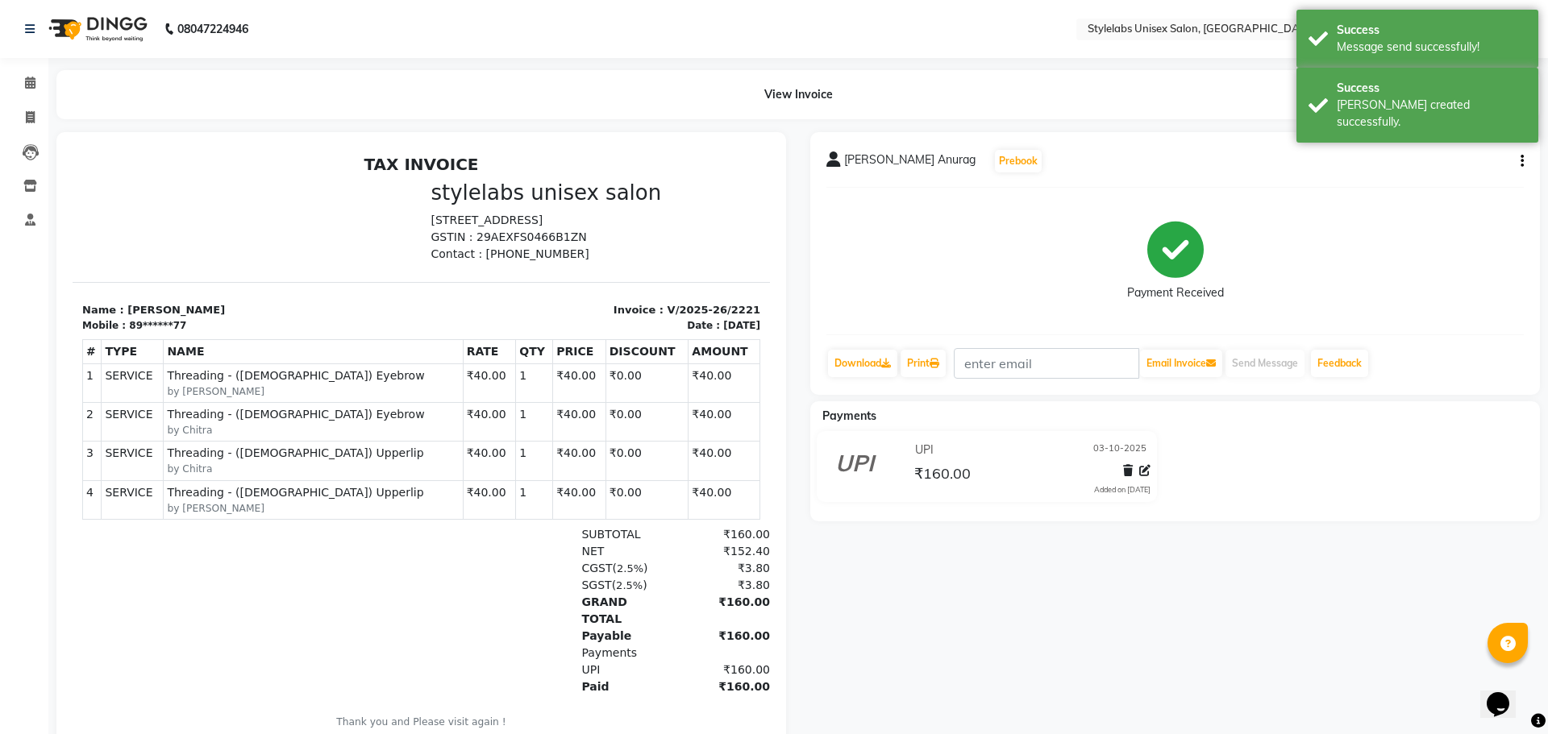
select select "service"
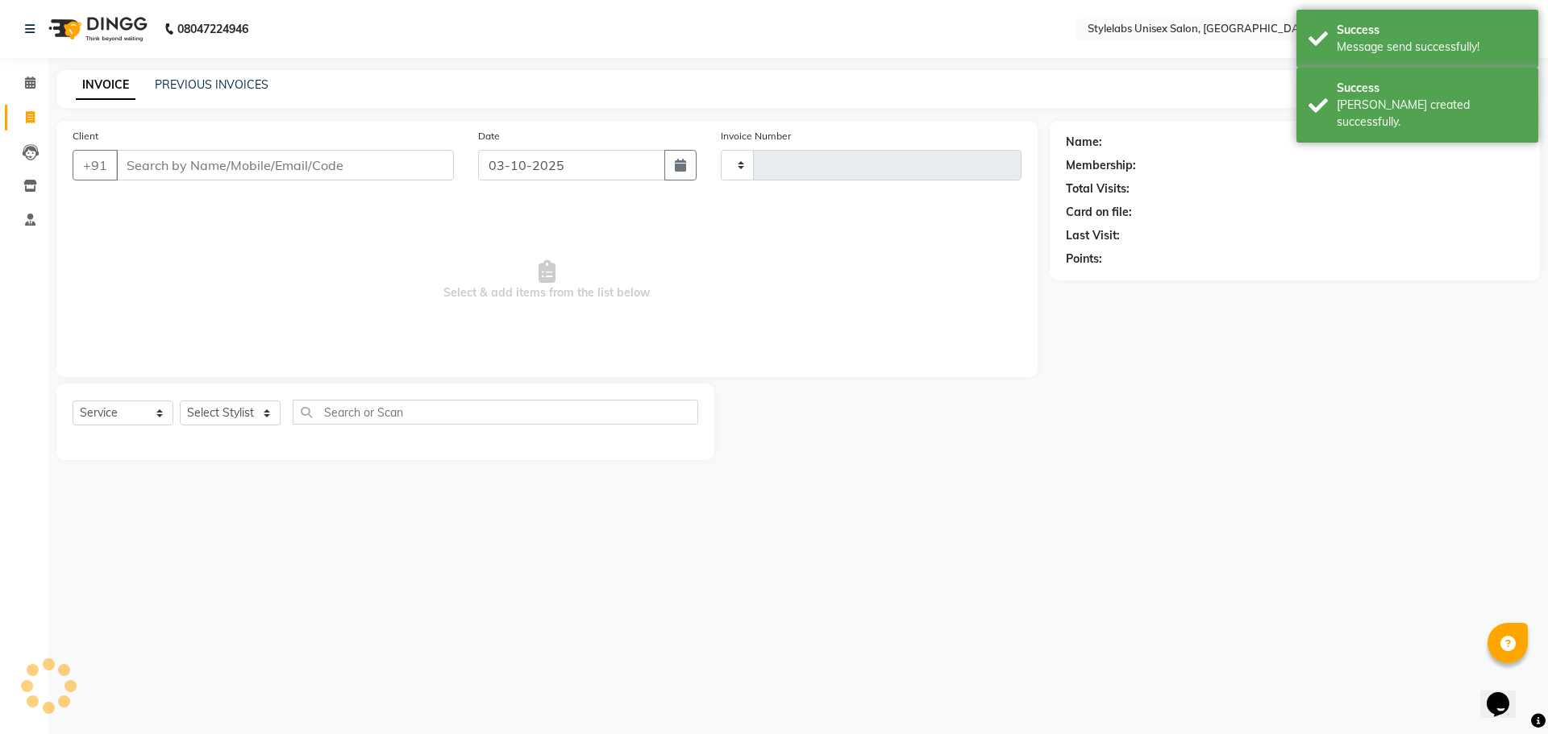
type input "2222"
select select "6674"
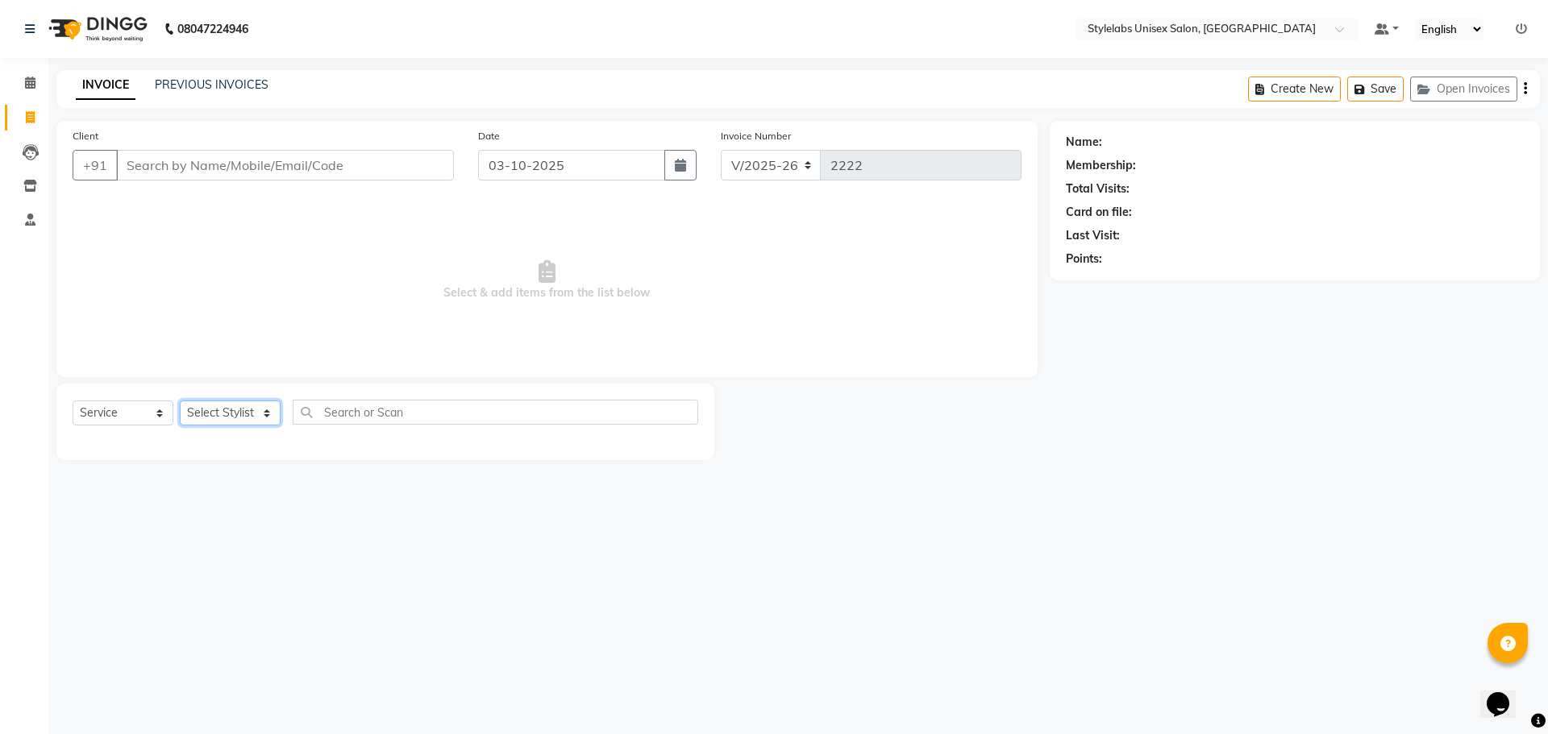
click at [273, 413] on select "Select Stylist Admin (stylelabs123) [PERSON_NAME] Chitra Manager Manager stylel…" at bounding box center [230, 413] width 101 height 25
select select "58901"
click at [180, 401] on select "Select Stylist Admin (stylelabs123) [PERSON_NAME] Chitra Manager Manager stylel…" at bounding box center [230, 413] width 101 height 25
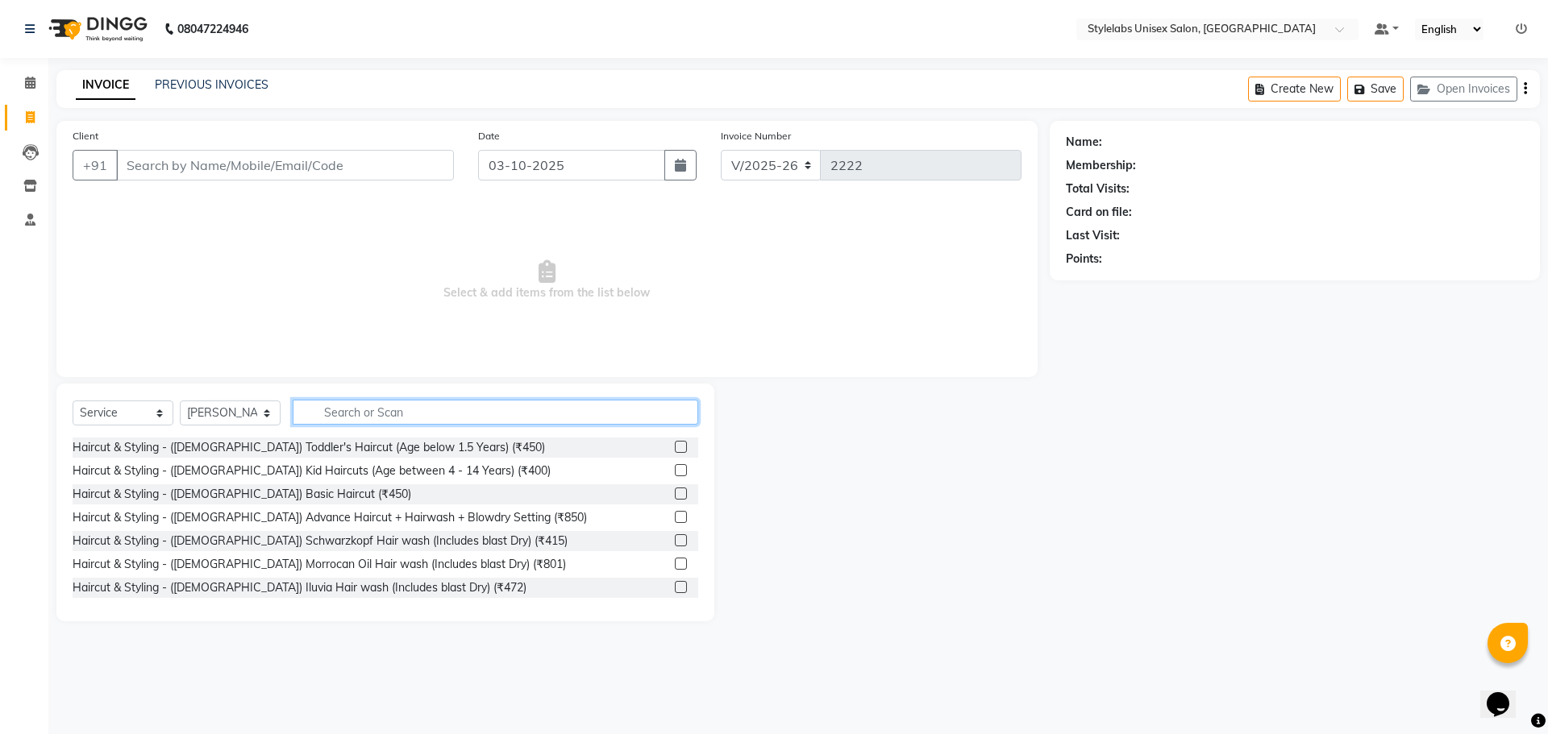
click at [340, 410] on input "text" at bounding box center [495, 412] width 405 height 25
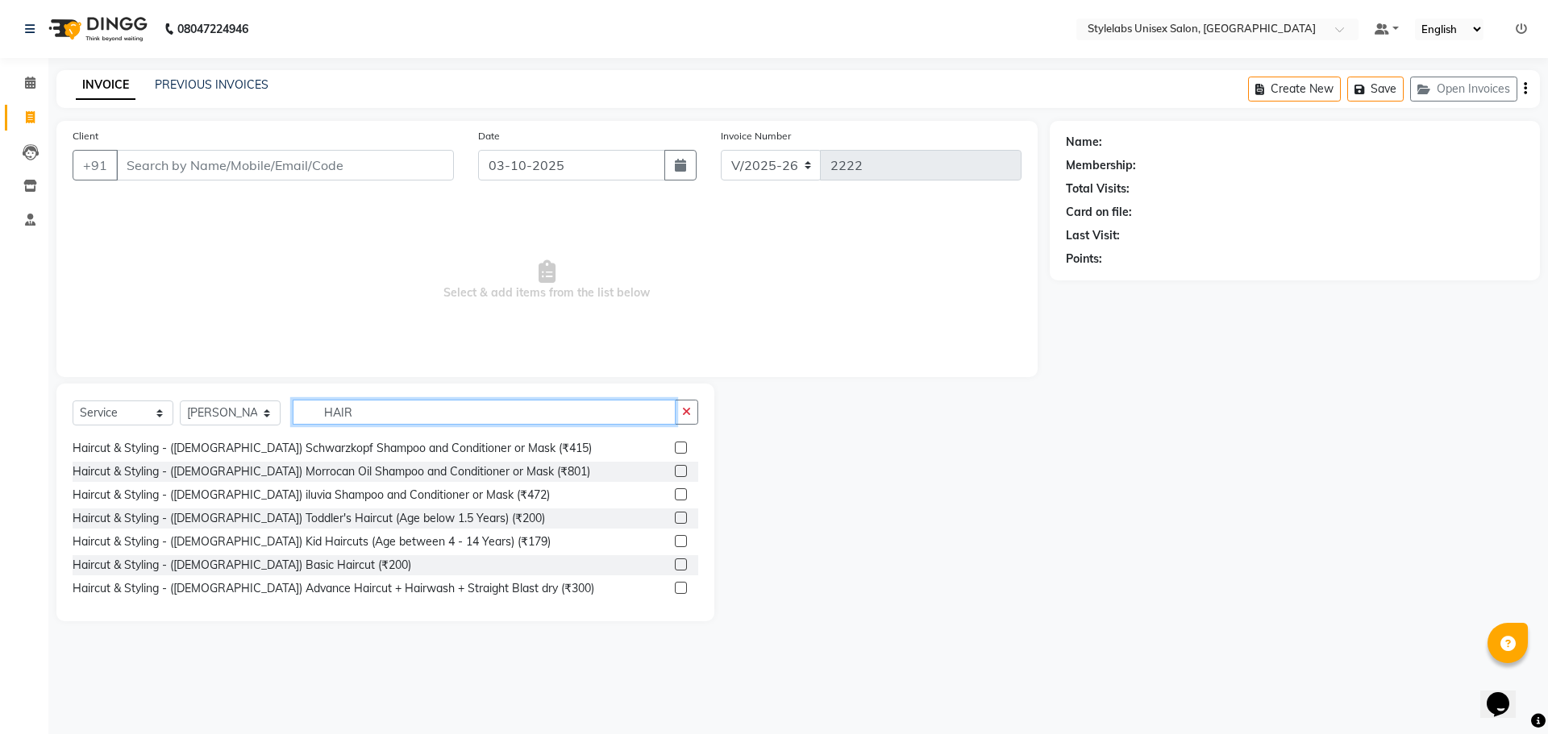
scroll to position [1008, 0]
type input "HAIR"
drag, startPoint x: 663, startPoint y: 585, endPoint x: 659, endPoint y: 562, distance: 23.7
click at [662, 585] on div "Haircut & Styling - ([DEMOGRAPHIC_DATA]) Advance Haircut + Hairwash + Straight …" at bounding box center [386, 586] width 626 height 20
click at [675, 584] on label at bounding box center [681, 585] width 12 height 12
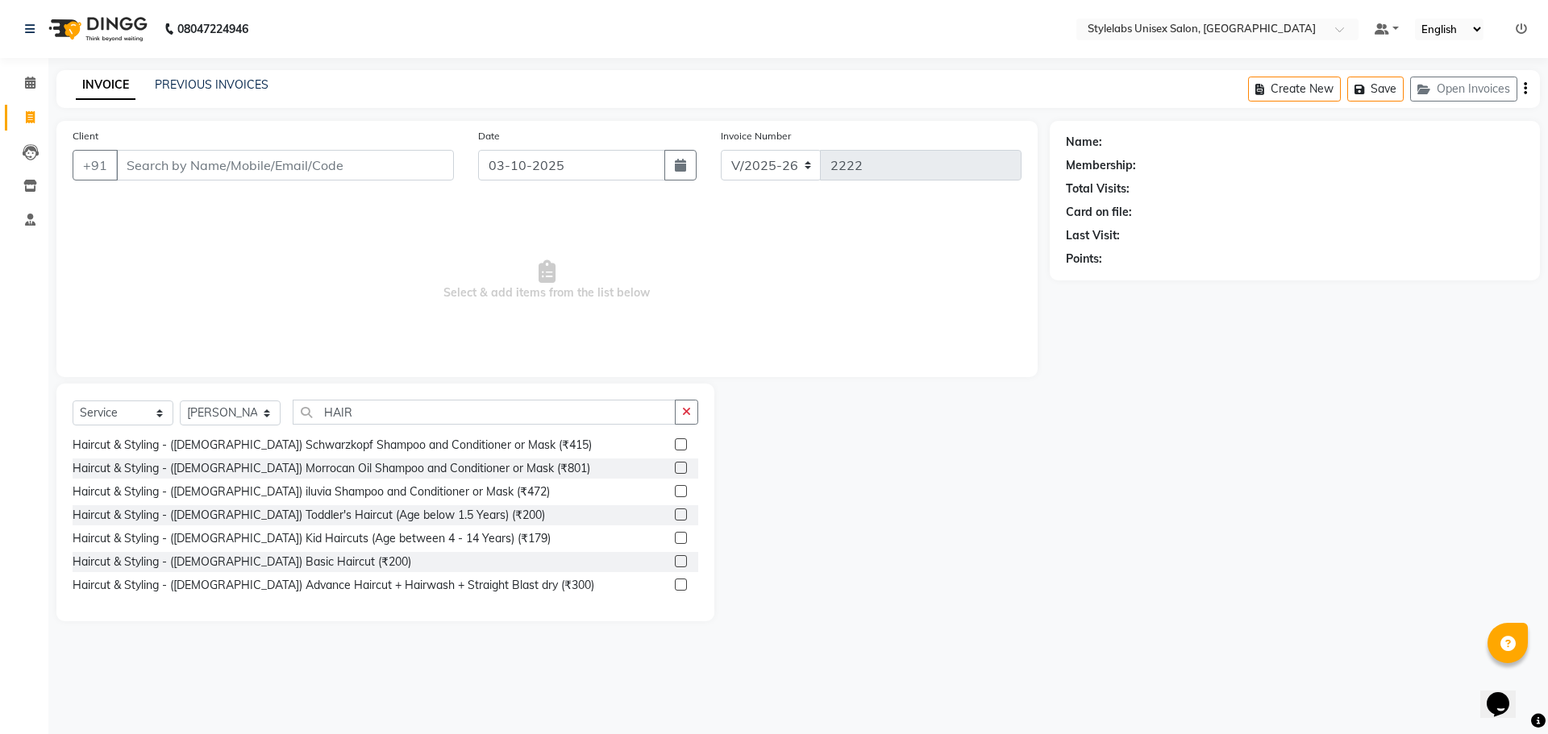
click at [675, 584] on input "checkbox" at bounding box center [680, 585] width 10 height 10
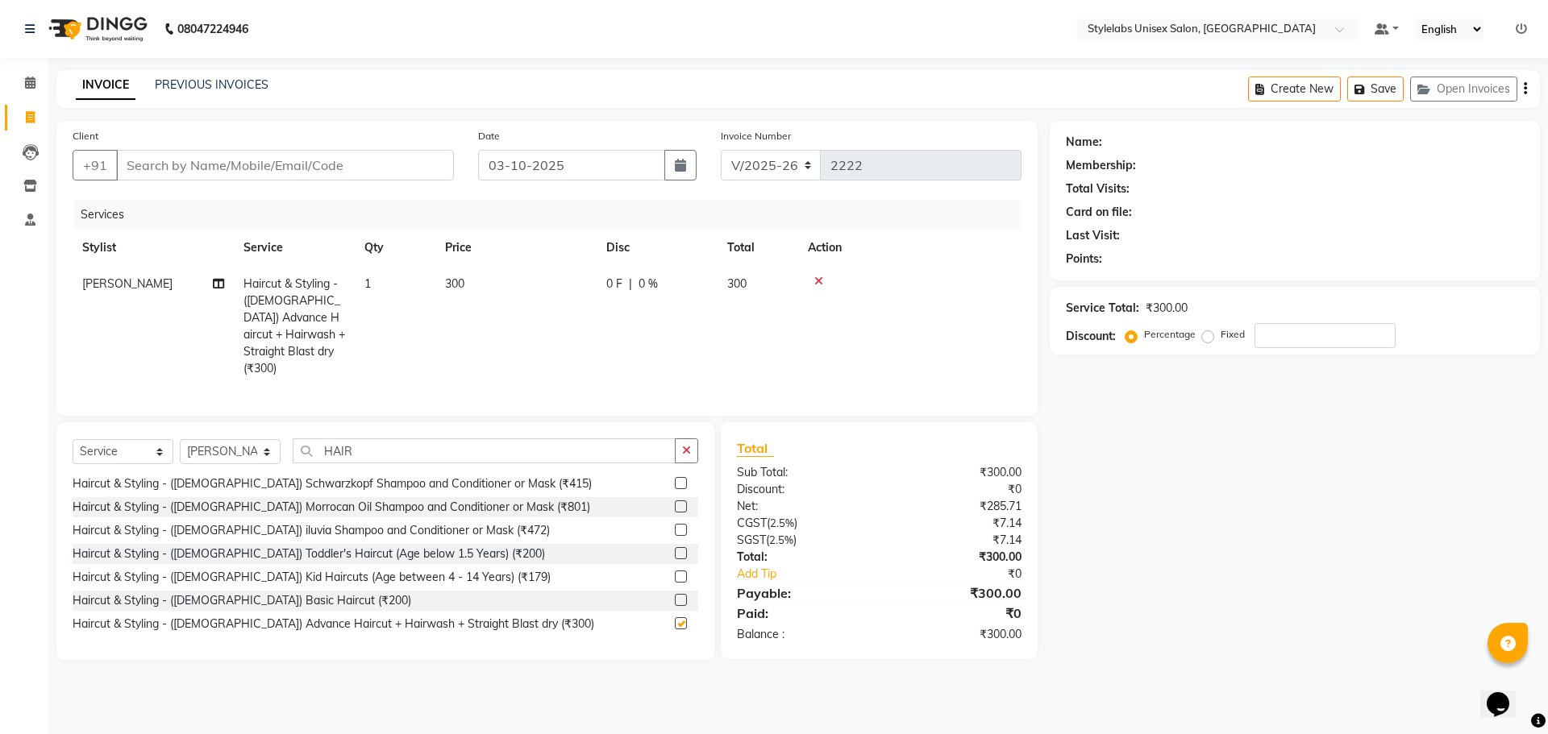
checkbox input "false"
click at [680, 454] on button "button" at bounding box center [686, 451] width 23 height 25
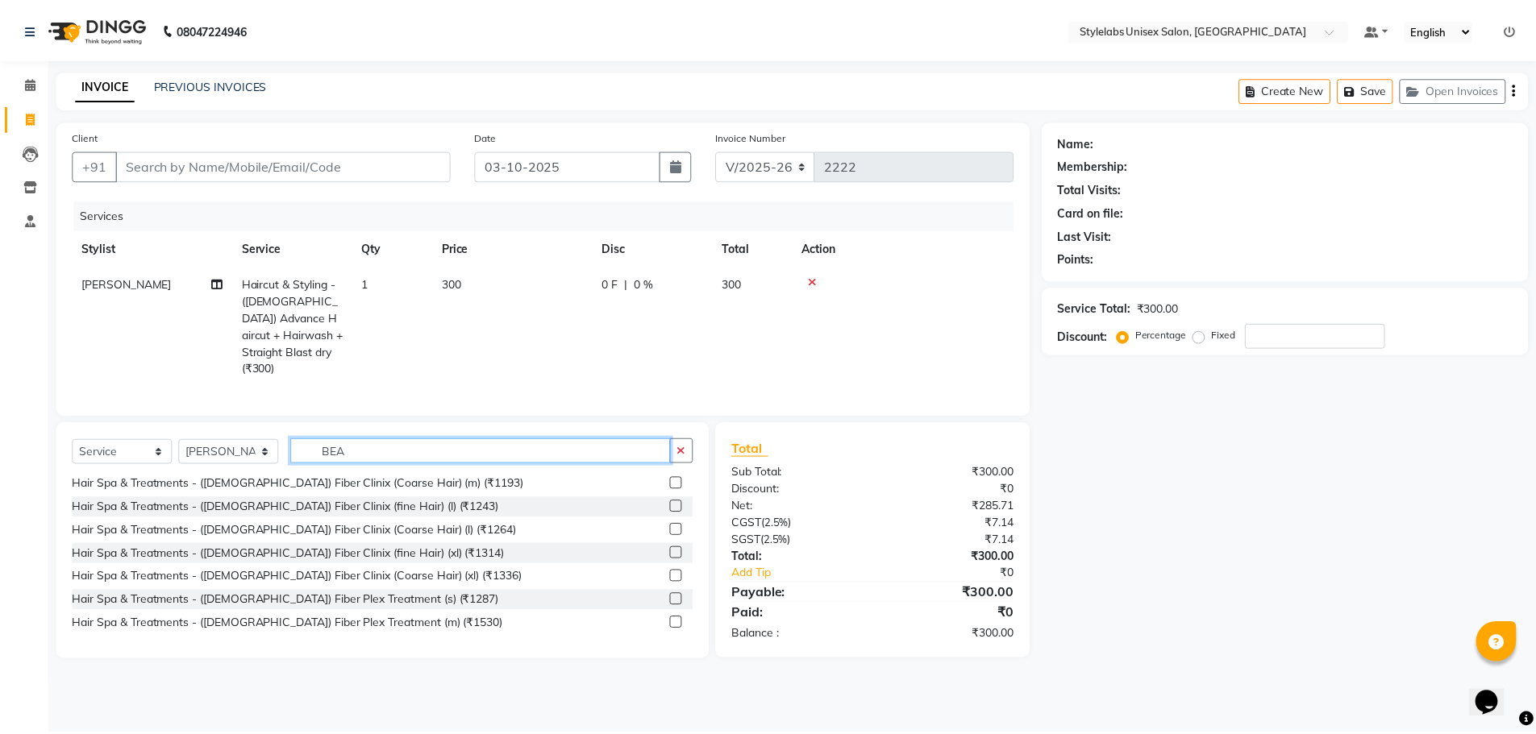
scroll to position [0, 0]
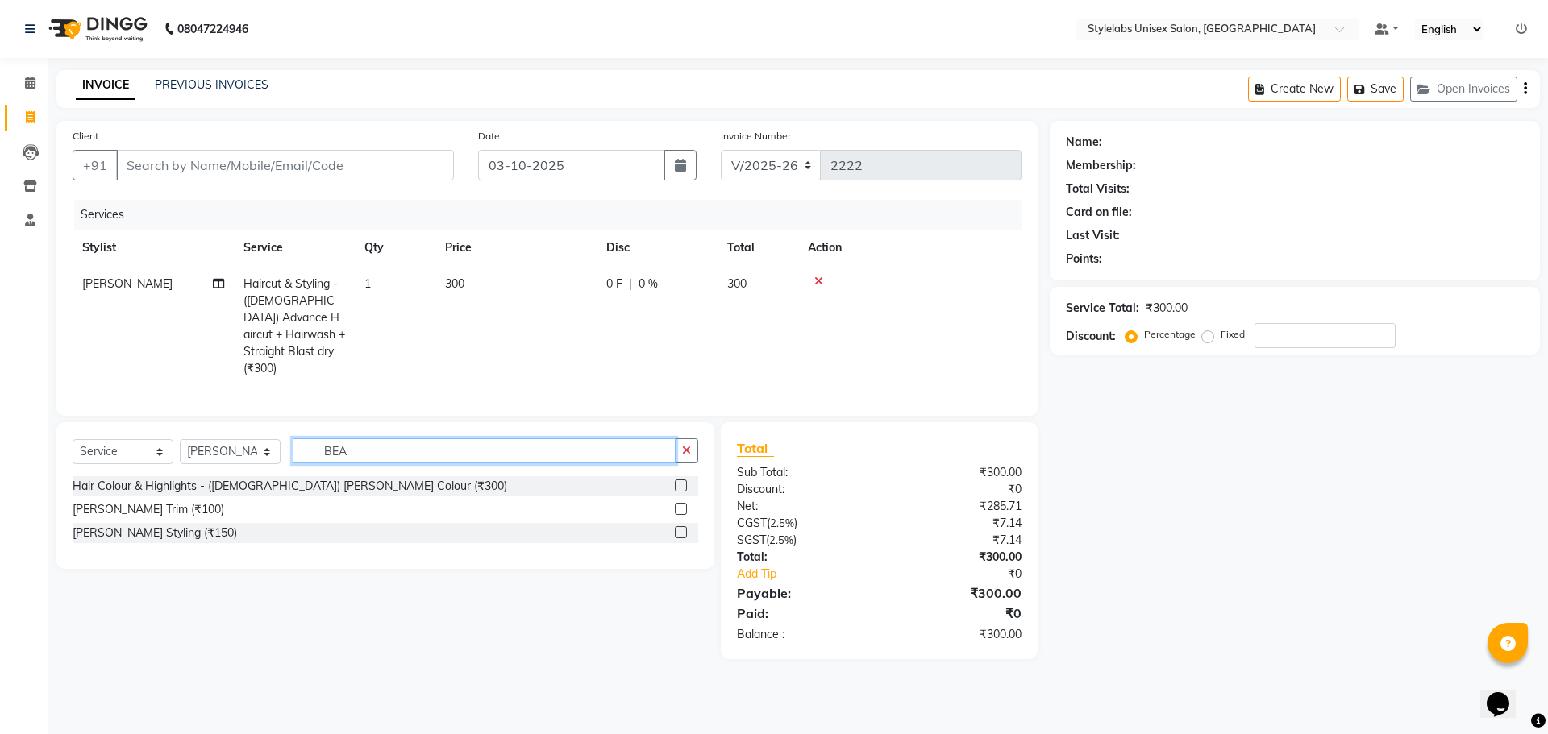
type input "BEA"
click at [681, 526] on label at bounding box center [681, 532] width 12 height 12
click at [681, 528] on input "checkbox" at bounding box center [680, 533] width 10 height 10
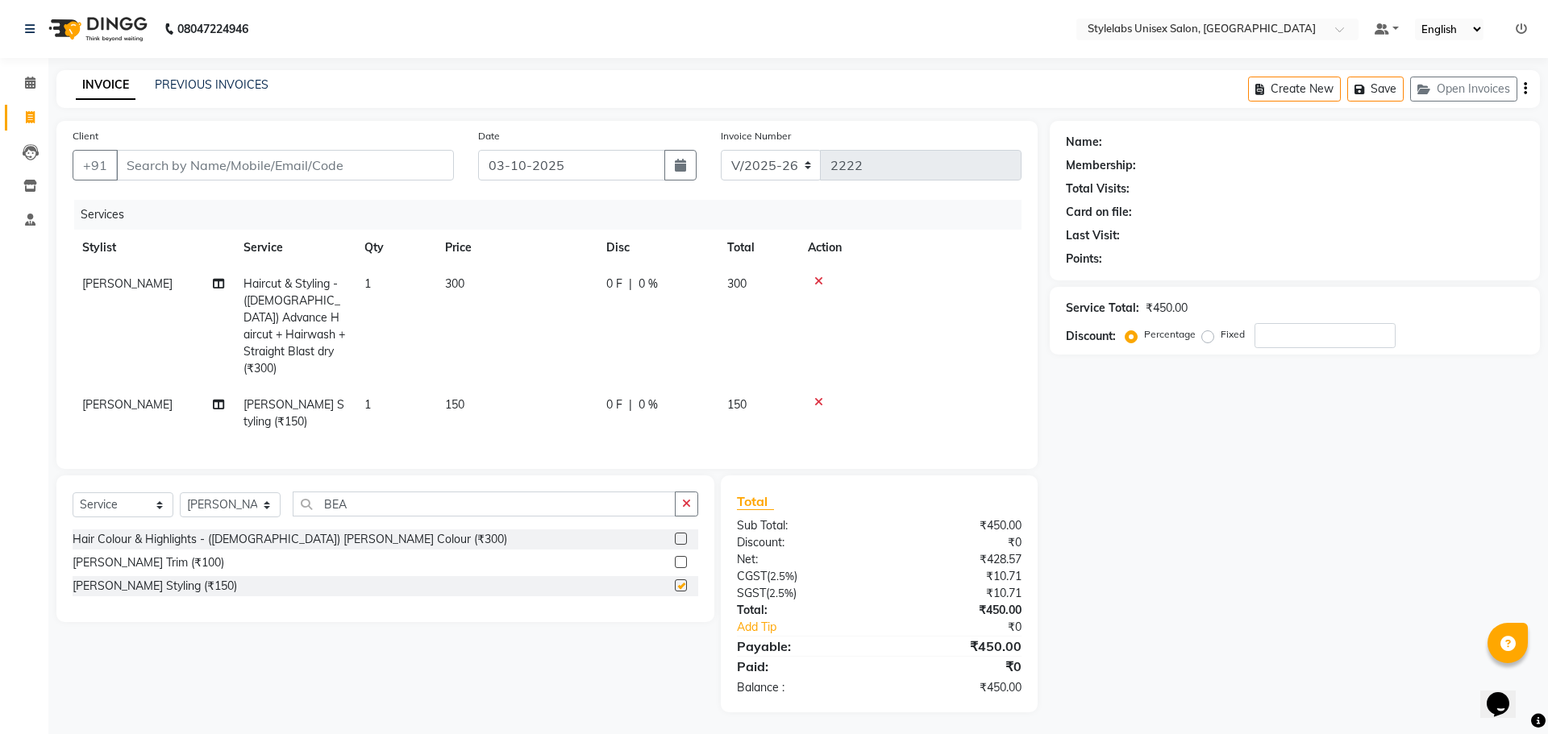
checkbox input "false"
click at [172, 164] on input "Client" at bounding box center [285, 165] width 338 height 31
type input "9"
type input "0"
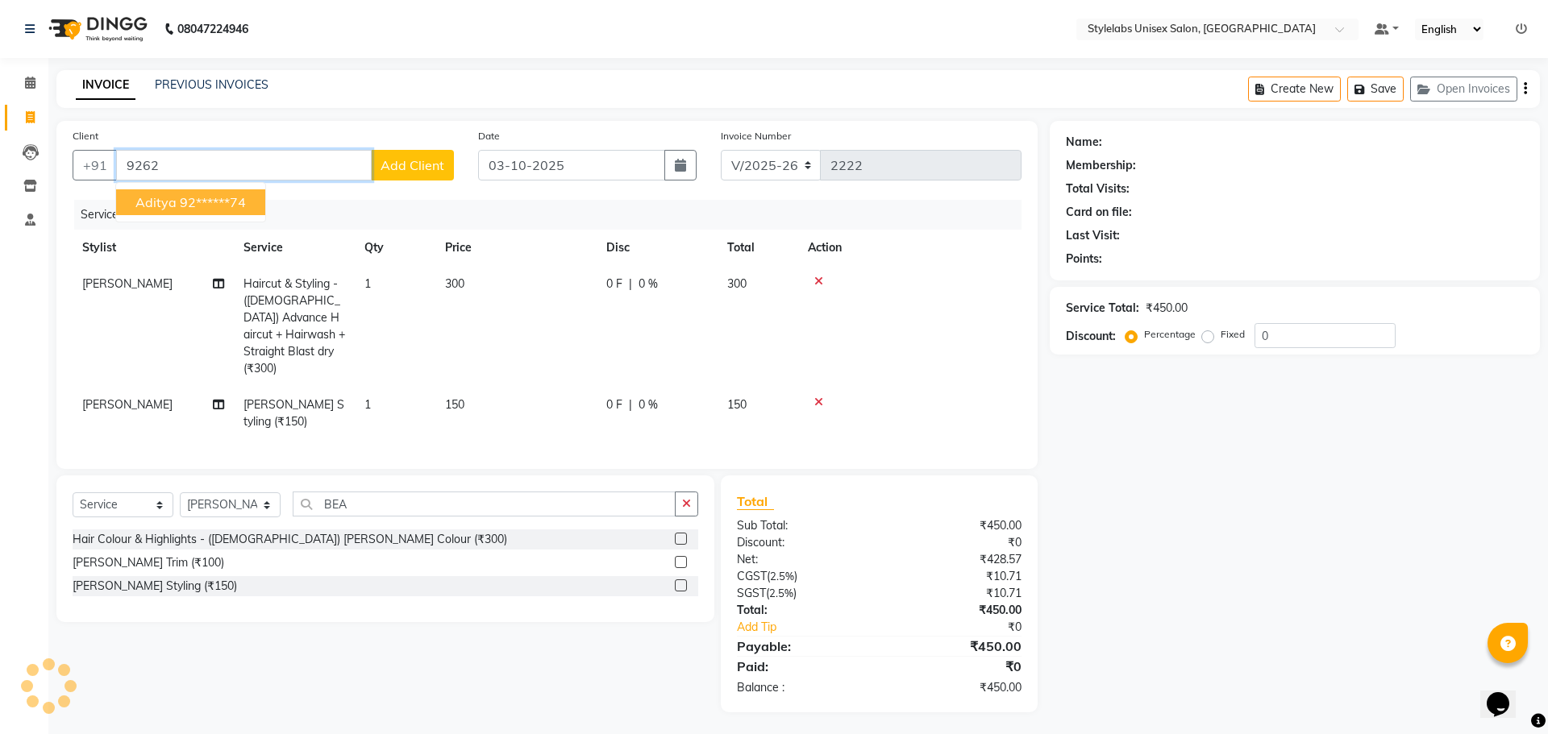
click at [229, 207] on ngb-highlight "92******74" at bounding box center [213, 202] width 66 height 16
type input "92******74"
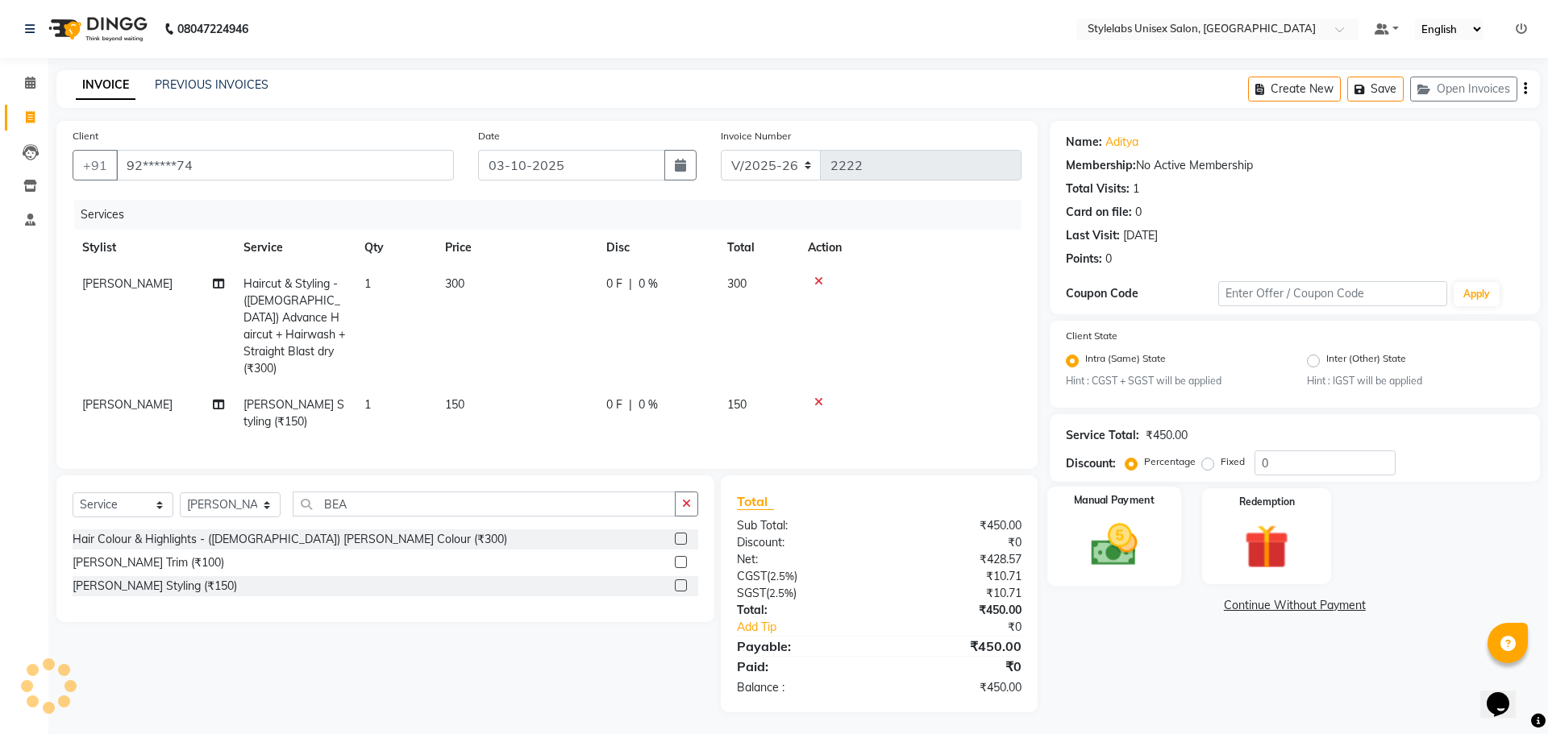
click at [1100, 539] on img at bounding box center [1113, 545] width 75 height 53
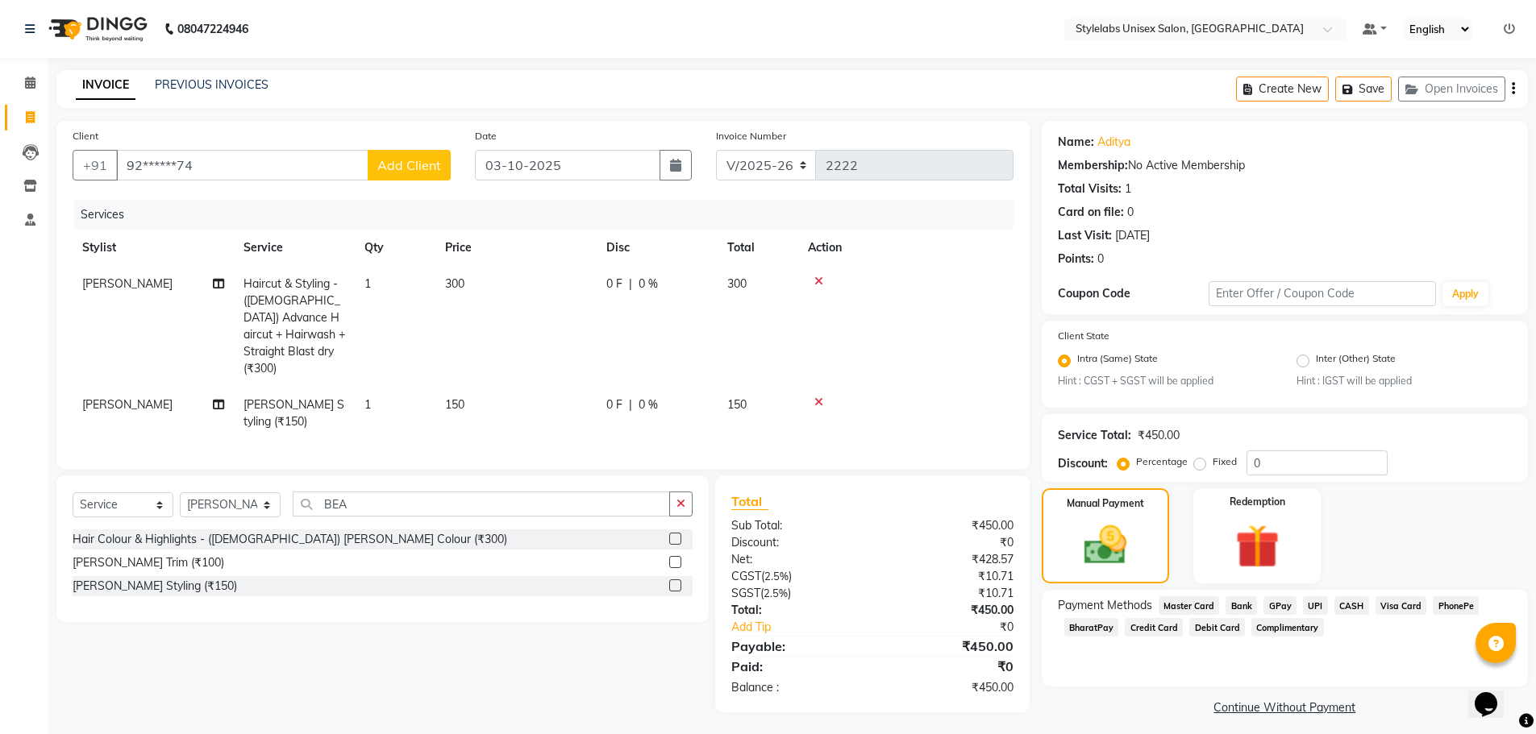
click at [1317, 605] on span "UPI" at bounding box center [1315, 606] width 25 height 19
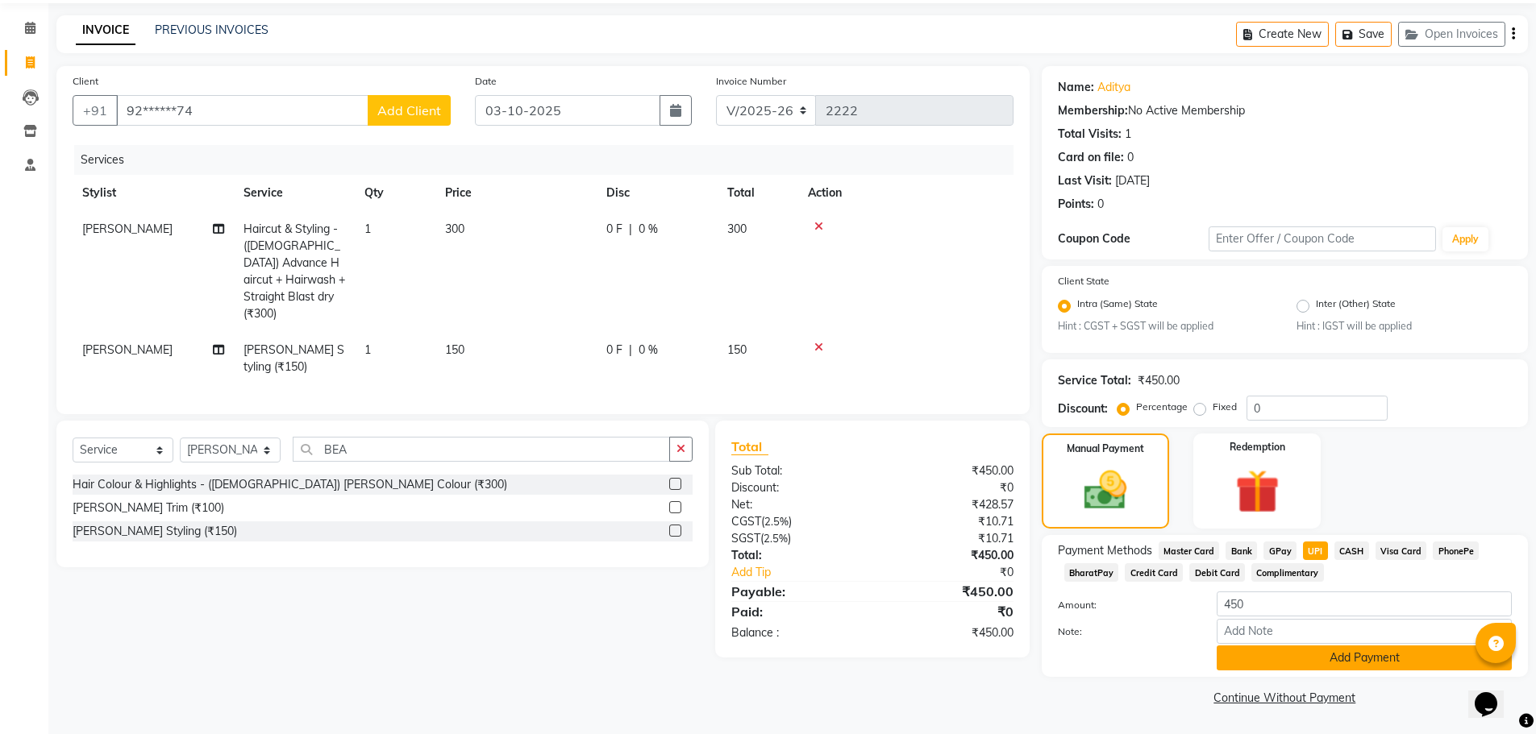
click at [1345, 669] on button "Add Payment" at bounding box center [1363, 658] width 295 height 25
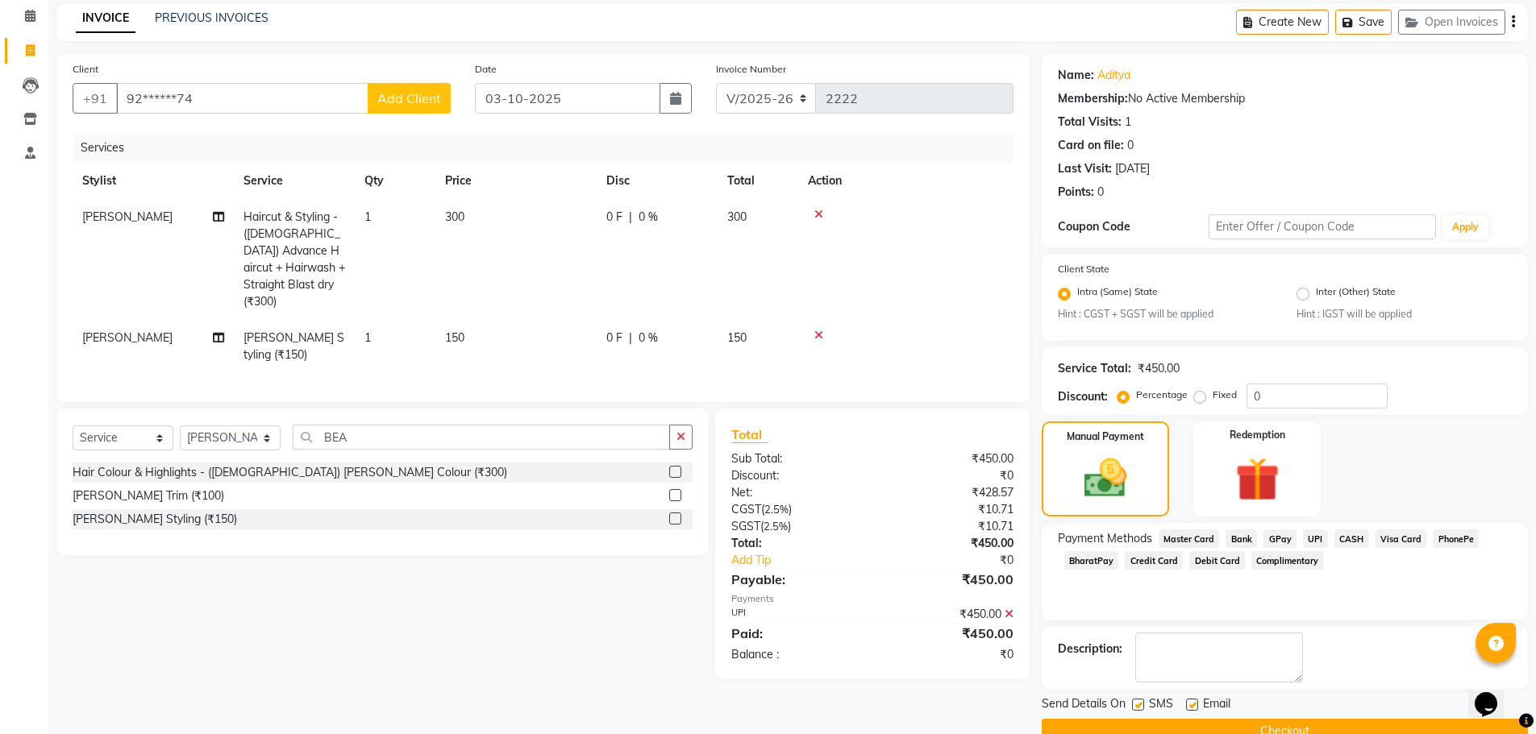
scroll to position [101, 0]
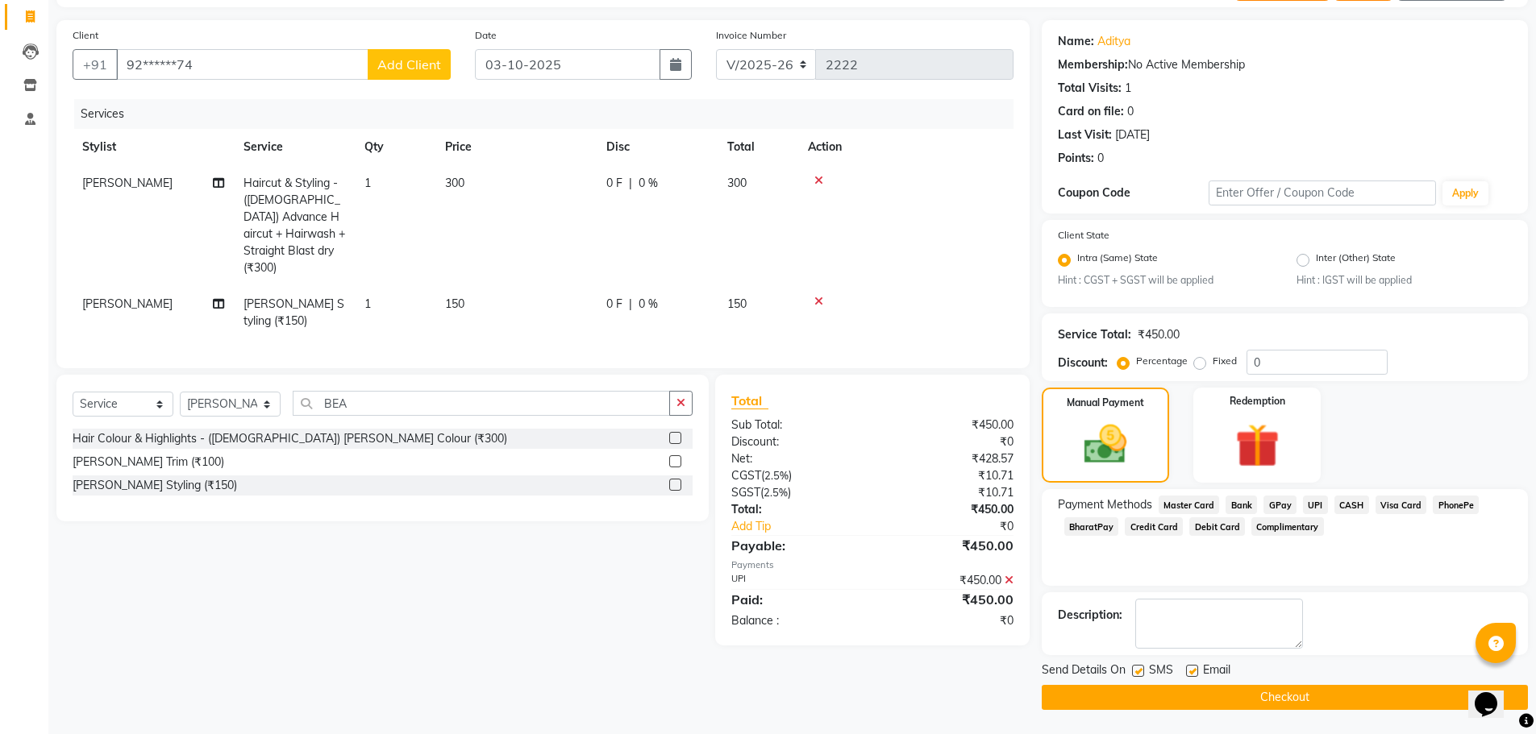
click at [1344, 694] on button "Checkout" at bounding box center [1285, 697] width 486 height 25
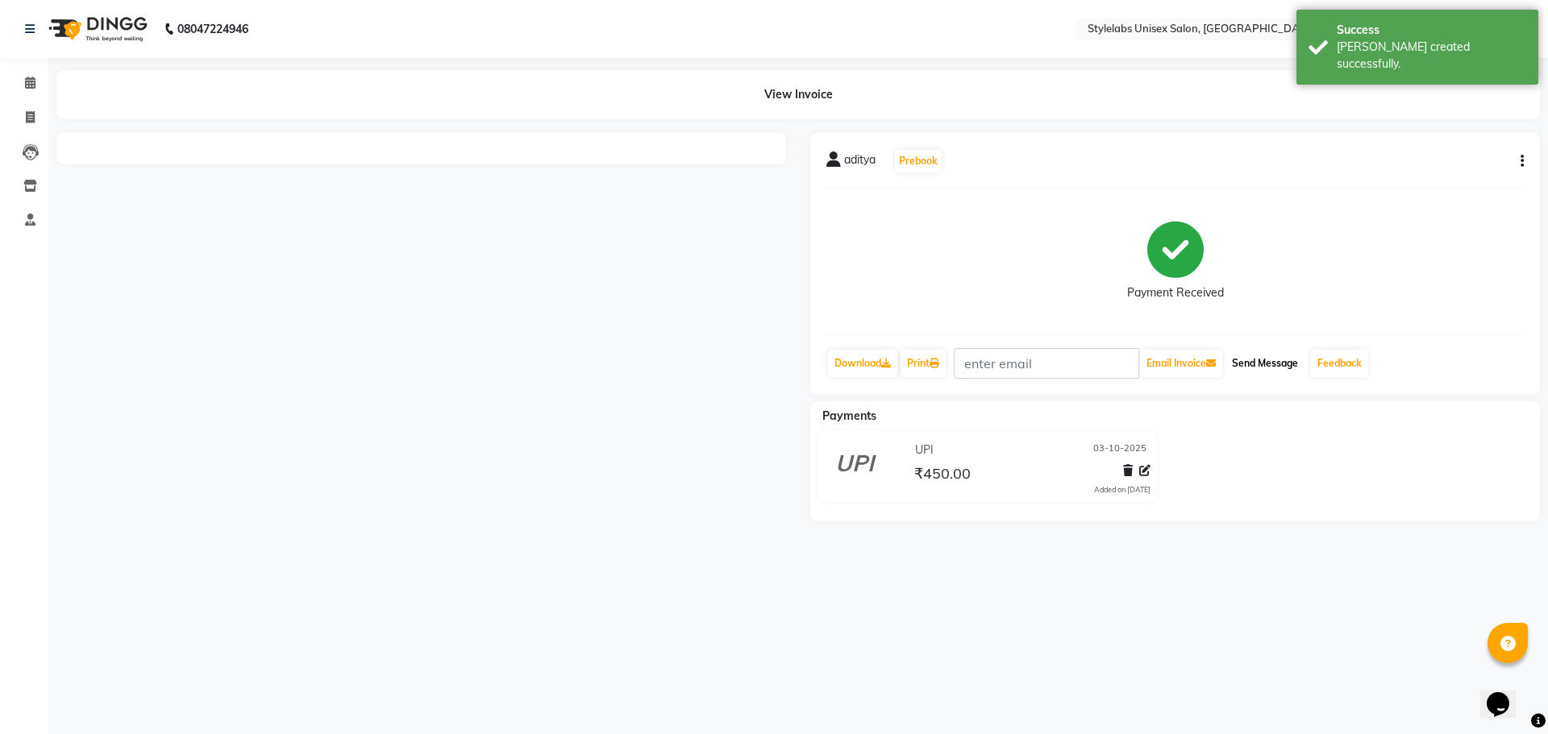
click at [1276, 351] on button "Send Message" at bounding box center [1264, 363] width 79 height 27
click at [1275, 360] on button "Send Message" at bounding box center [1264, 363] width 79 height 27
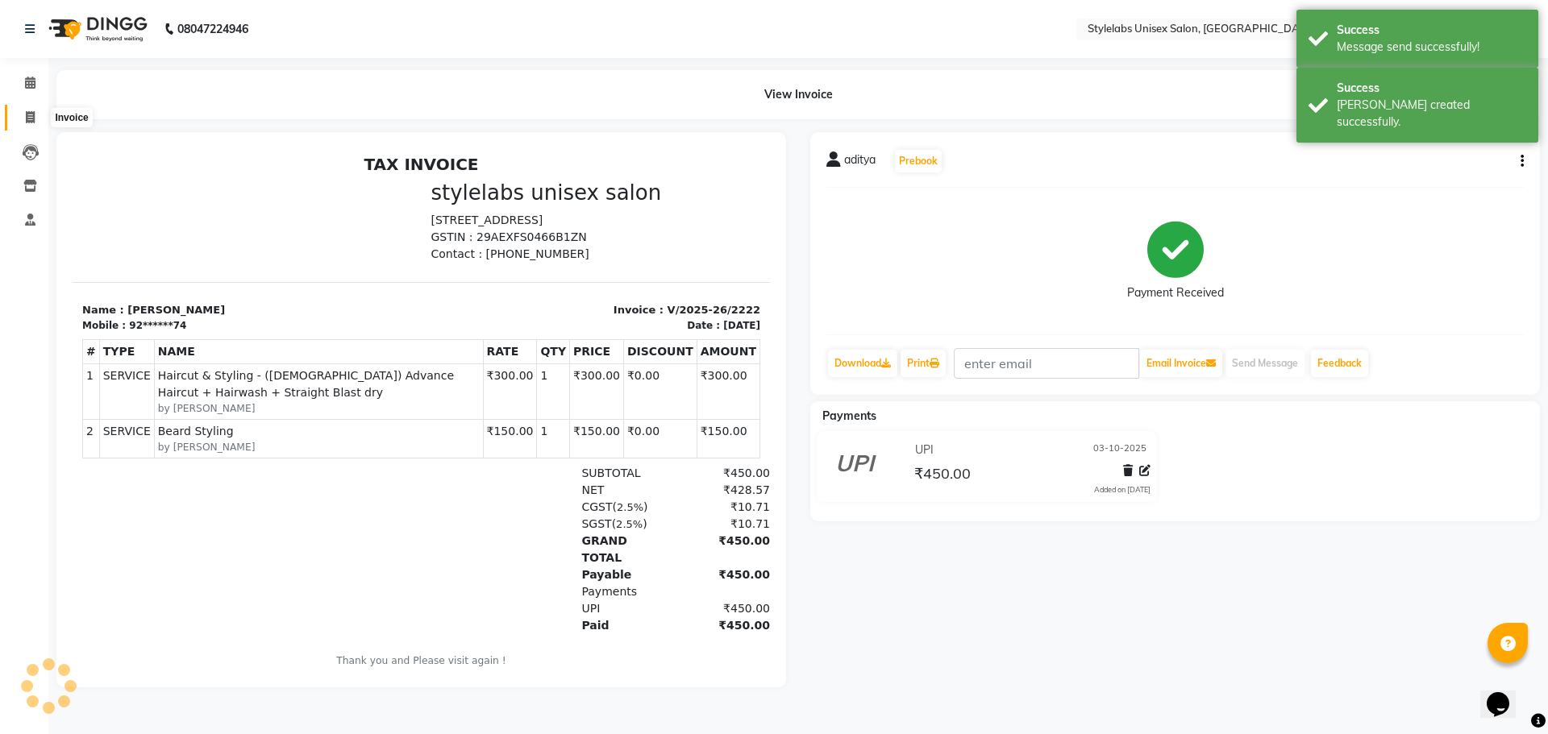
click at [33, 118] on icon at bounding box center [30, 117] width 9 height 12
select select "service"
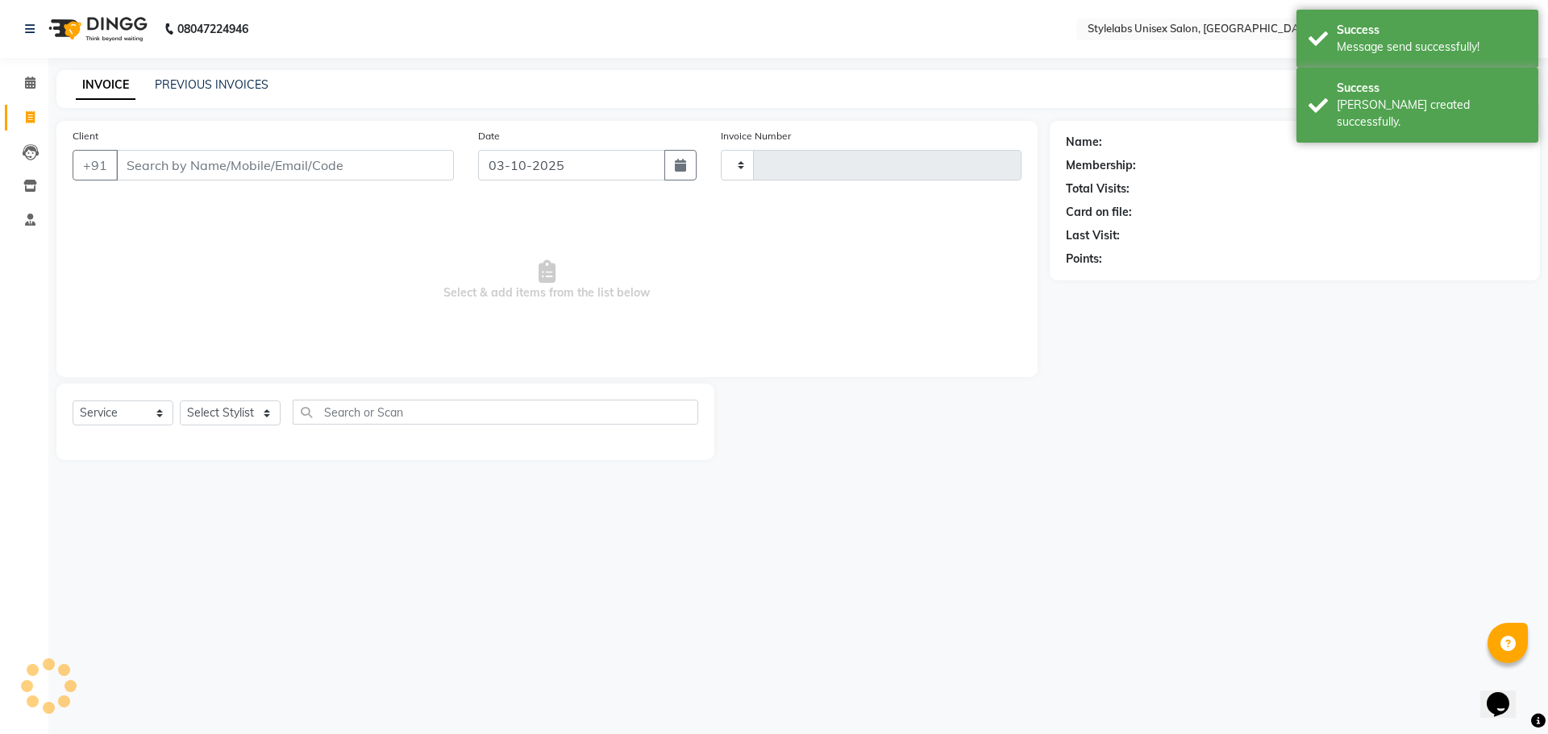
type input "2223"
select select "6674"
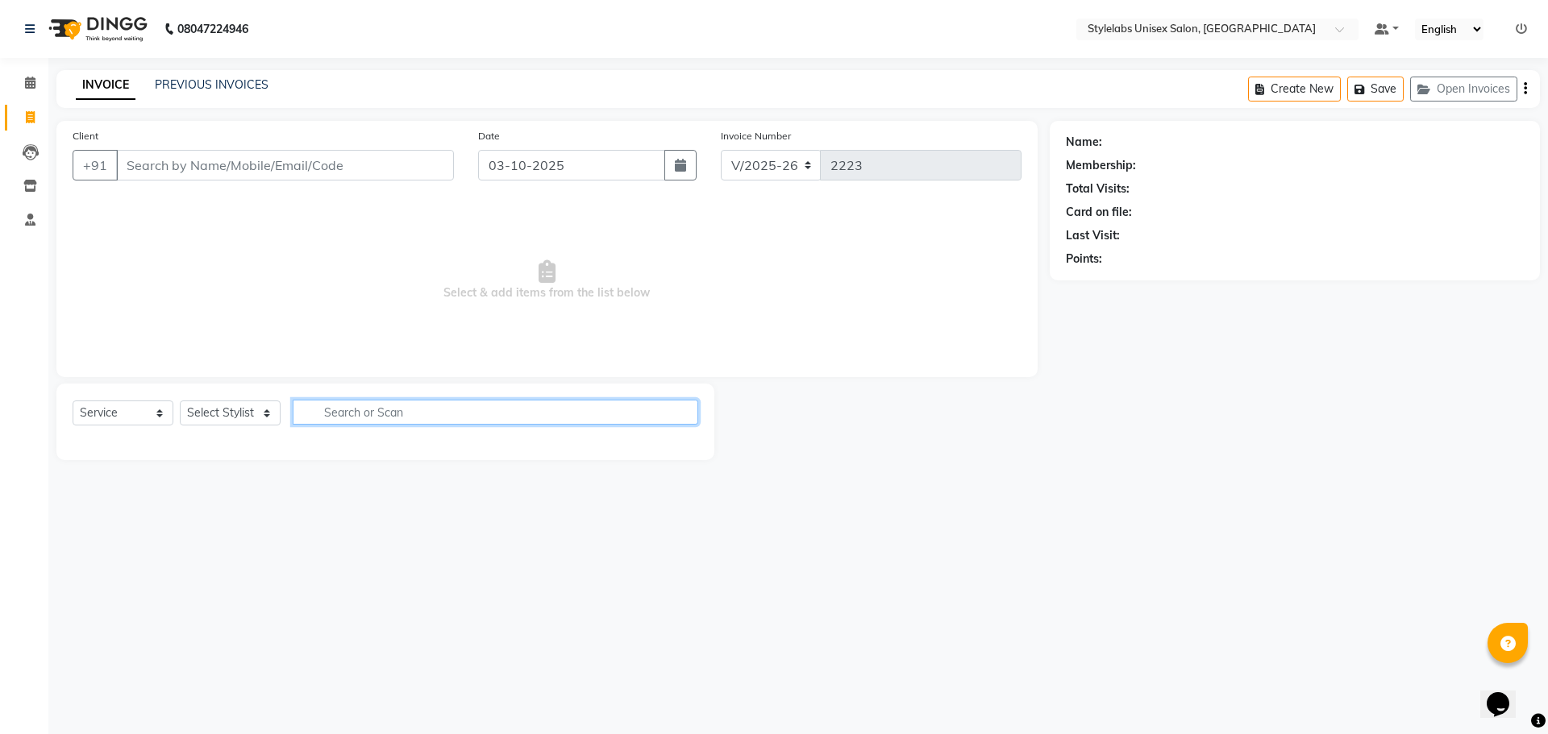
click at [351, 417] on input "text" at bounding box center [495, 412] width 405 height 25
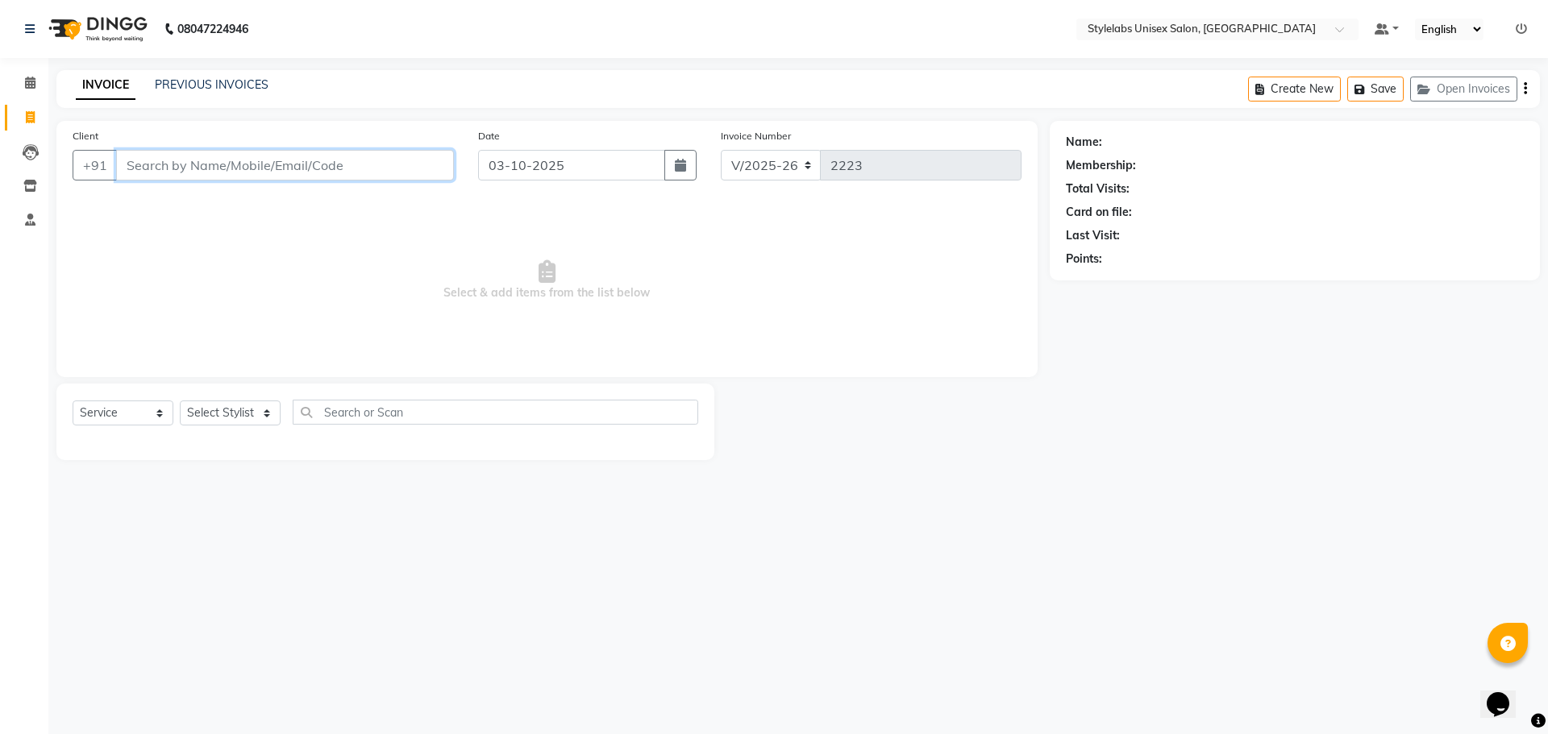
drag, startPoint x: 183, startPoint y: 167, endPoint x: 160, endPoint y: 200, distance: 40.5
click at [183, 168] on input "Client" at bounding box center [285, 165] width 338 height 31
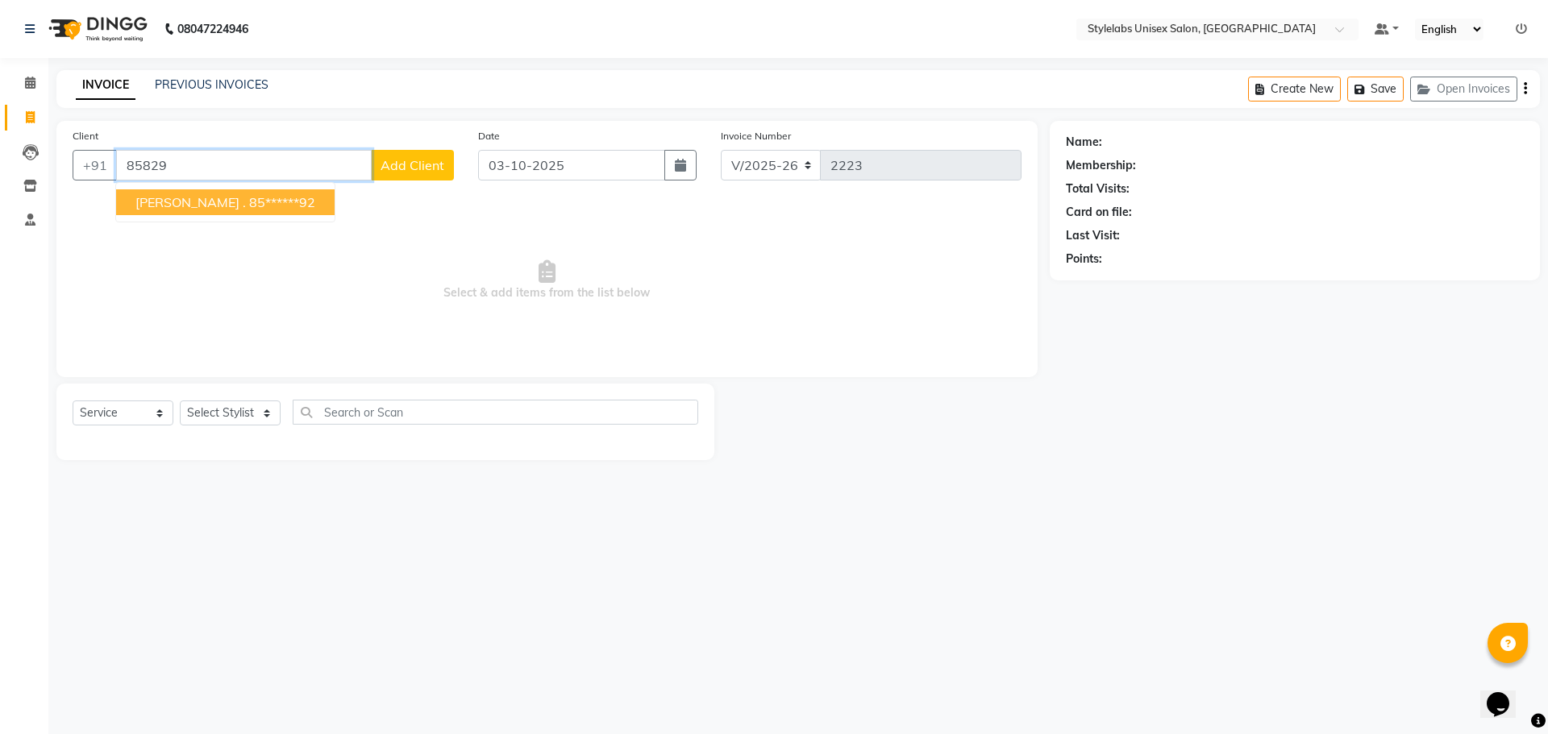
click at [249, 202] on ngb-highlight "85******92" at bounding box center [282, 202] width 66 height 16
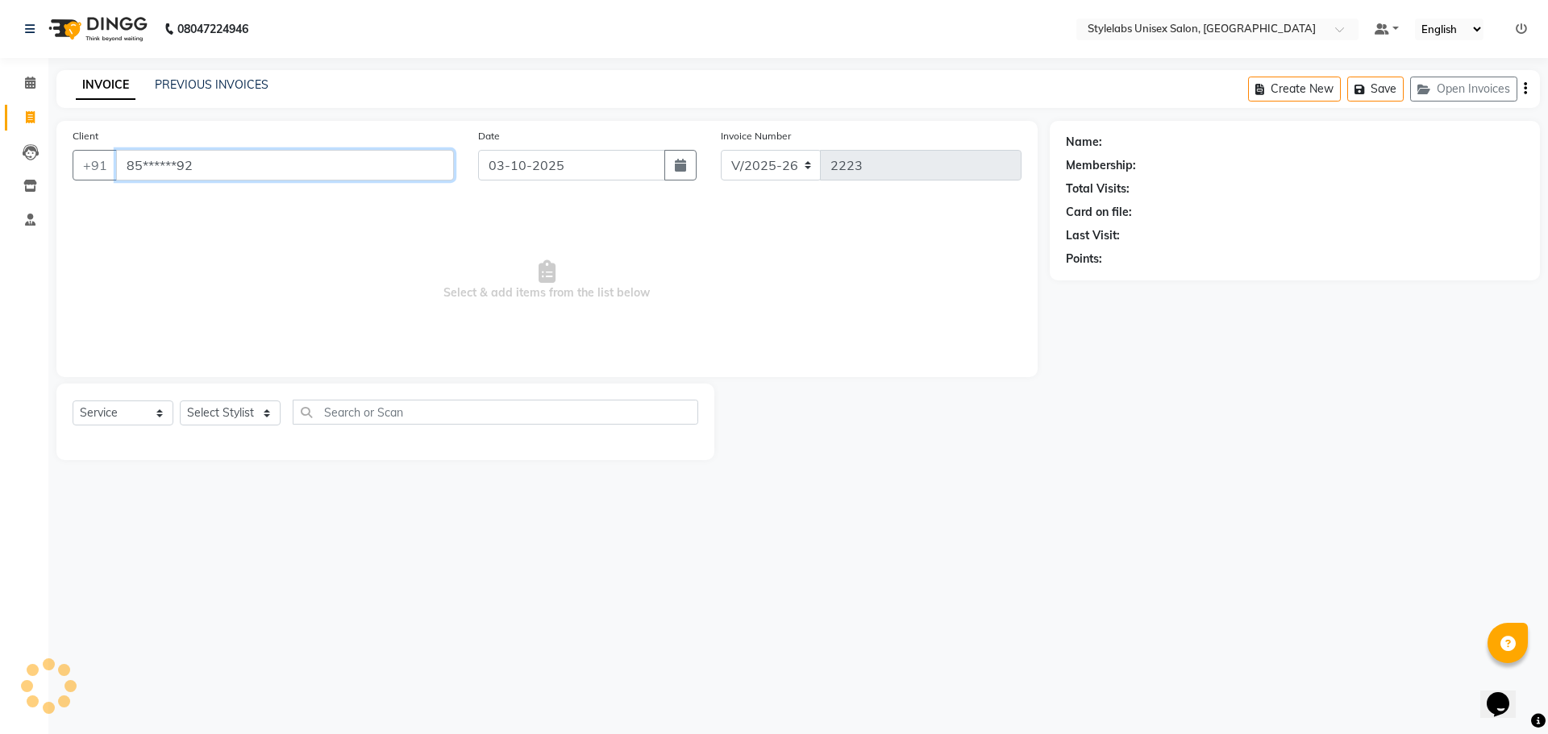
type input "85******92"
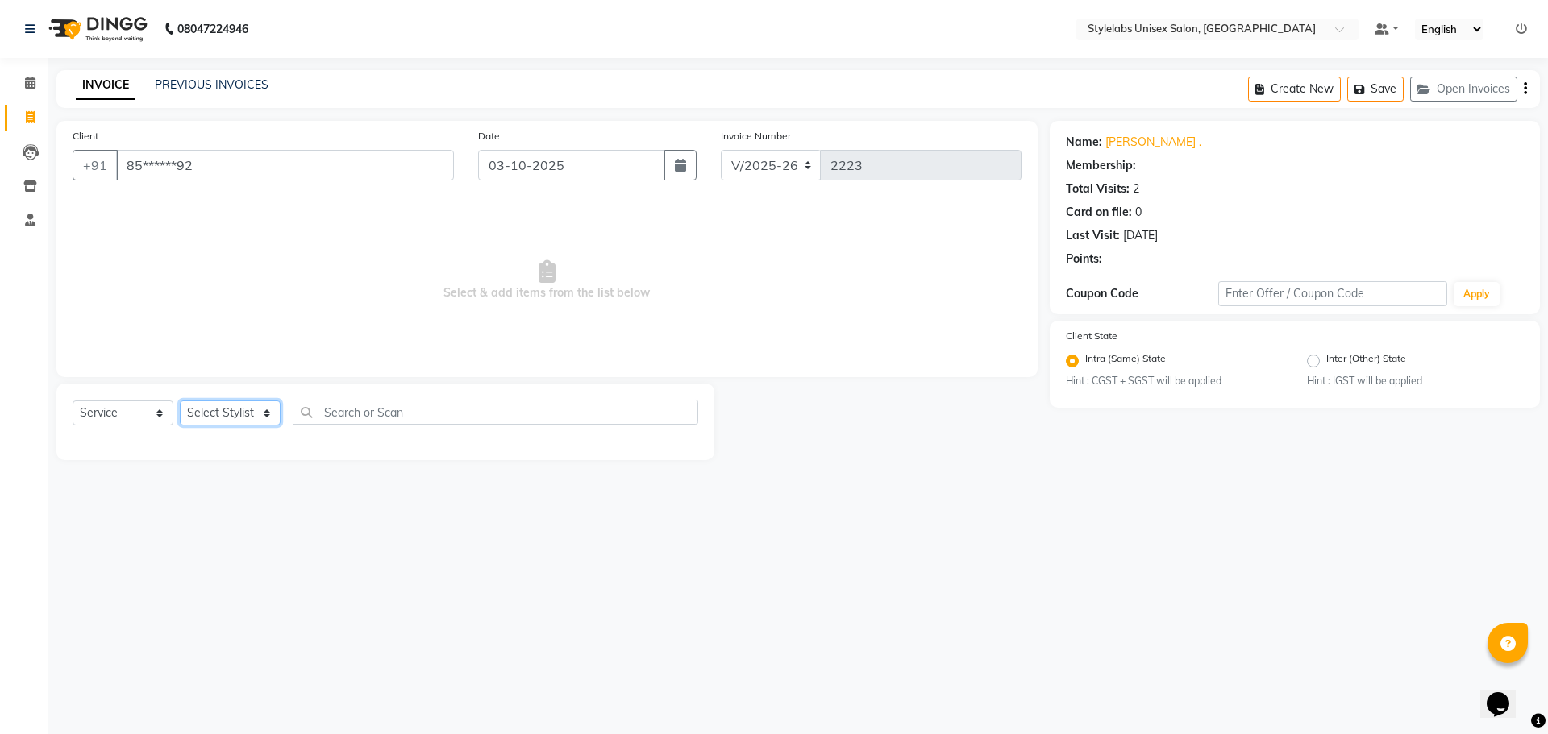
click at [274, 413] on select "Select Stylist Admin (stylelabs123) [PERSON_NAME] Chitra Manager Manager stylel…" at bounding box center [230, 413] width 101 height 25
select select "93052"
click at [180, 401] on select "Select Stylist Admin (stylelabs123) [PERSON_NAME] Chitra Manager Manager stylel…" at bounding box center [230, 413] width 101 height 25
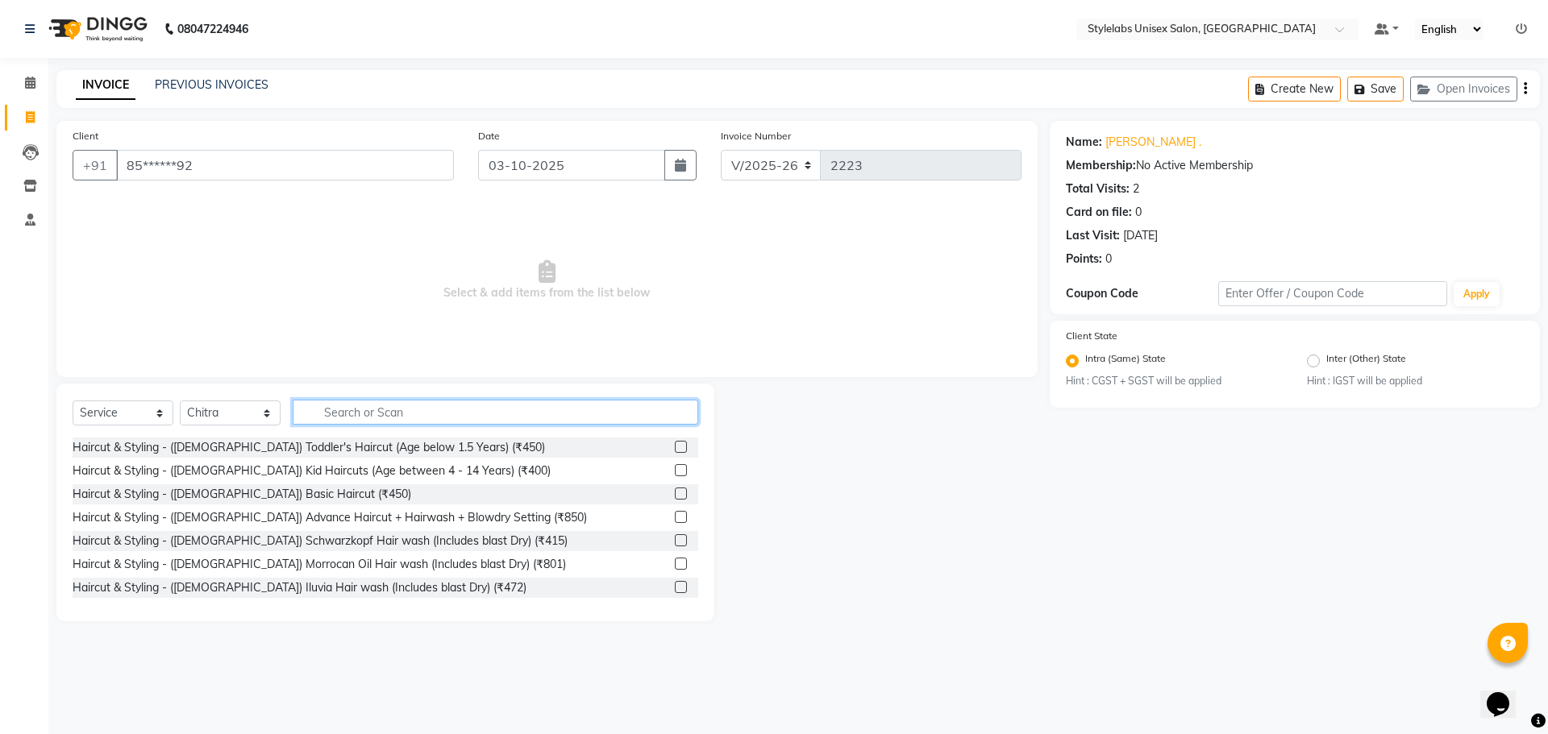
click at [354, 406] on input "text" at bounding box center [495, 412] width 405 height 25
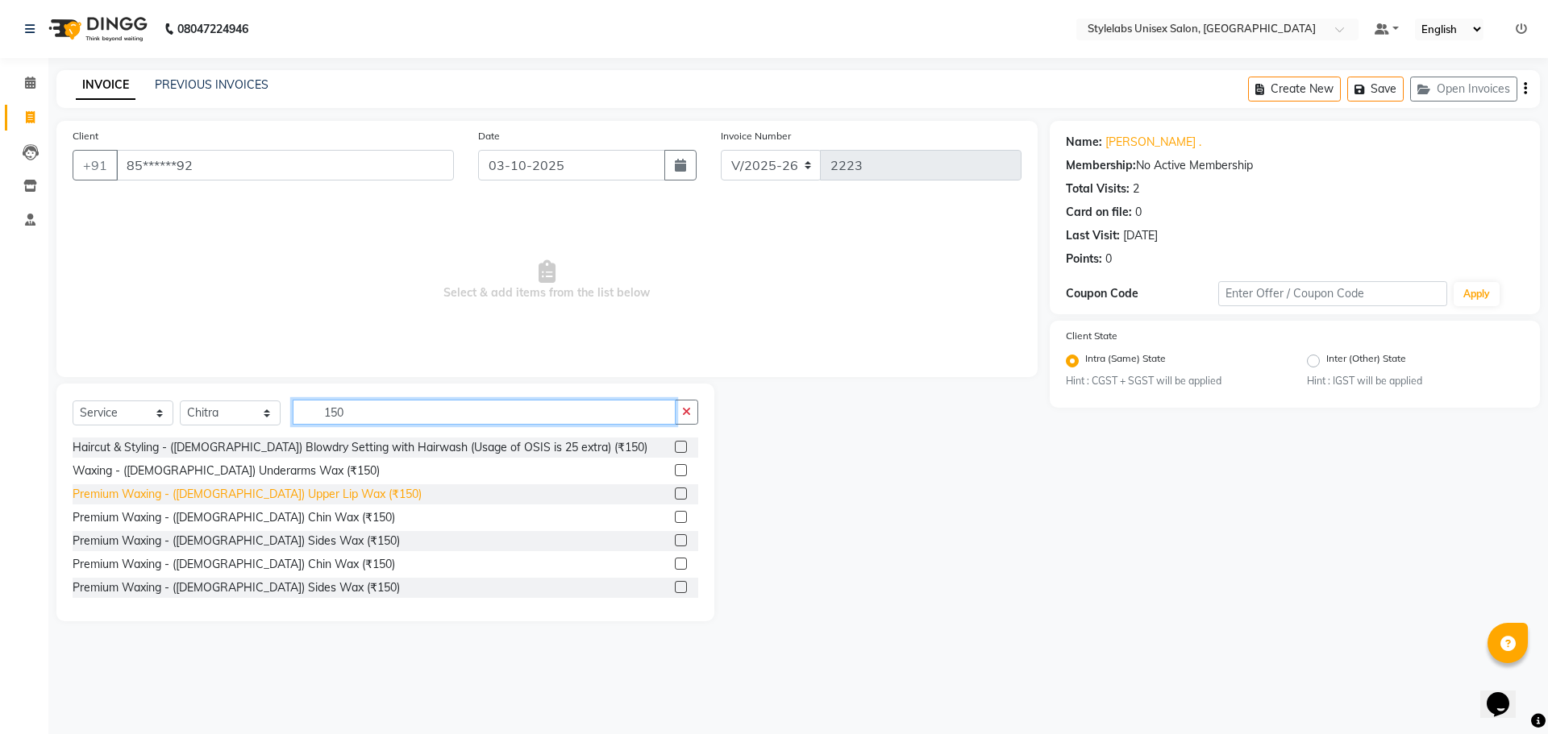
type input "150"
click at [235, 499] on div "Premium Waxing - ([DEMOGRAPHIC_DATA]) Upper Lip Wax (₹150)" at bounding box center [247, 494] width 349 height 17
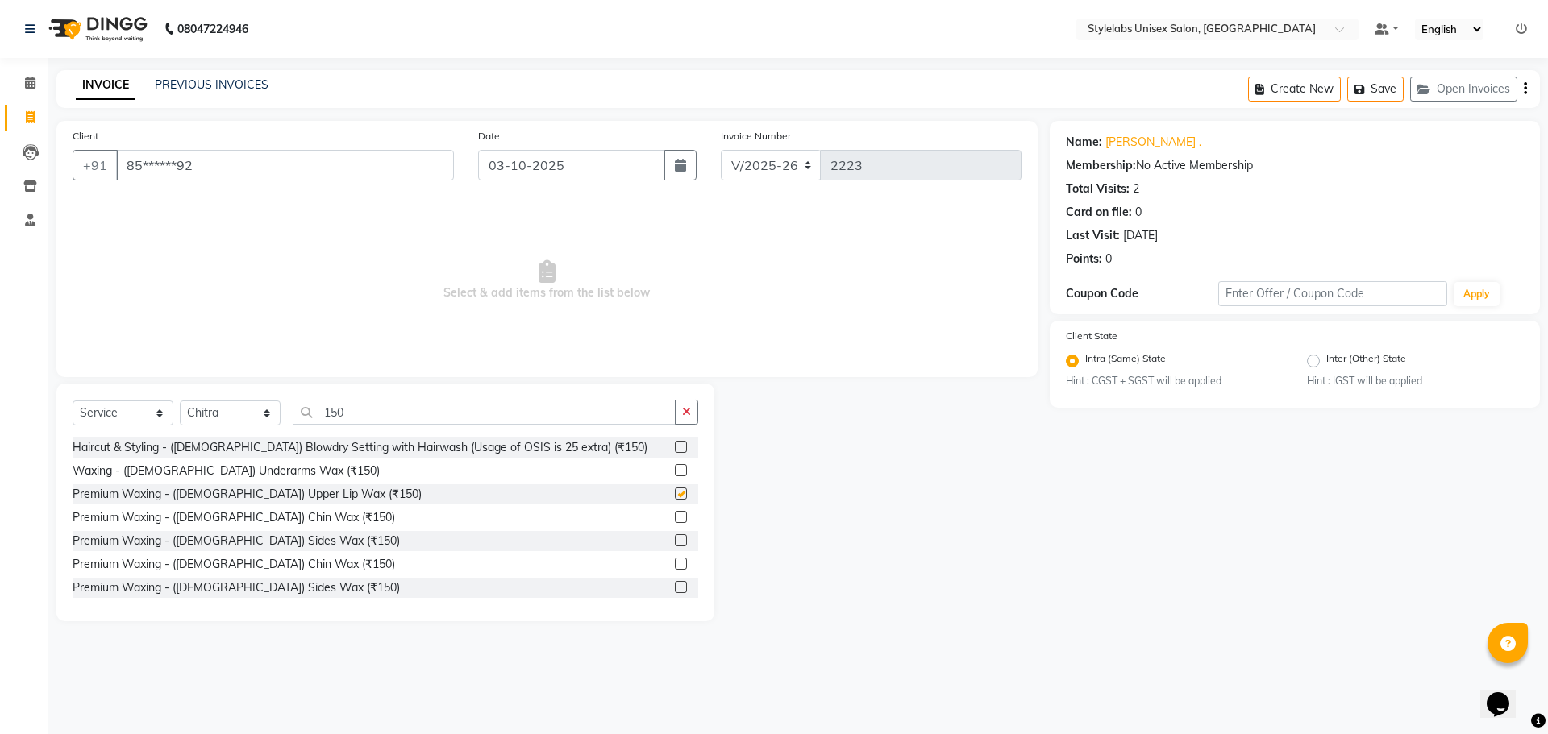
checkbox input "false"
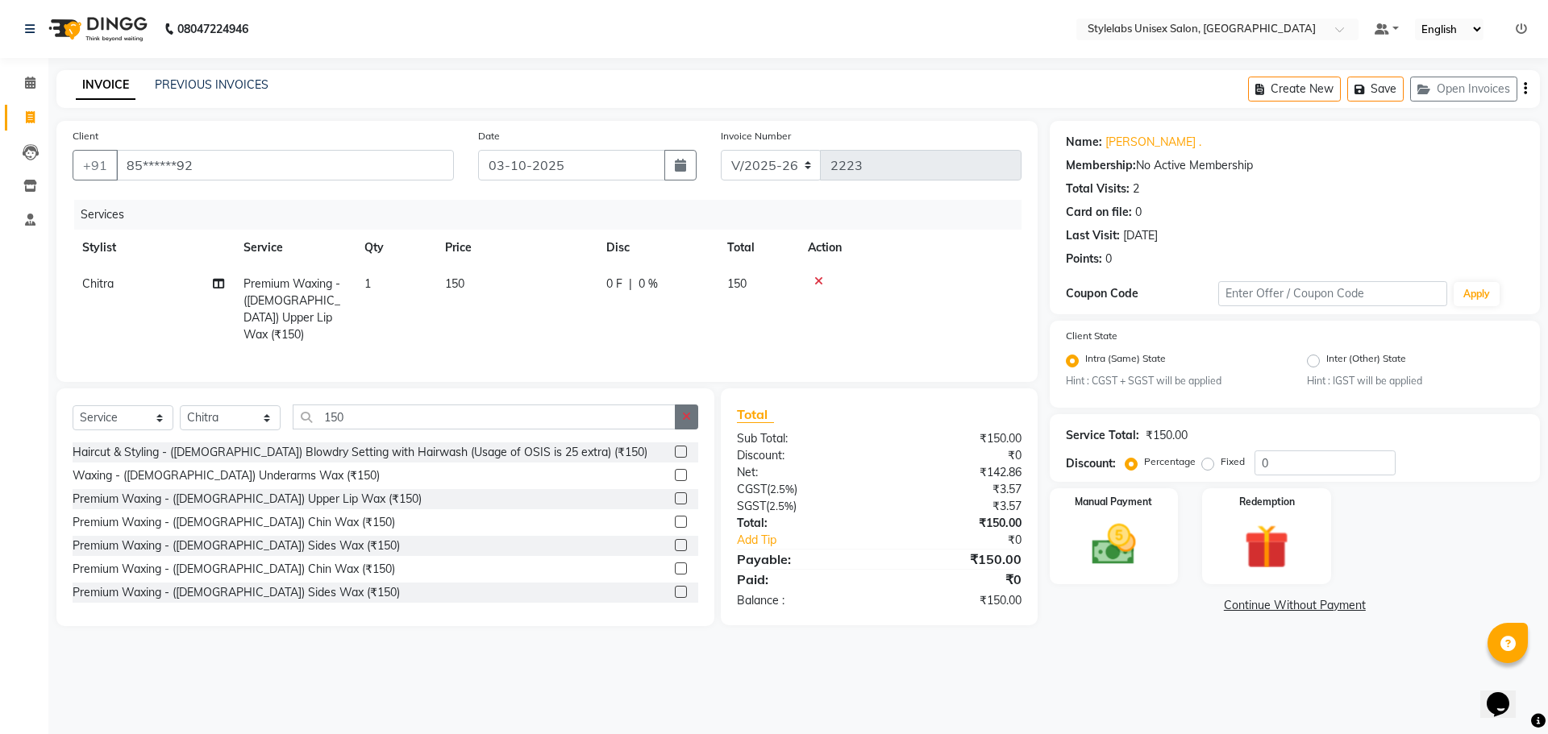
click at [684, 405] on button "button" at bounding box center [686, 417] width 23 height 25
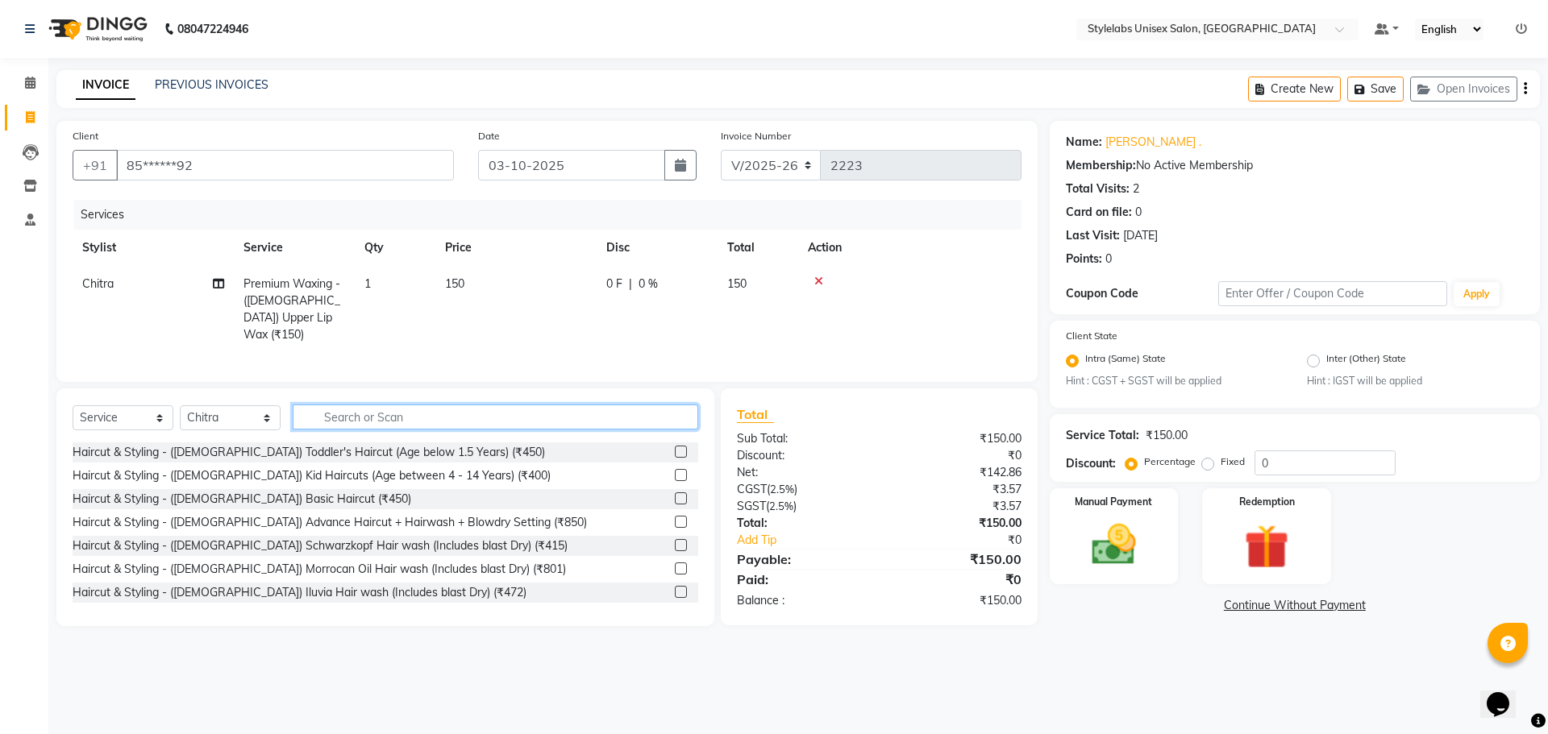
click at [553, 422] on input "text" at bounding box center [495, 417] width 405 height 25
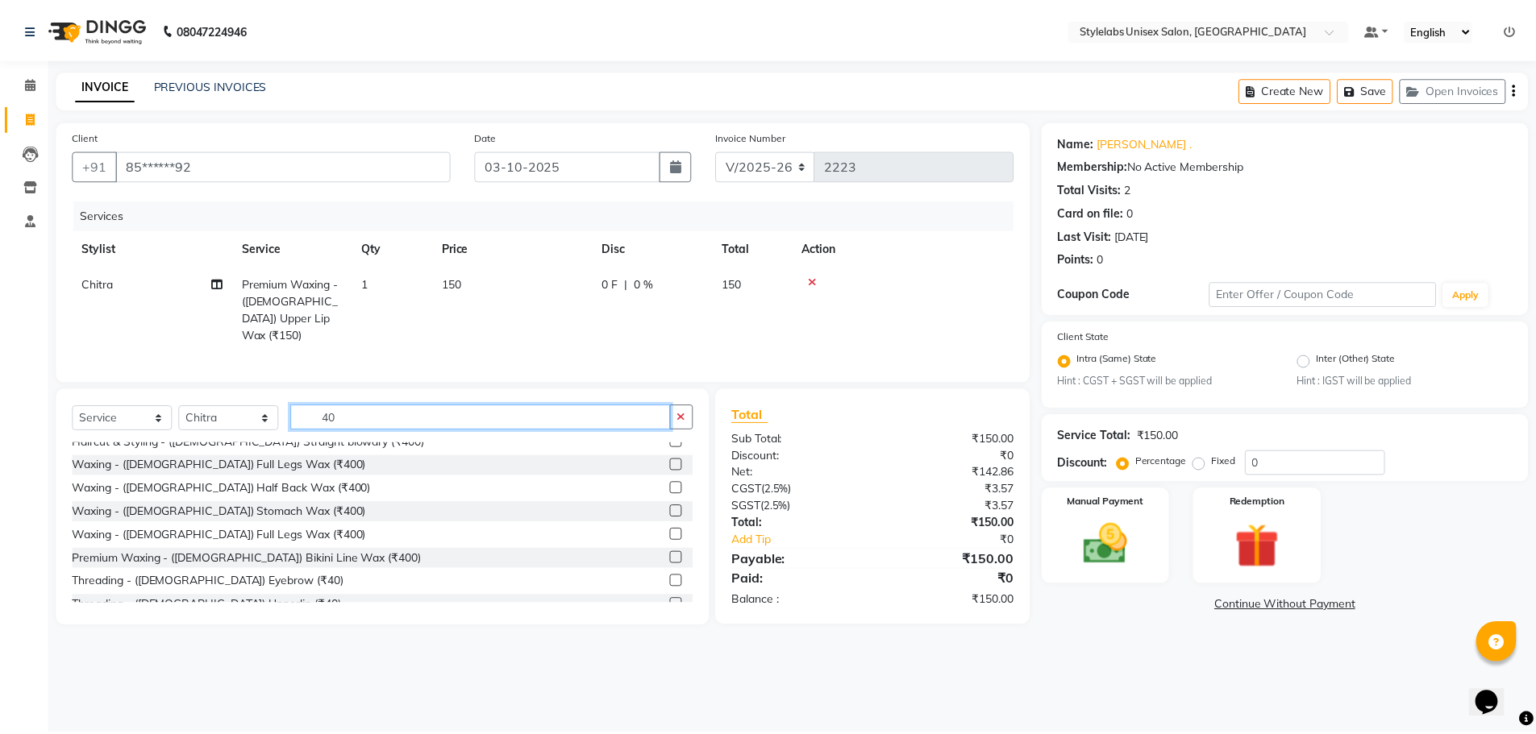
scroll to position [161, 0]
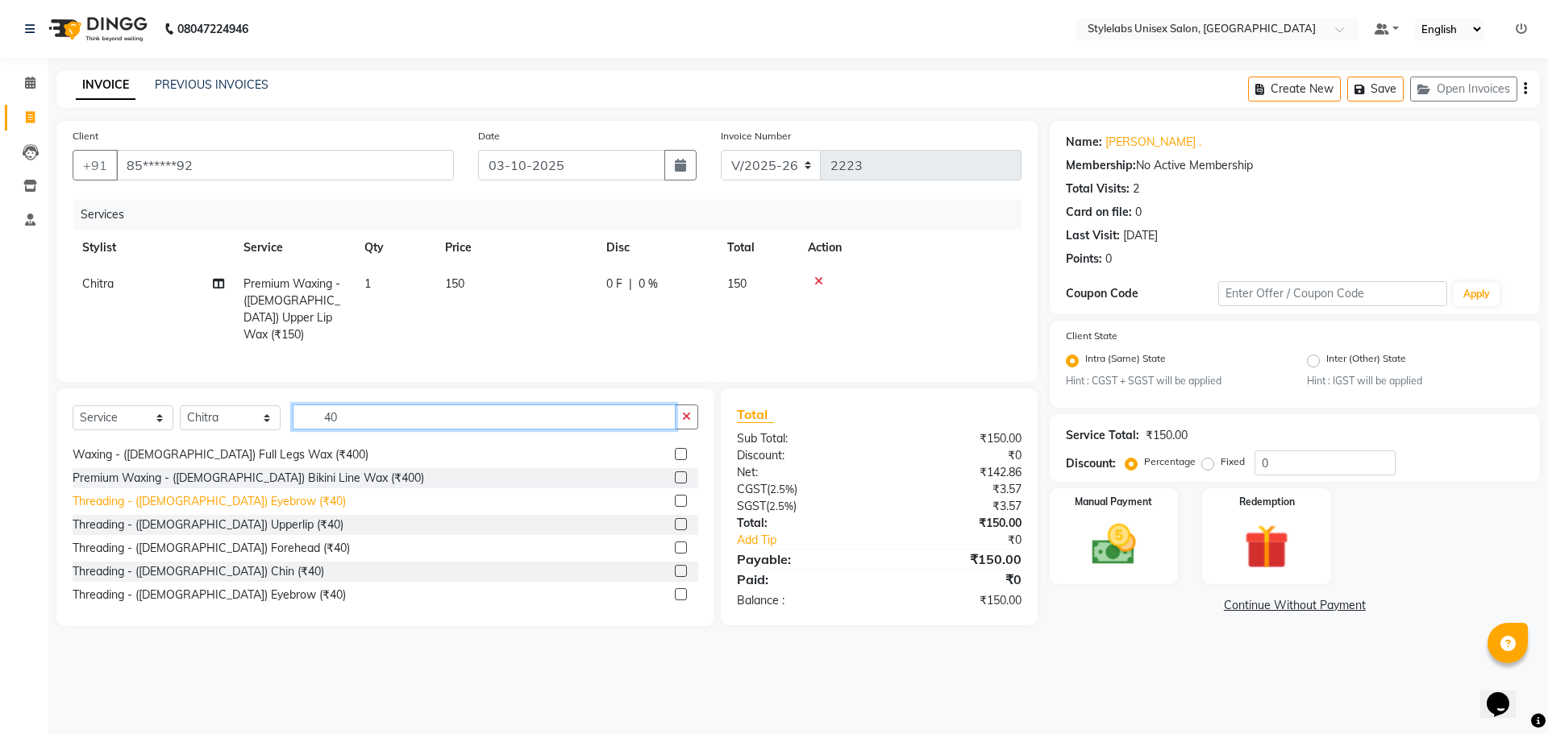
type input "40"
click at [235, 495] on div "Threading - ([DEMOGRAPHIC_DATA]) Eyebrow (₹40)" at bounding box center [209, 501] width 273 height 17
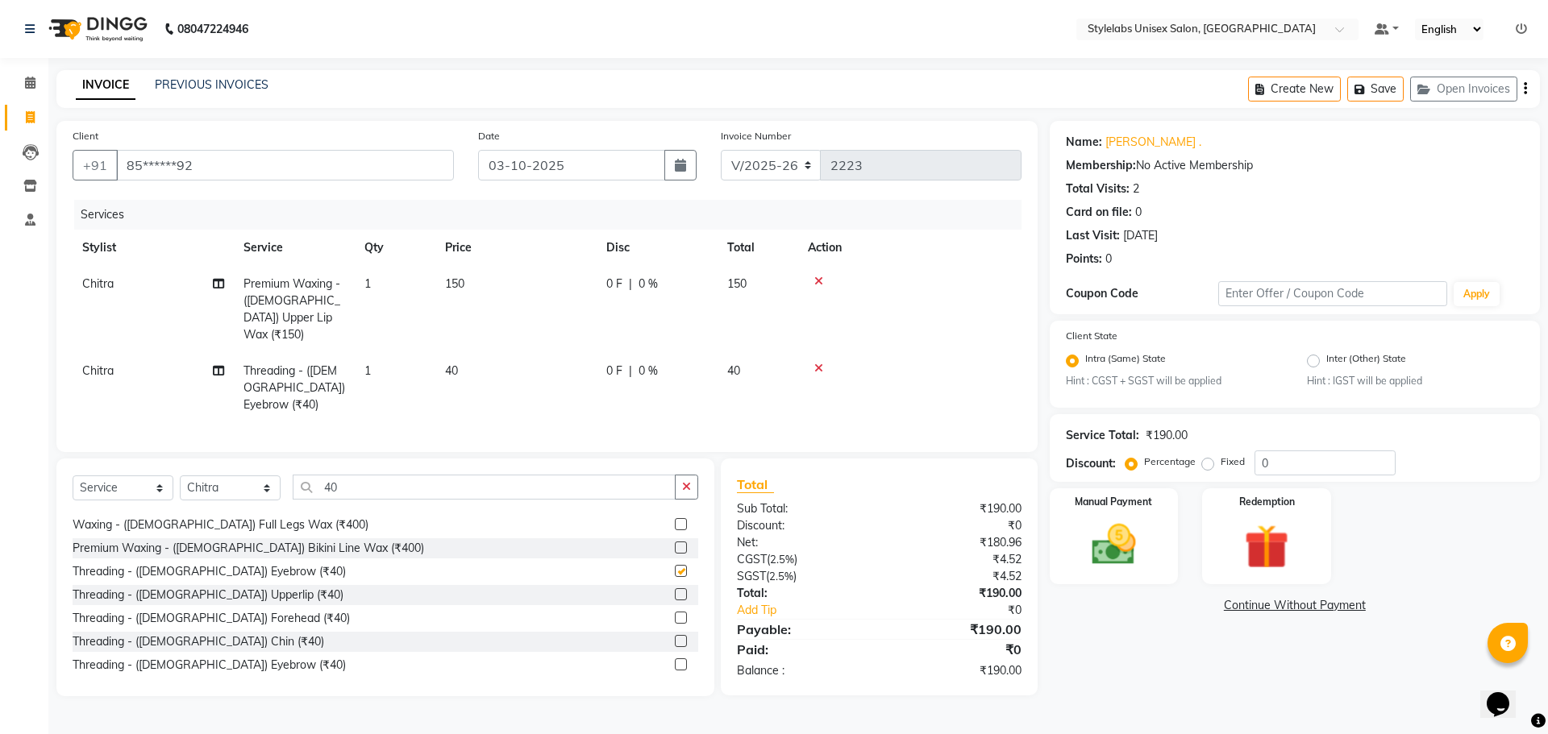
checkbox input "false"
click at [1079, 558] on img at bounding box center [1113, 545] width 75 height 53
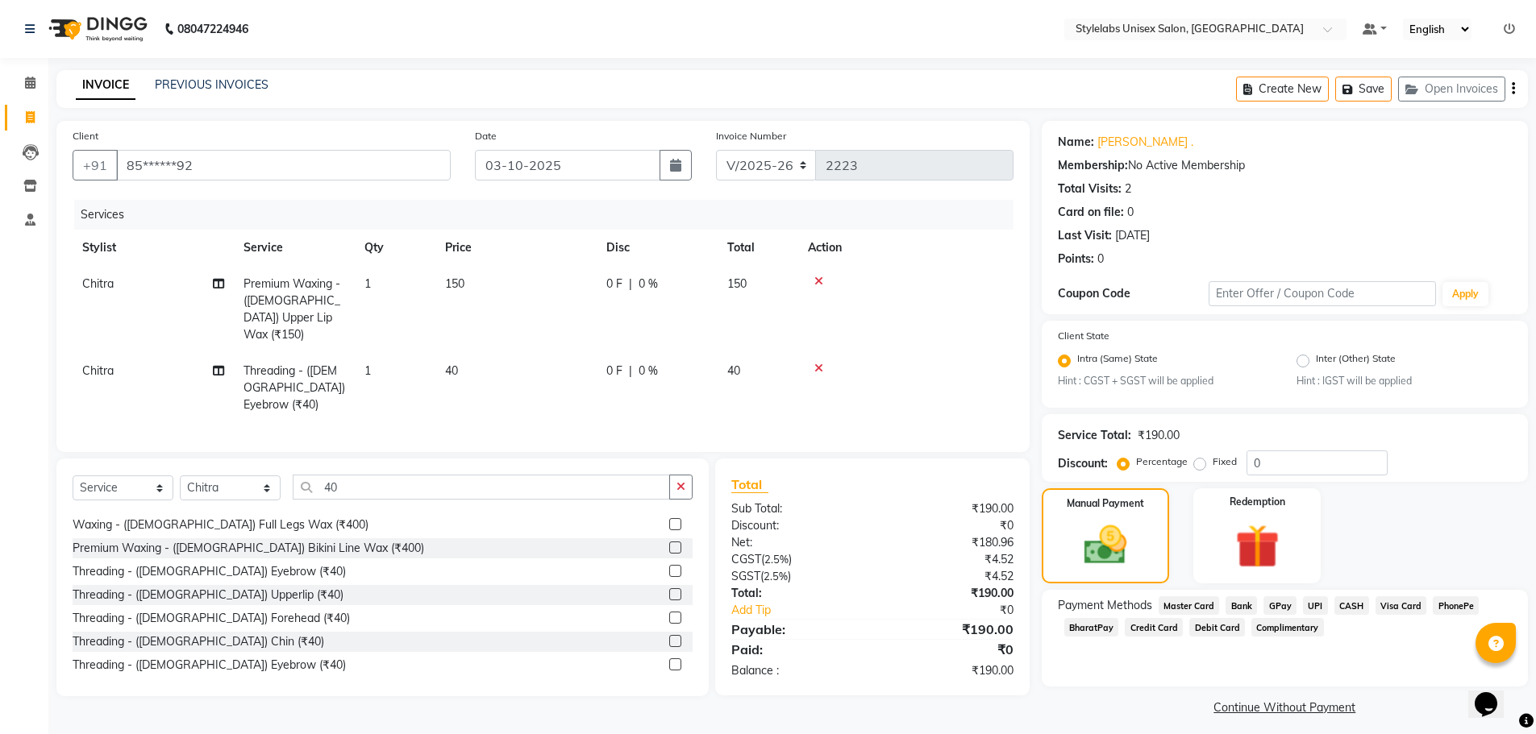
drag, startPoint x: 1322, startPoint y: 601, endPoint x: 1315, endPoint y: 605, distance: 8.7
click at [1317, 605] on span "UPI" at bounding box center [1315, 606] width 25 height 19
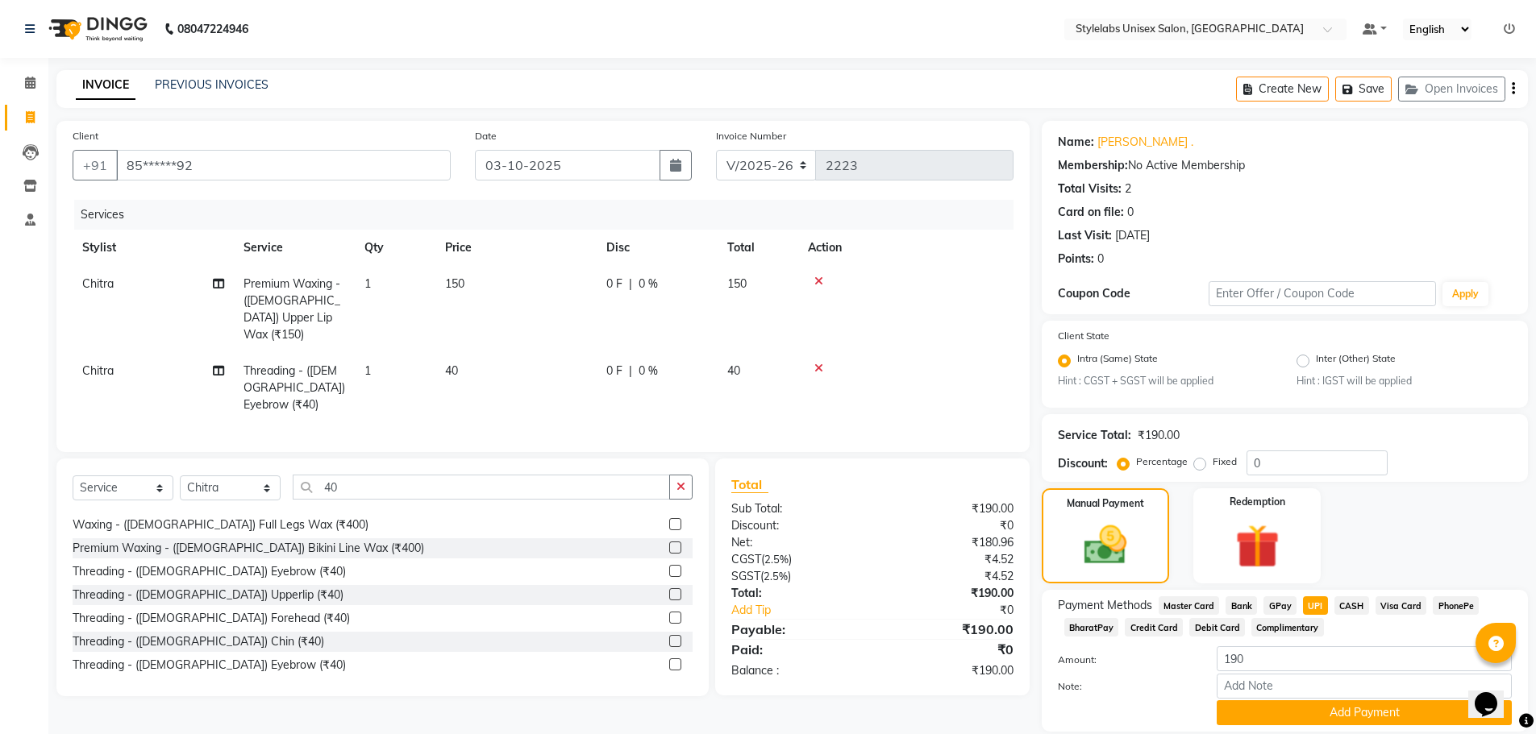
click at [1315, 605] on span "UPI" at bounding box center [1315, 606] width 25 height 19
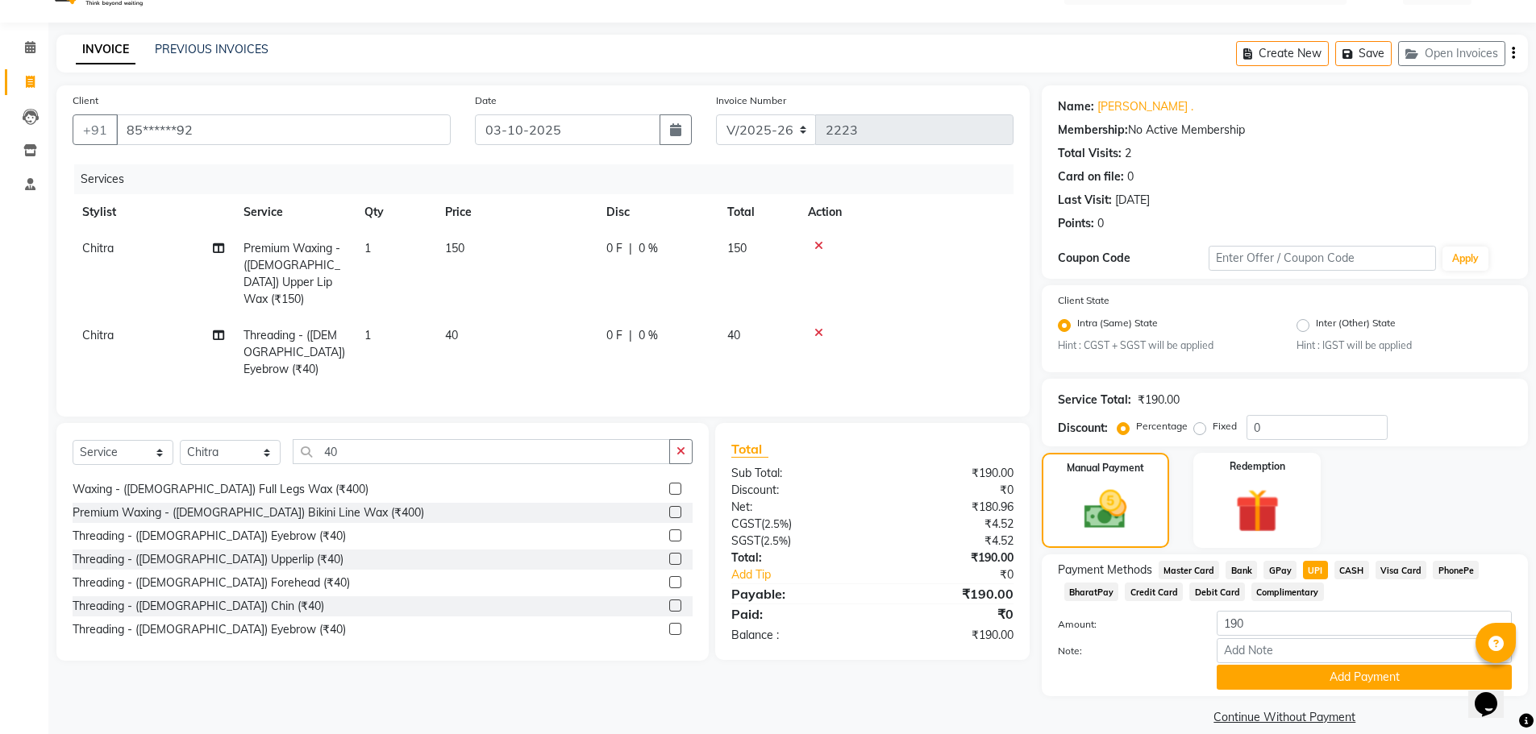
scroll to position [55, 0]
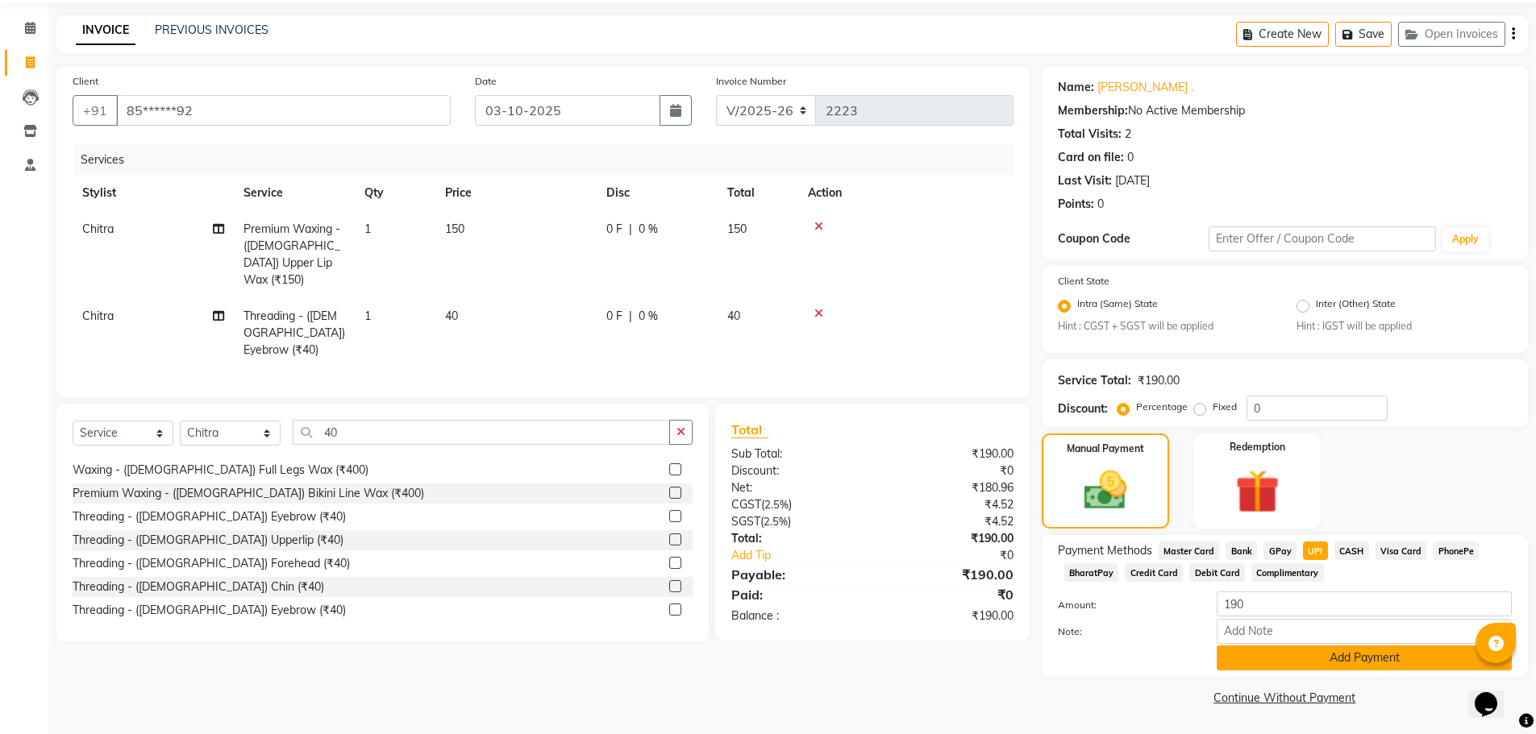
click at [1321, 668] on button "Add Payment" at bounding box center [1363, 658] width 295 height 25
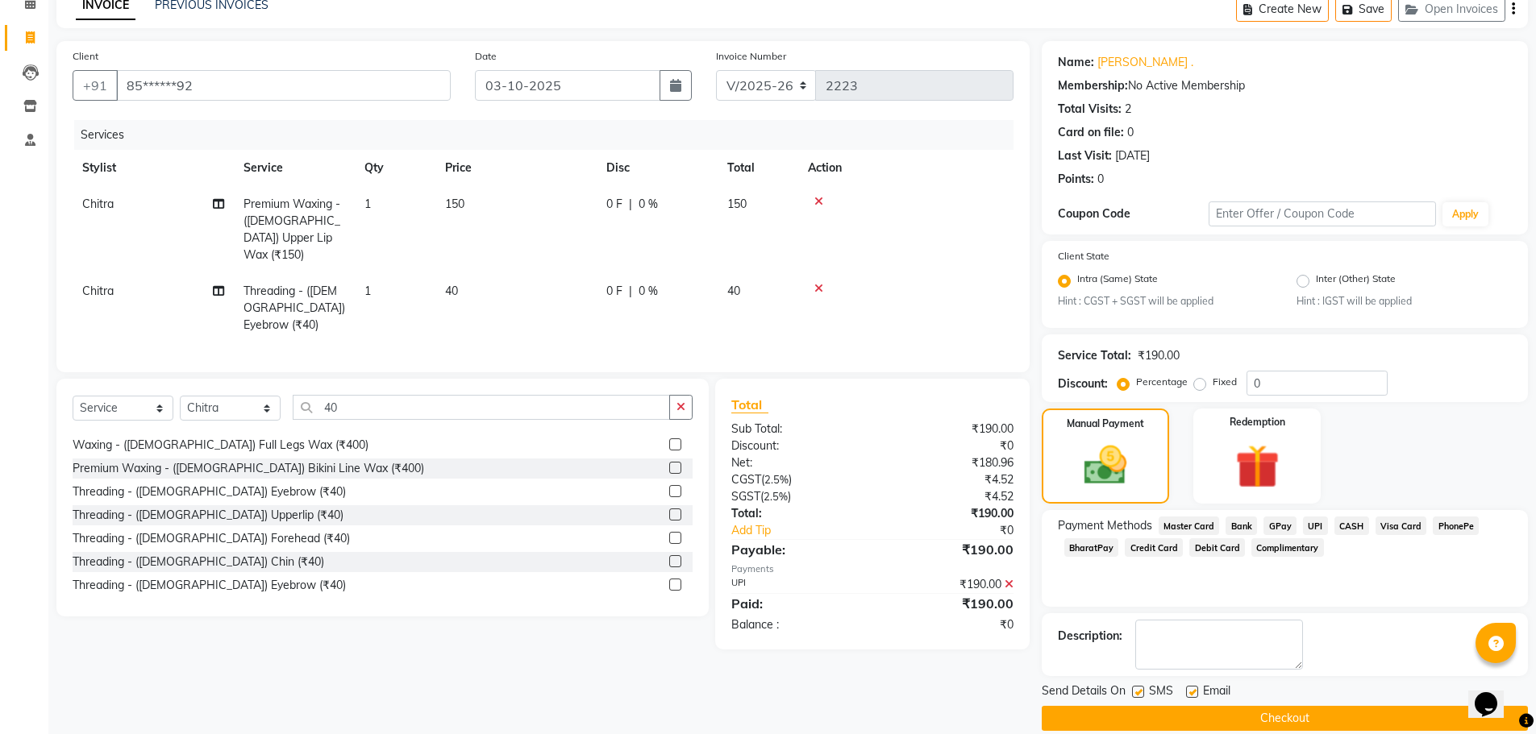
scroll to position [101, 0]
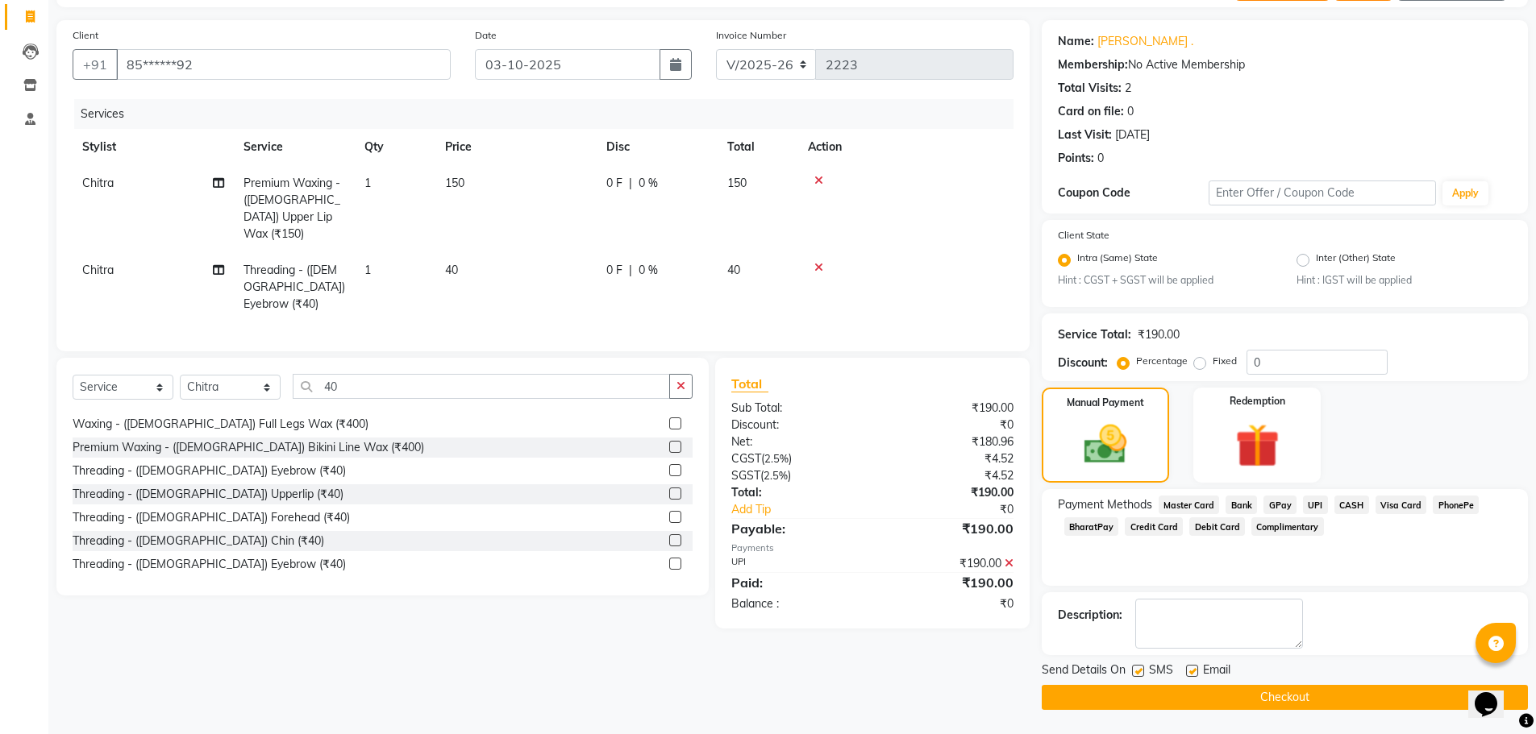
click at [1341, 700] on button "Checkout" at bounding box center [1285, 697] width 486 height 25
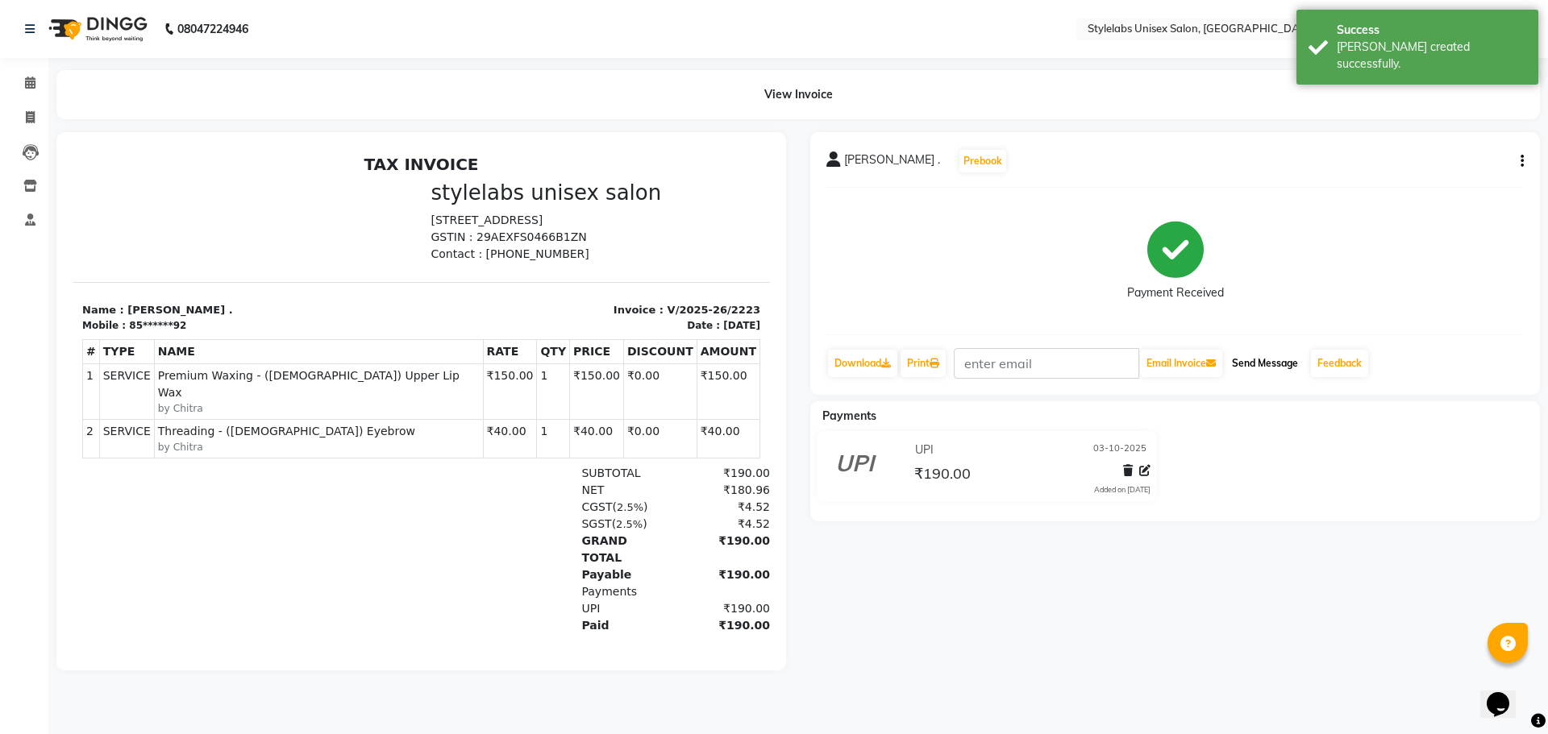
click at [1272, 370] on button "Send Message" at bounding box center [1264, 363] width 79 height 27
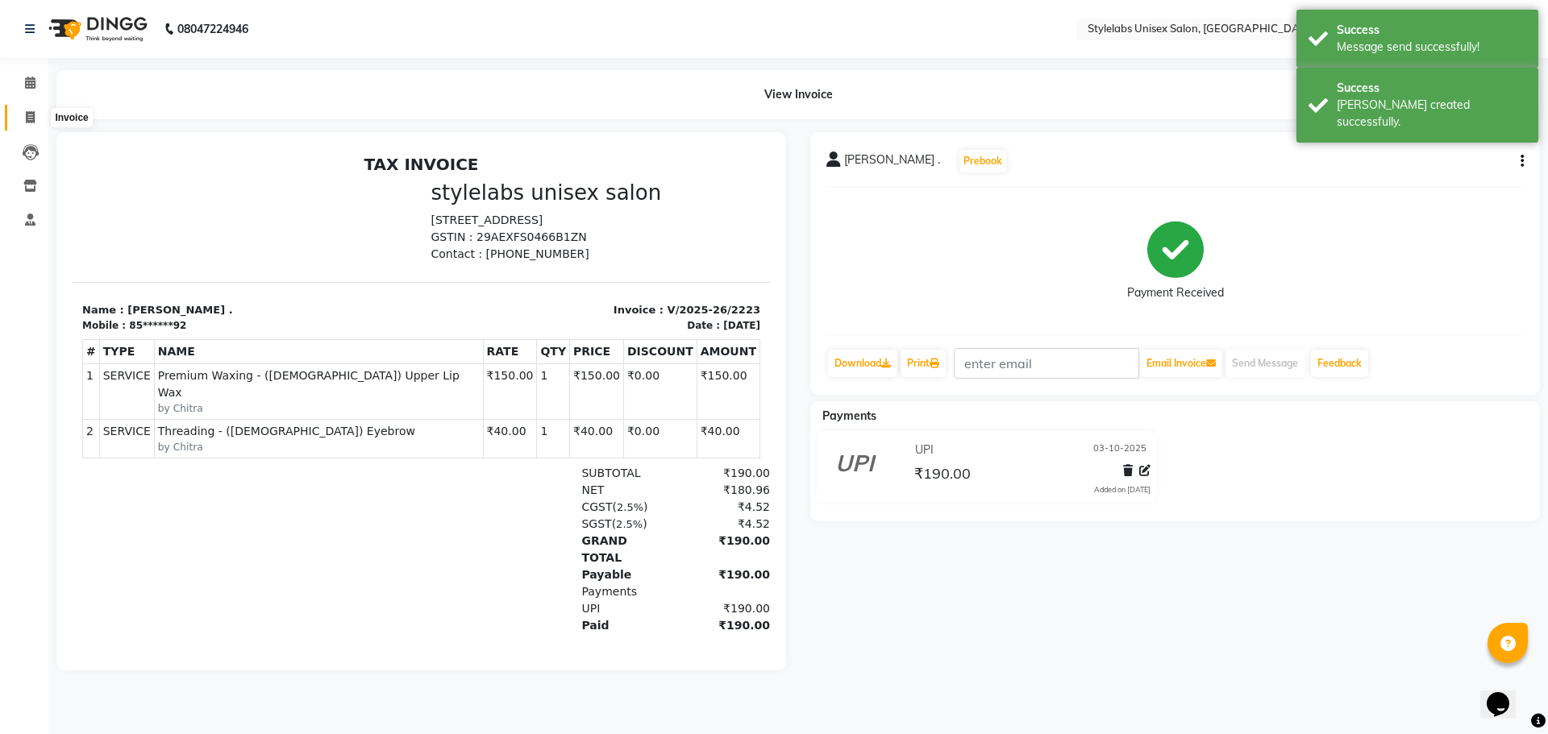
click at [24, 113] on span at bounding box center [30, 118] width 28 height 19
select select "service"
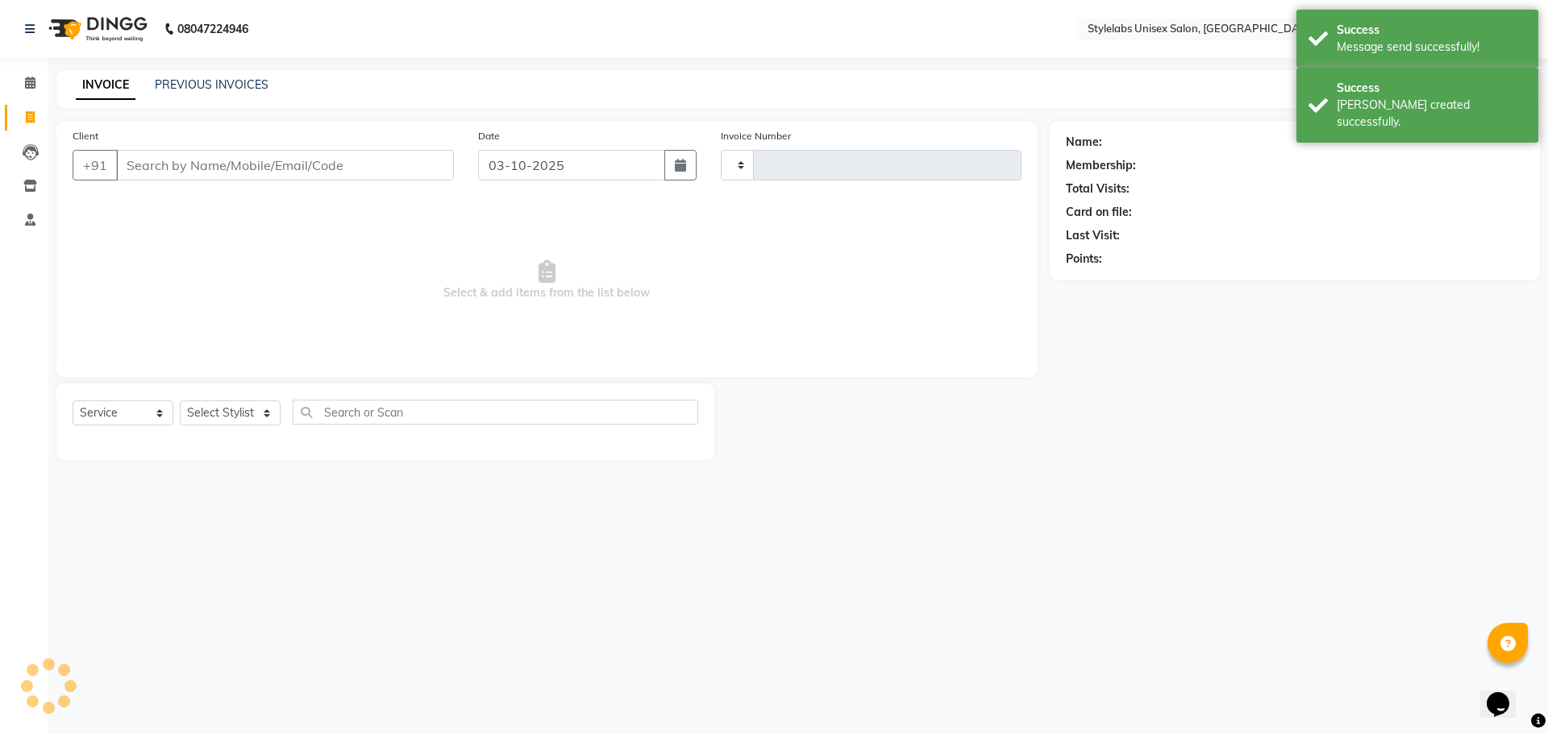
type input "2224"
select select "6674"
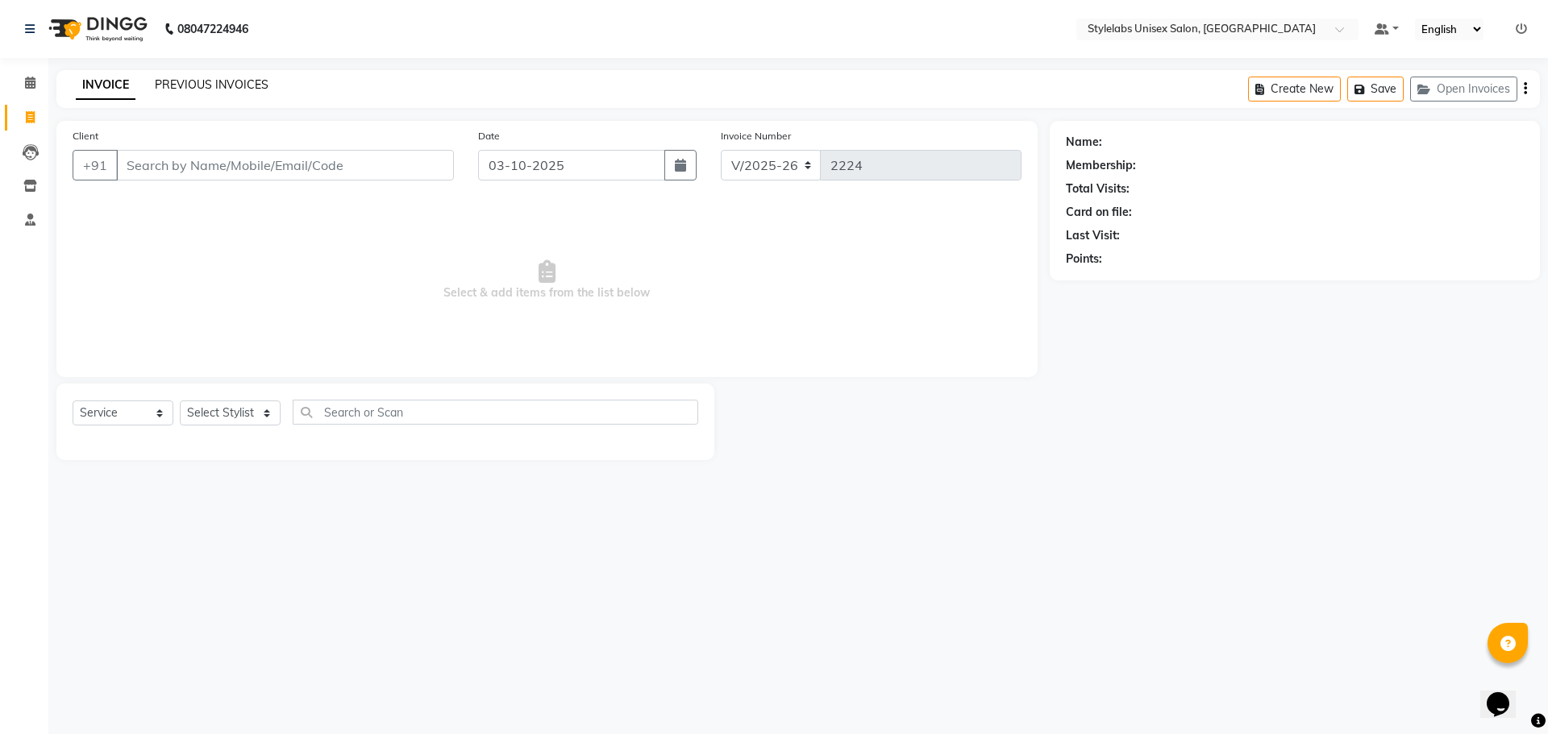
click at [199, 77] on link "PREVIOUS INVOICES" at bounding box center [212, 84] width 114 height 15
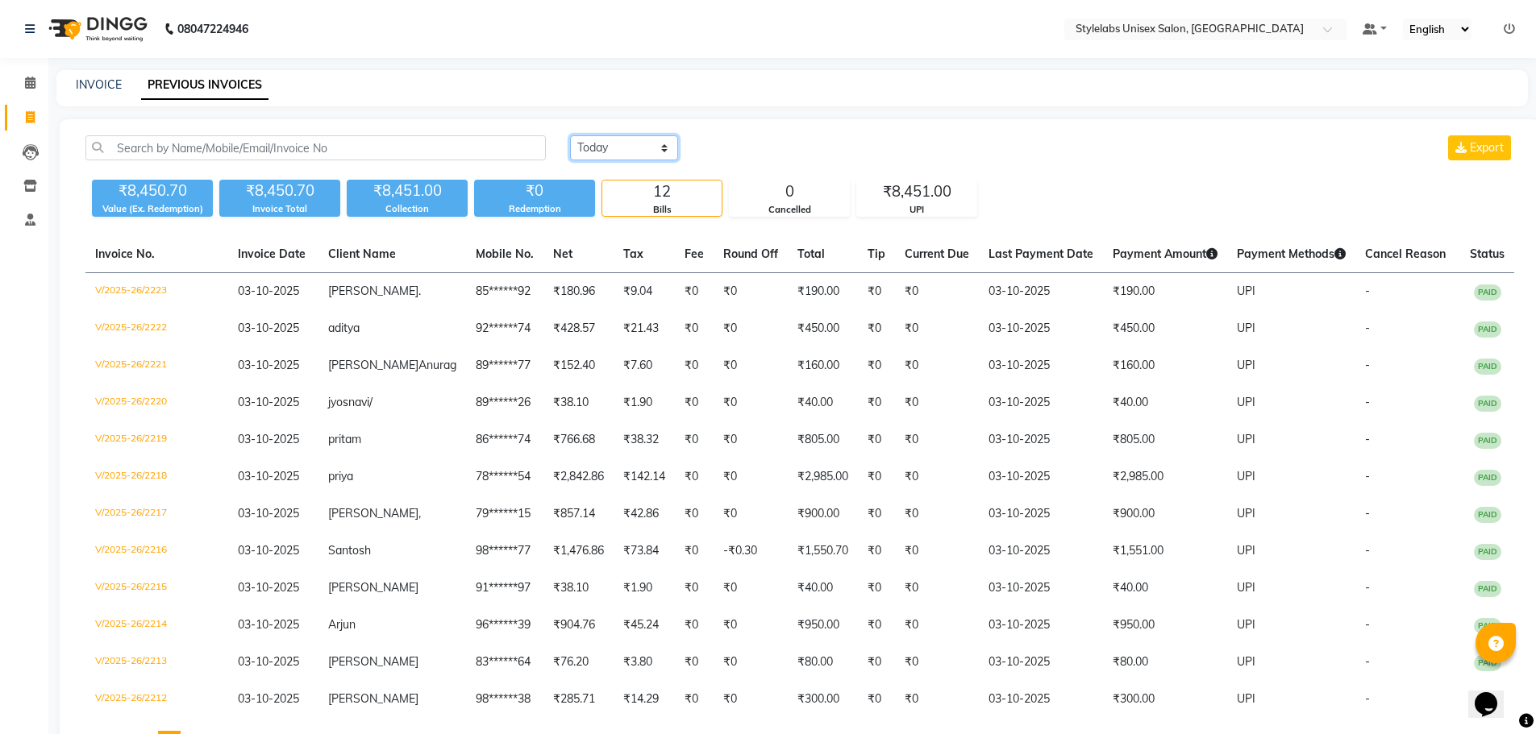
click at [647, 139] on select "[DATE] [DATE] Custom Range" at bounding box center [624, 147] width 108 height 25
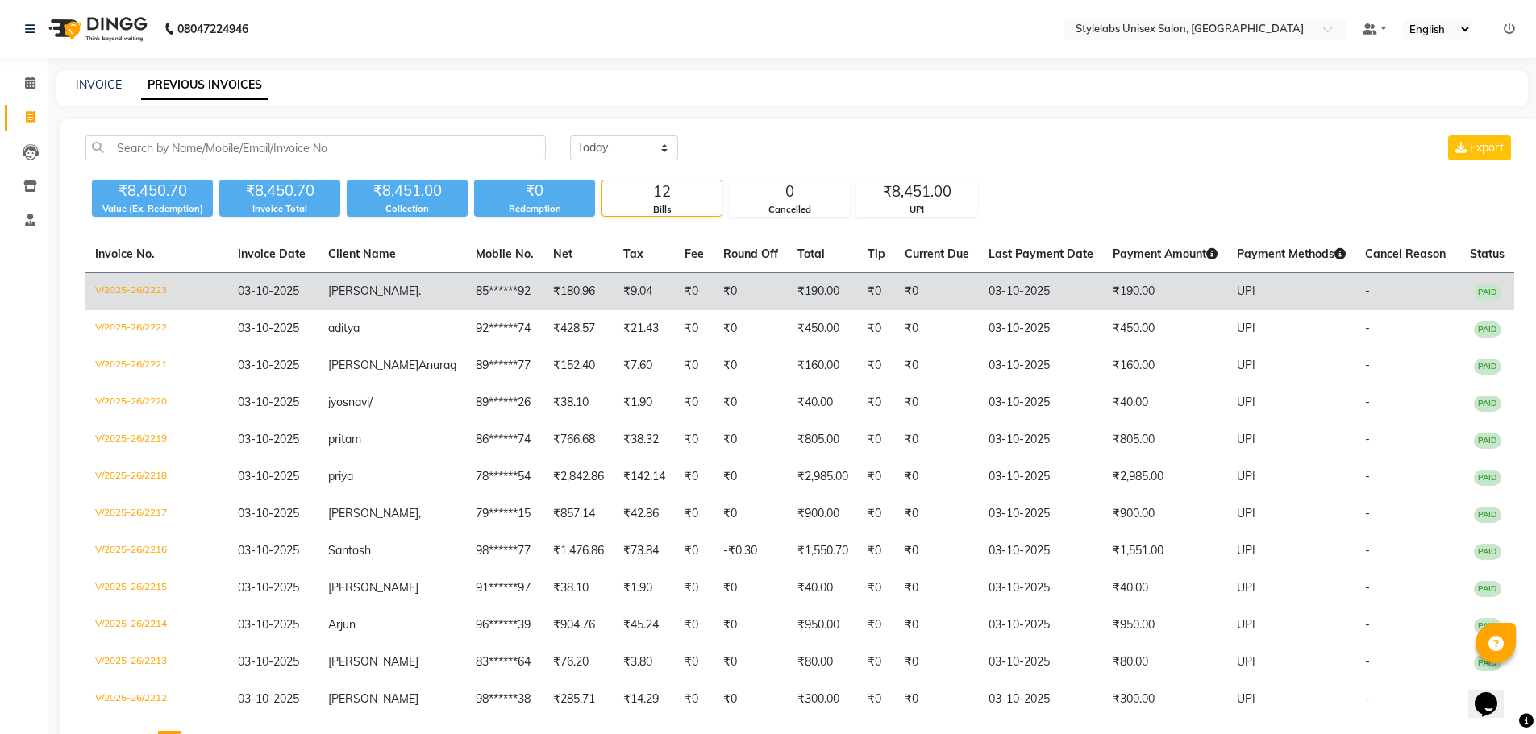
click at [372, 284] on span "[PERSON_NAME]" at bounding box center [373, 291] width 90 height 15
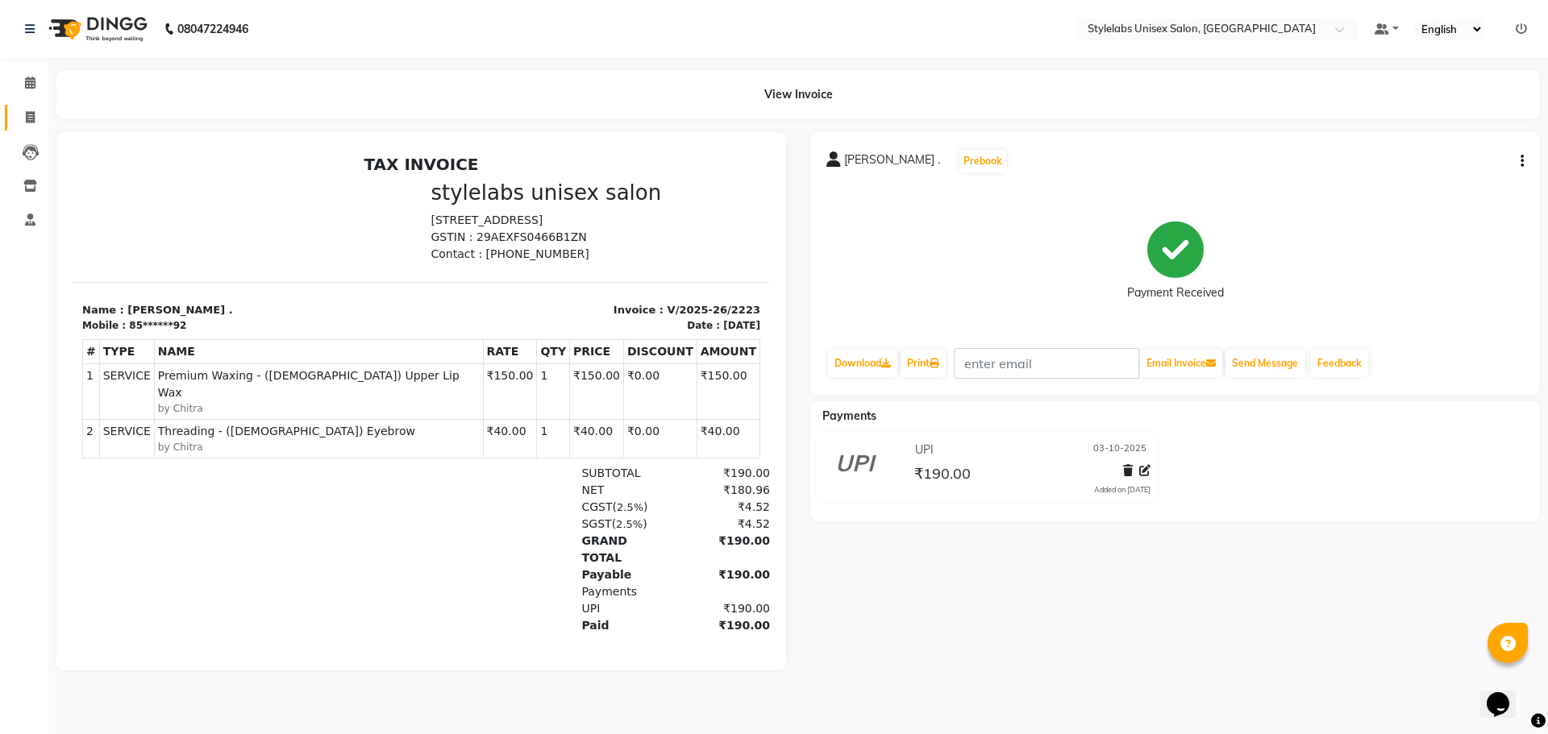
click at [18, 114] on span at bounding box center [30, 118] width 28 height 19
select select "service"
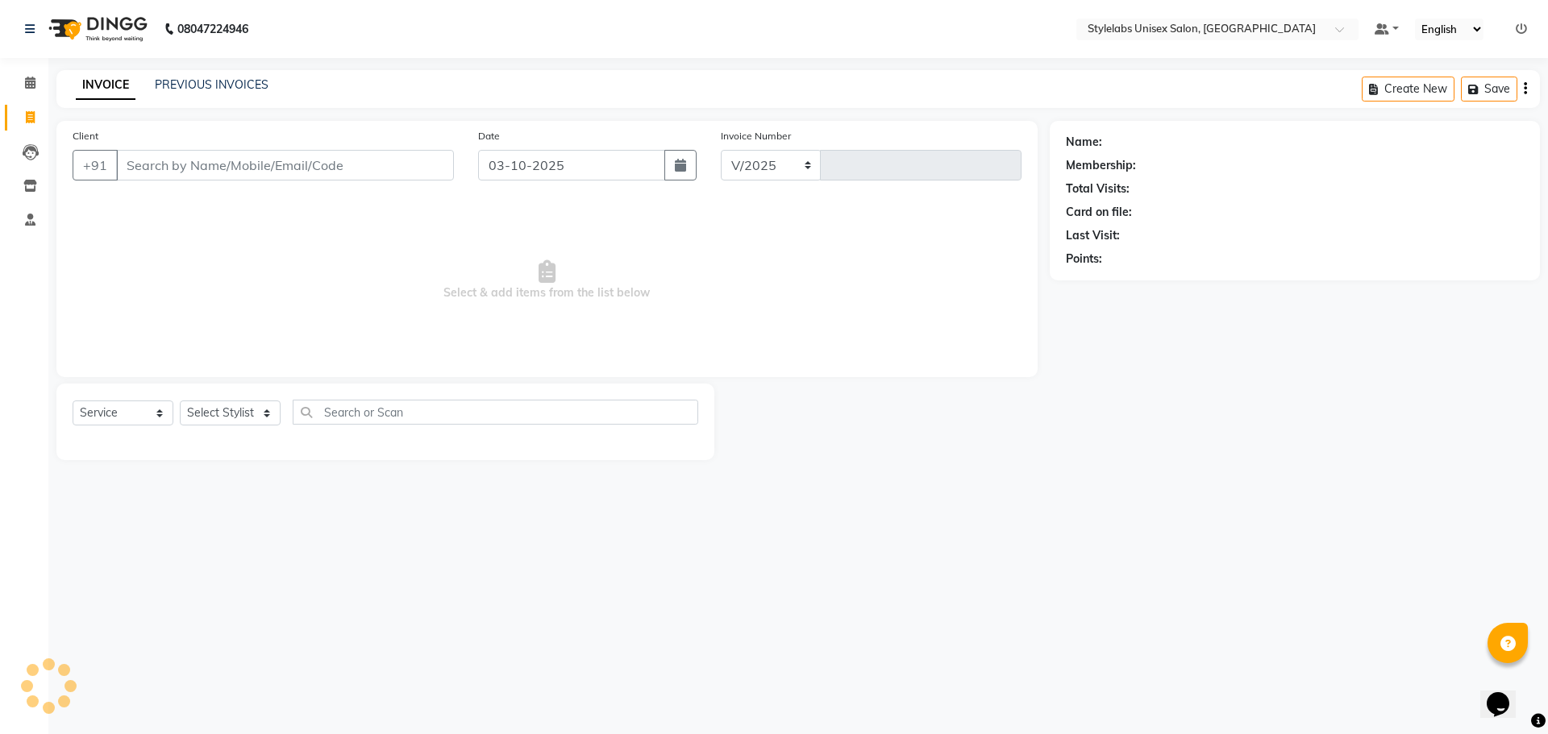
select select "6674"
type input "2224"
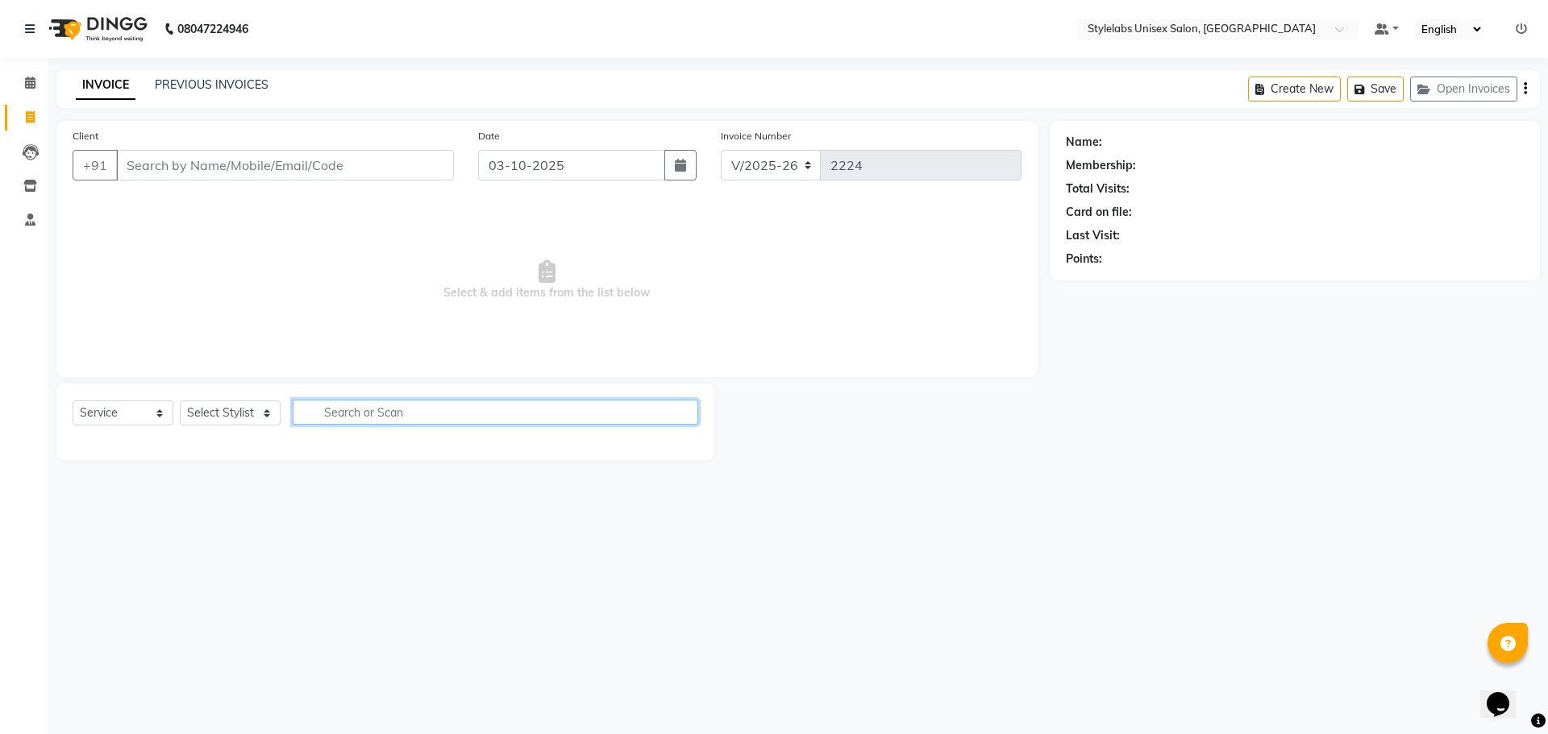
click at [579, 404] on input "text" at bounding box center [495, 412] width 405 height 25
type input "40"
click at [235, 414] on select "Select Stylist Admin (stylelabs123) [PERSON_NAME] Chitra Manager Manager stylel…" at bounding box center [230, 413] width 101 height 25
select select "82673"
click at [180, 401] on select "Select Stylist Admin (stylelabs123) [PERSON_NAME] Chitra Manager Manager stylel…" at bounding box center [230, 413] width 101 height 25
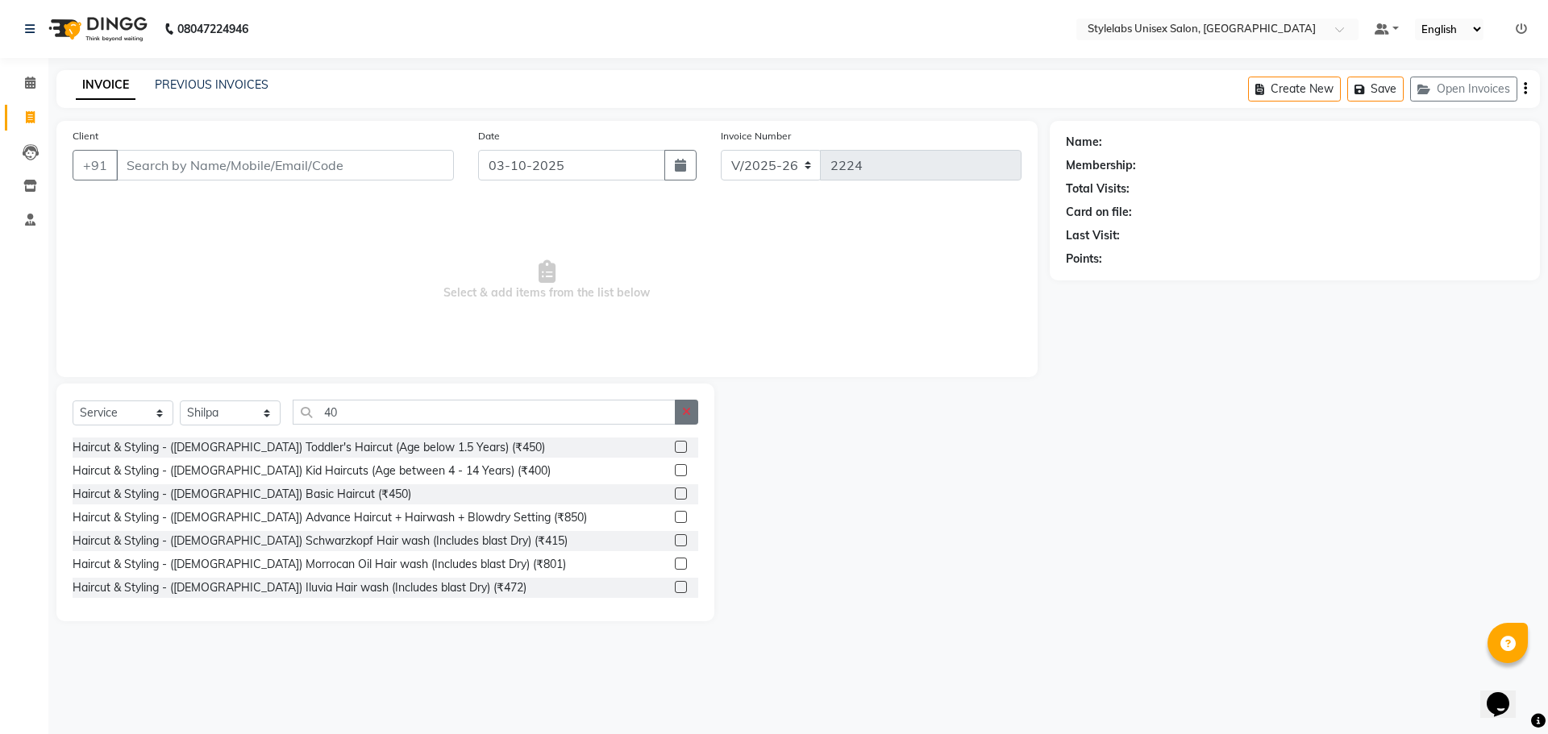
click at [693, 414] on button "button" at bounding box center [686, 412] width 23 height 25
click at [626, 417] on input "text" at bounding box center [495, 412] width 405 height 25
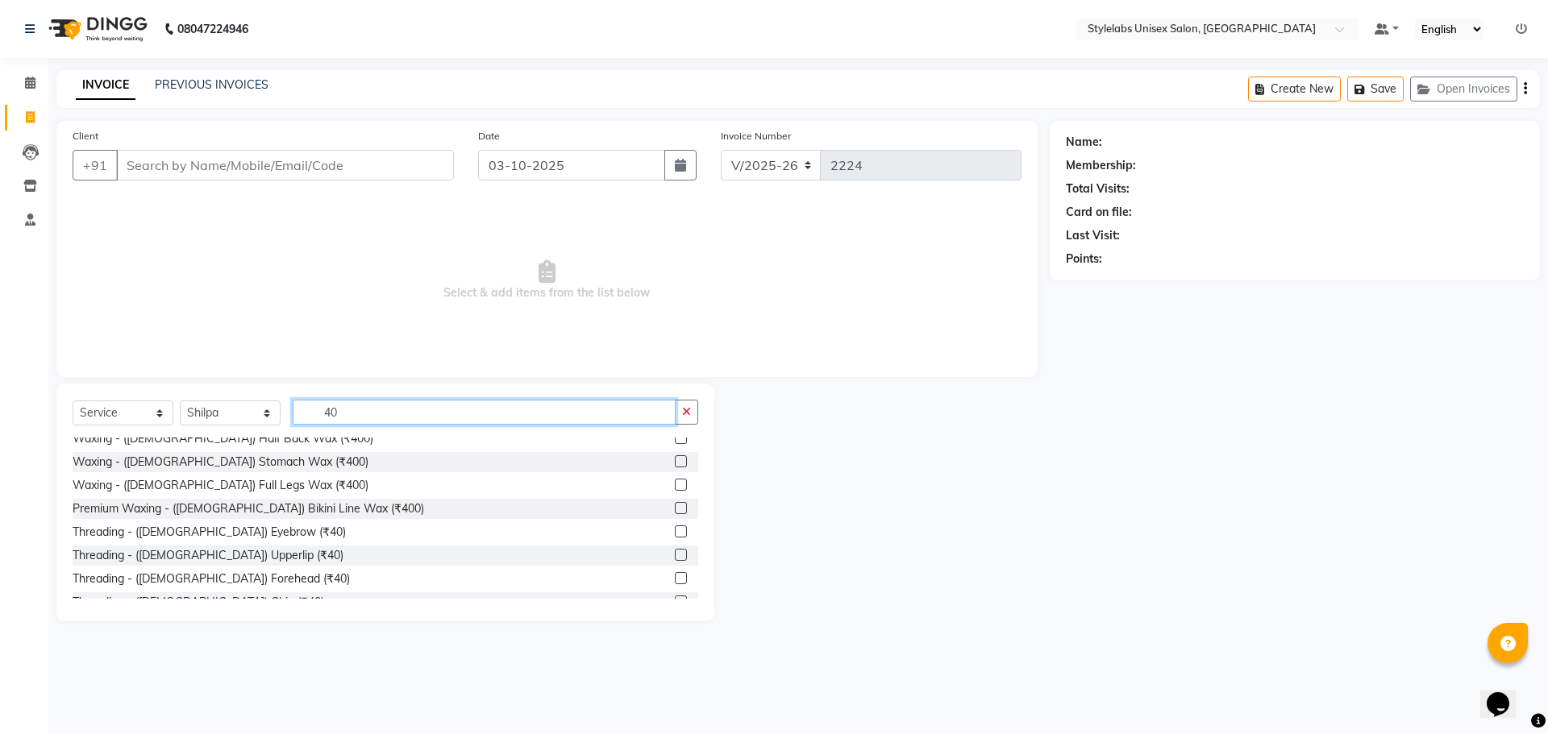
scroll to position [161, 0]
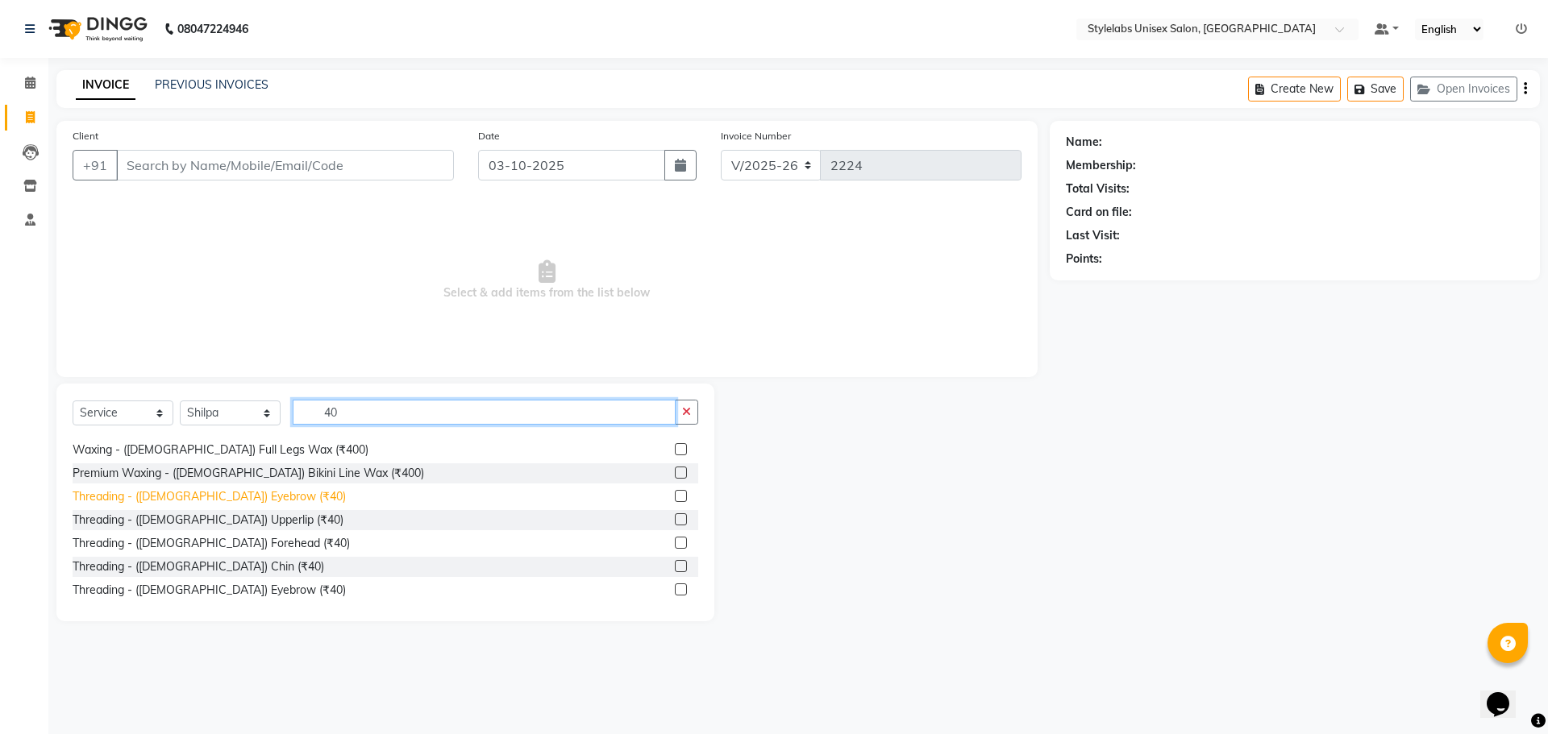
type input "40"
click at [227, 490] on div "Threading - ([DEMOGRAPHIC_DATA]) Eyebrow (₹40)" at bounding box center [209, 497] width 273 height 17
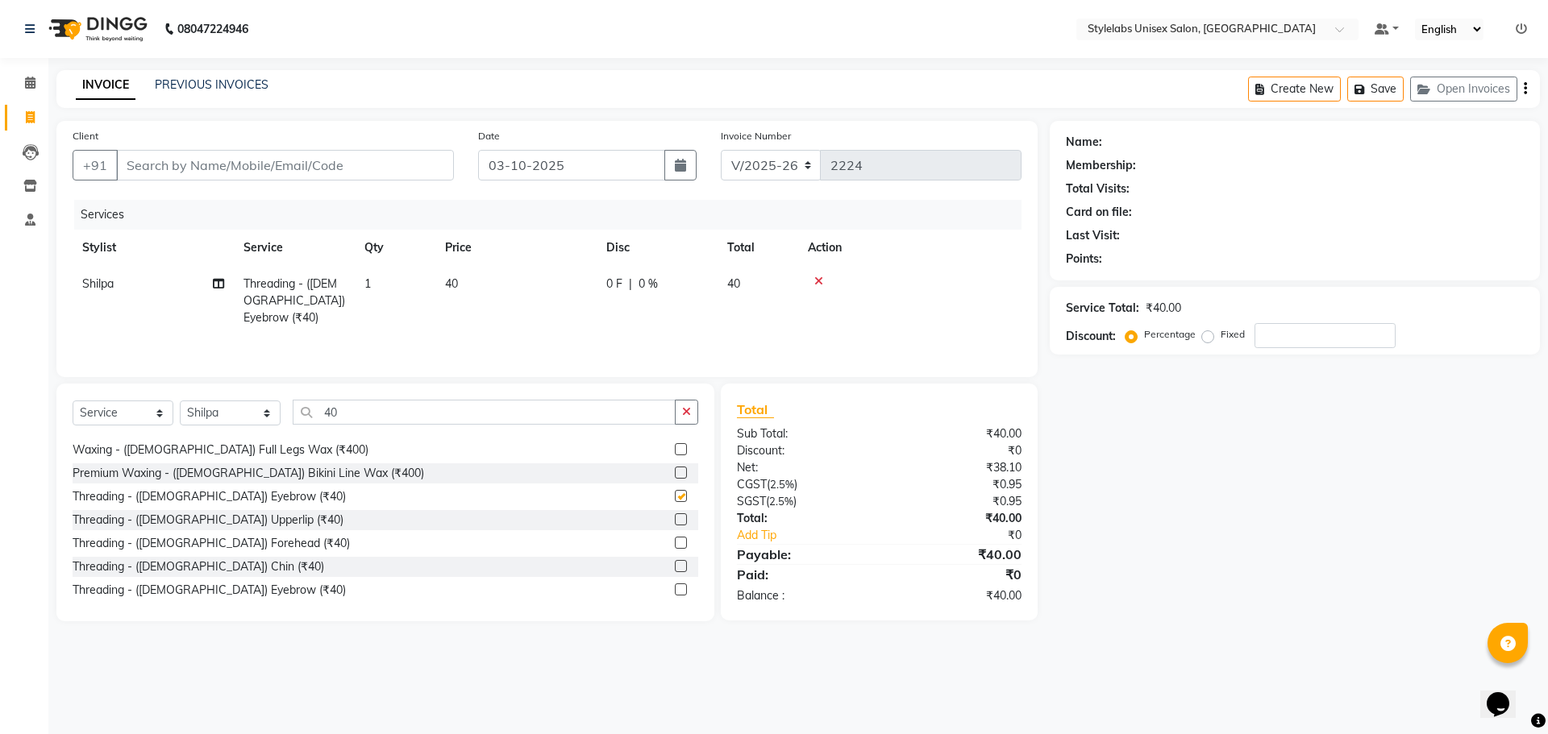
checkbox input "false"
click at [693, 415] on button "button" at bounding box center [686, 412] width 23 height 25
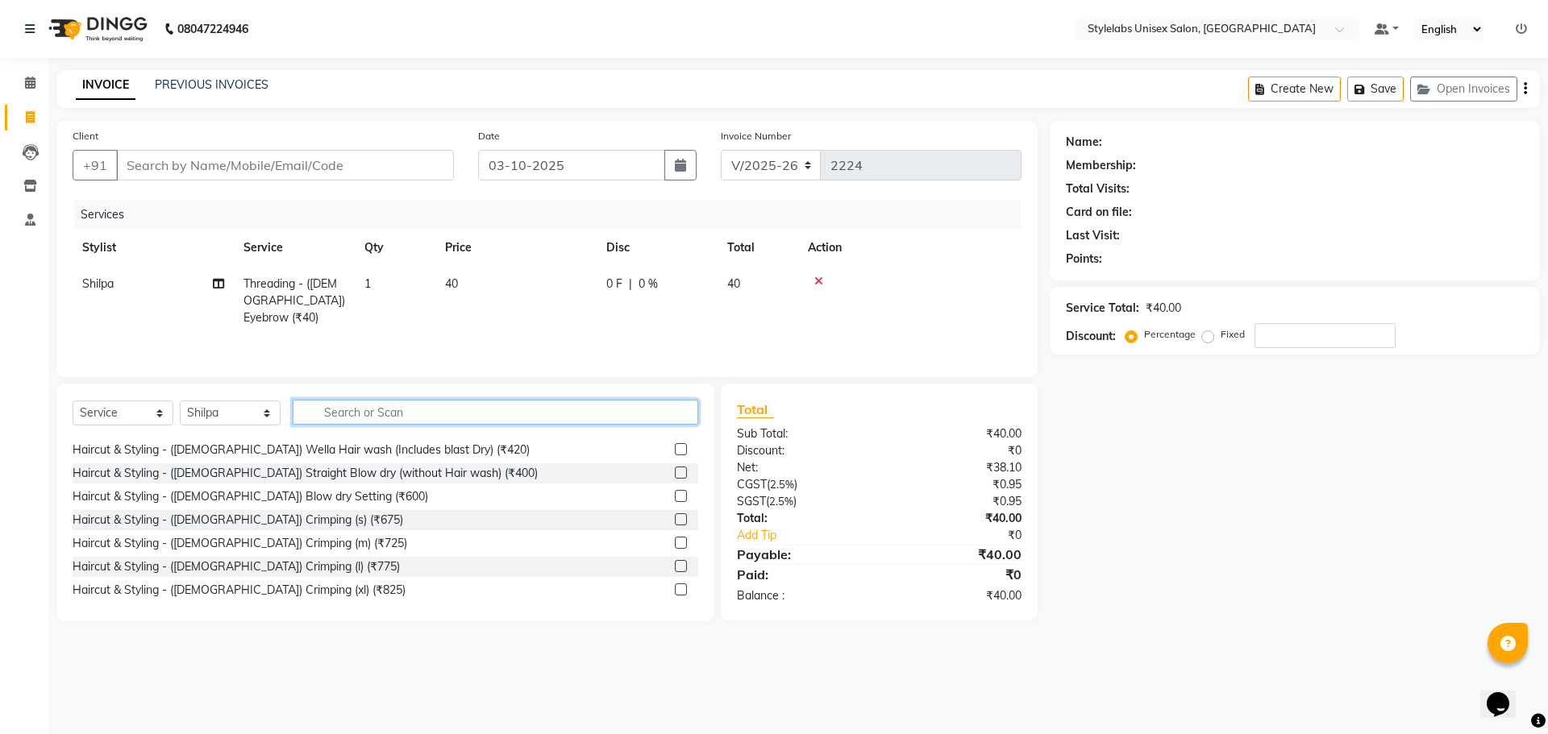
click at [568, 422] on input "text" at bounding box center [495, 412] width 405 height 25
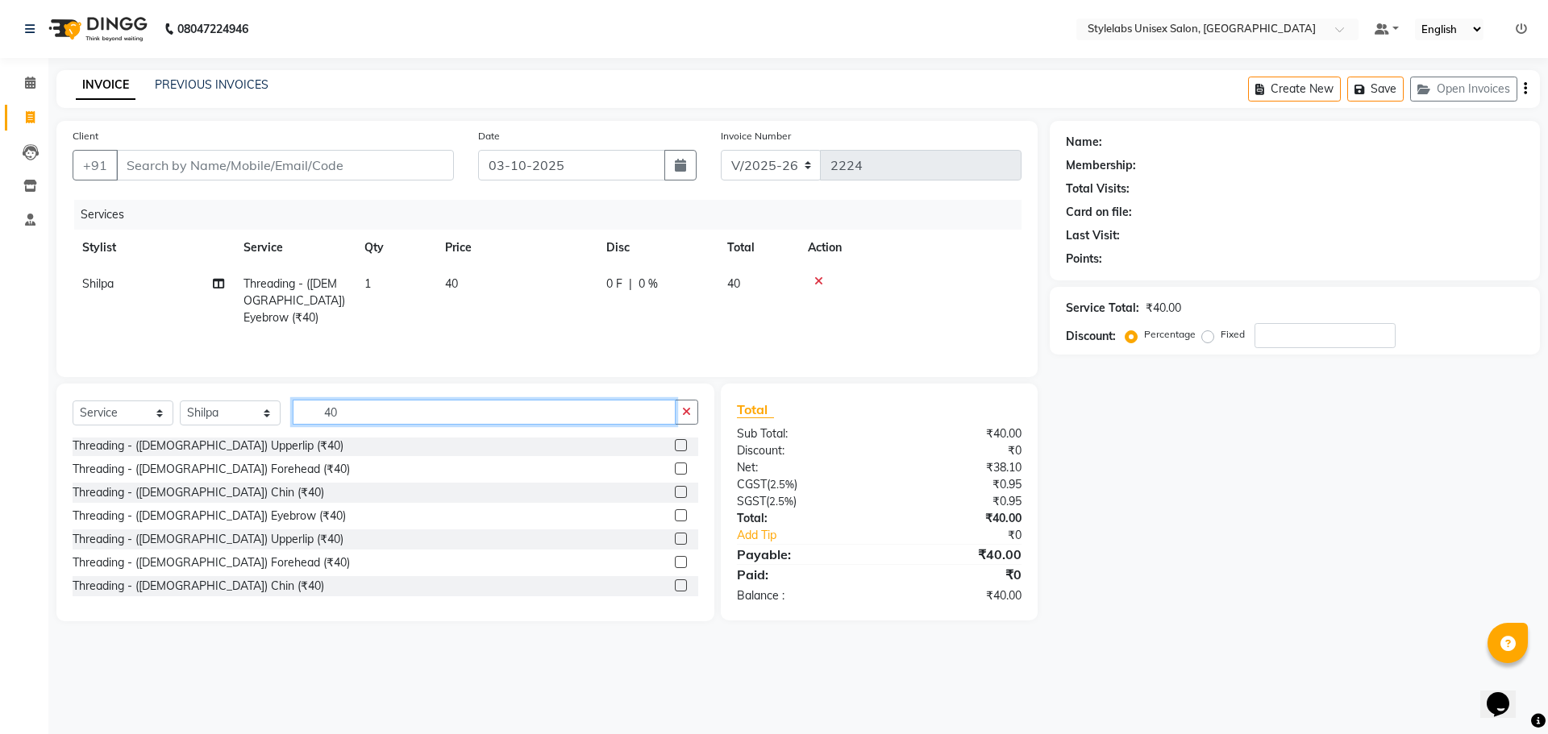
scroll to position [242, 0]
type input "40"
click at [219, 532] on div "Threading - ([DEMOGRAPHIC_DATA]) Upperlip (₹40)" at bounding box center [208, 533] width 271 height 17
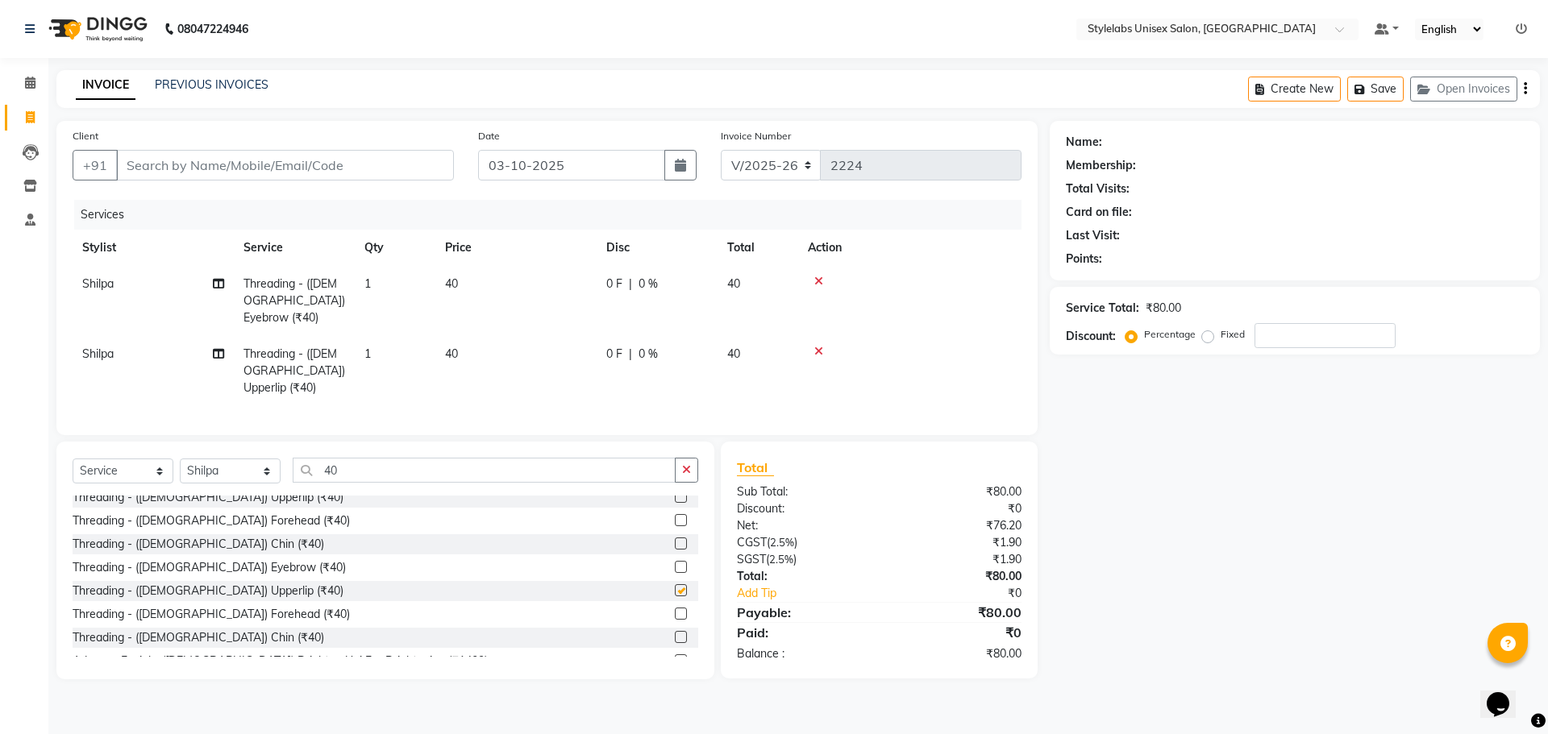
checkbox input "false"
click at [815, 346] on icon at bounding box center [818, 351] width 9 height 11
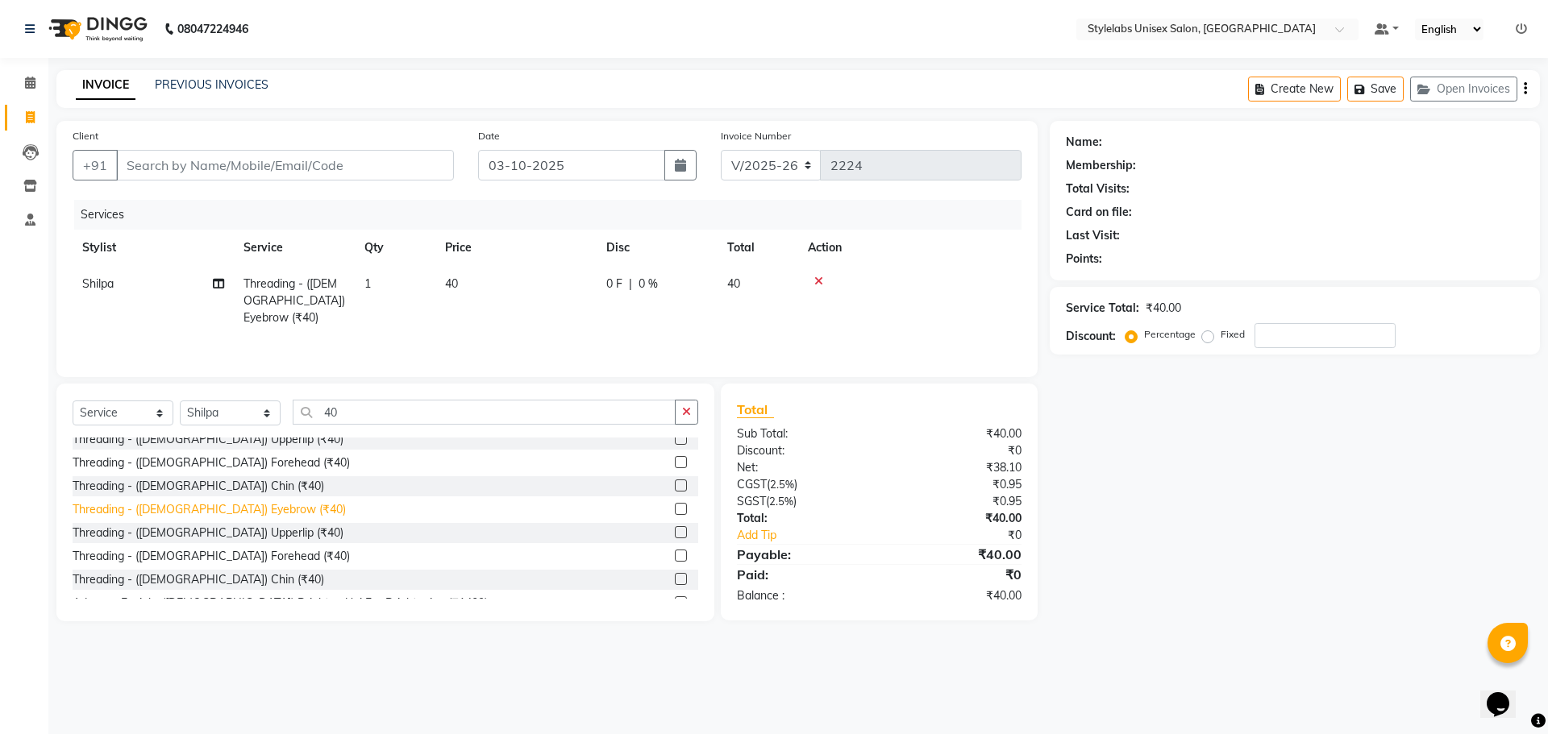
click at [217, 512] on div "Threading - ([DEMOGRAPHIC_DATA]) Eyebrow (₹40)" at bounding box center [209, 509] width 273 height 17
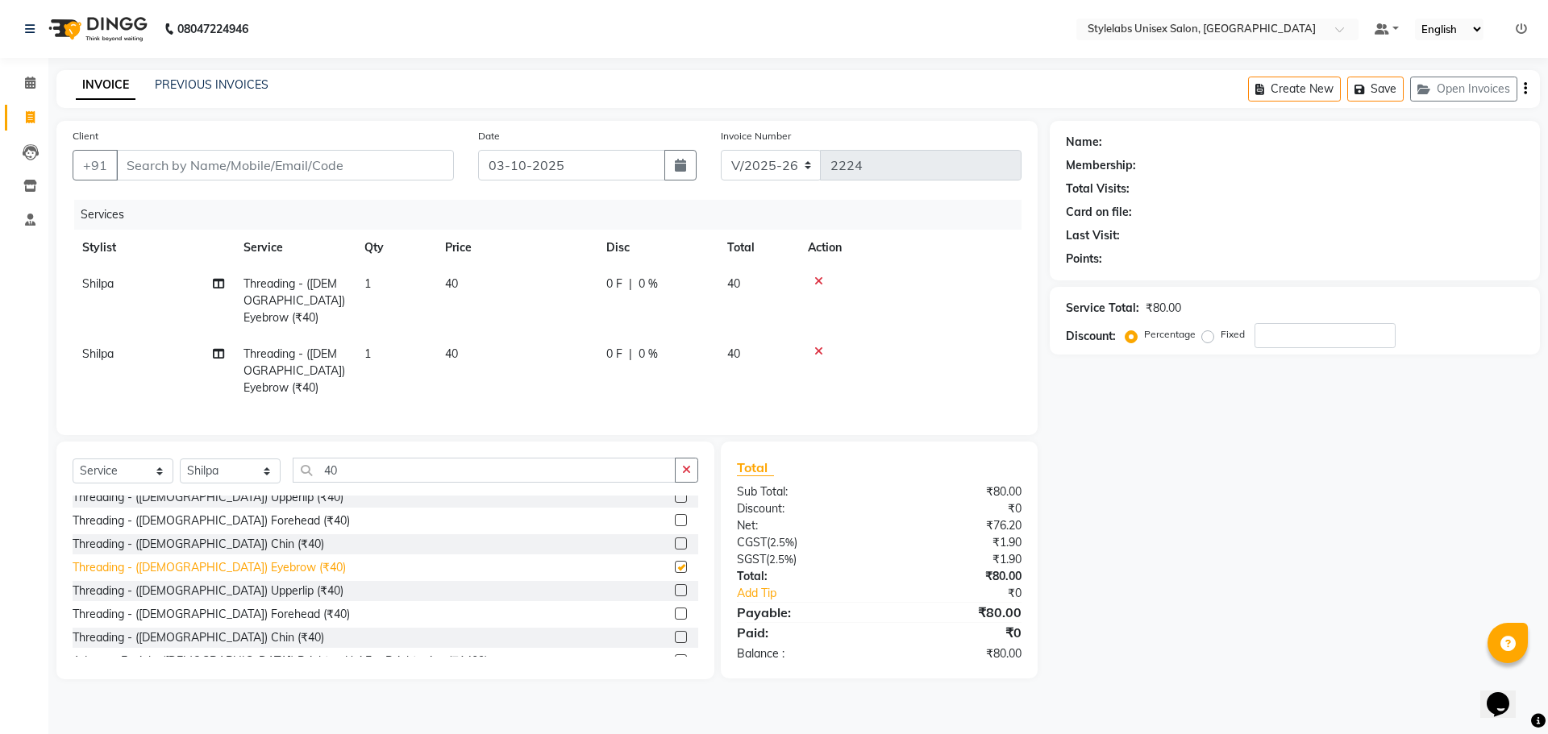
checkbox input "false"
click at [823, 346] on div at bounding box center [910, 351] width 204 height 11
click at [817, 346] on icon at bounding box center [818, 351] width 9 height 11
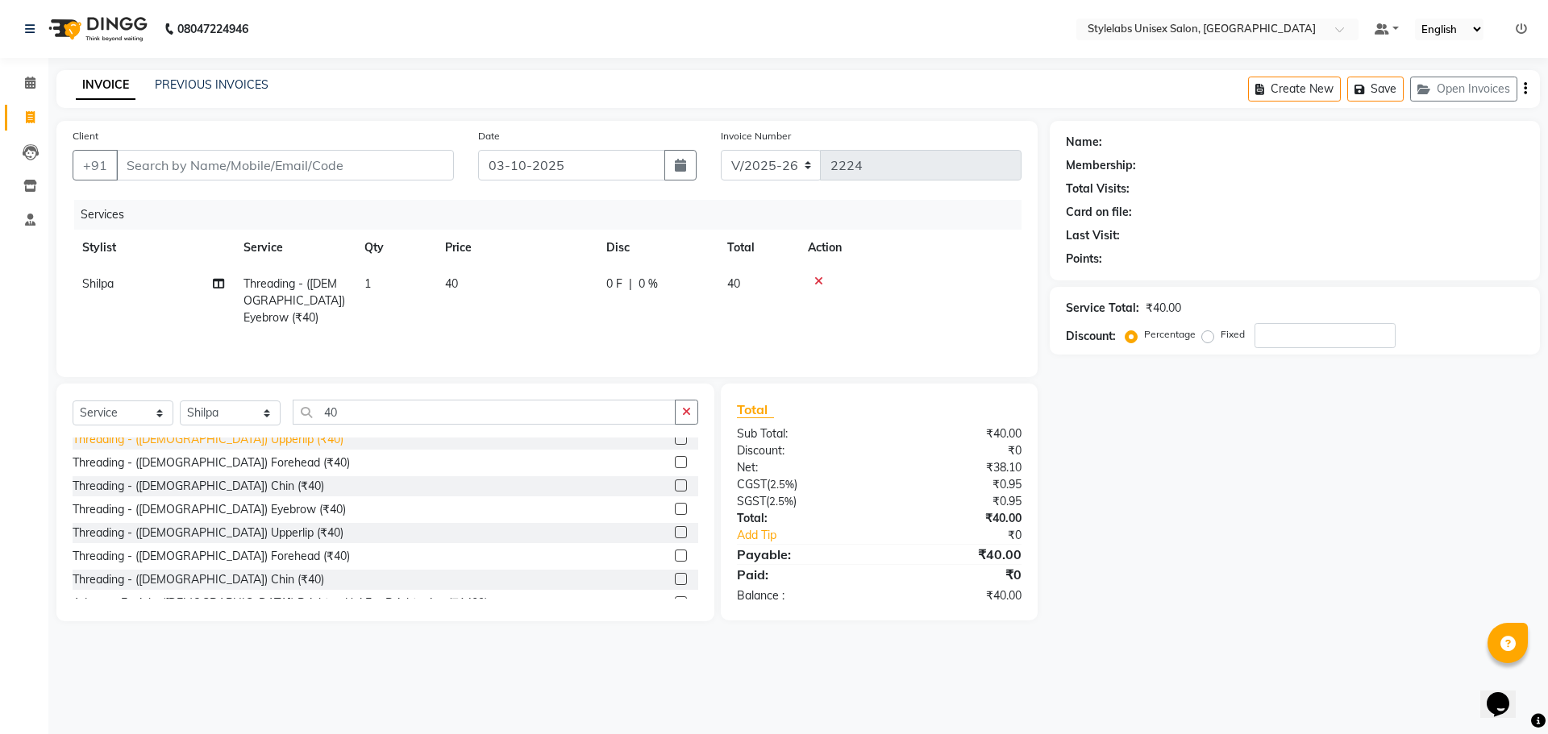
click at [207, 444] on div "Threading - ([DEMOGRAPHIC_DATA]) Upperlip (₹40)" at bounding box center [208, 439] width 271 height 17
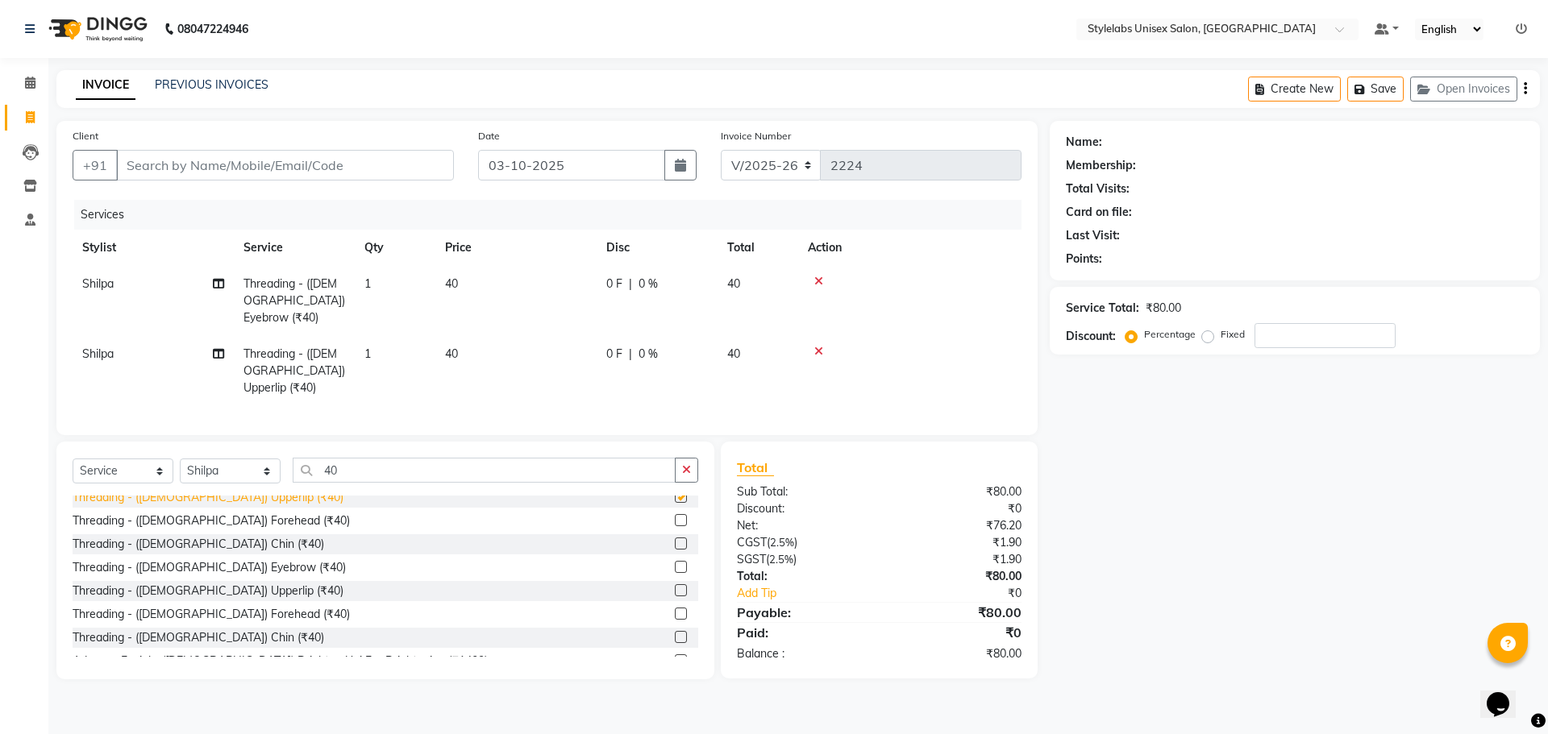
checkbox input "false"
click at [440, 165] on input "Client" at bounding box center [285, 165] width 338 height 31
type input "8"
type input "0"
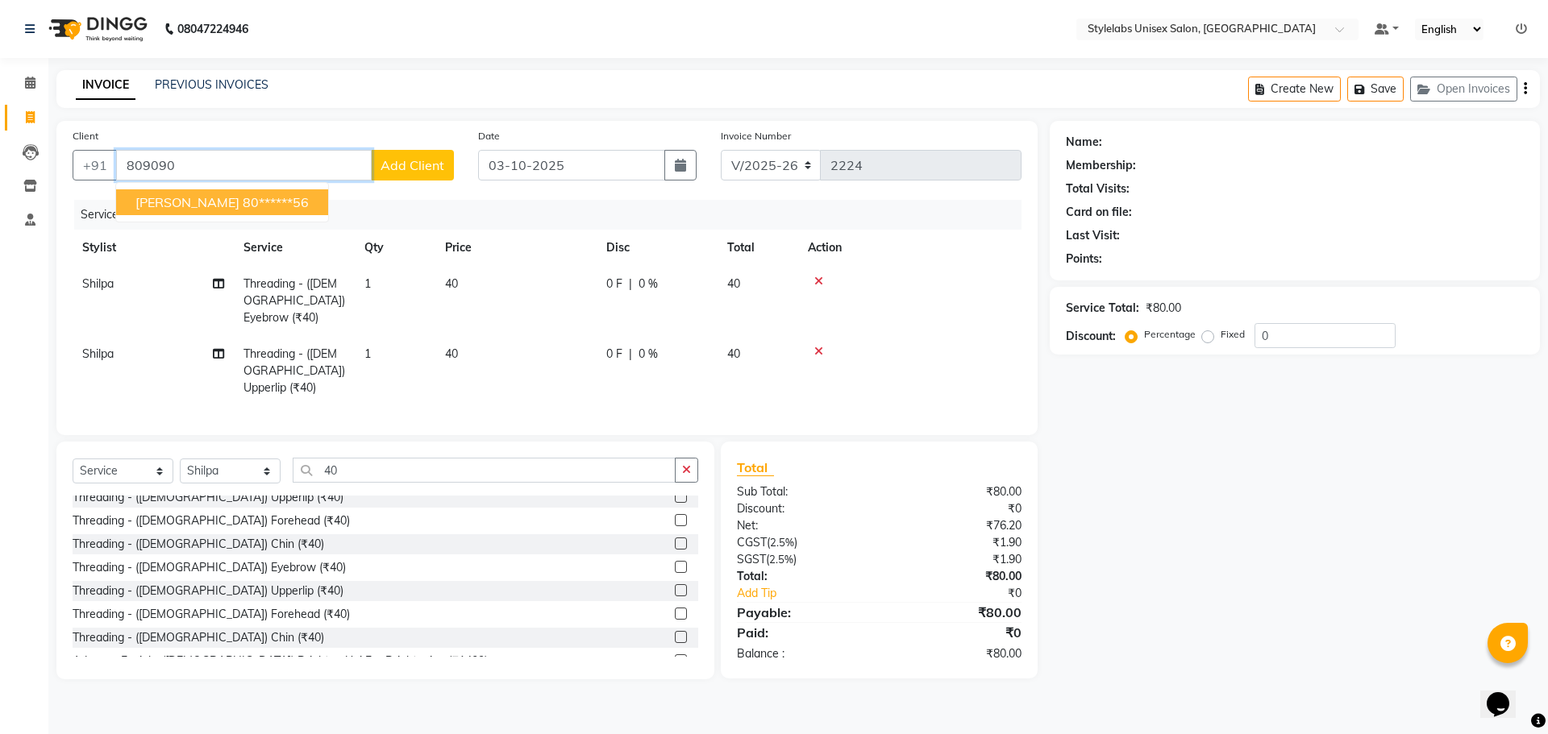
click at [294, 198] on button "Riya Agarwal 80******56" at bounding box center [222, 202] width 212 height 26
type input "80******56"
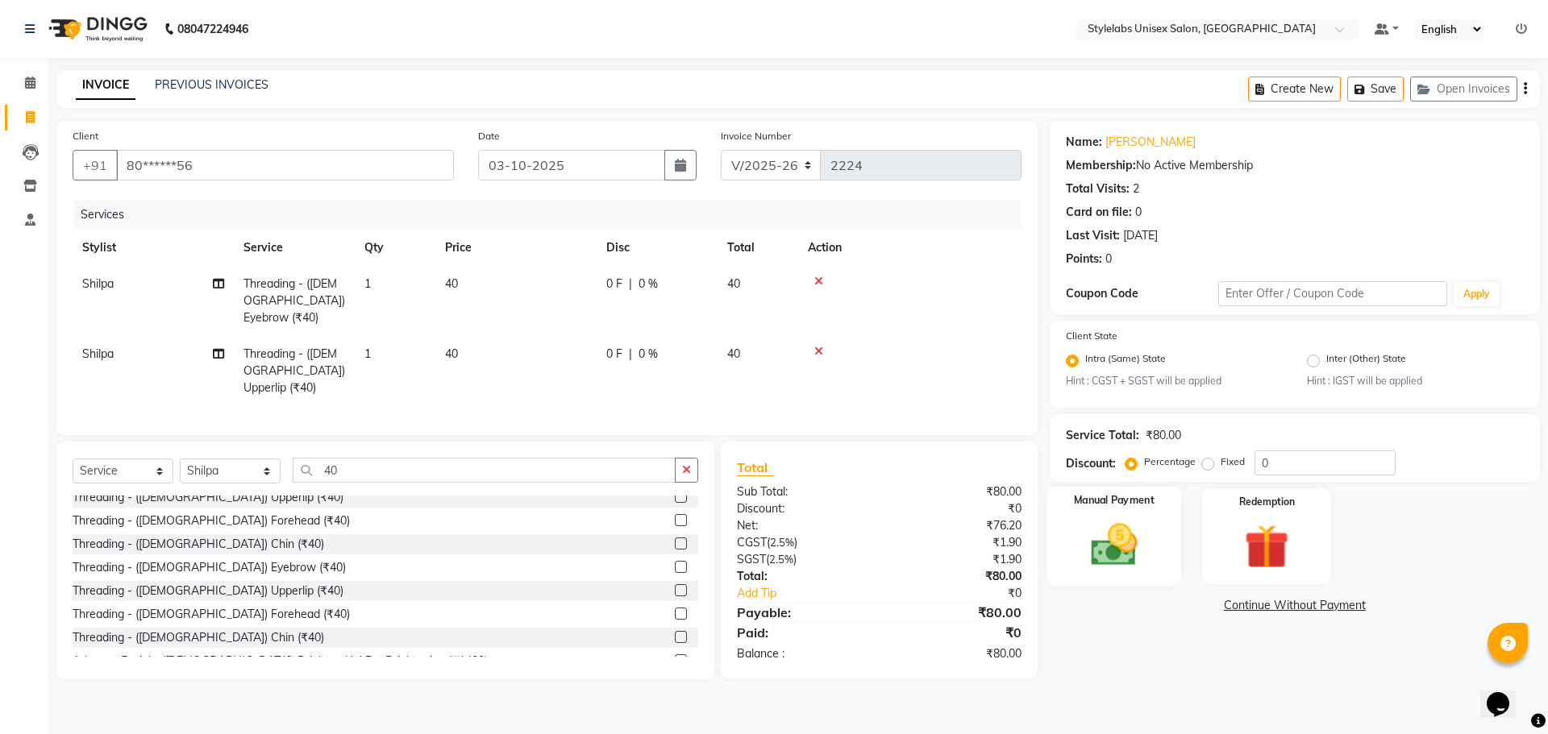
click at [1137, 534] on img at bounding box center [1113, 545] width 75 height 53
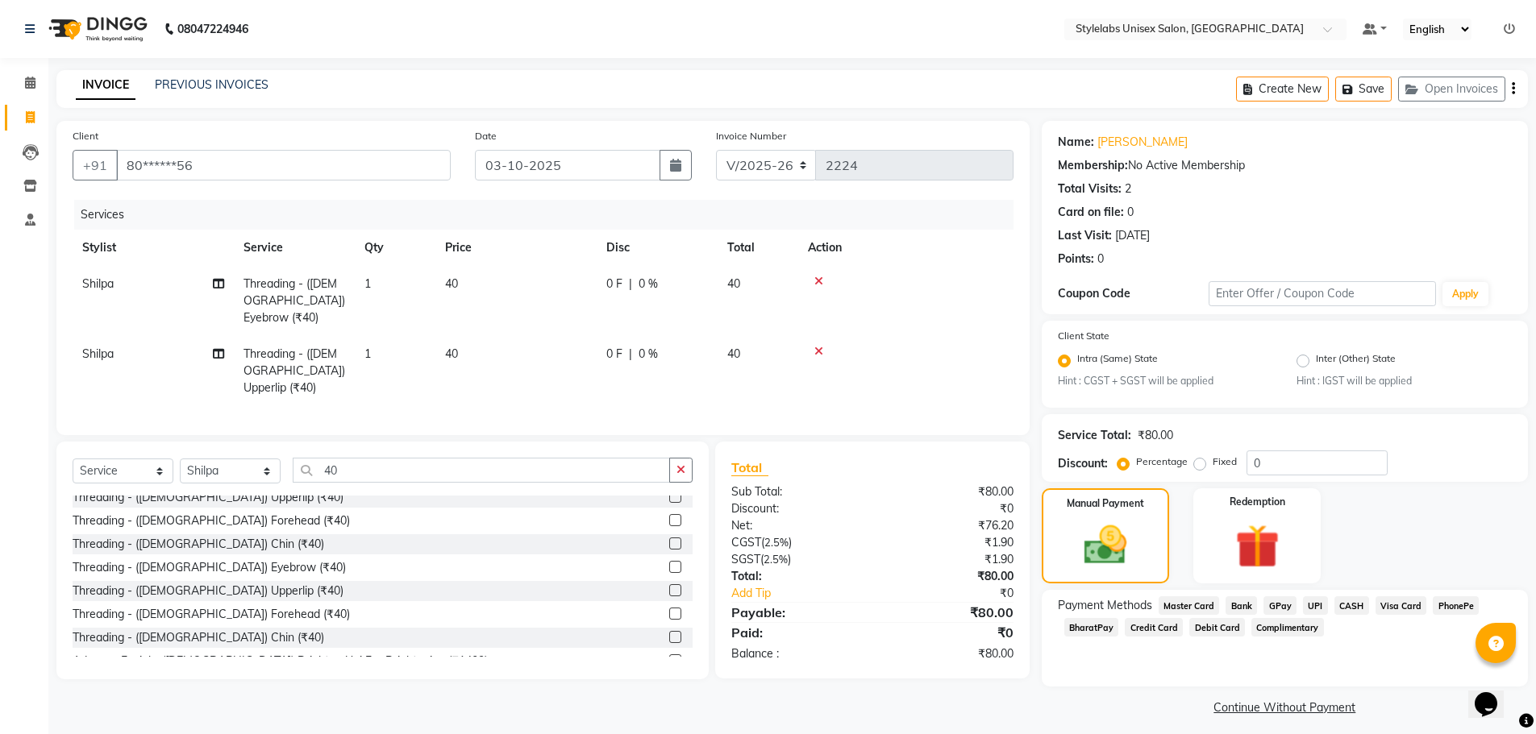
click at [1308, 610] on span "UPI" at bounding box center [1315, 606] width 25 height 19
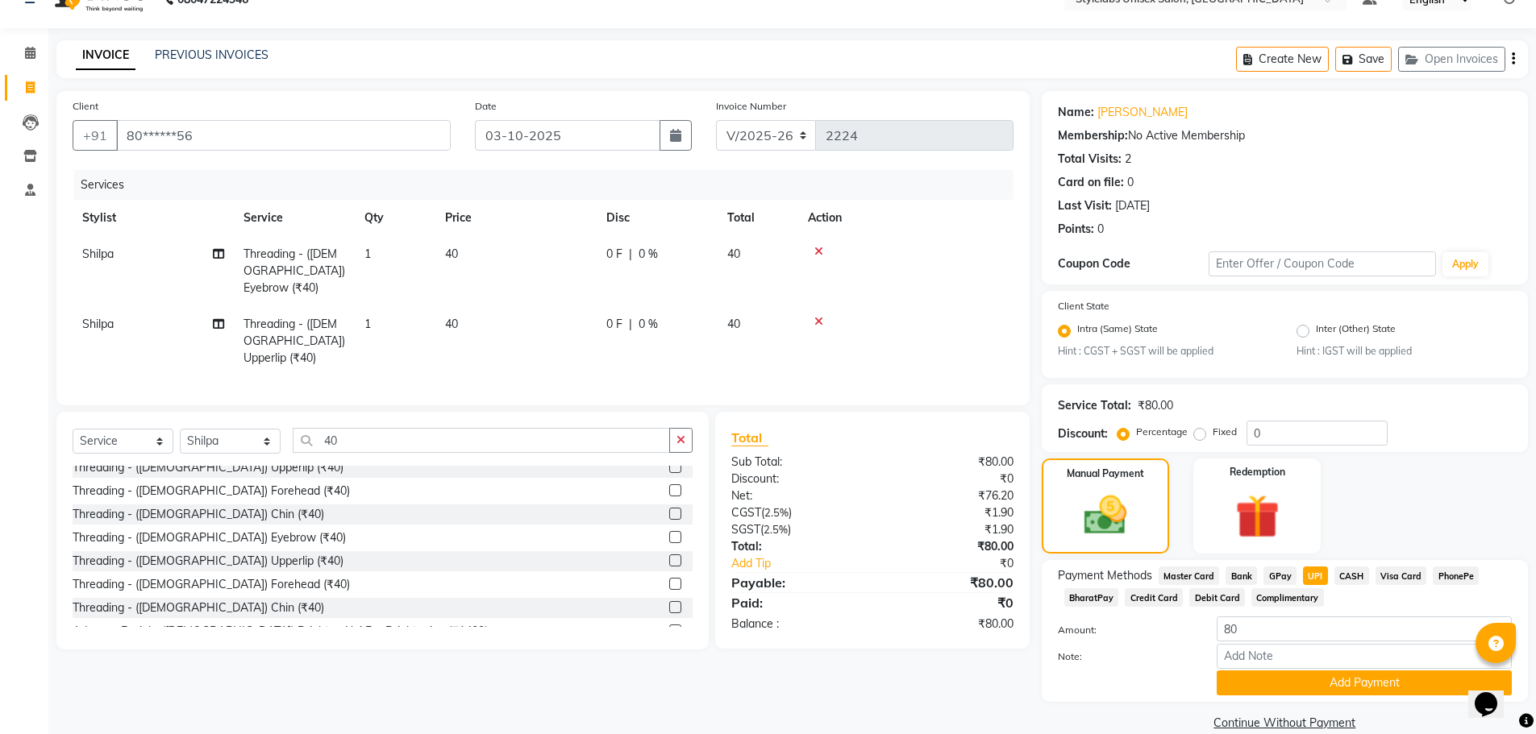
scroll to position [55, 0]
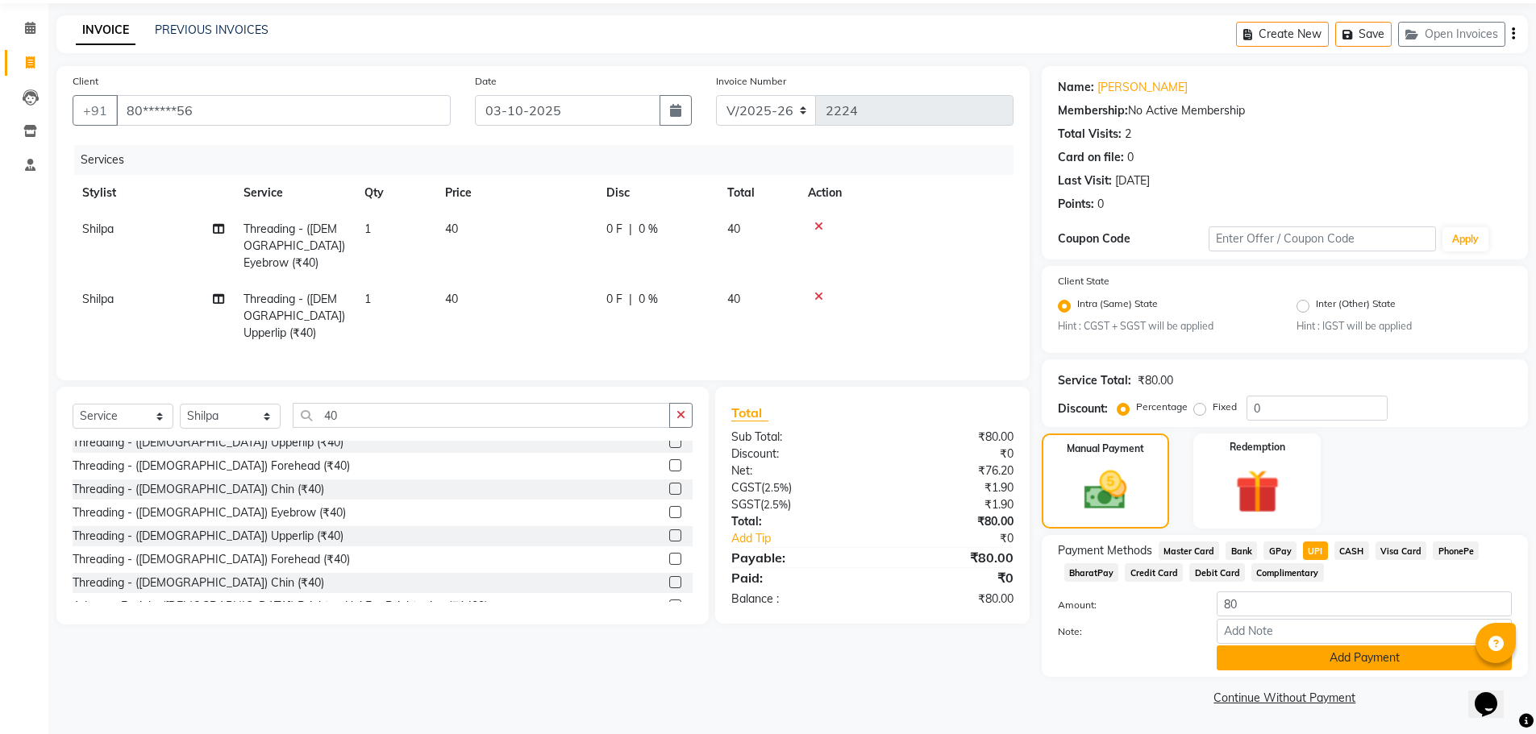
click at [1337, 662] on button "Add Payment" at bounding box center [1363, 658] width 295 height 25
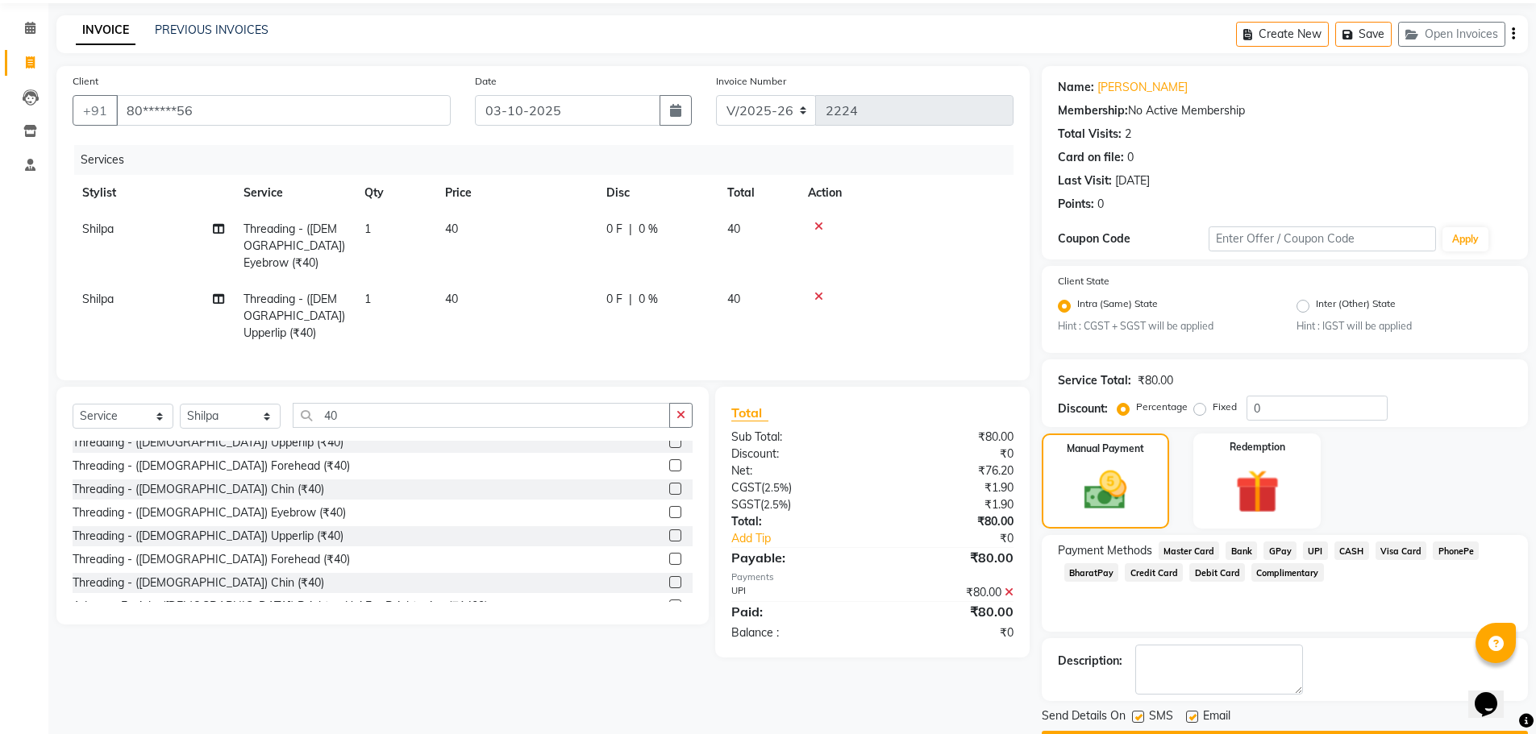
scroll to position [101, 0]
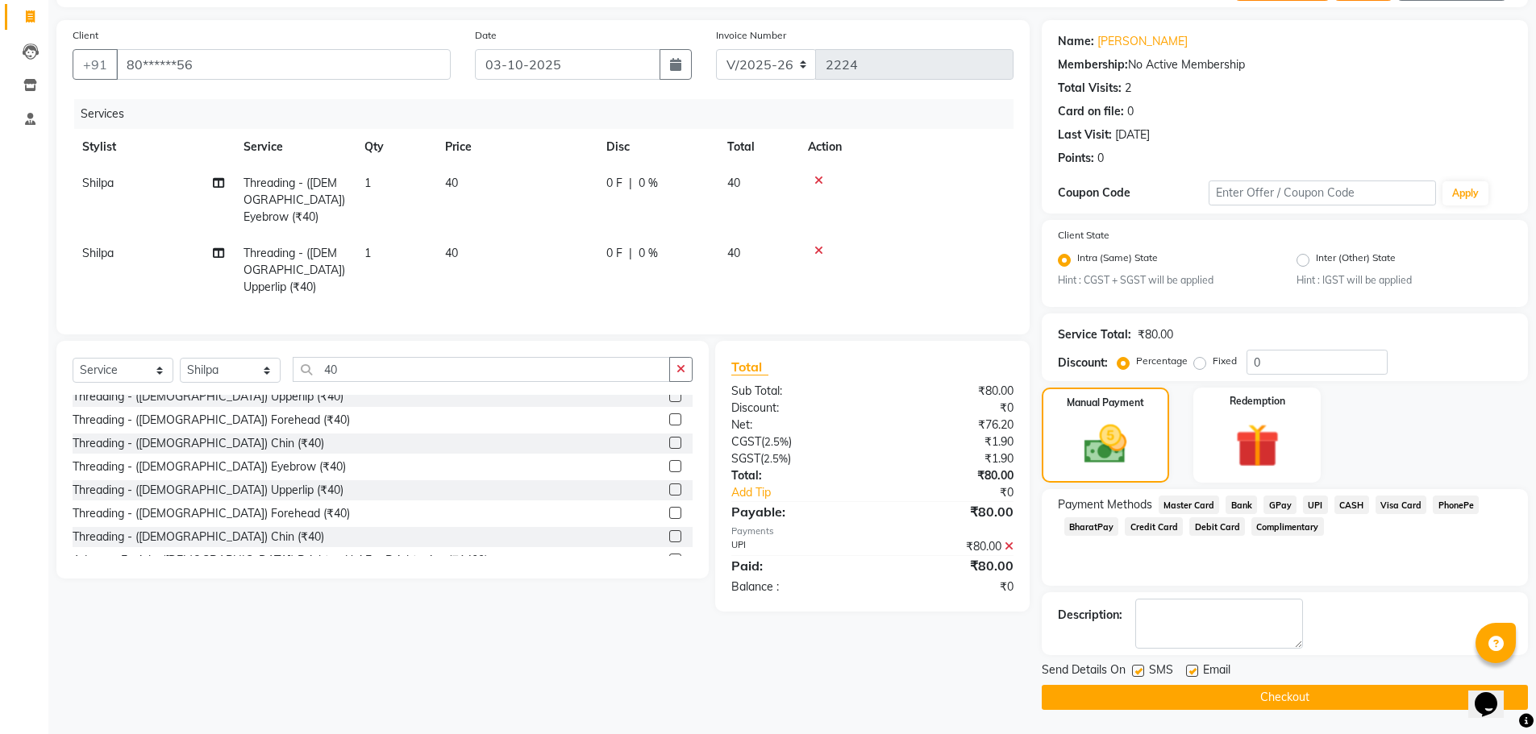
click at [1347, 694] on button "Checkout" at bounding box center [1285, 697] width 486 height 25
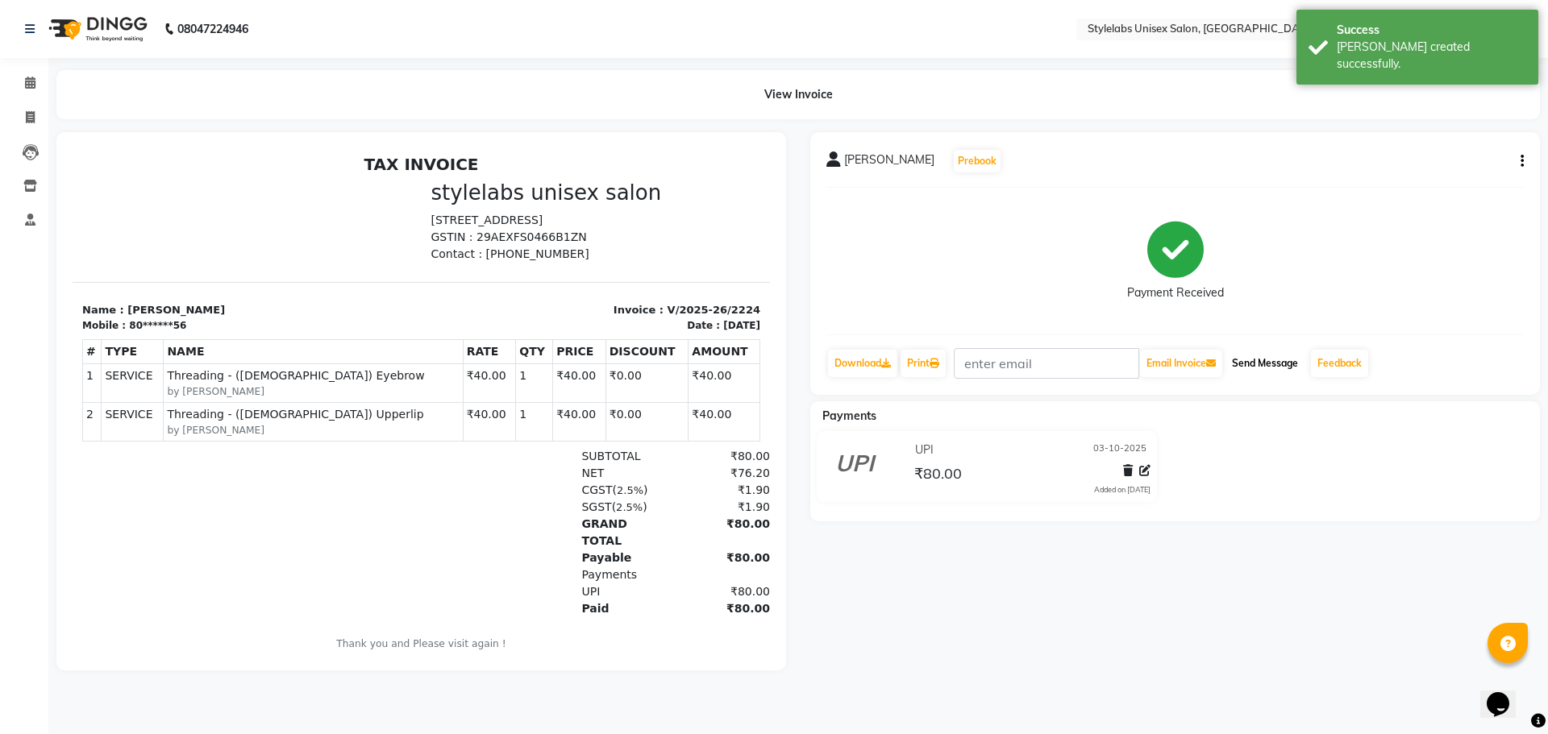
click at [1261, 356] on button "Send Message" at bounding box center [1264, 363] width 79 height 27
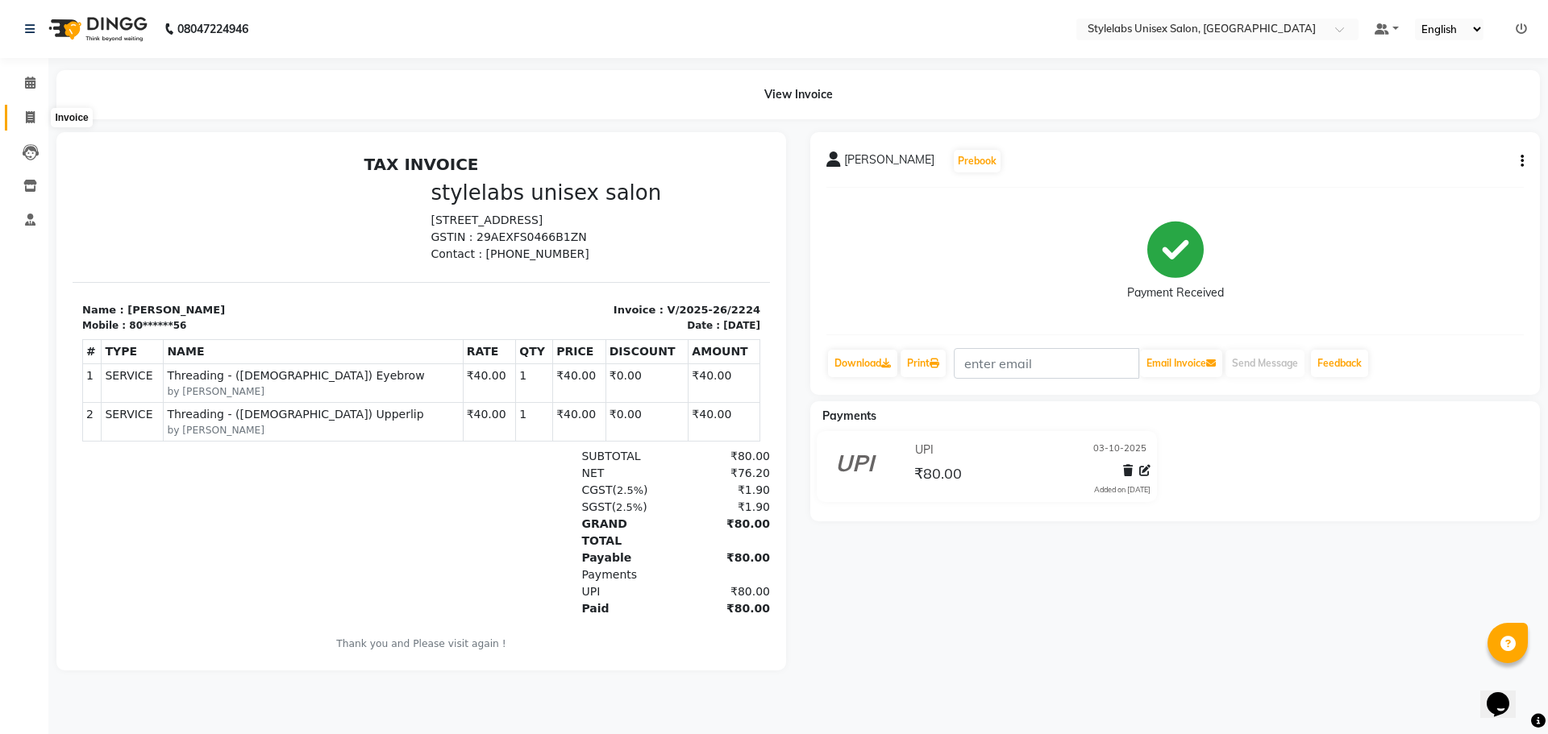
click at [29, 118] on icon at bounding box center [30, 117] width 9 height 12
select select "6674"
select select "service"
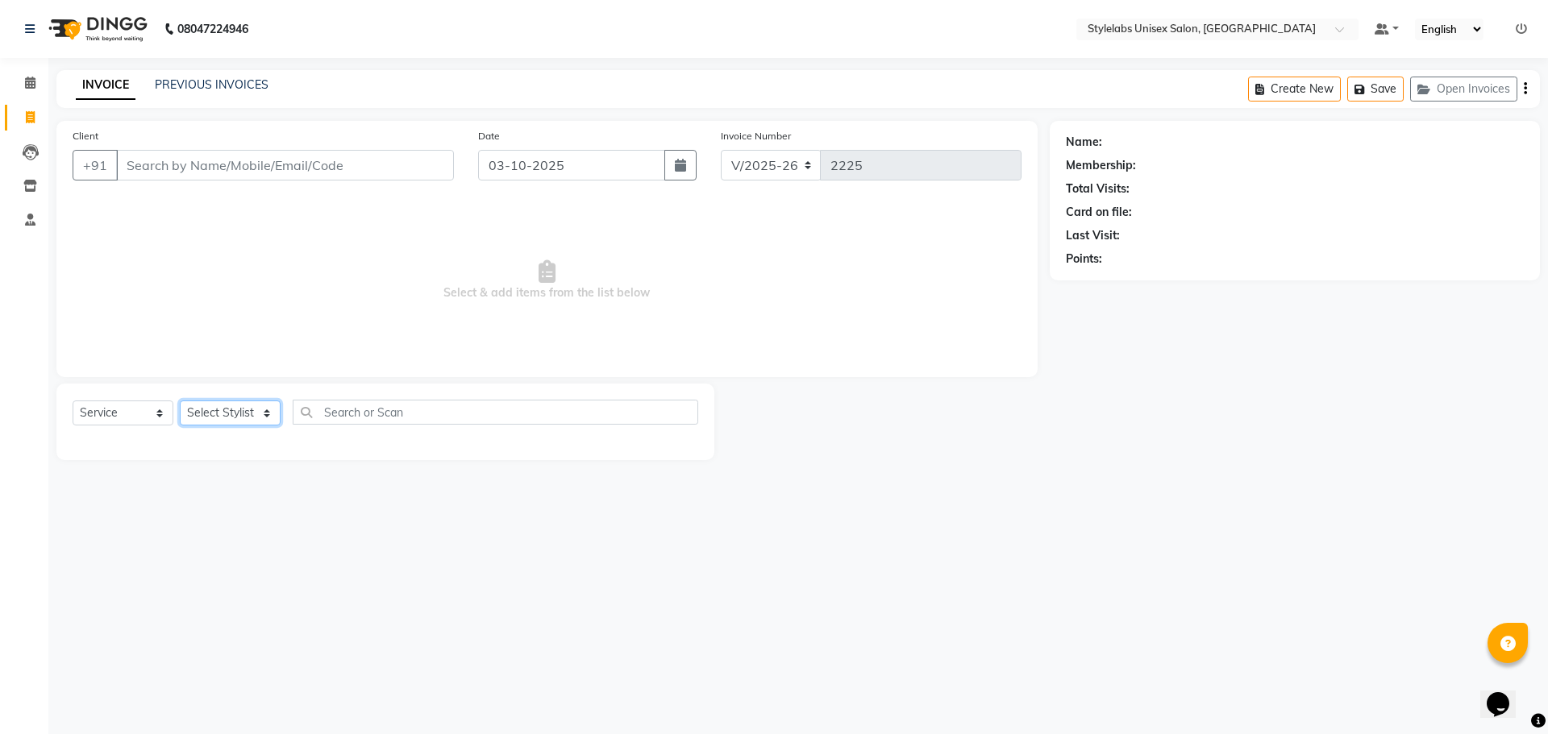
click at [267, 418] on select "Select Stylist Admin (stylelabs123) [PERSON_NAME] Chitra Manager Manager stylel…" at bounding box center [230, 413] width 101 height 25
select select "58901"
click at [180, 401] on select "Select Stylist Admin (stylelabs123) [PERSON_NAME] Chitra Manager Manager stylel…" at bounding box center [230, 413] width 101 height 25
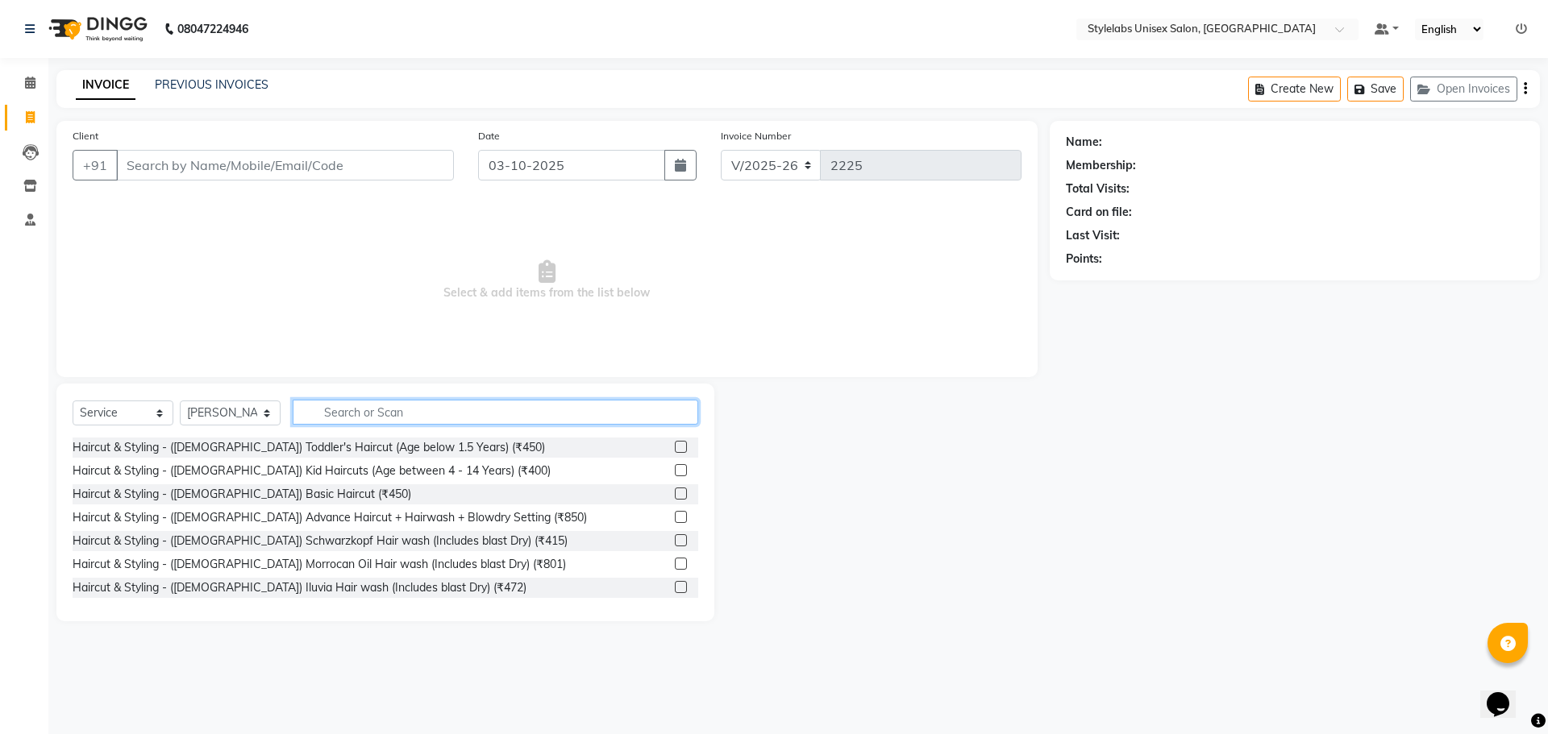
click at [414, 409] on input "text" at bounding box center [495, 412] width 405 height 25
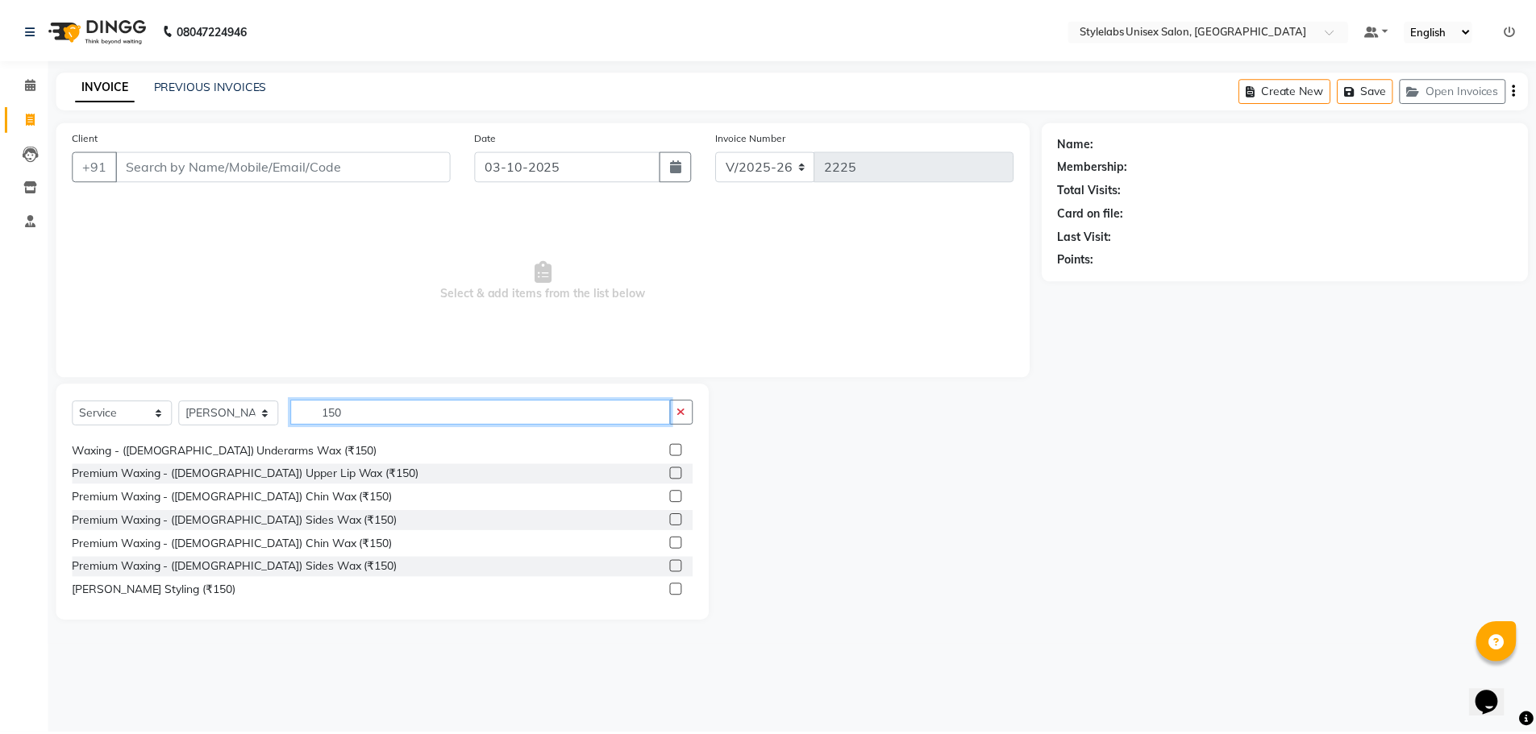
scroll to position [26, 0]
type input "150"
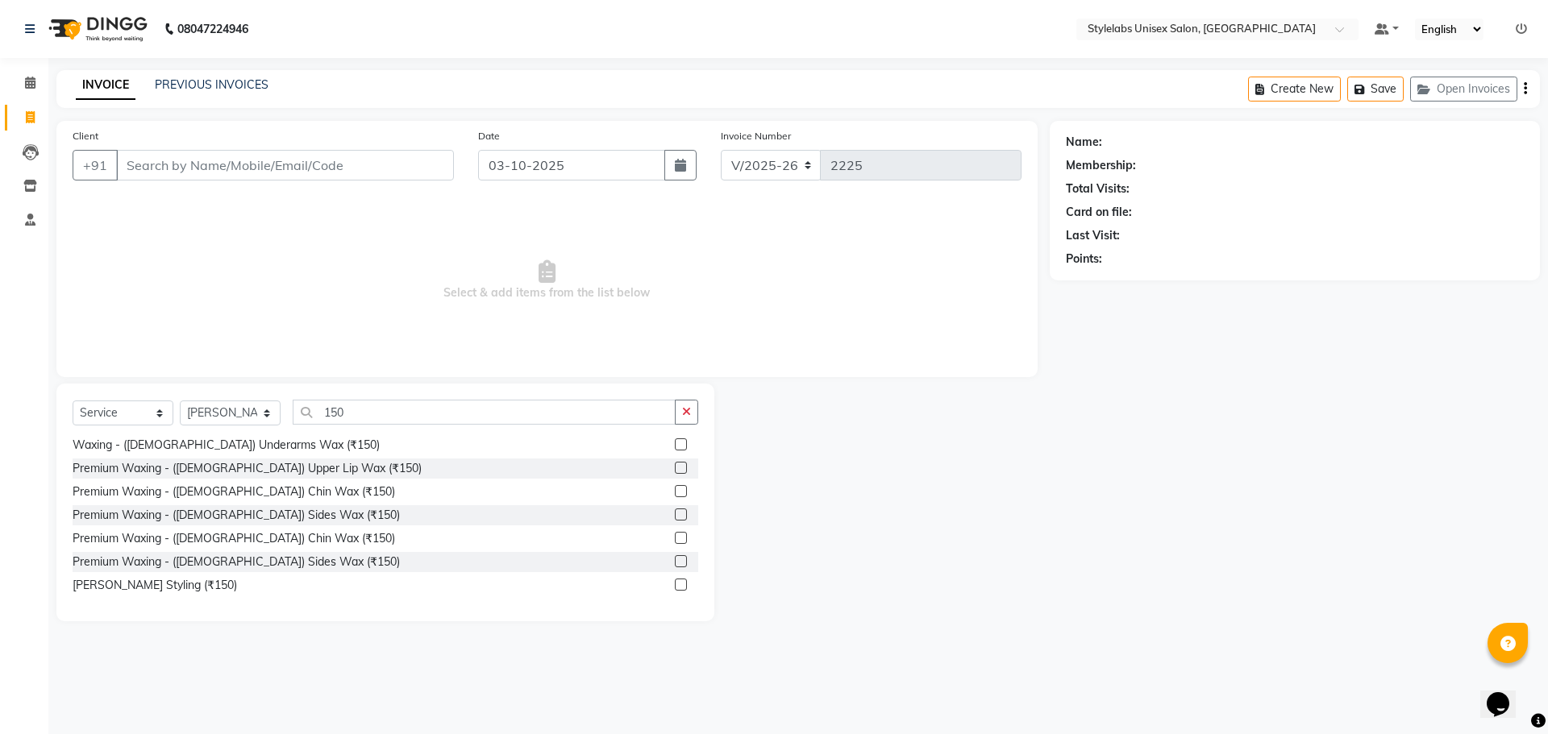
click at [675, 580] on label at bounding box center [681, 585] width 12 height 12
click at [675, 580] on input "checkbox" at bounding box center [680, 585] width 10 height 10
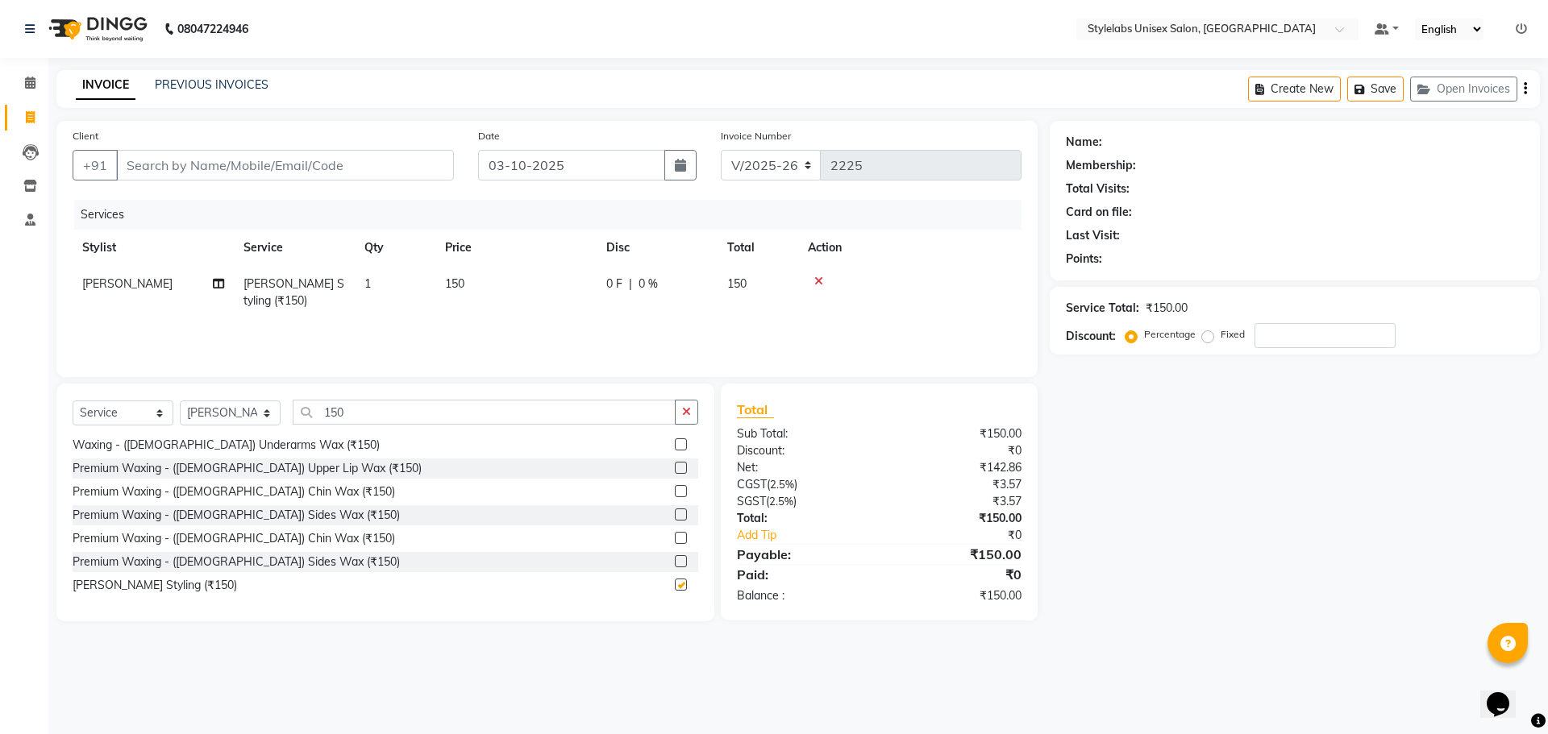
checkbox input "false"
click at [351, 158] on input "Client" at bounding box center [285, 165] width 338 height 31
type input "7"
type input "0"
click at [233, 202] on ngb-highlight "79******41" at bounding box center [201, 202] width 66 height 16
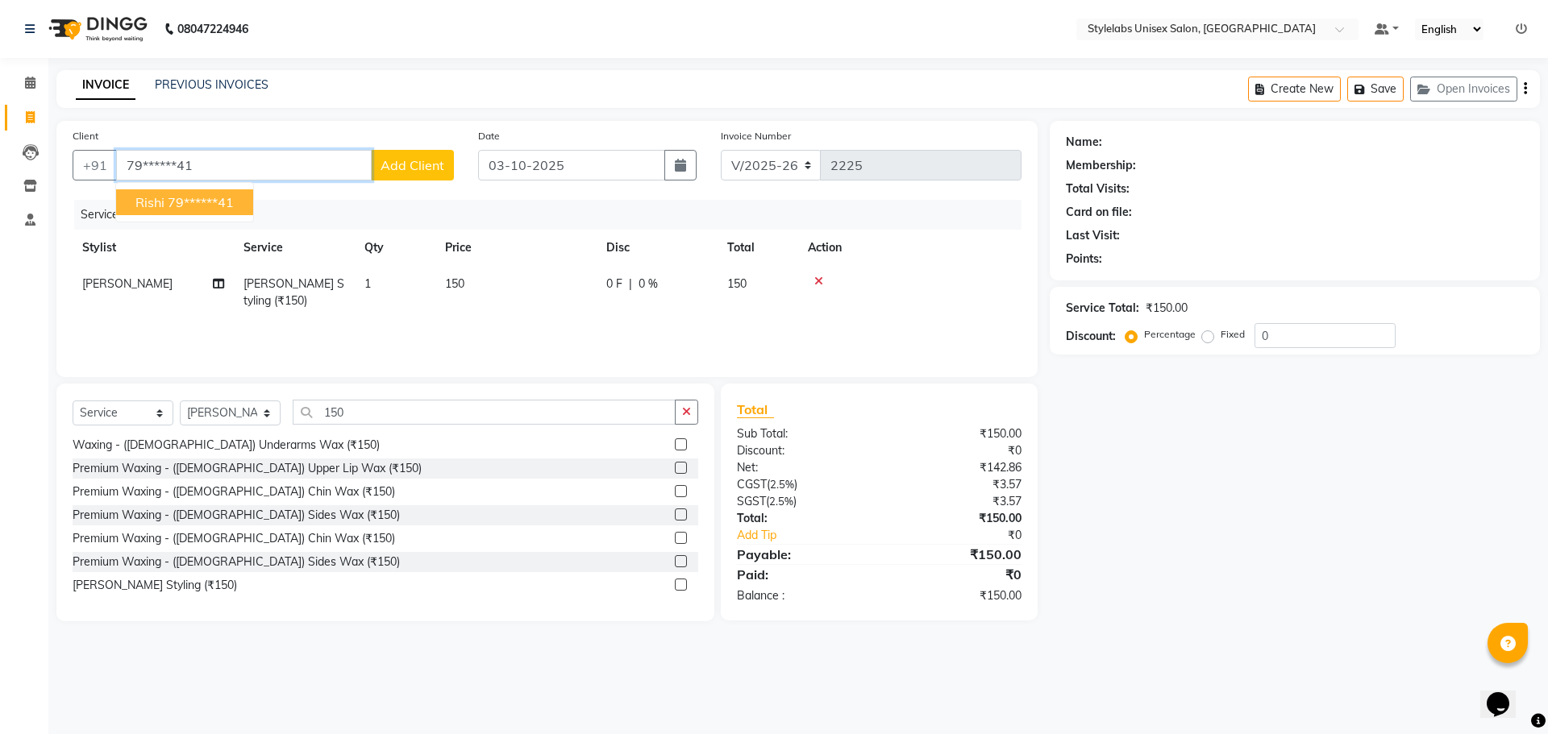
type input "79******41"
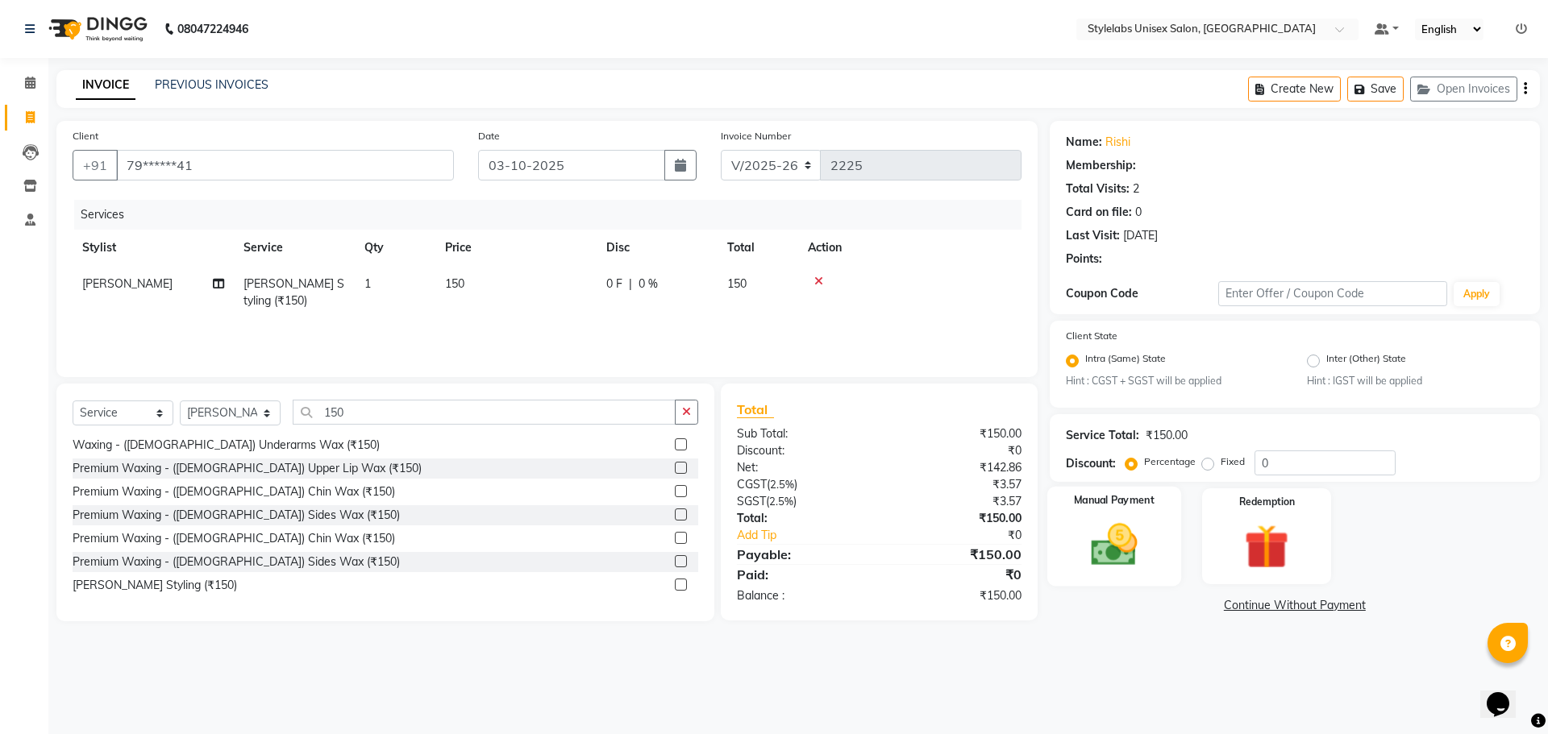
click at [1123, 544] on img at bounding box center [1113, 545] width 75 height 53
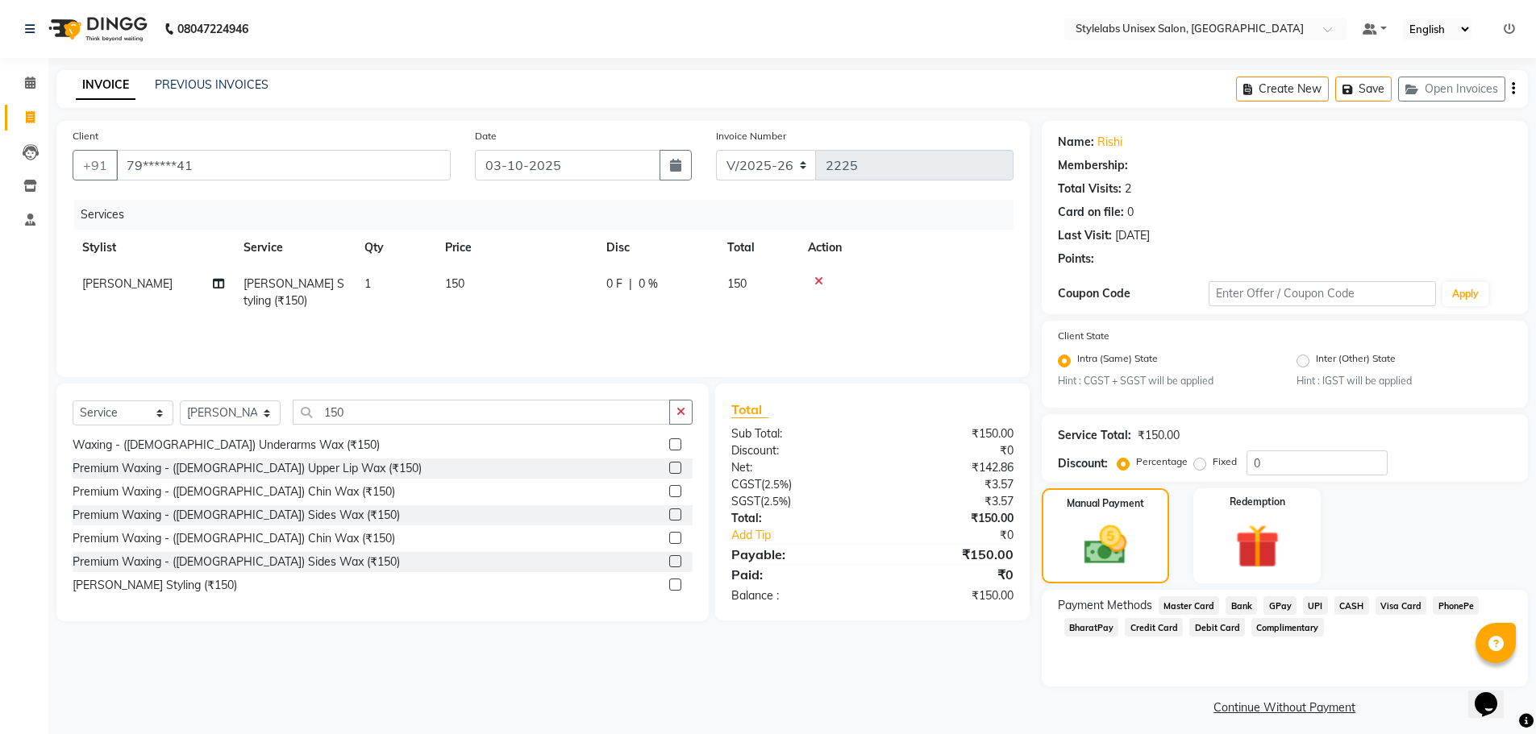
drag, startPoint x: 1310, startPoint y: 606, endPoint x: 1304, endPoint y: 627, distance: 21.9
click at [1308, 613] on span "UPI" at bounding box center [1315, 606] width 25 height 19
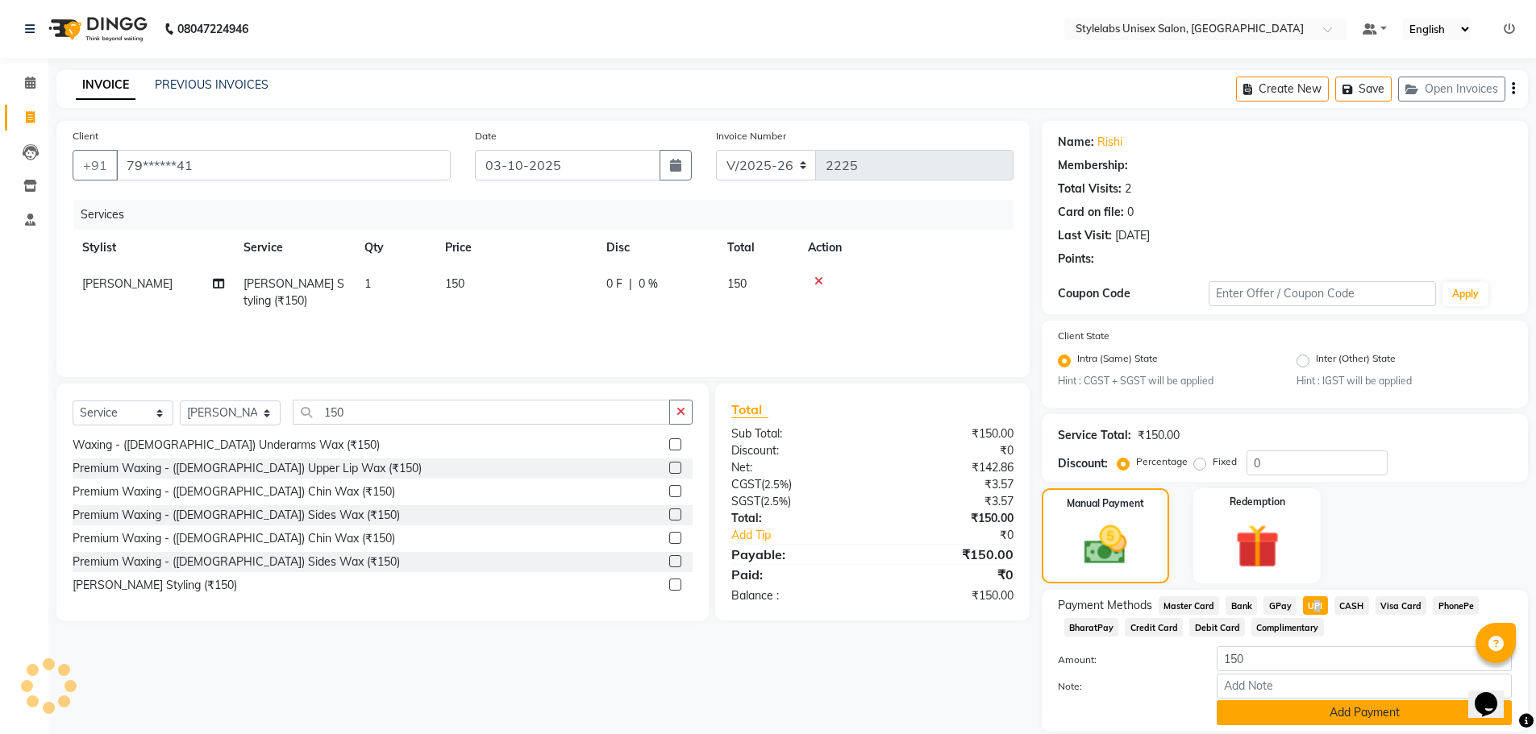
click at [1283, 717] on button "Add Payment" at bounding box center [1363, 713] width 295 height 25
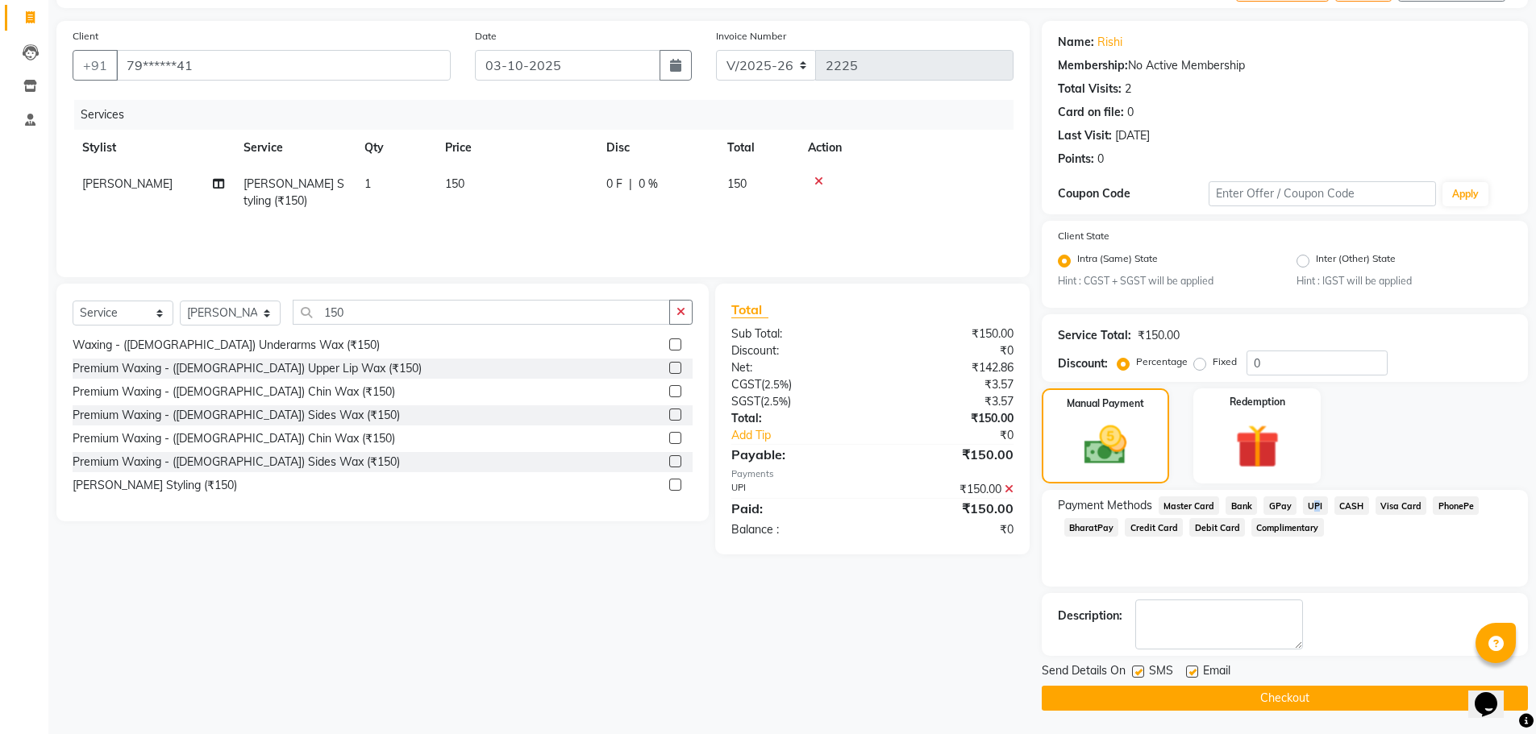
scroll to position [101, 0]
click at [1275, 696] on button "Checkout" at bounding box center [1285, 697] width 486 height 25
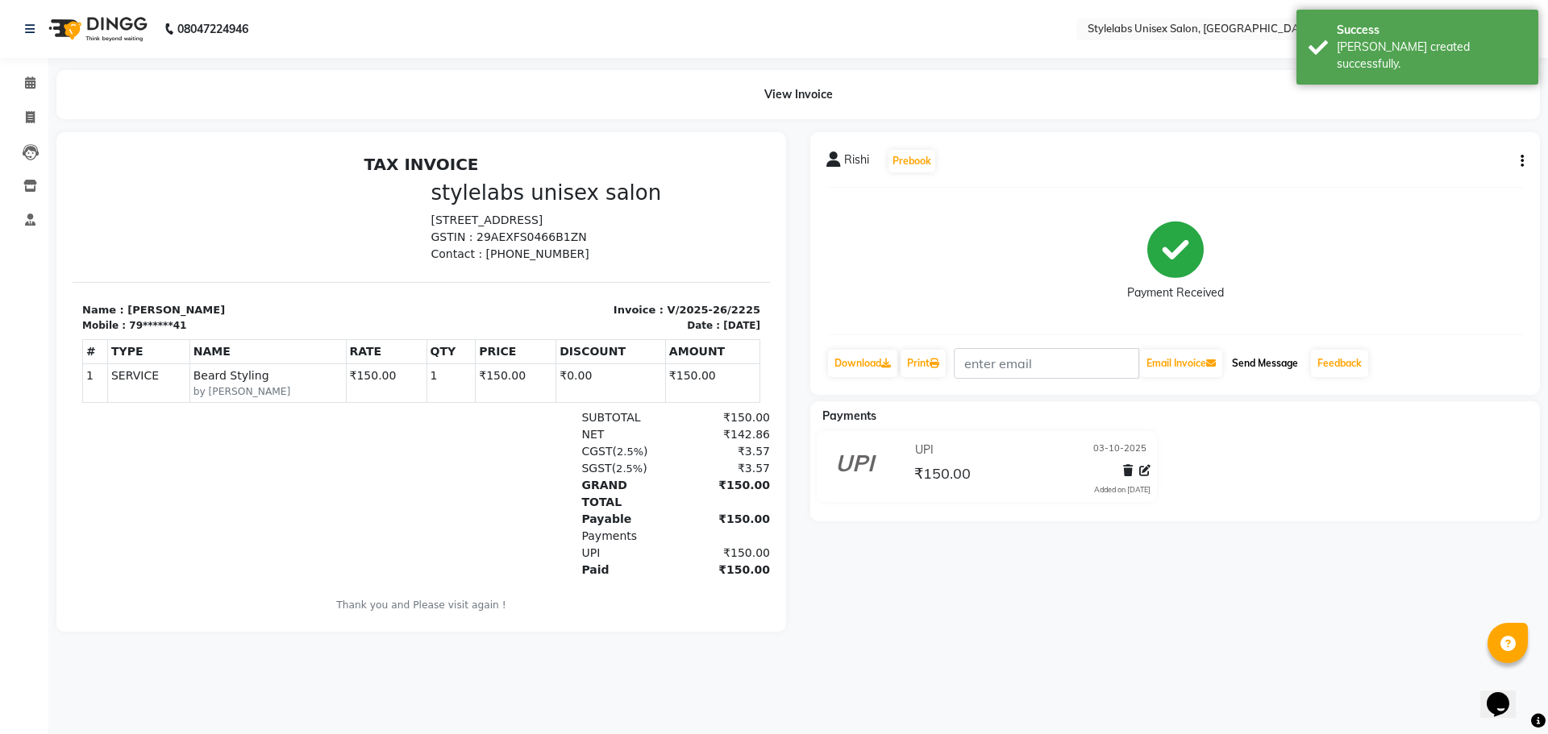
click at [1287, 361] on button "Send Message" at bounding box center [1264, 363] width 79 height 27
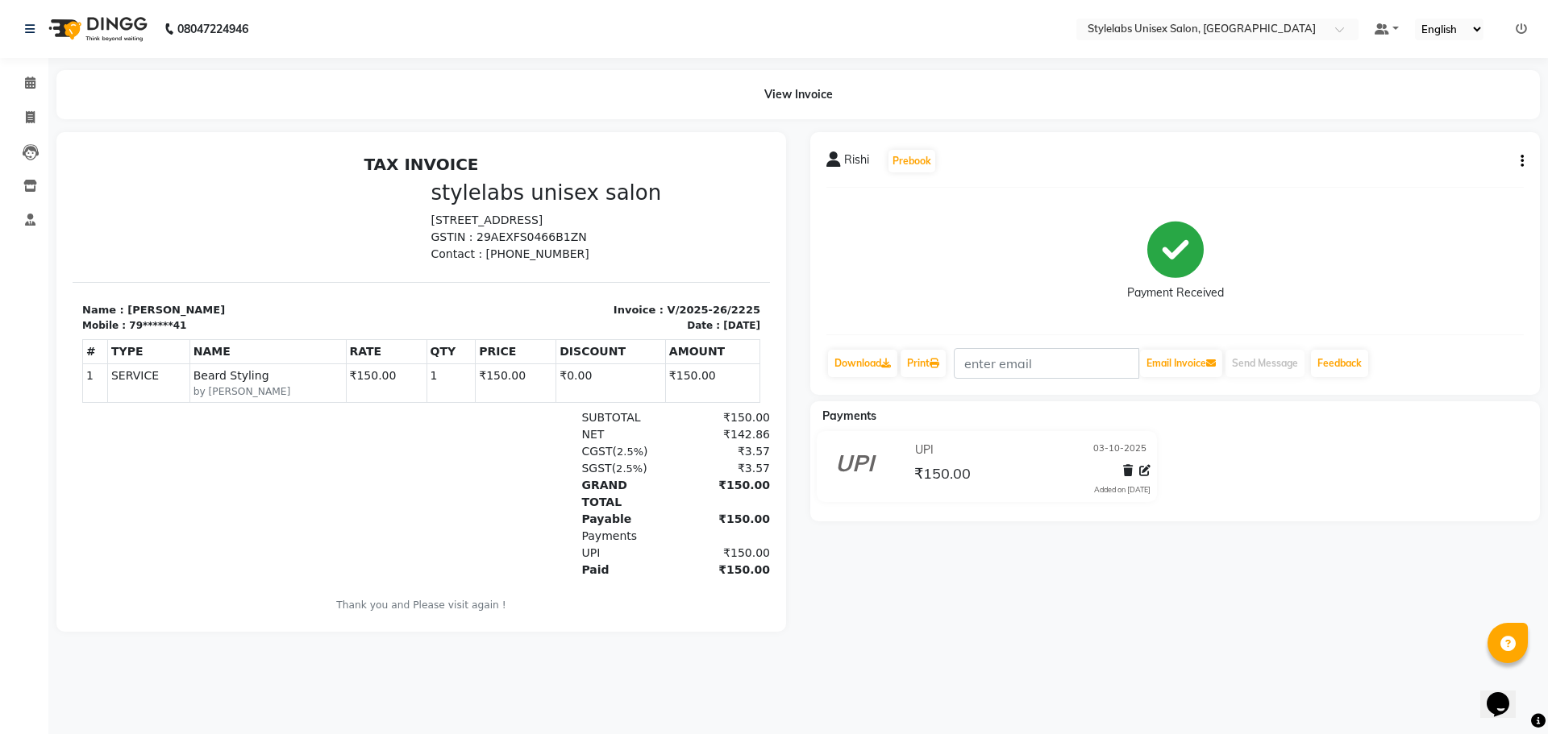
select select "6674"
select select "service"
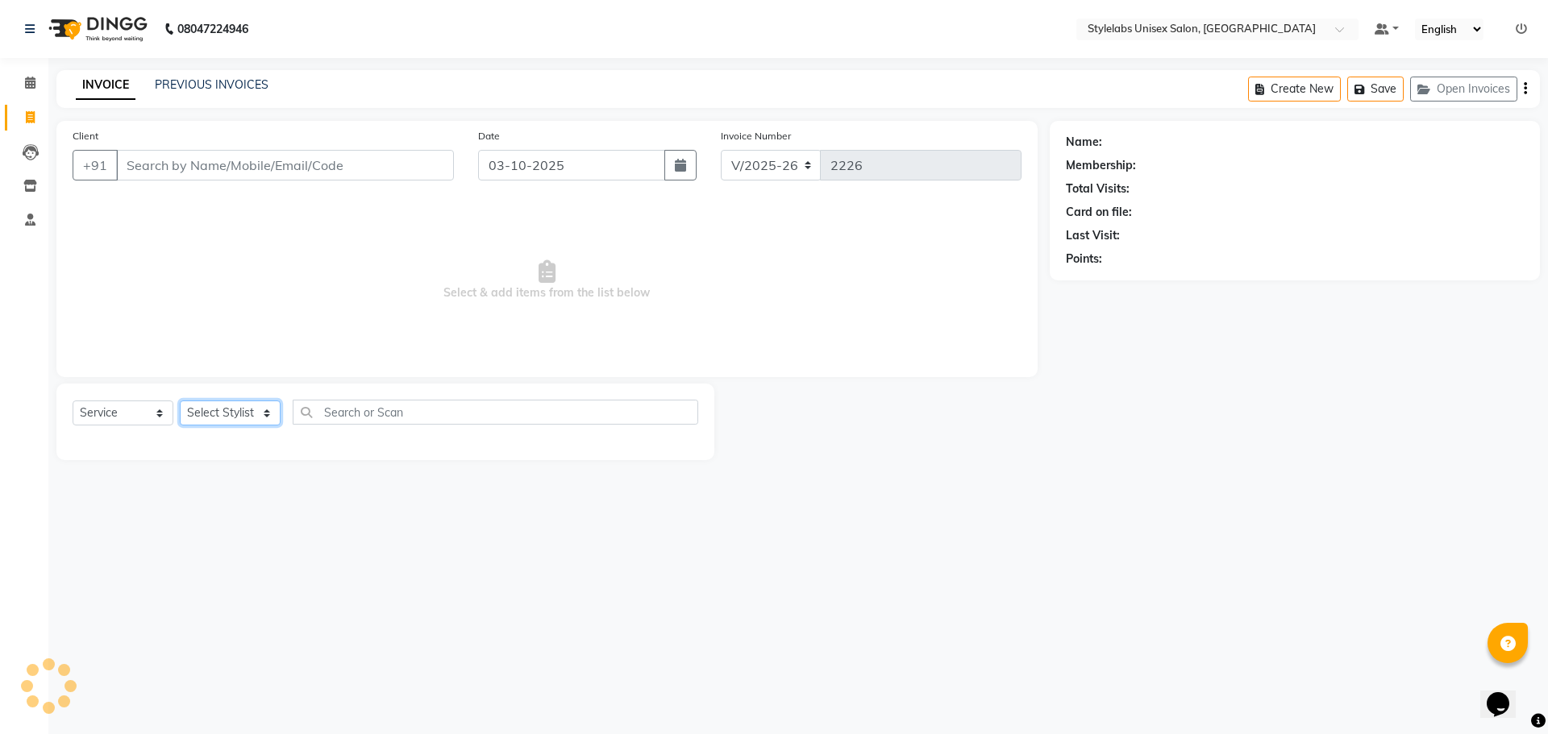
drag, startPoint x: 267, startPoint y: 418, endPoint x: 272, endPoint y: 484, distance: 67.1
click at [270, 426] on select "Select Stylist" at bounding box center [230, 413] width 101 height 25
select select "93050"
click at [180, 401] on select "Select Stylist Admin (stylelabs123) [PERSON_NAME] Chitra Manager Manager stylel…" at bounding box center [230, 413] width 101 height 25
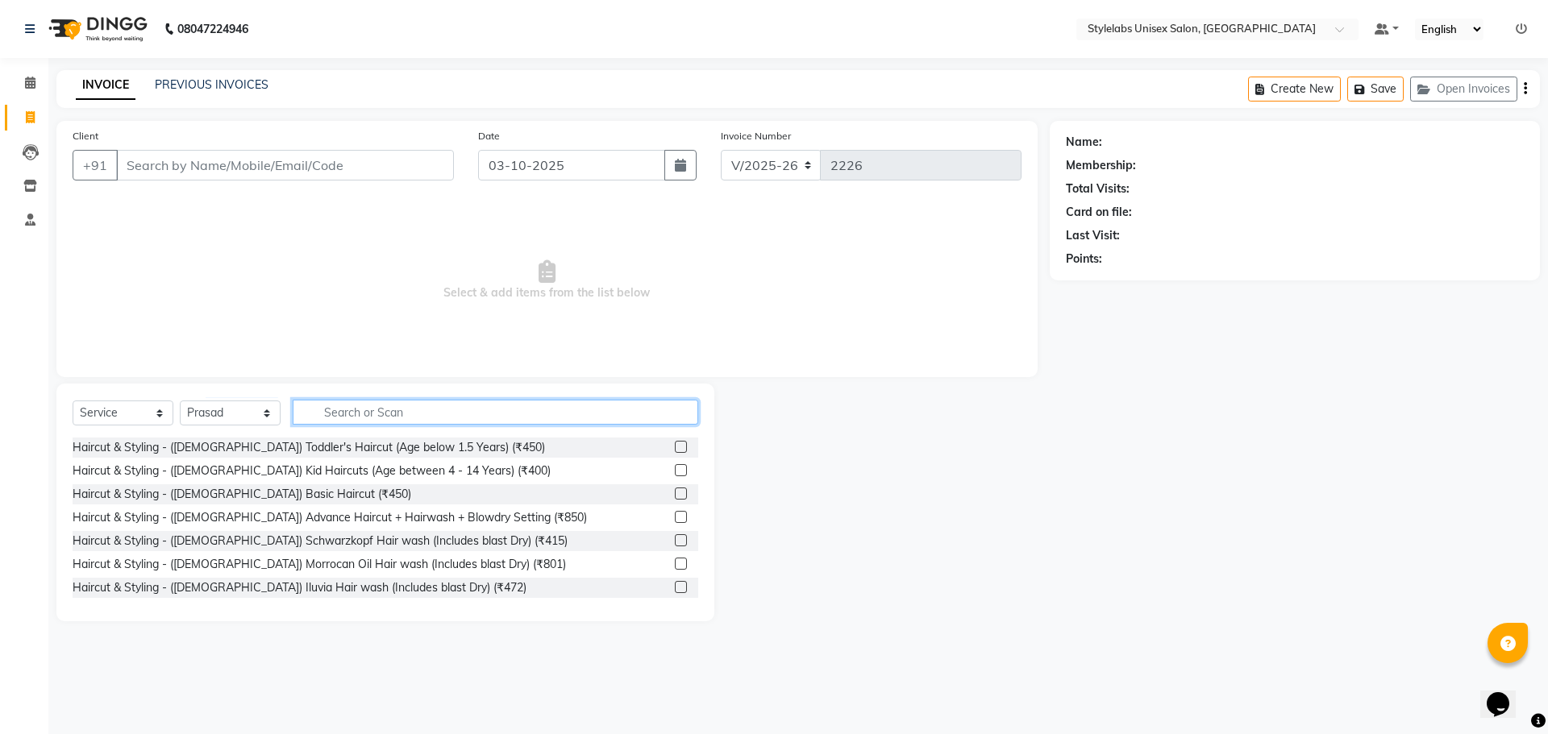
drag, startPoint x: 406, startPoint y: 418, endPoint x: 428, endPoint y: 426, distance: 23.2
click at [418, 422] on input "text" at bounding box center [495, 412] width 405 height 25
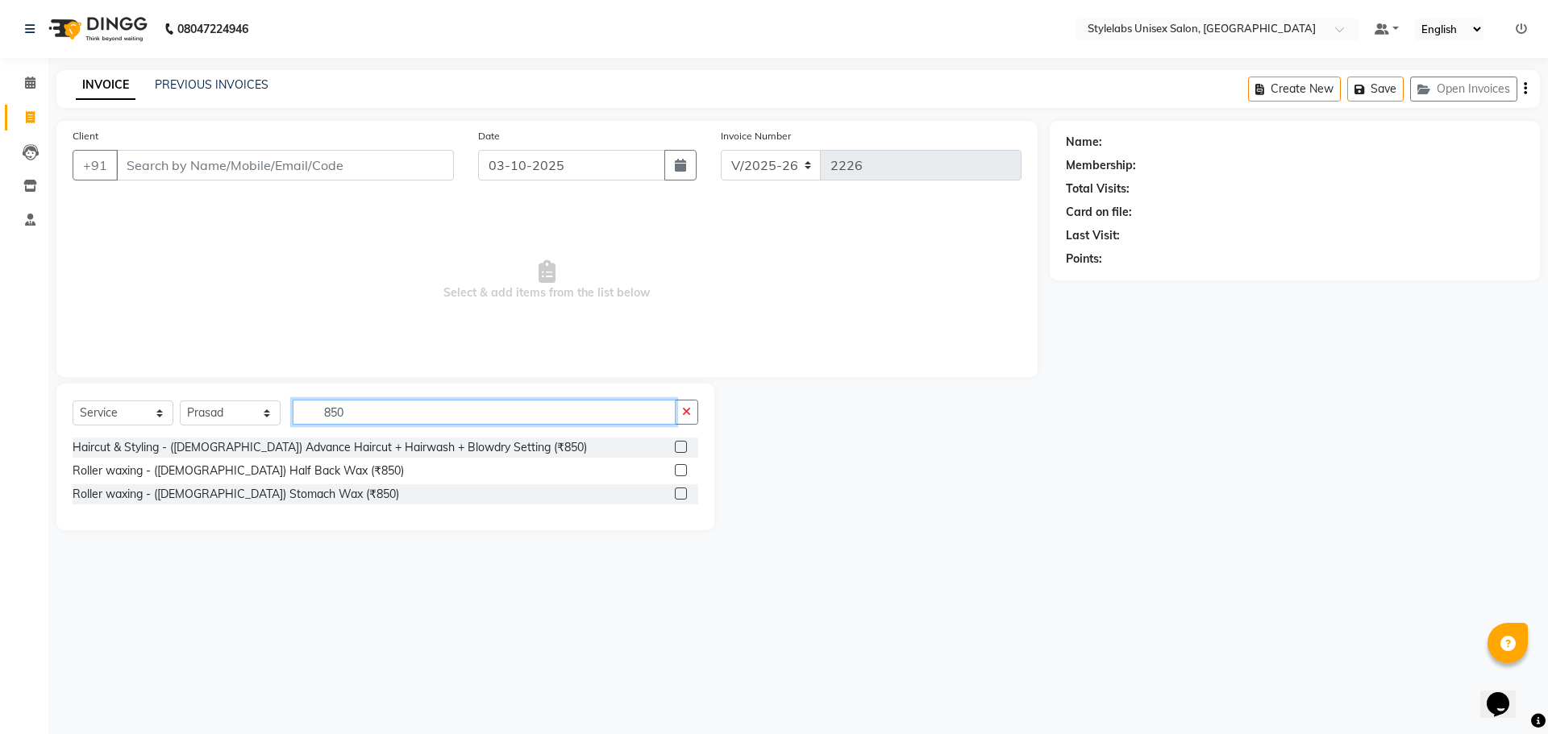
type input "850"
click at [680, 446] on label at bounding box center [681, 447] width 12 height 12
click at [680, 446] on input "checkbox" at bounding box center [680, 448] width 10 height 10
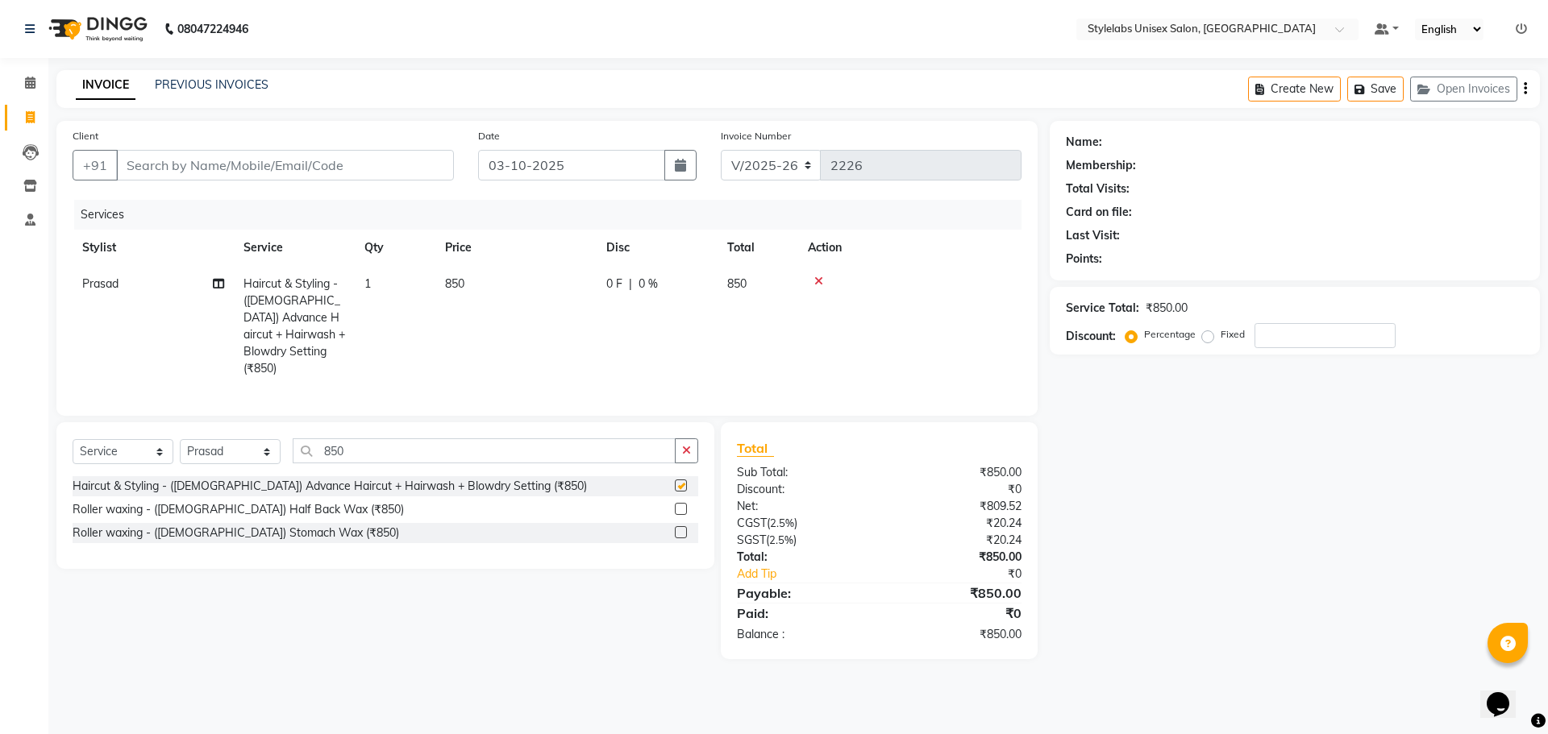
checkbox input "false"
click at [387, 178] on input "Client" at bounding box center [285, 165] width 338 height 31
click at [194, 81] on link "PREVIOUS INVOICES" at bounding box center [212, 84] width 114 height 15
click at [821, 279] on icon at bounding box center [818, 281] width 9 height 11
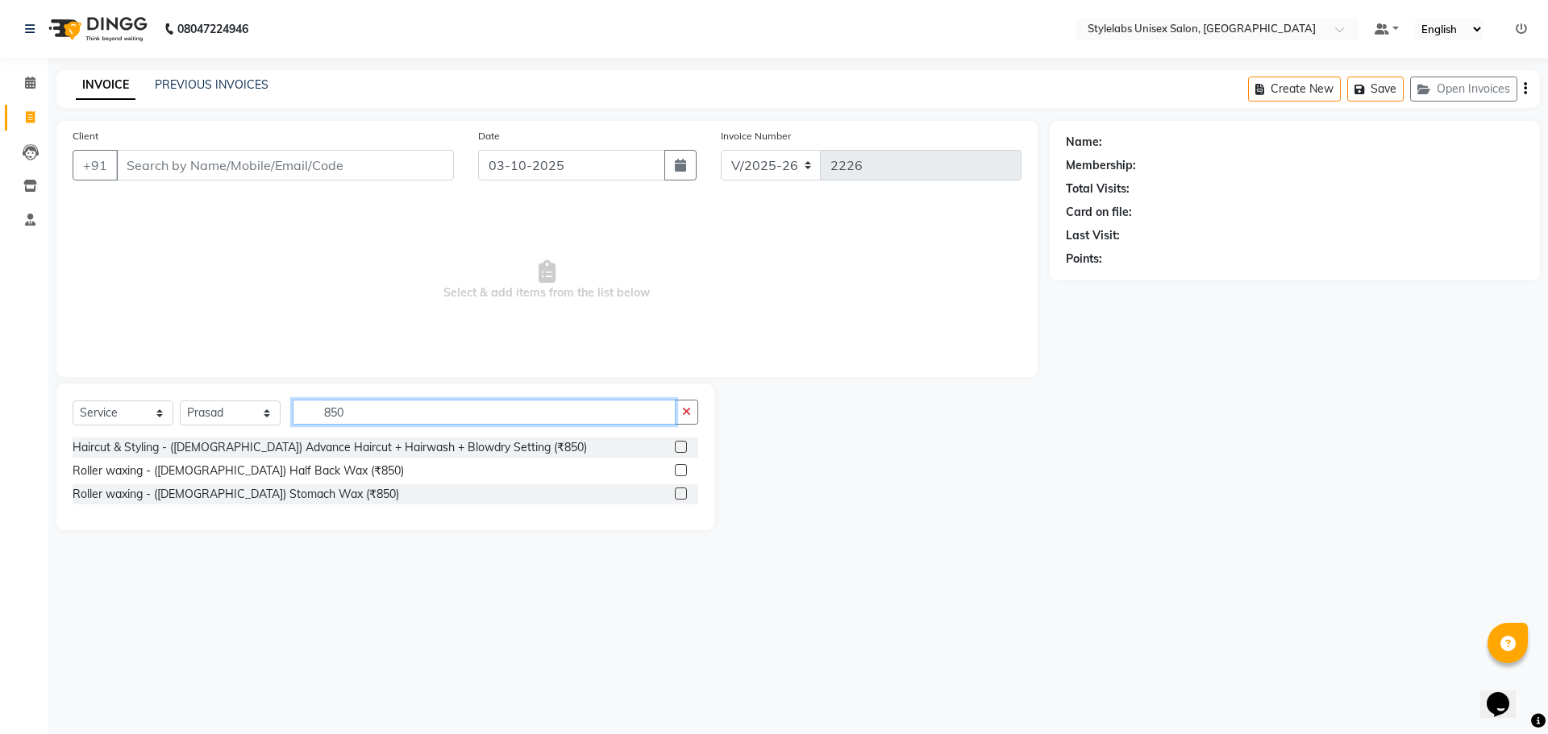
drag, startPoint x: 354, startPoint y: 421, endPoint x: 397, endPoint y: 376, distance: 62.2
click at [353, 419] on input "850" at bounding box center [484, 412] width 383 height 25
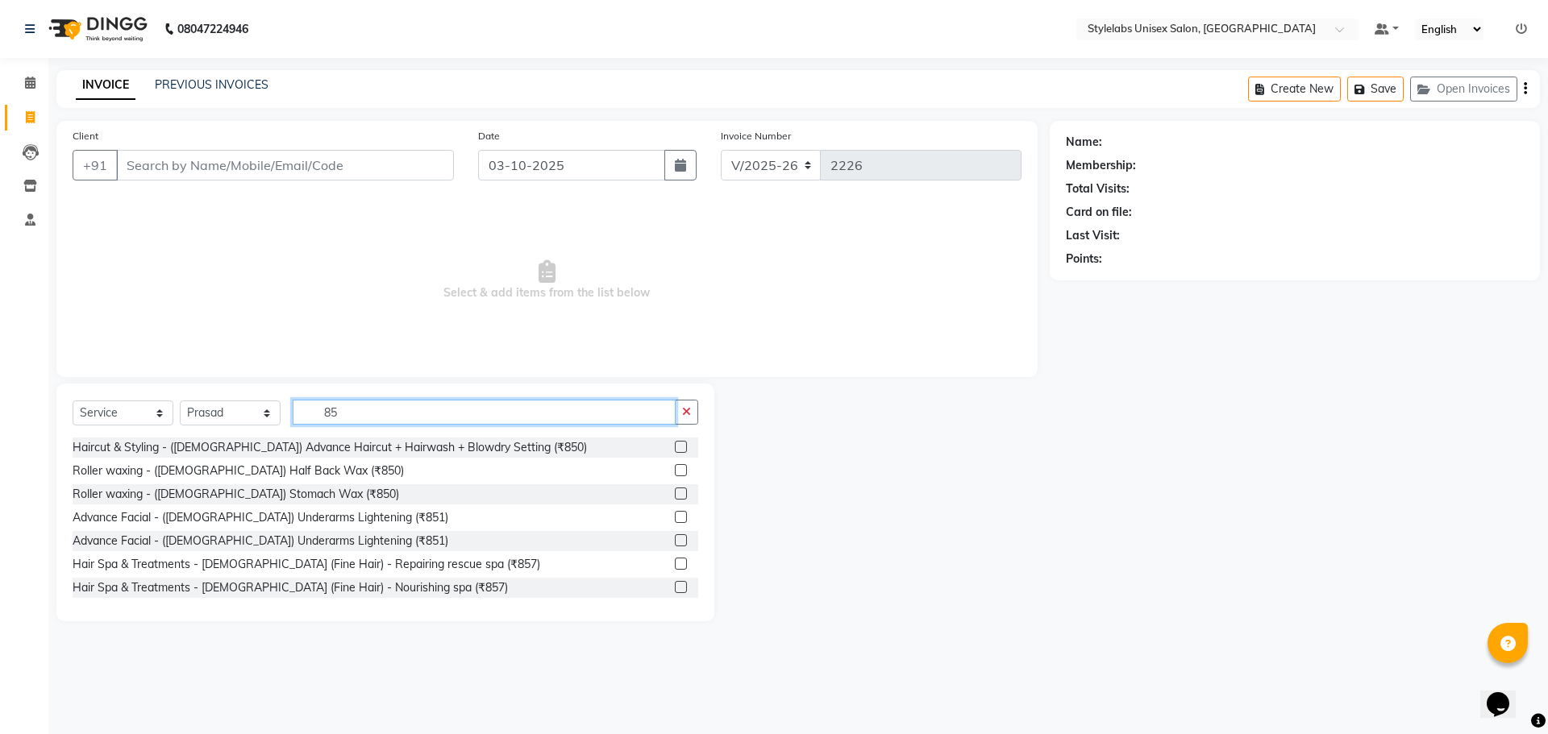
type input "8"
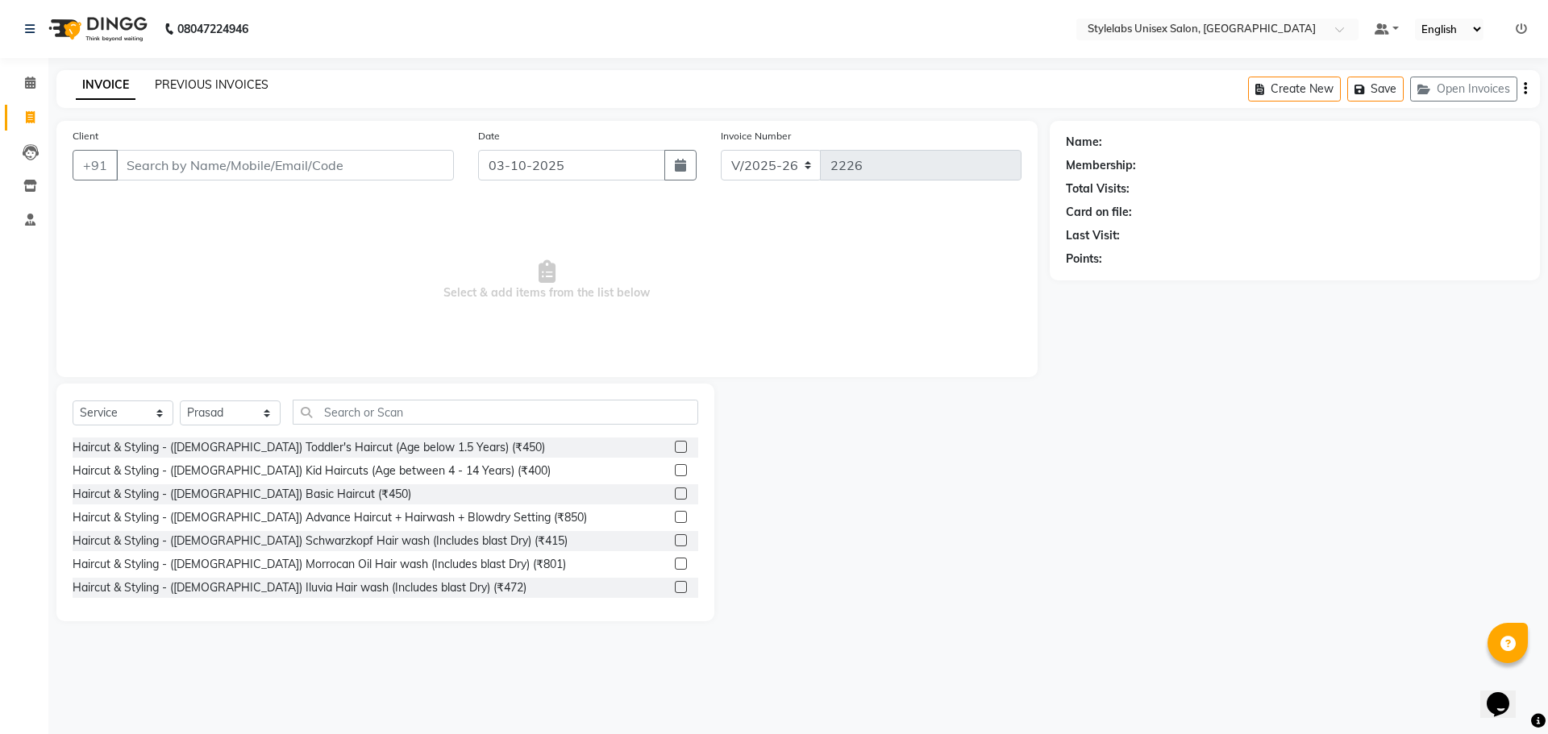
click at [228, 86] on link "PREVIOUS INVOICES" at bounding box center [212, 84] width 114 height 15
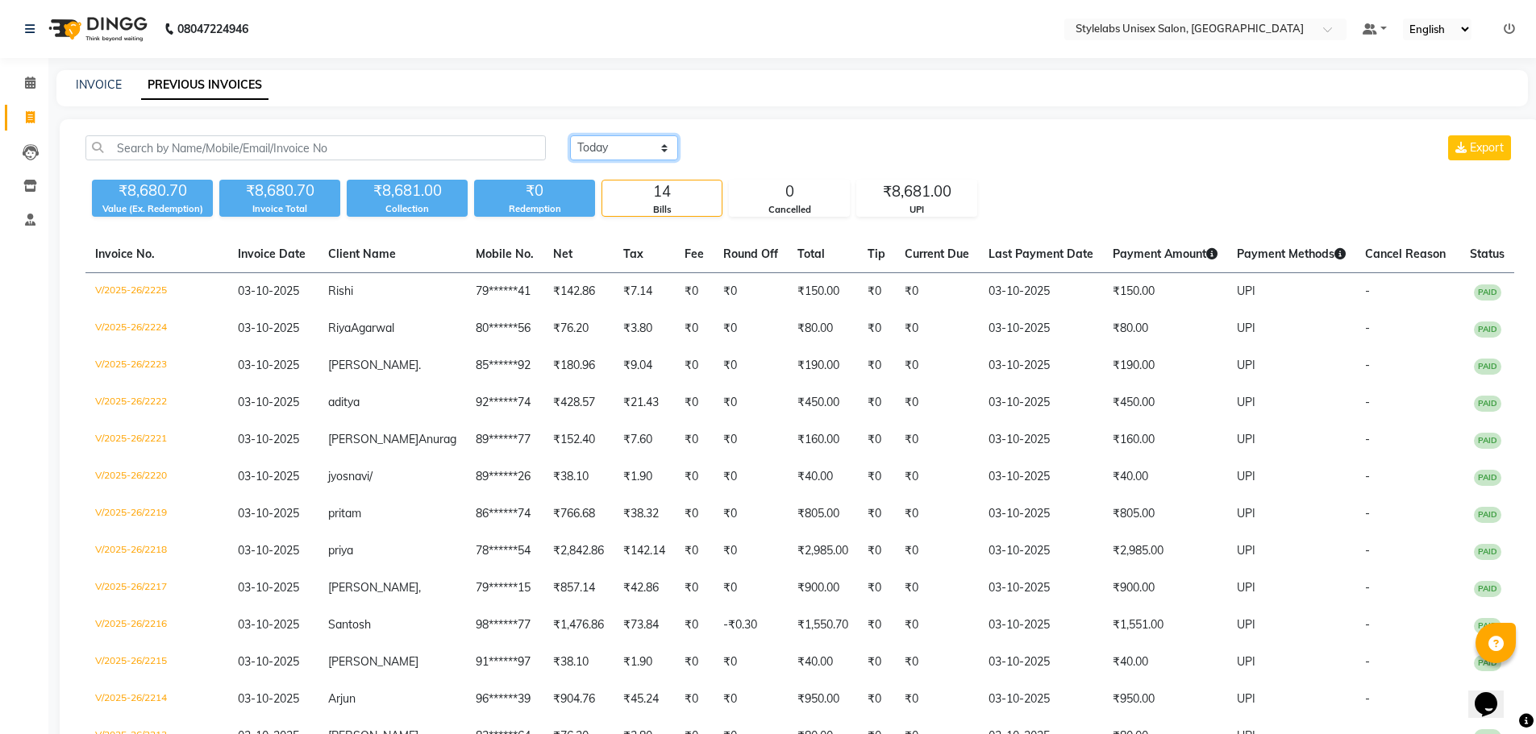
click at [666, 152] on select "[DATE] [DATE] Custom Range" at bounding box center [624, 147] width 108 height 25
click at [570, 135] on select "[DATE] [DATE] Custom Range" at bounding box center [624, 147] width 108 height 25
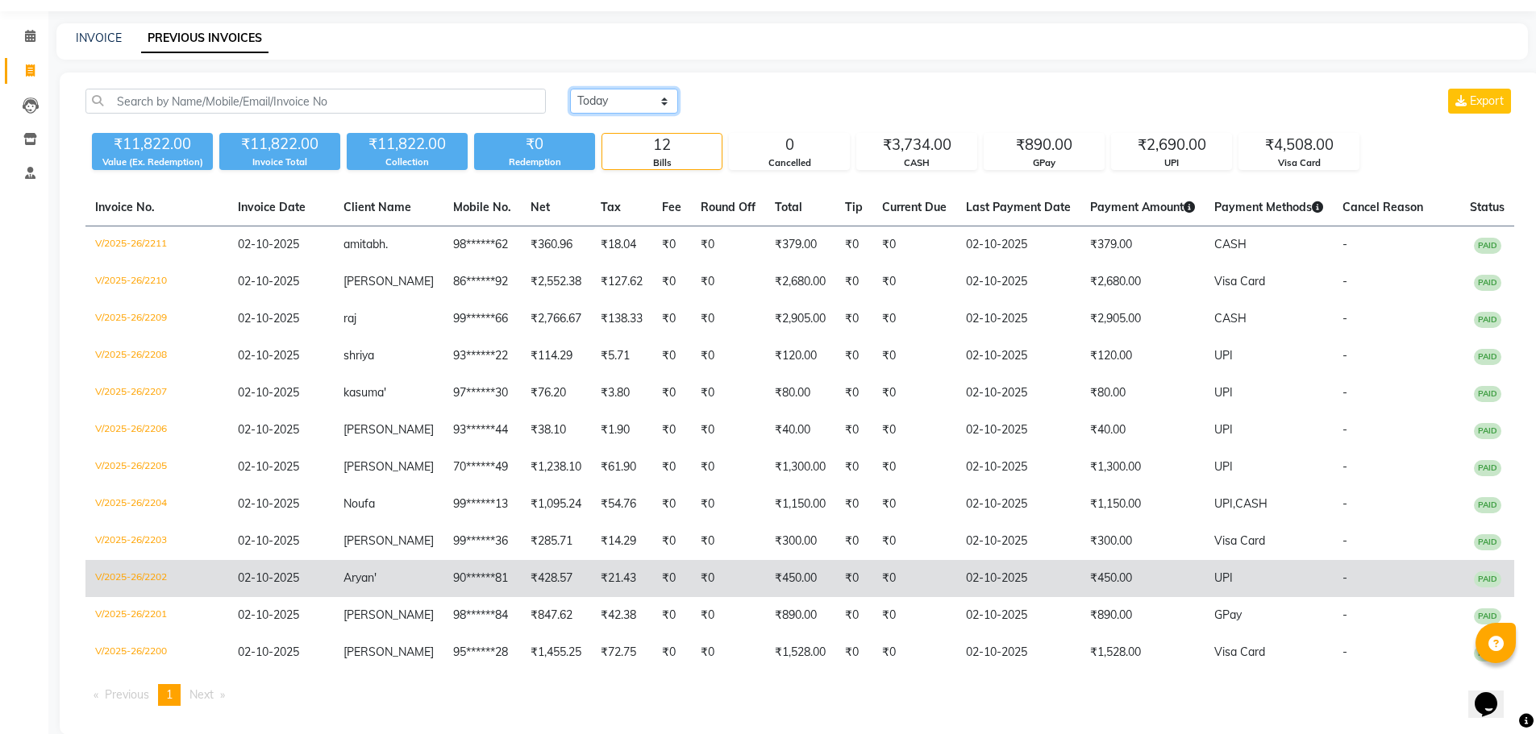
scroll to position [72, 0]
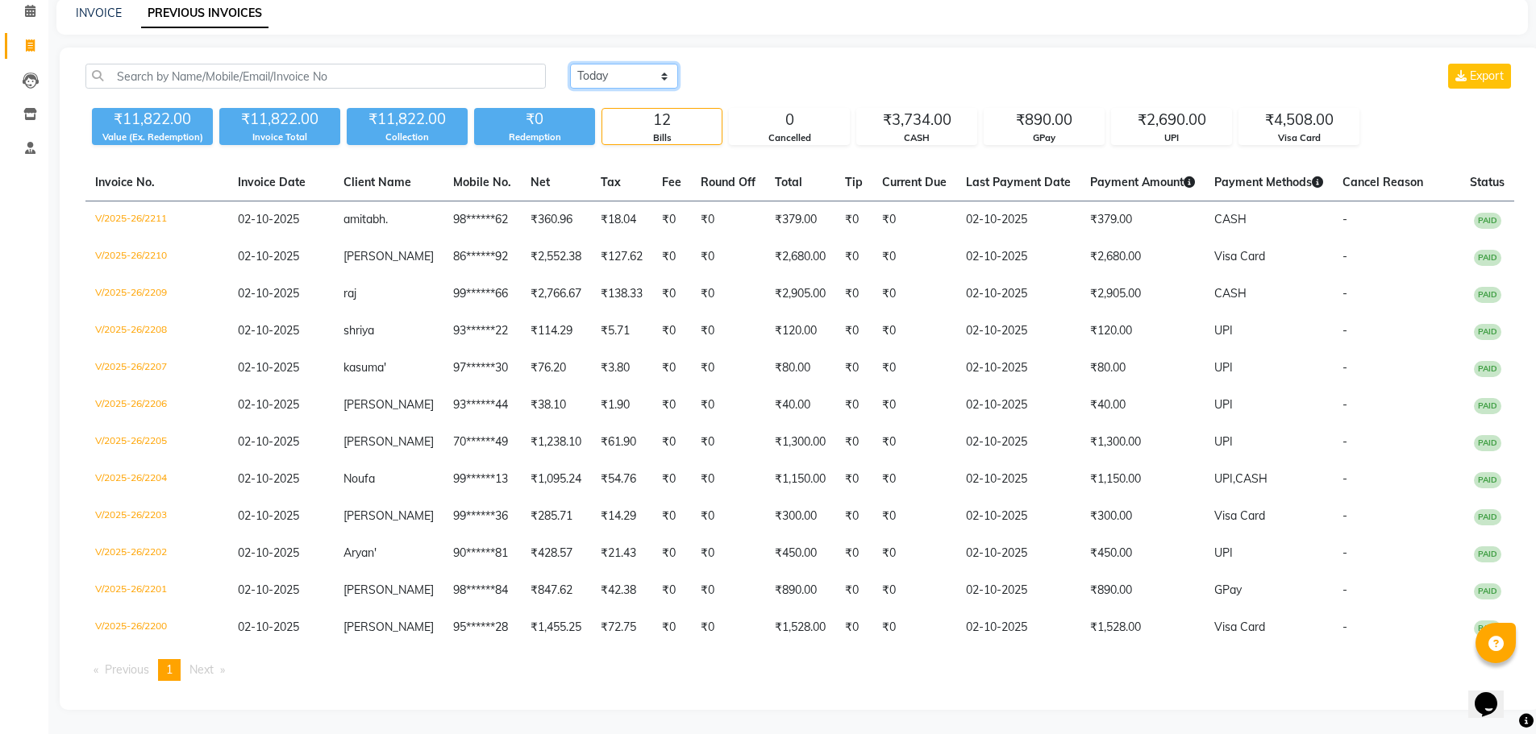
click at [663, 76] on select "[DATE] [DATE] Custom Range" at bounding box center [624, 76] width 108 height 25
select select "range"
click at [570, 64] on select "[DATE] [DATE] Custom Range" at bounding box center [624, 76] width 108 height 25
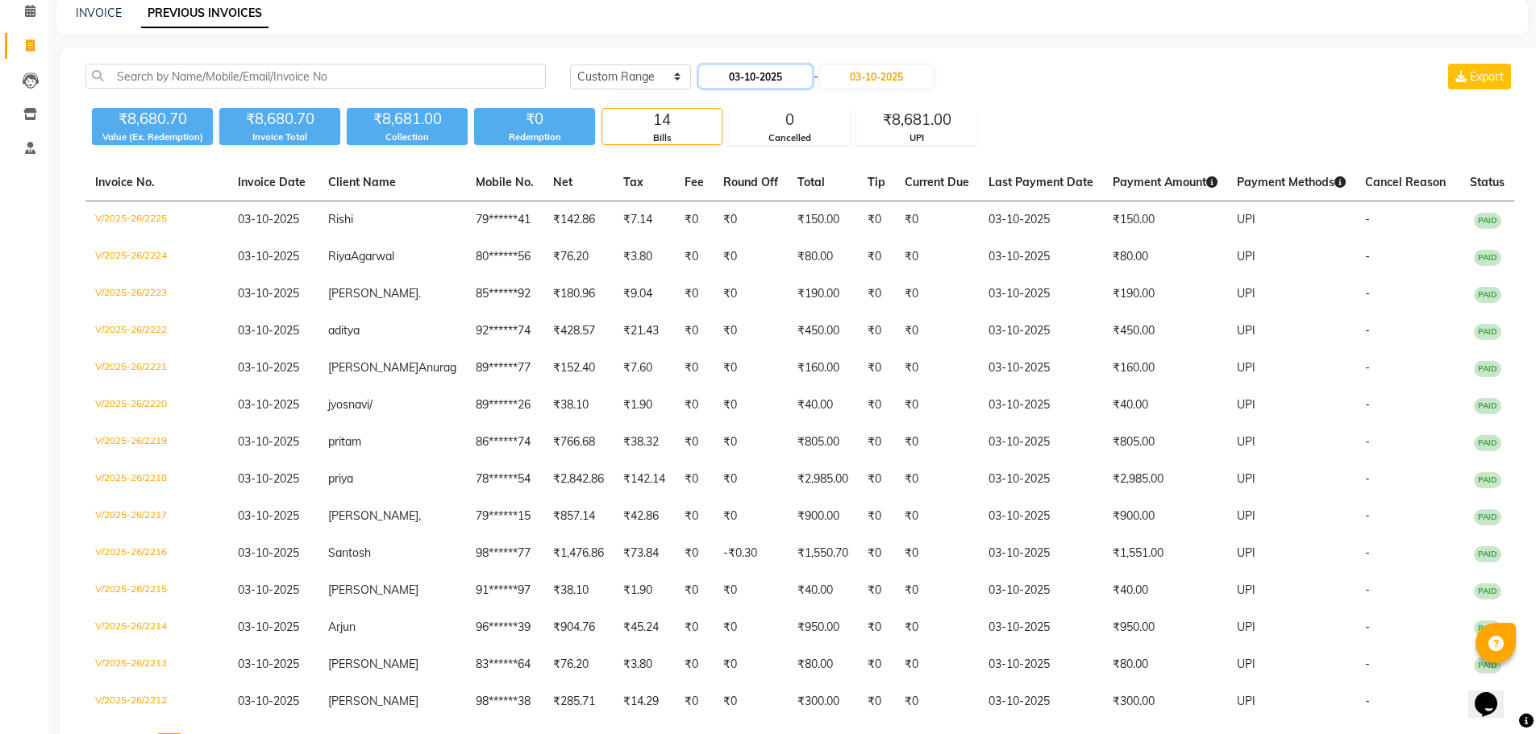
click at [735, 73] on input "03-10-2025" at bounding box center [755, 76] width 113 height 23
select select "10"
select select "2025"
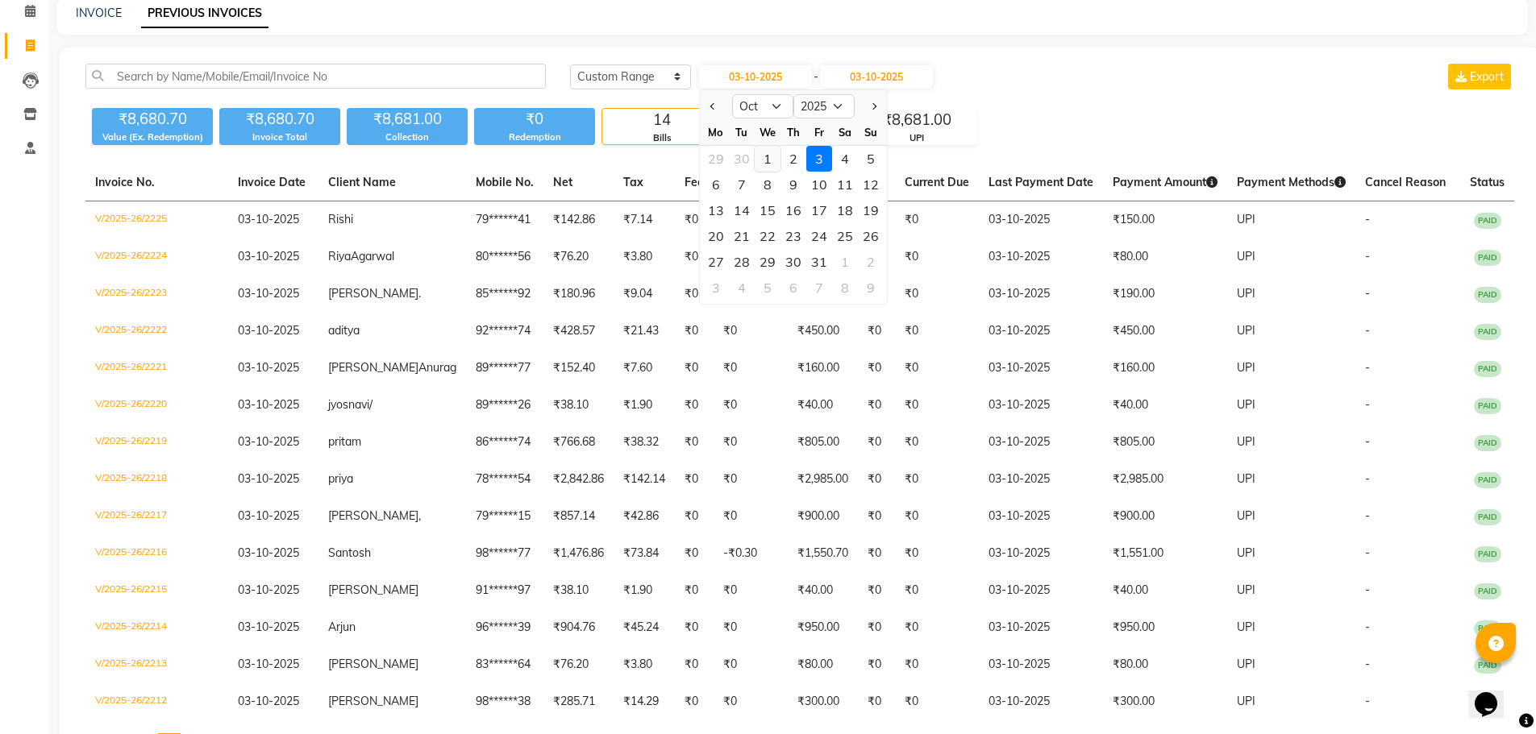
click at [773, 154] on div "1" at bounding box center [768, 159] width 26 height 26
type input "01-10-2025"
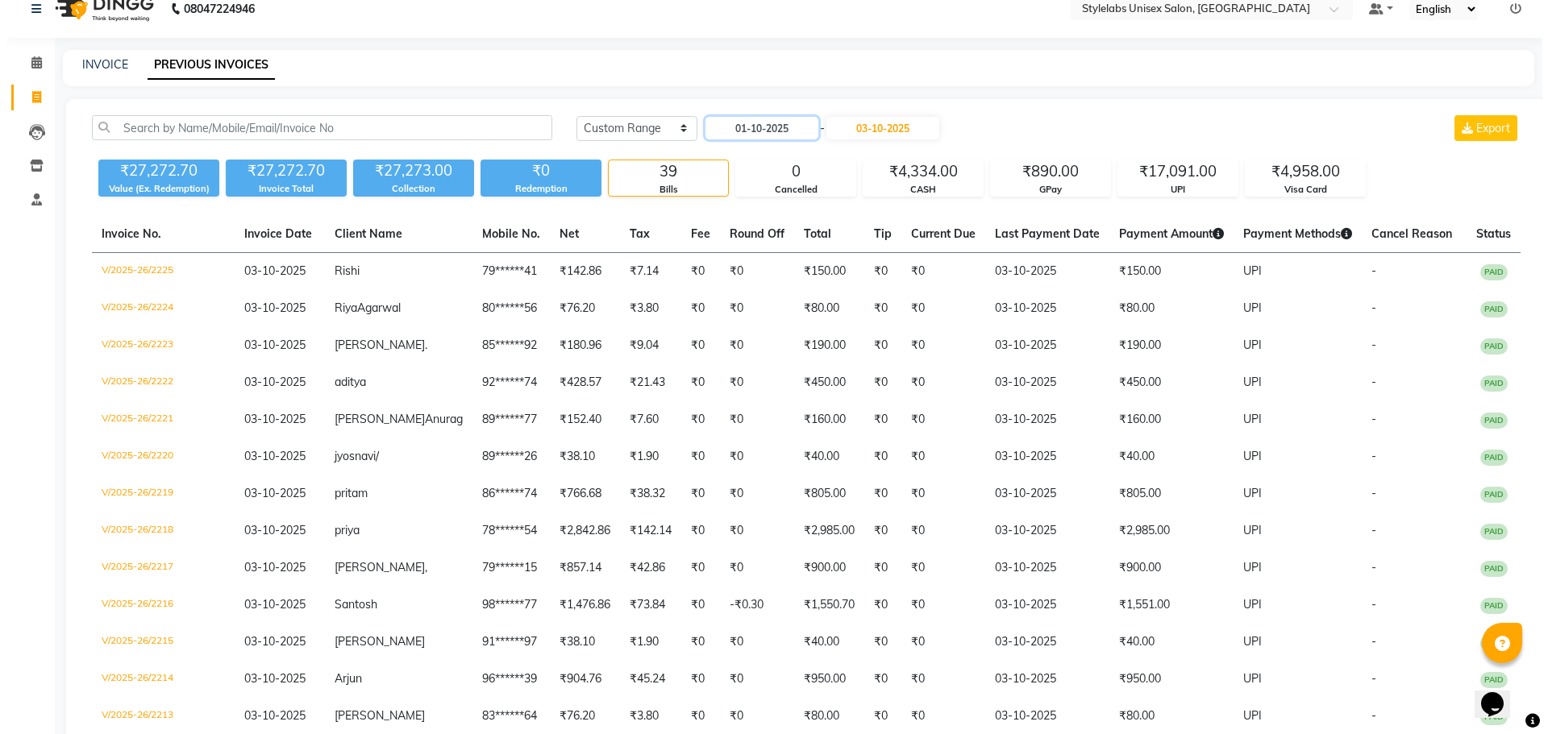
scroll to position [0, 0]
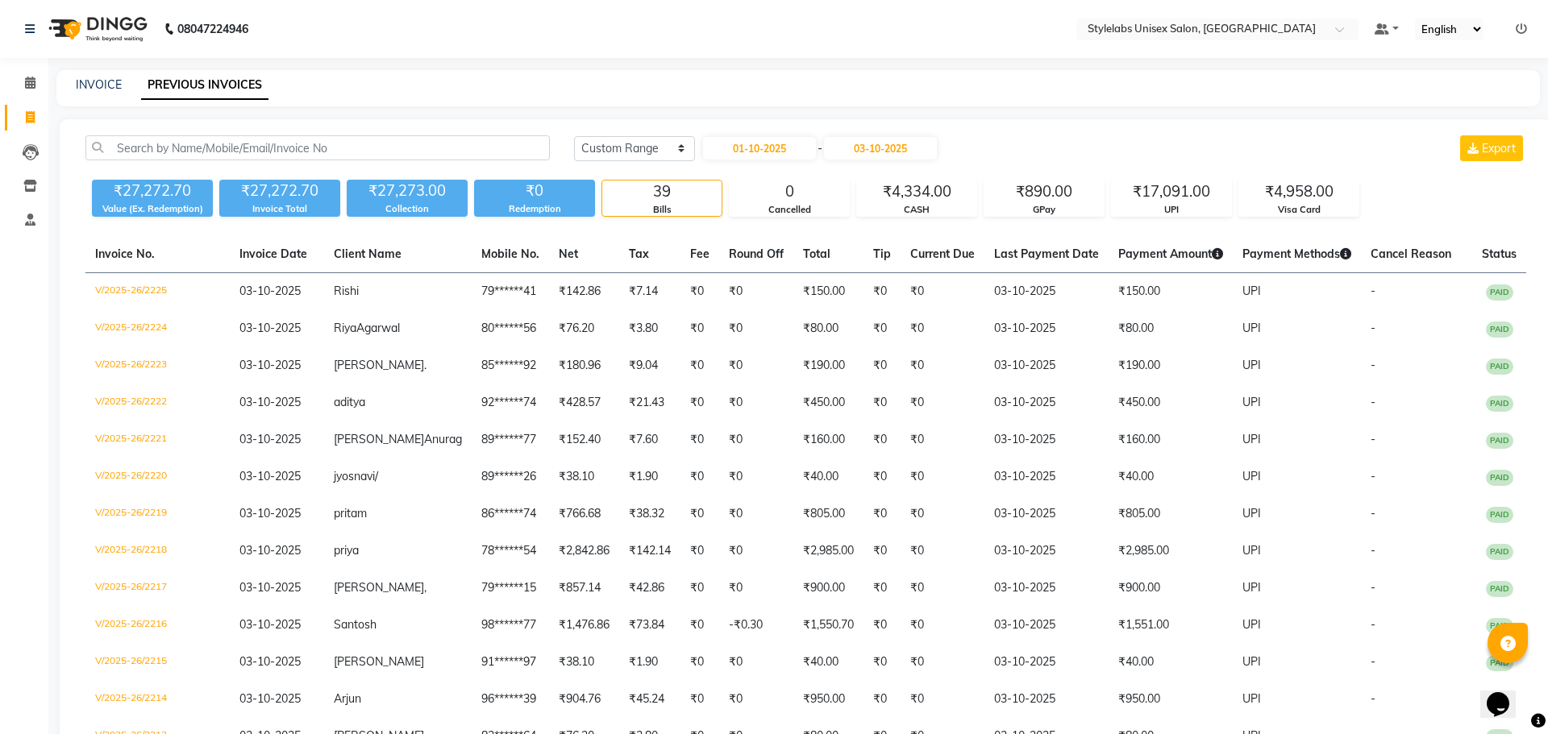
select select "6674"
select select "service"
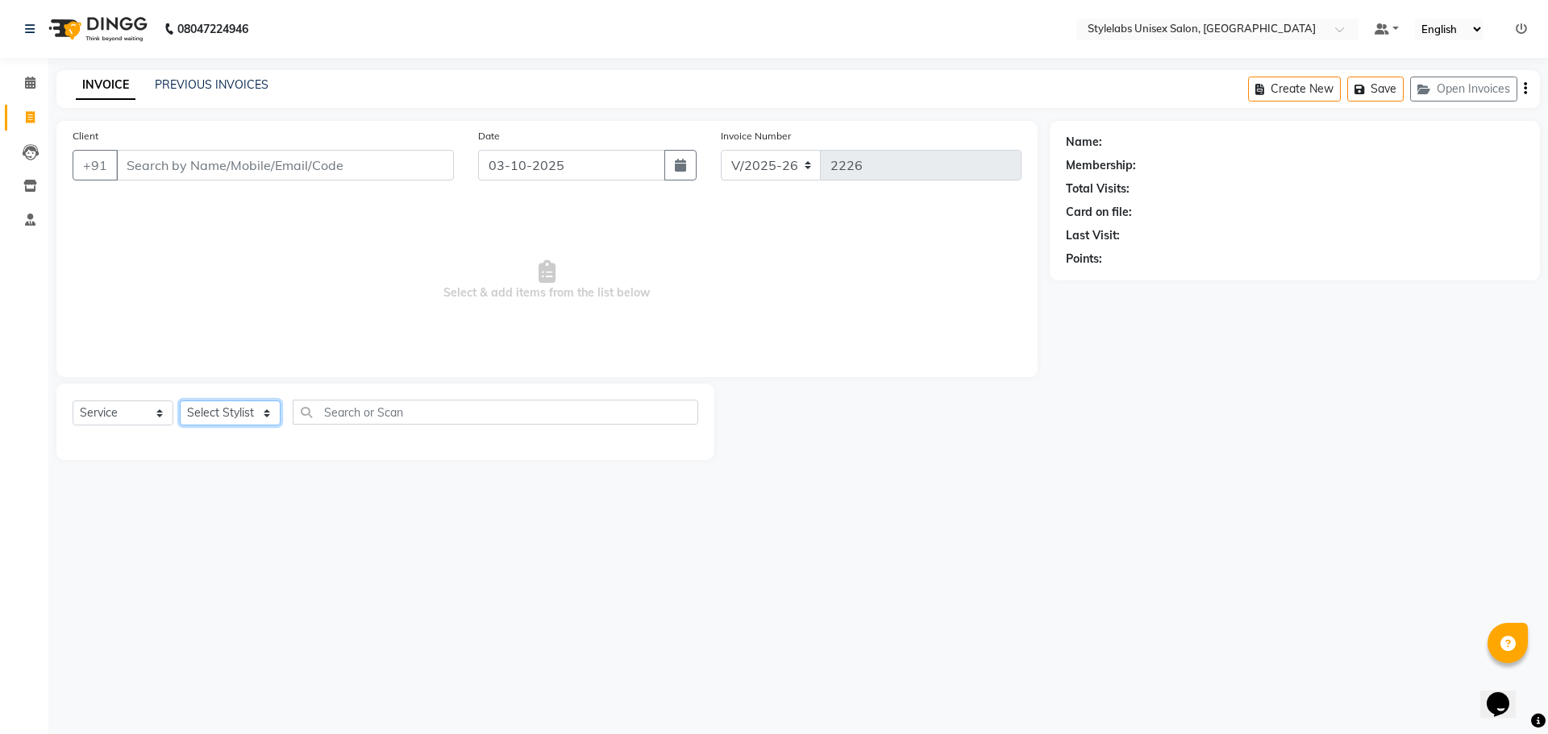
click at [261, 414] on select "Select Stylist Admin (stylelabs123) [PERSON_NAME] Chitra Manager Manager stylel…" at bounding box center [230, 413] width 101 height 25
click at [180, 401] on select "Select Stylist Admin (stylelabs123) [PERSON_NAME] Chitra Manager Manager stylel…" at bounding box center [230, 413] width 101 height 25
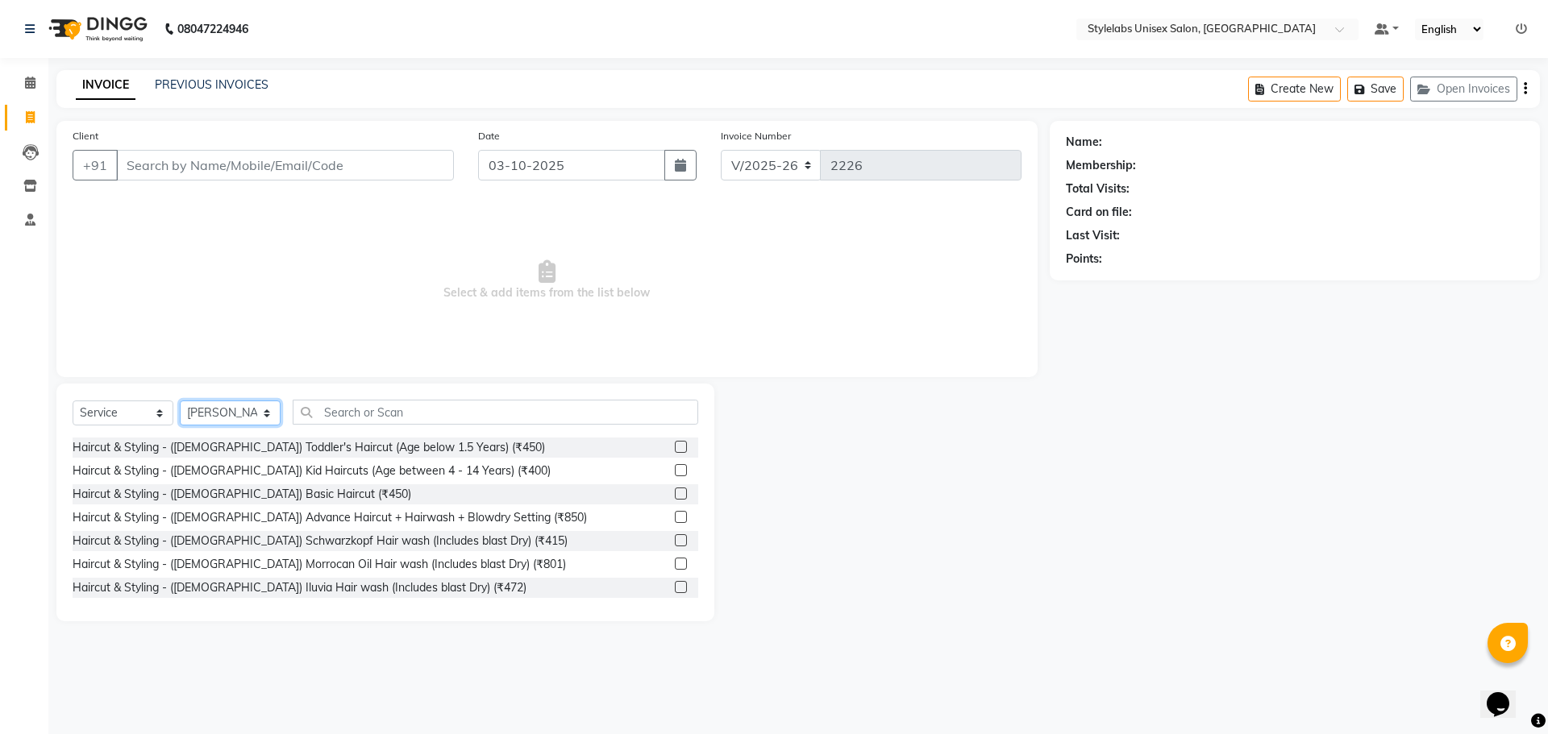
click at [267, 419] on select "Select Stylist Admin (stylelabs123) [PERSON_NAME] Chitra Manager Manager stylel…" at bounding box center [230, 413] width 101 height 25
select select "93050"
click at [180, 401] on select "Select Stylist Admin (stylelabs123) [PERSON_NAME] Chitra Manager Manager stylel…" at bounding box center [230, 413] width 101 height 25
drag, startPoint x: 426, startPoint y: 418, endPoint x: 447, endPoint y: 383, distance: 40.5
click at [438, 410] on input "text" at bounding box center [495, 412] width 405 height 25
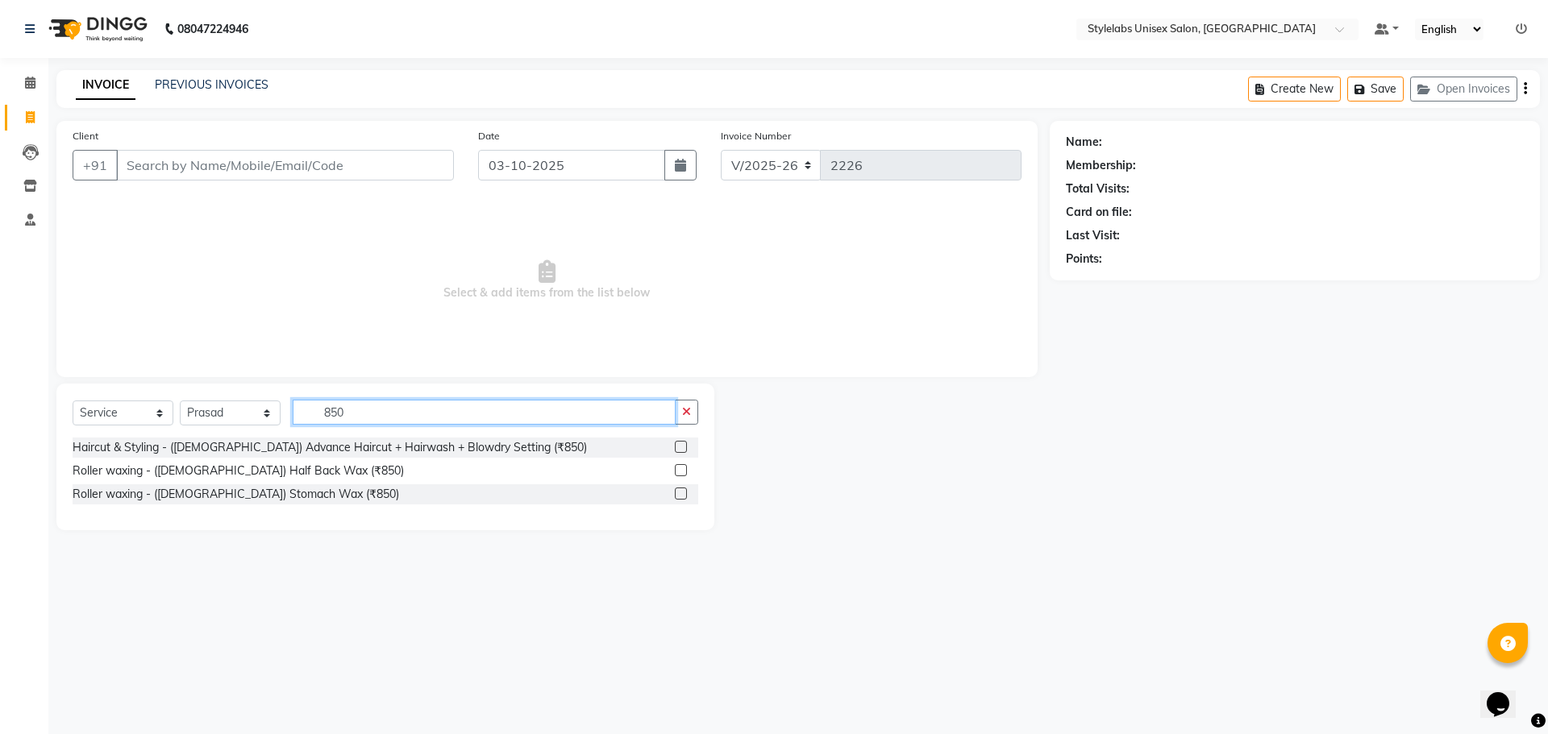
type input "850"
click at [680, 450] on label at bounding box center [681, 447] width 12 height 12
click at [680, 450] on input "checkbox" at bounding box center [680, 448] width 10 height 10
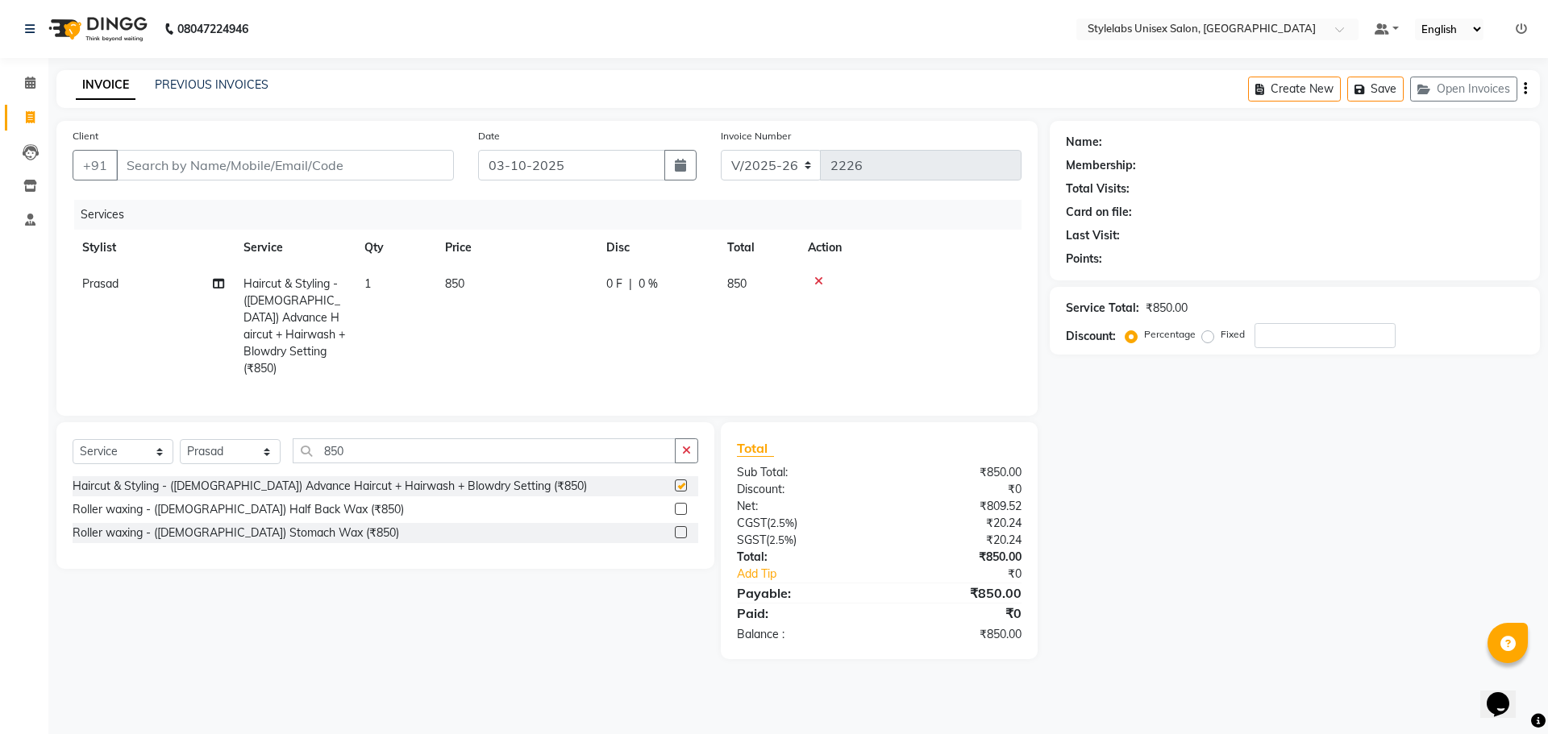
checkbox input "false"
drag, startPoint x: 344, startPoint y: 168, endPoint x: 364, endPoint y: 148, distance: 27.9
click at [353, 166] on input "Client" at bounding box center [285, 165] width 338 height 31
click at [263, 448] on select "Select Stylist Admin (stylelabs123) [PERSON_NAME] Chitra Manager Manager stylel…" at bounding box center [230, 451] width 101 height 25
select select "82673"
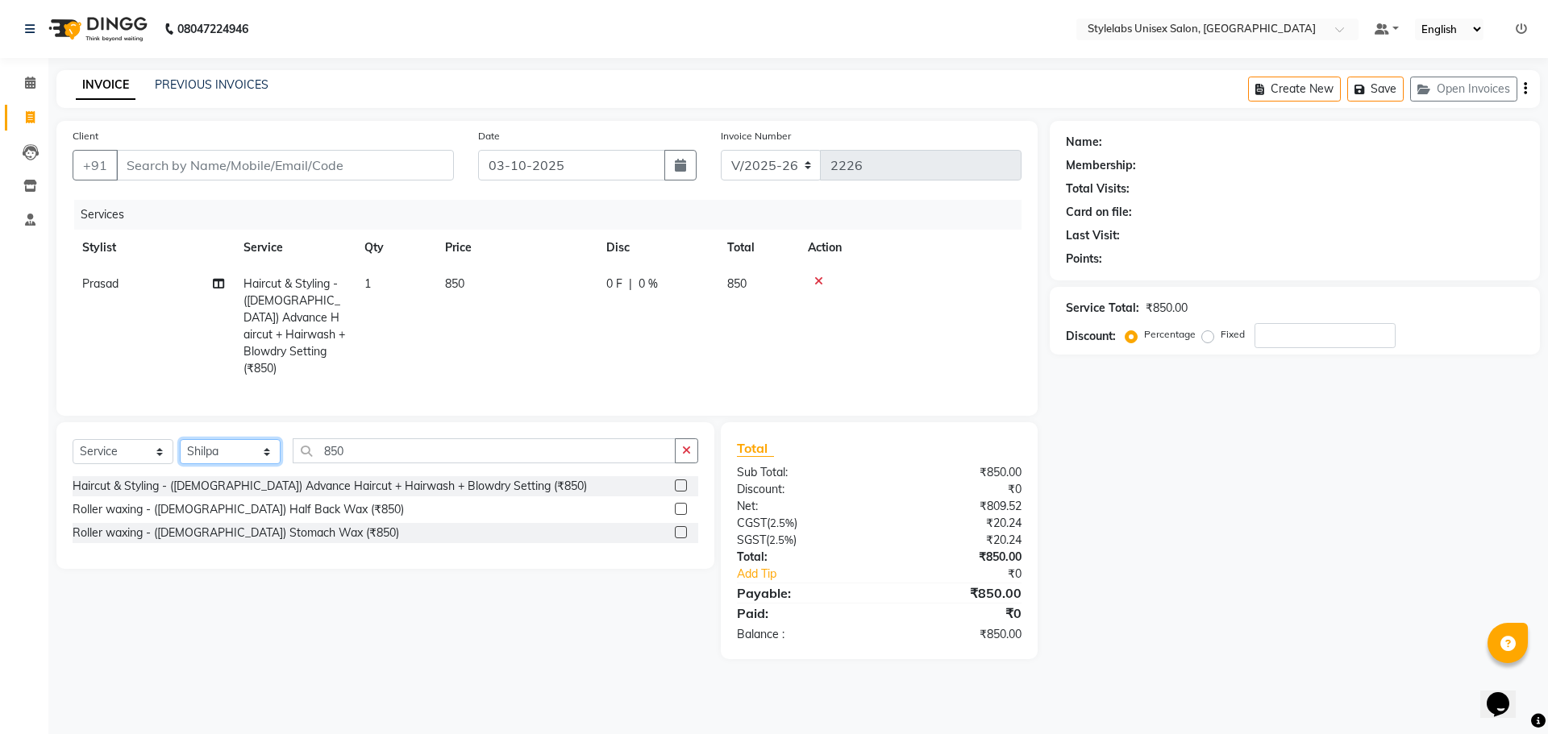
click at [180, 439] on select "Select Stylist Admin (stylelabs123) [PERSON_NAME] Chitra Manager Manager stylel…" at bounding box center [230, 451] width 101 height 25
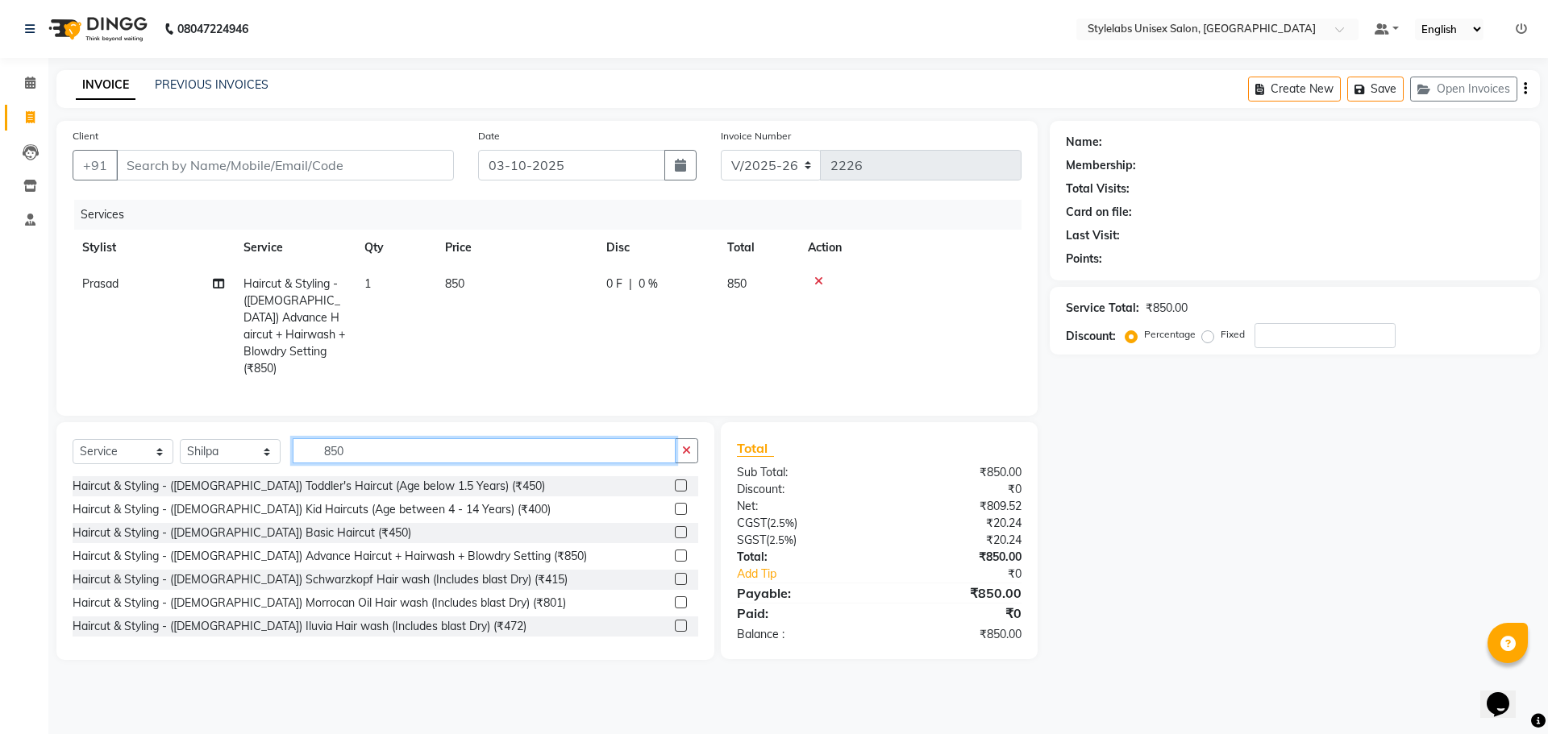
click at [356, 439] on input "850" at bounding box center [484, 451] width 383 height 25
type input "8"
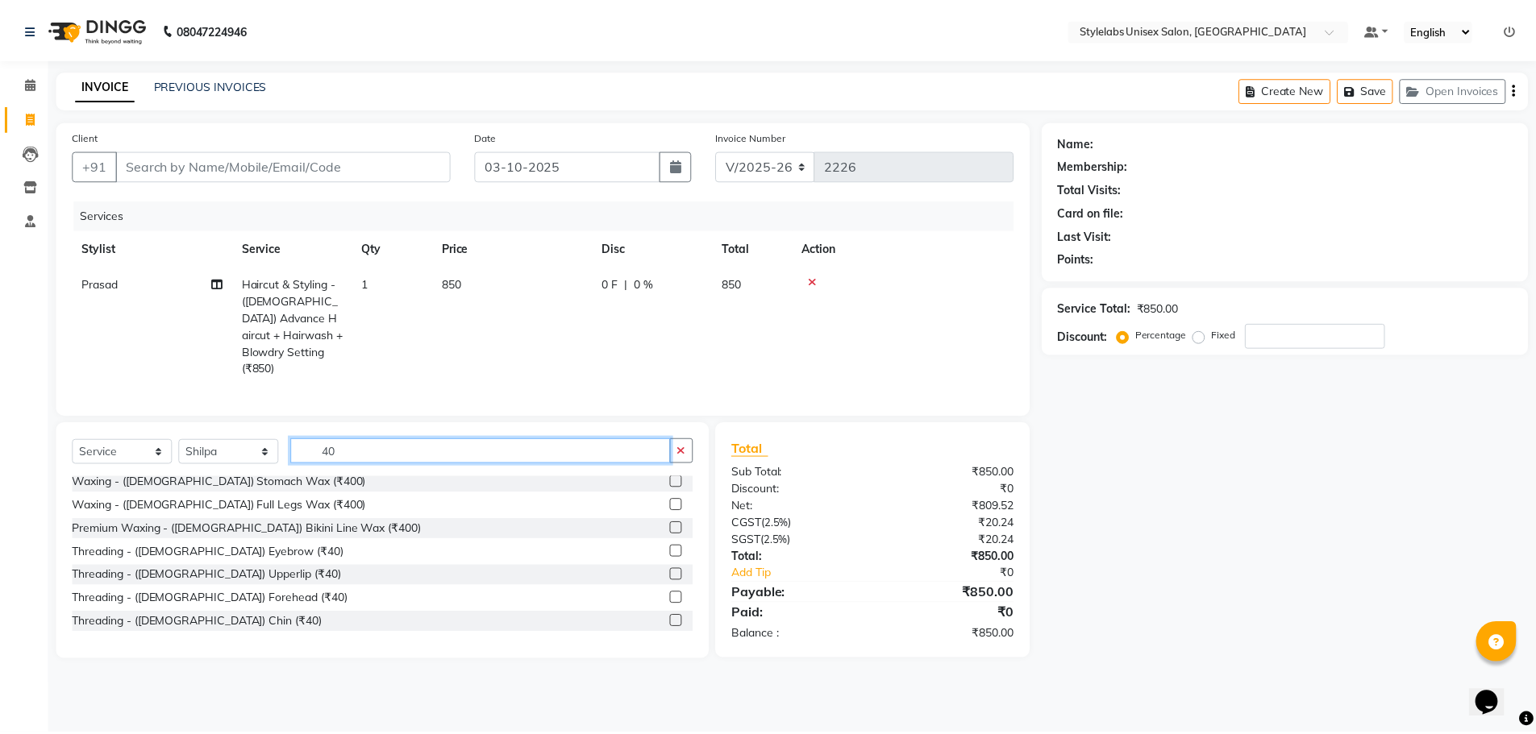
scroll to position [161, 0]
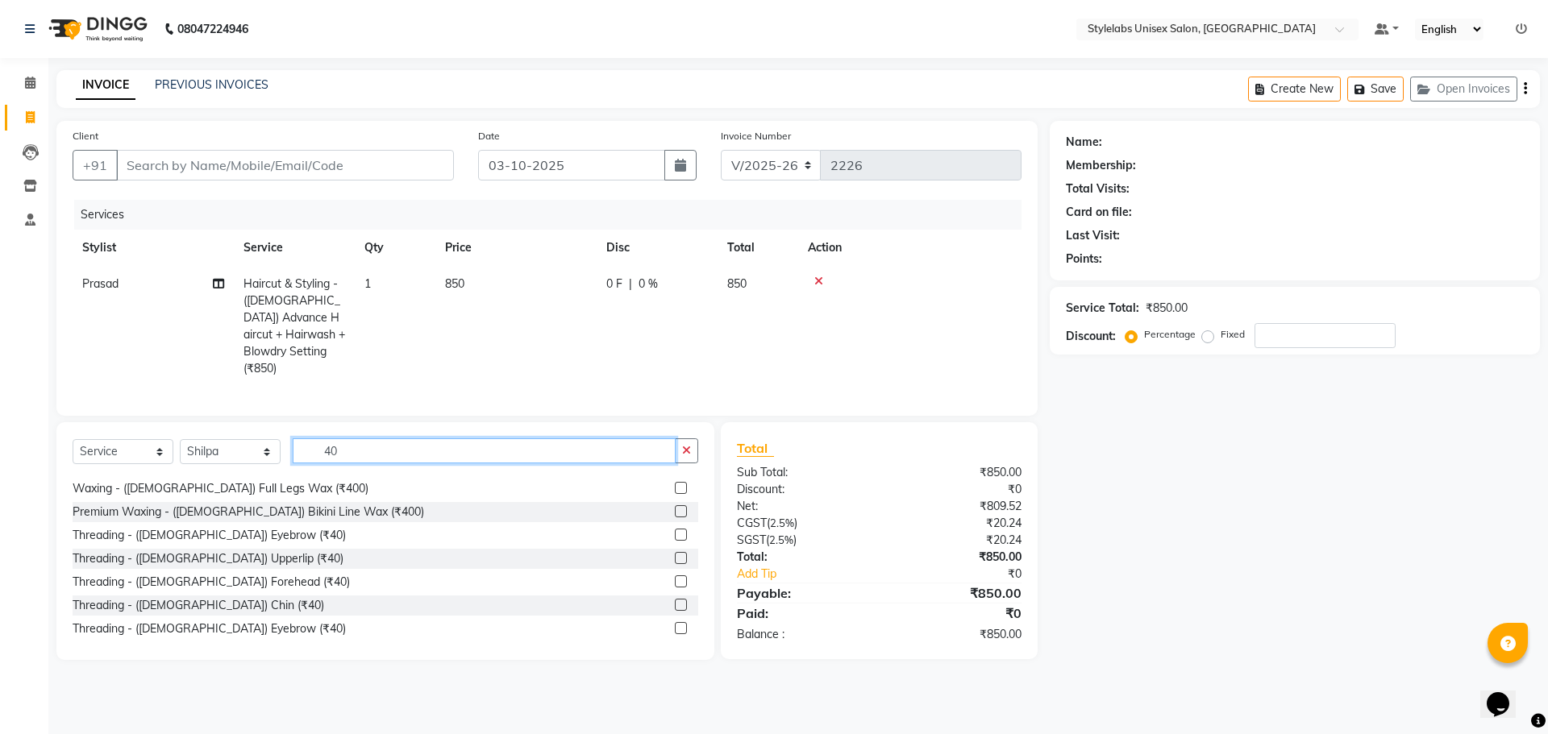
type input "40"
click at [675, 530] on label at bounding box center [681, 535] width 12 height 12
click at [675, 530] on input "checkbox" at bounding box center [680, 535] width 10 height 10
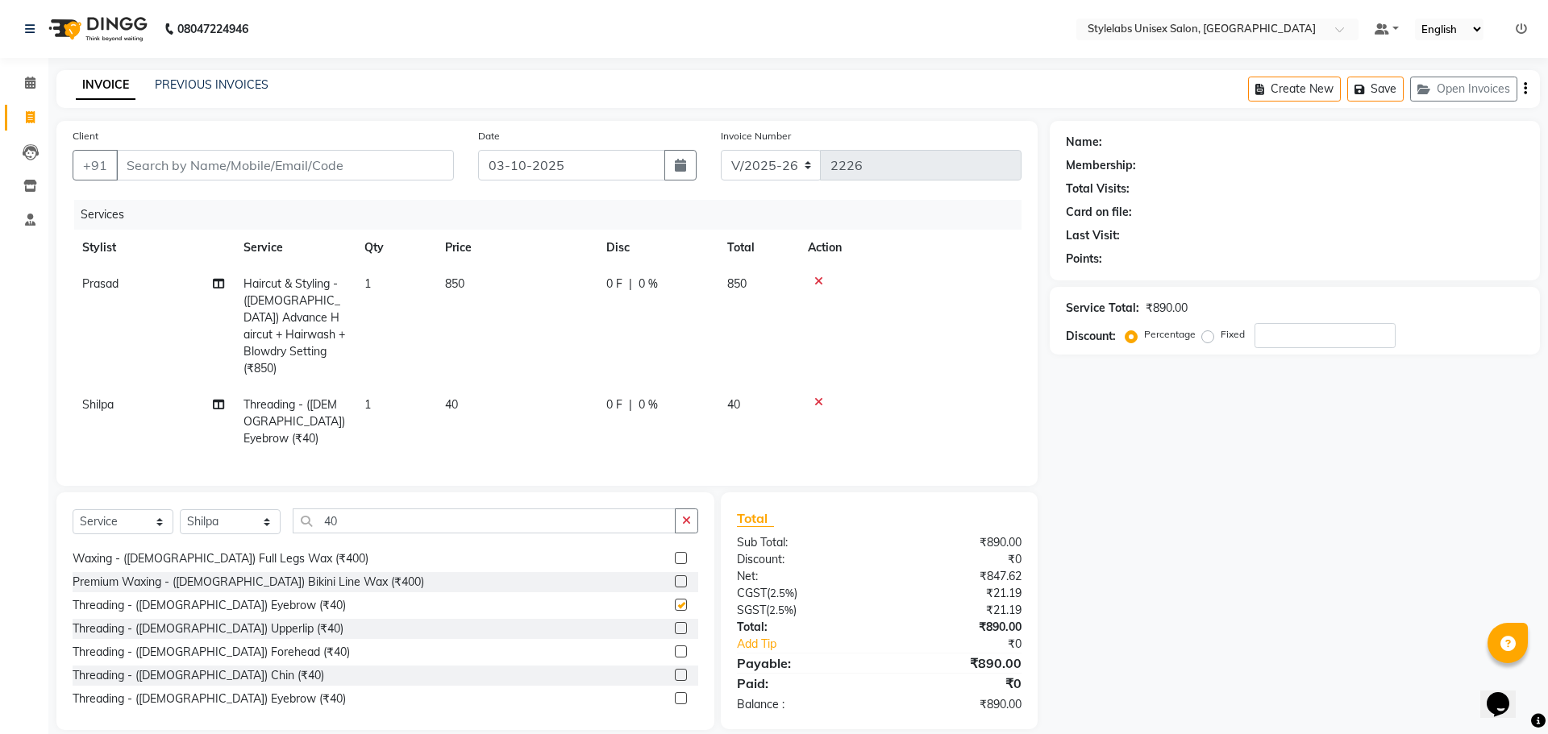
checkbox input "false"
click at [356, 155] on input "Client" at bounding box center [285, 165] width 338 height 31
drag, startPoint x: 369, startPoint y: 152, endPoint x: 384, endPoint y: 183, distance: 34.6
click at [369, 152] on input "Client" at bounding box center [285, 165] width 338 height 31
type input "8"
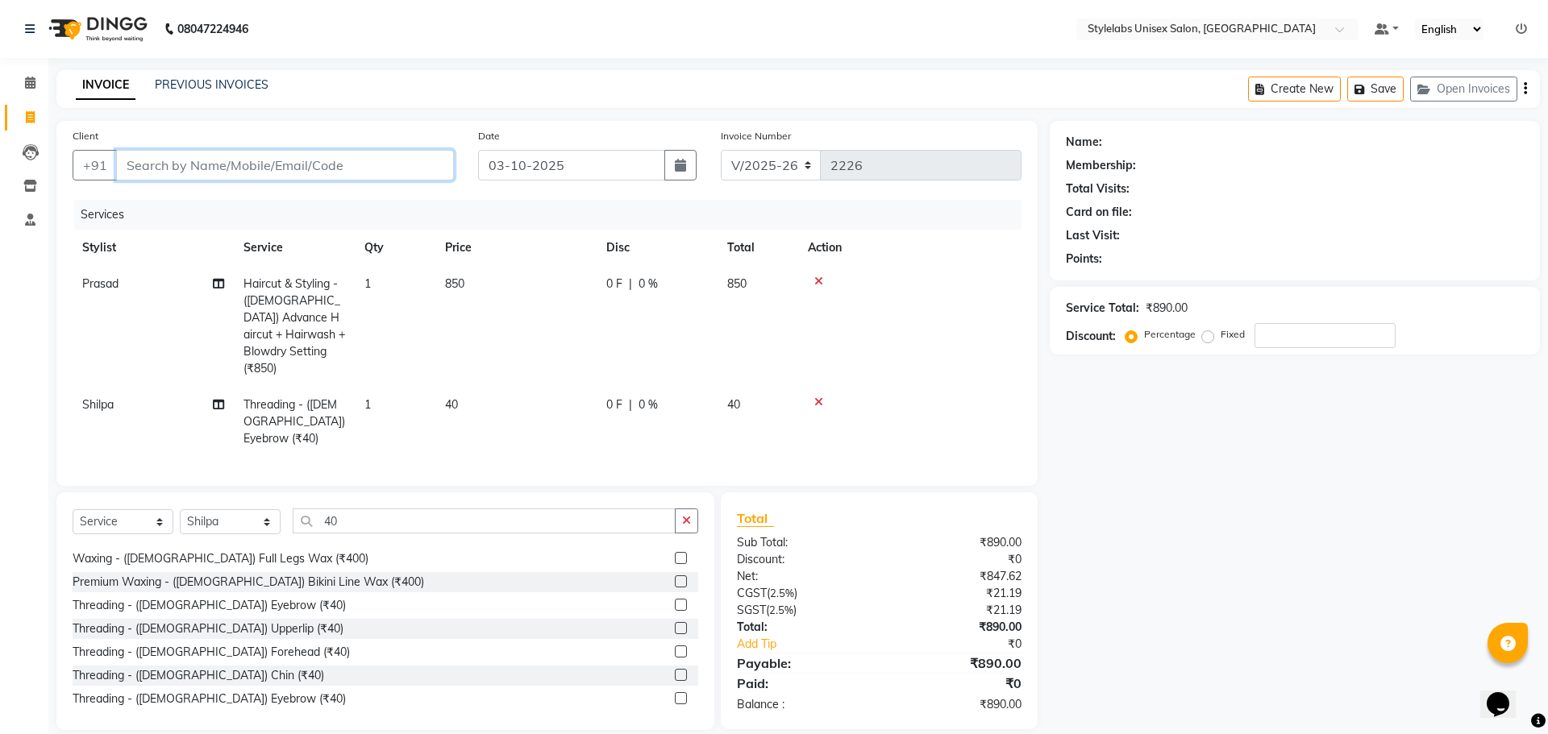
type input "0"
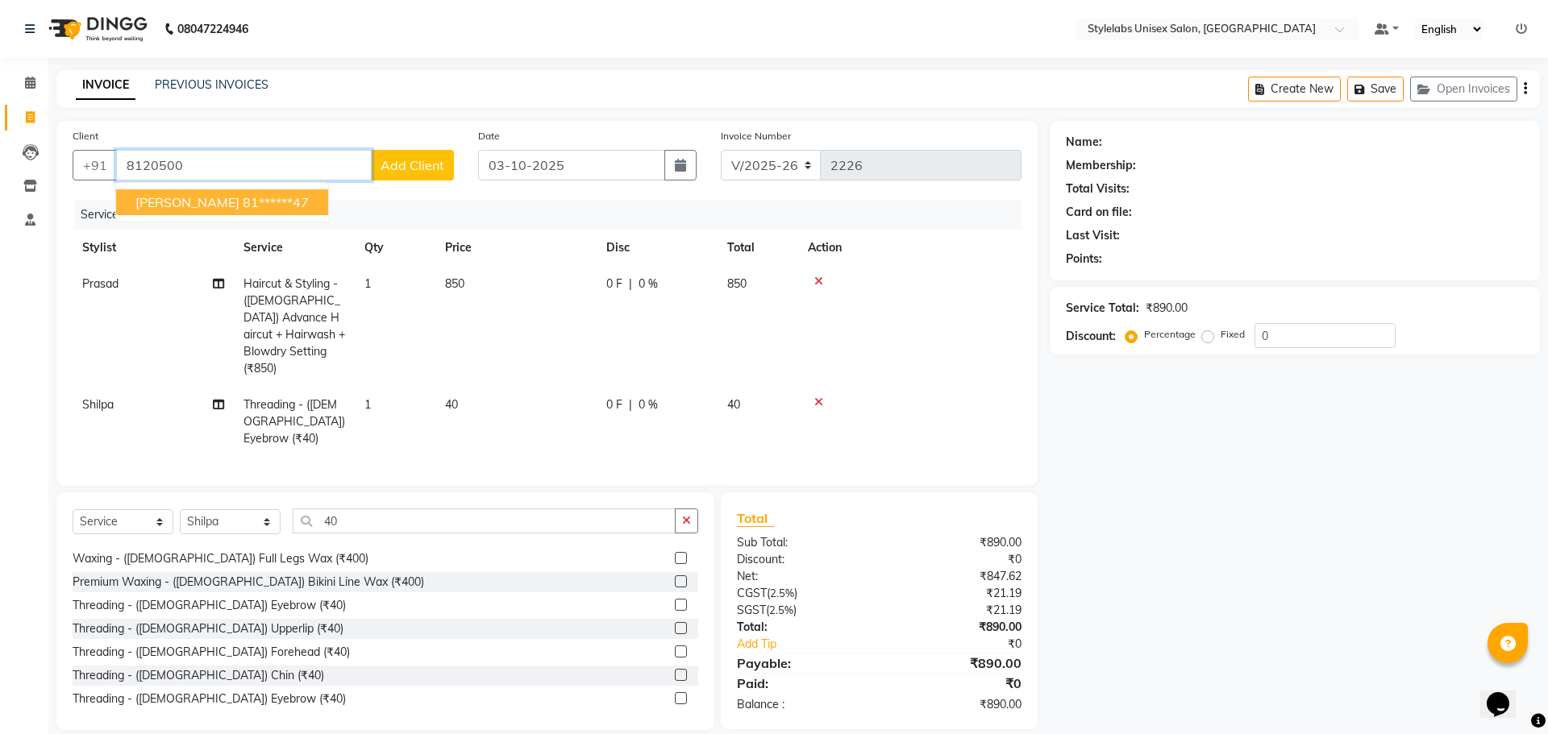
click at [243, 204] on ngb-highlight "81******47" at bounding box center [276, 202] width 66 height 16
type input "81******47"
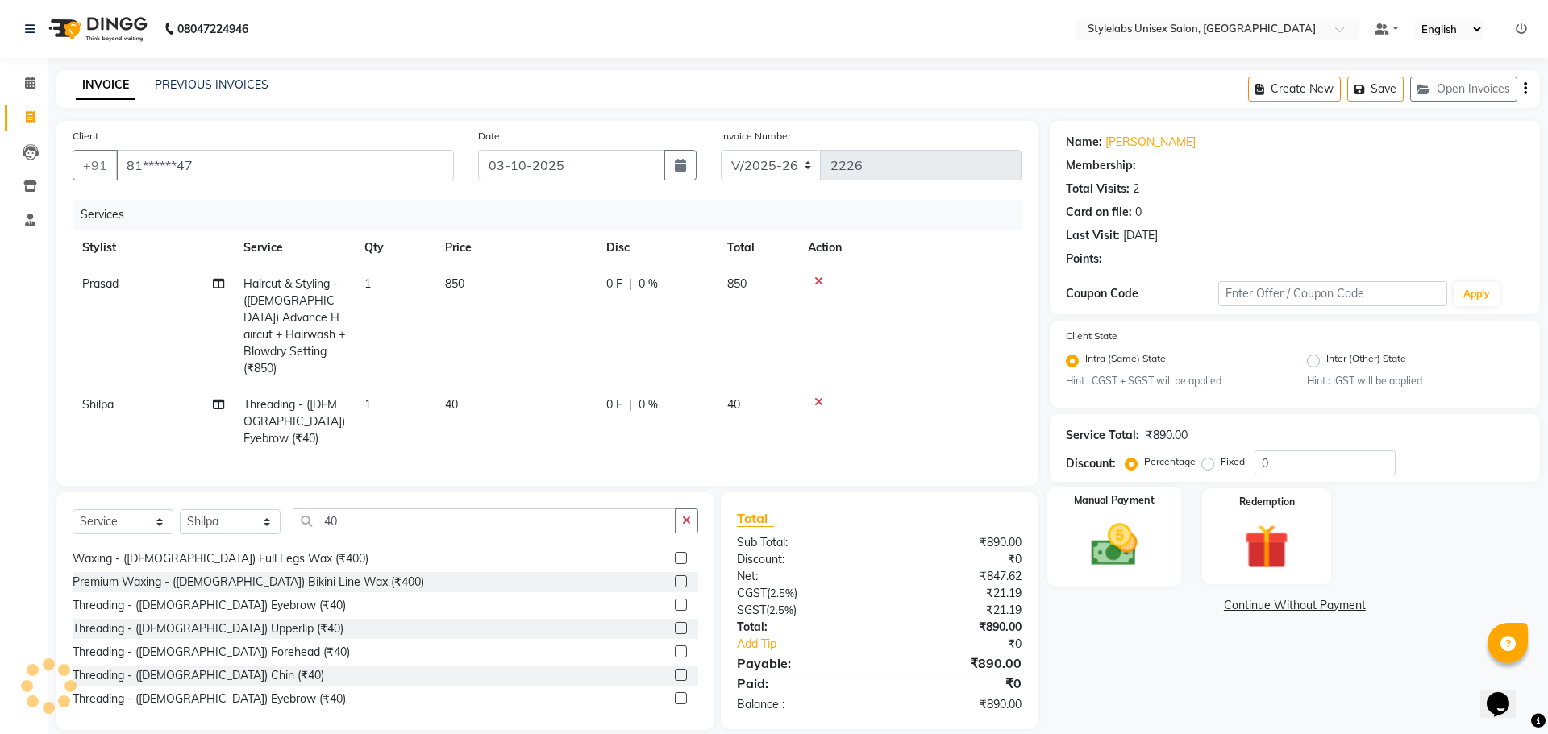
drag, startPoint x: 1133, startPoint y: 537, endPoint x: 1159, endPoint y: 582, distance: 52.0
click at [1134, 536] on img at bounding box center [1113, 545] width 75 height 53
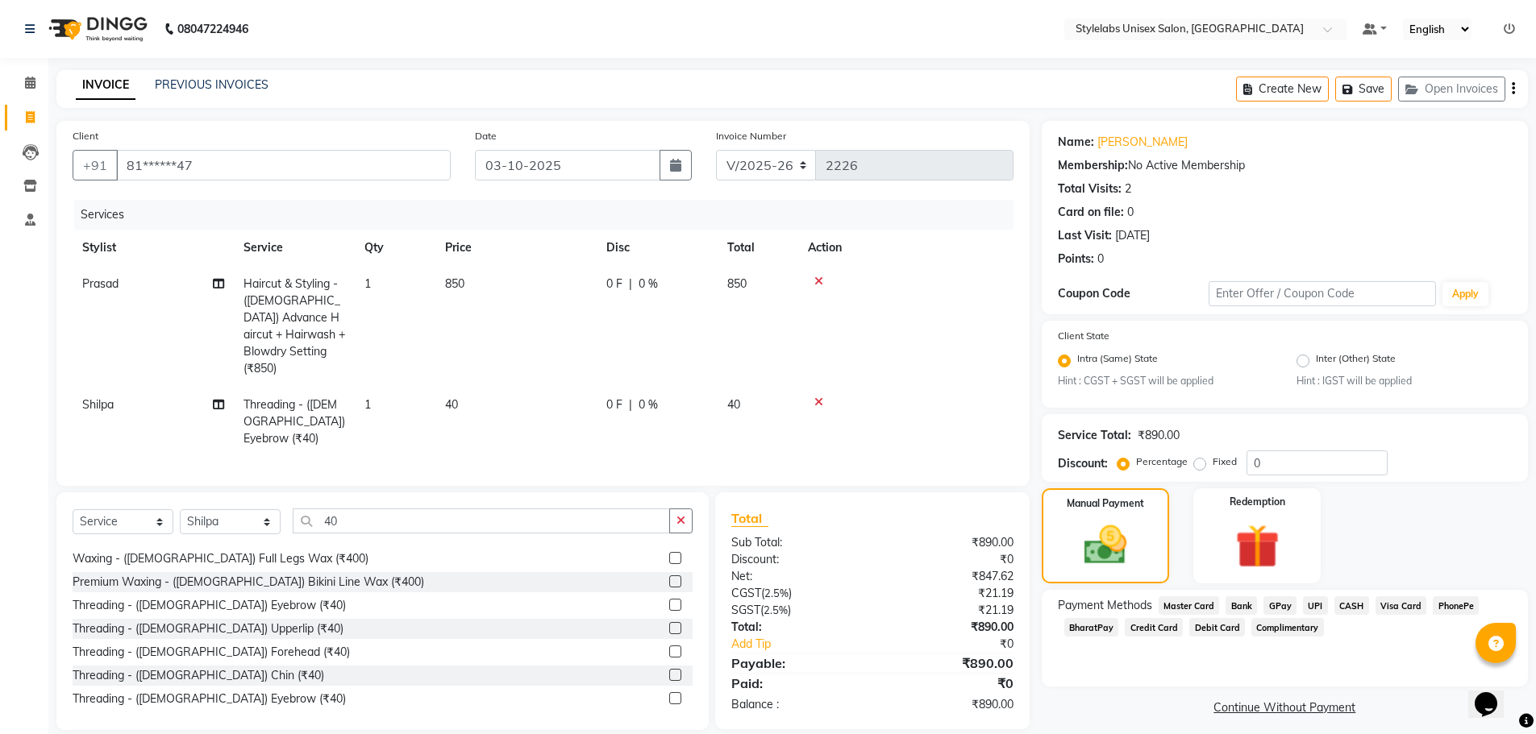
click at [1310, 601] on span "UPI" at bounding box center [1315, 606] width 25 height 19
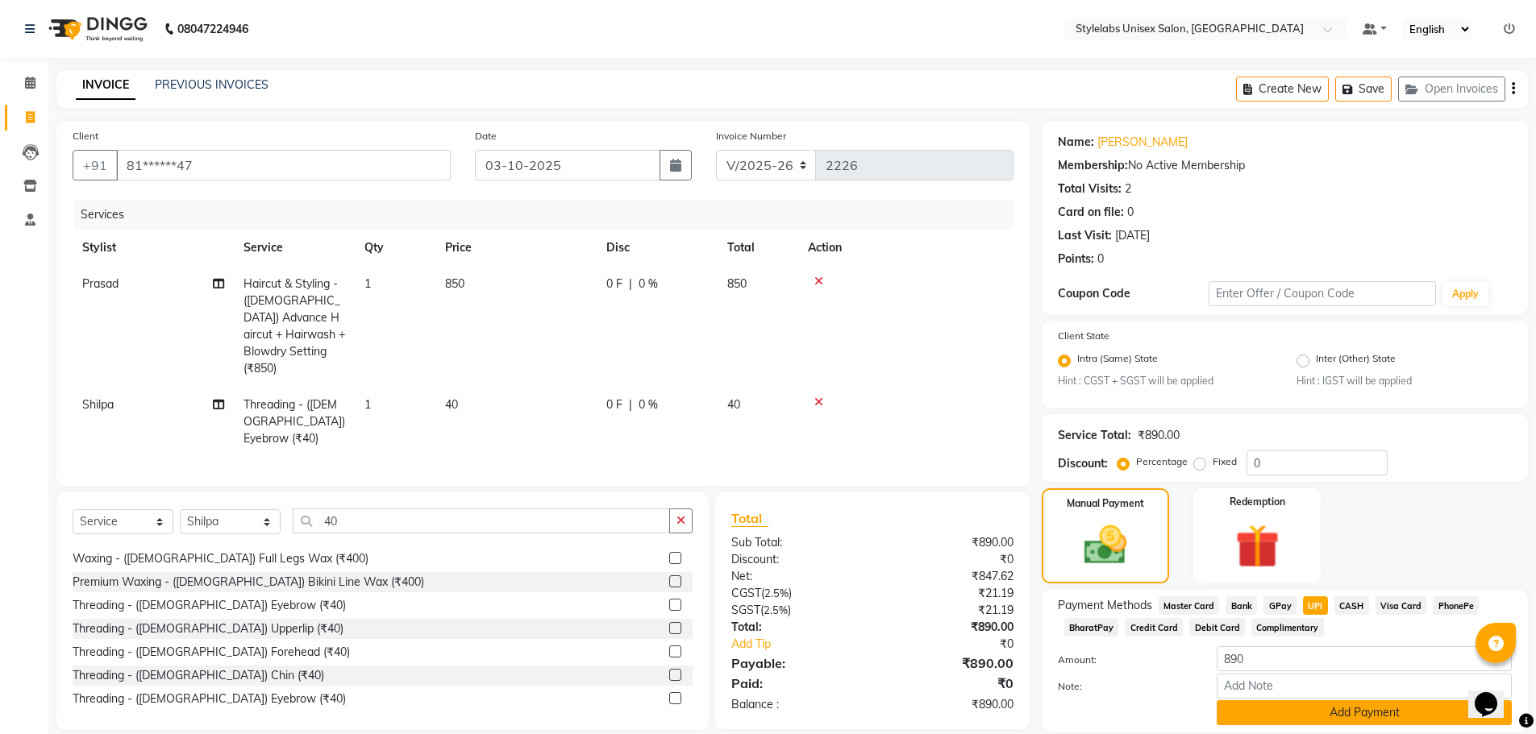
click at [1291, 713] on button "Add Payment" at bounding box center [1363, 713] width 295 height 25
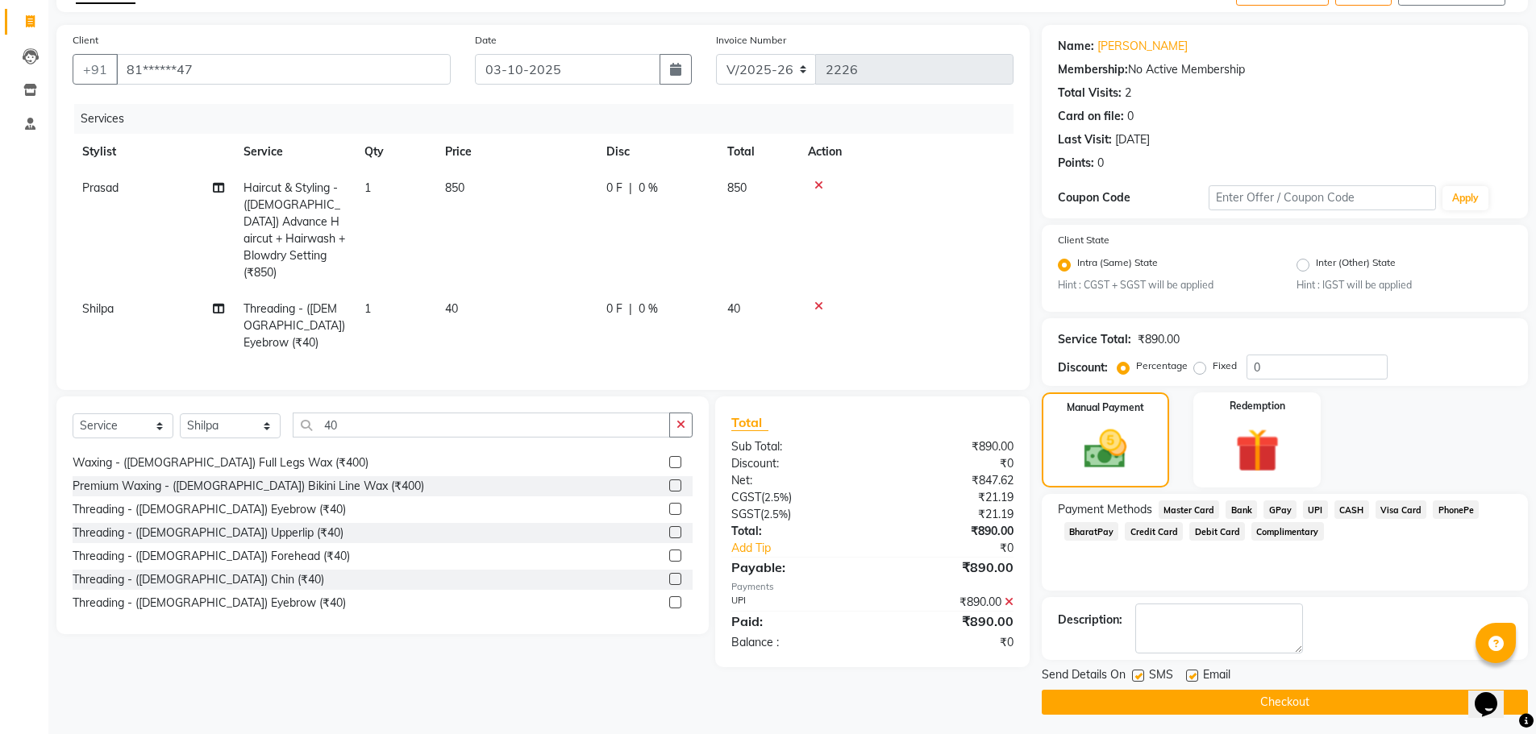
scroll to position [101, 0]
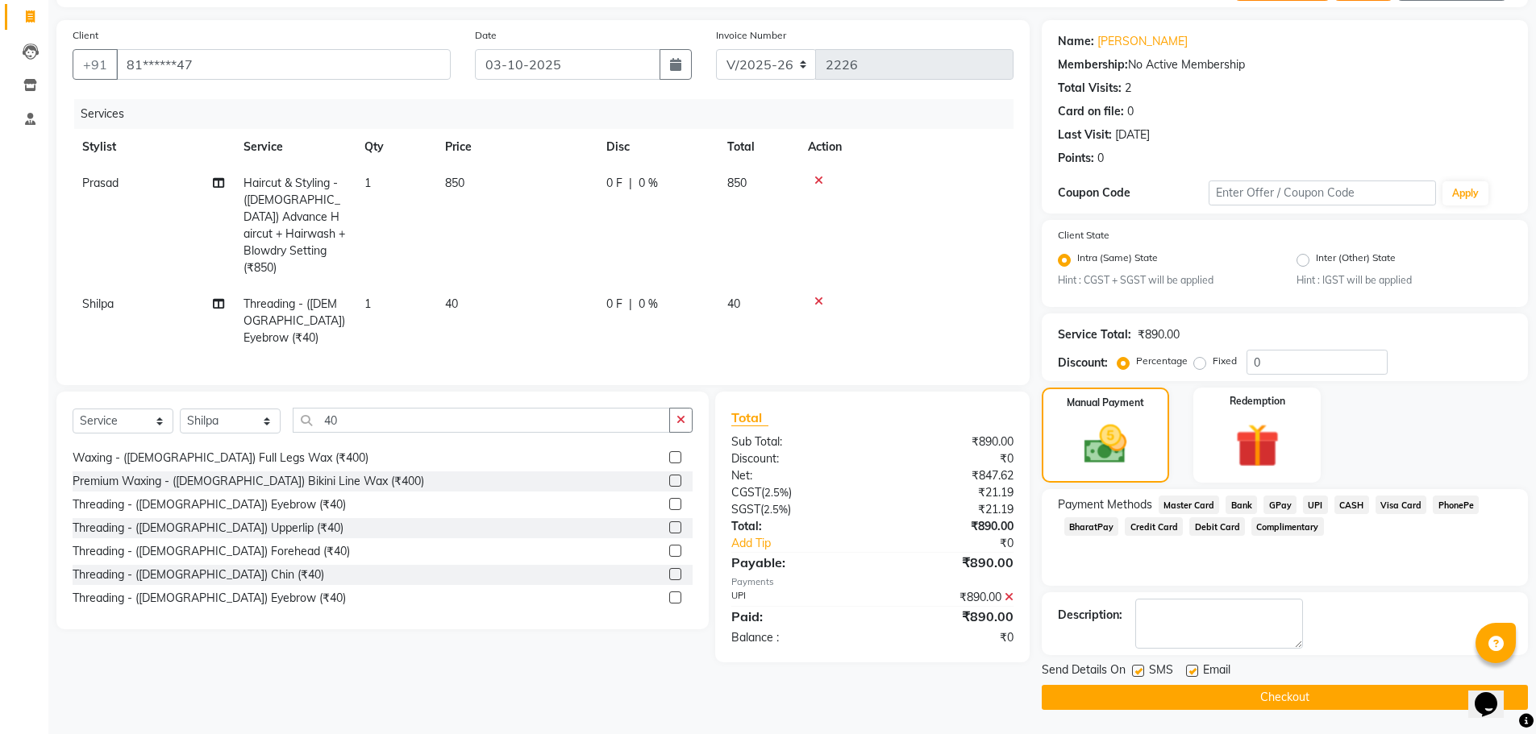
click at [1306, 702] on button "Checkout" at bounding box center [1285, 697] width 486 height 25
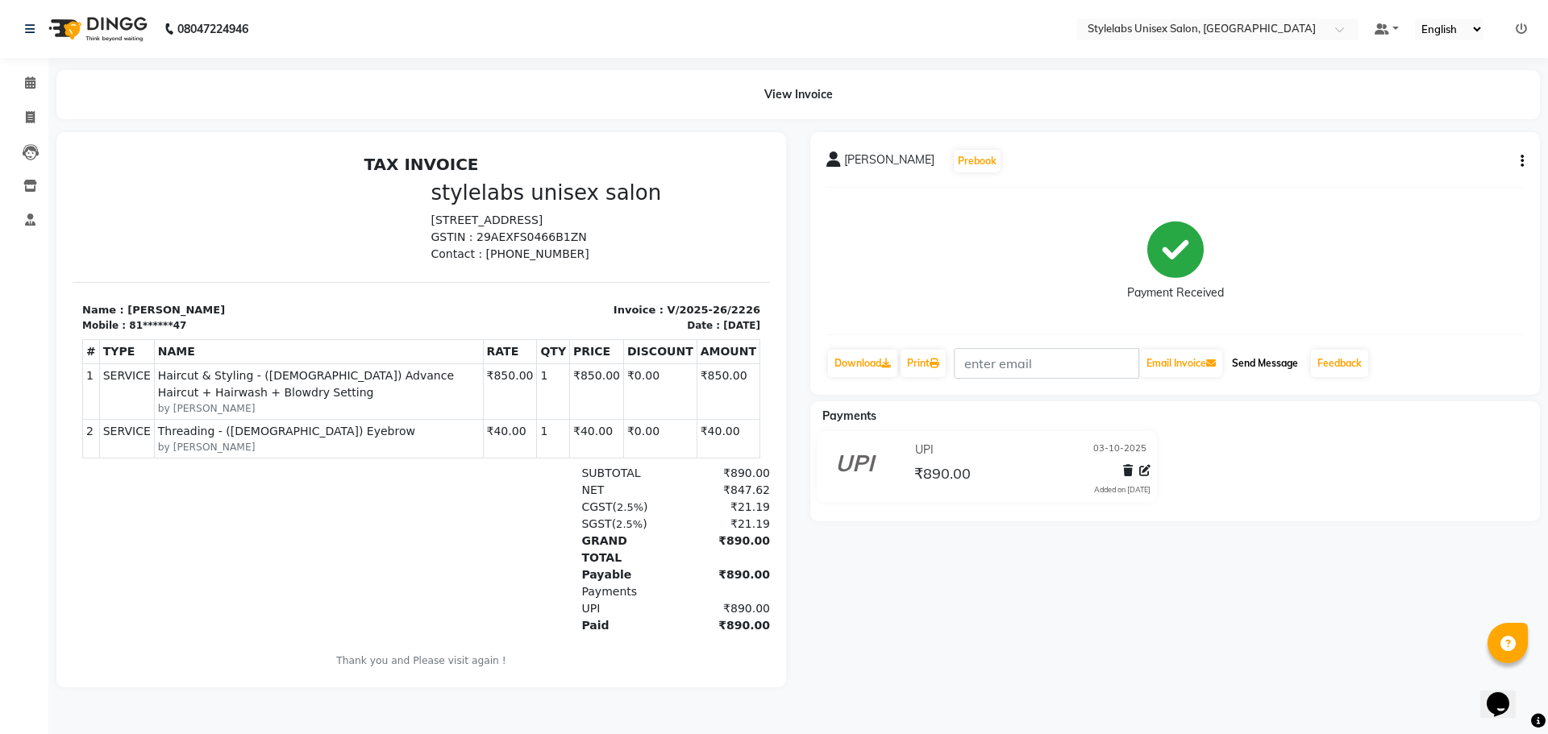
click at [1277, 356] on button "Send Message" at bounding box center [1264, 363] width 79 height 27
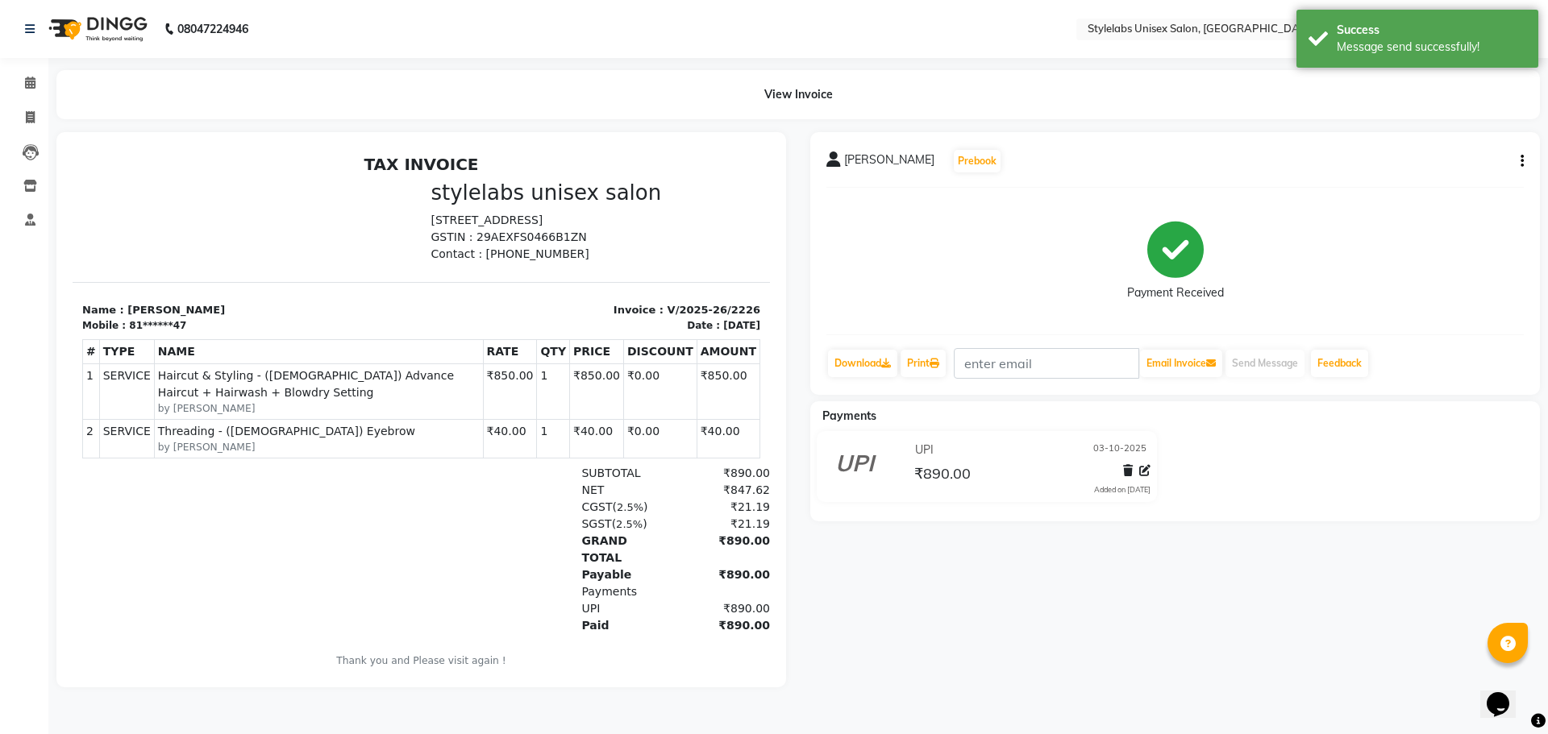
select select "service"
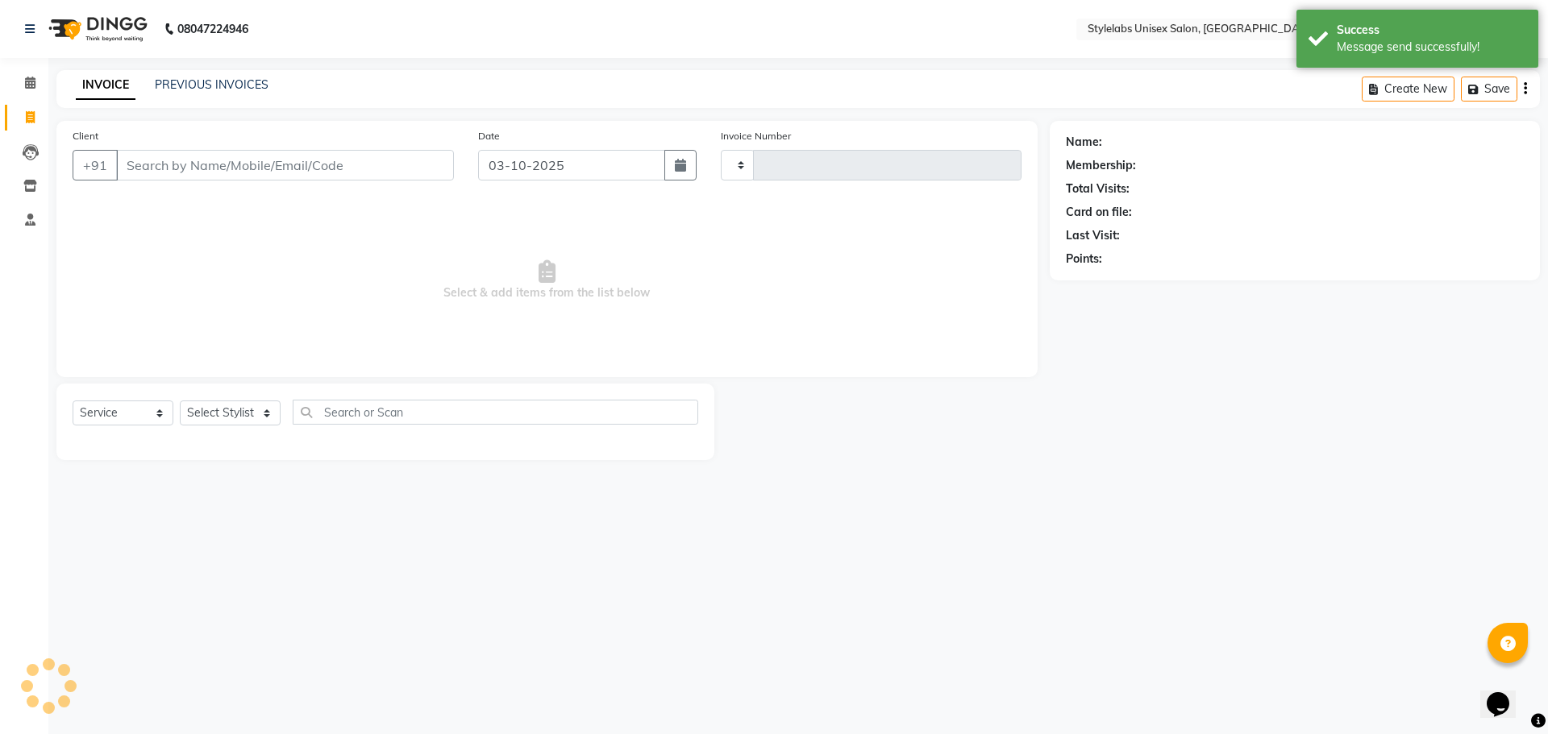
type input "2227"
select select "6674"
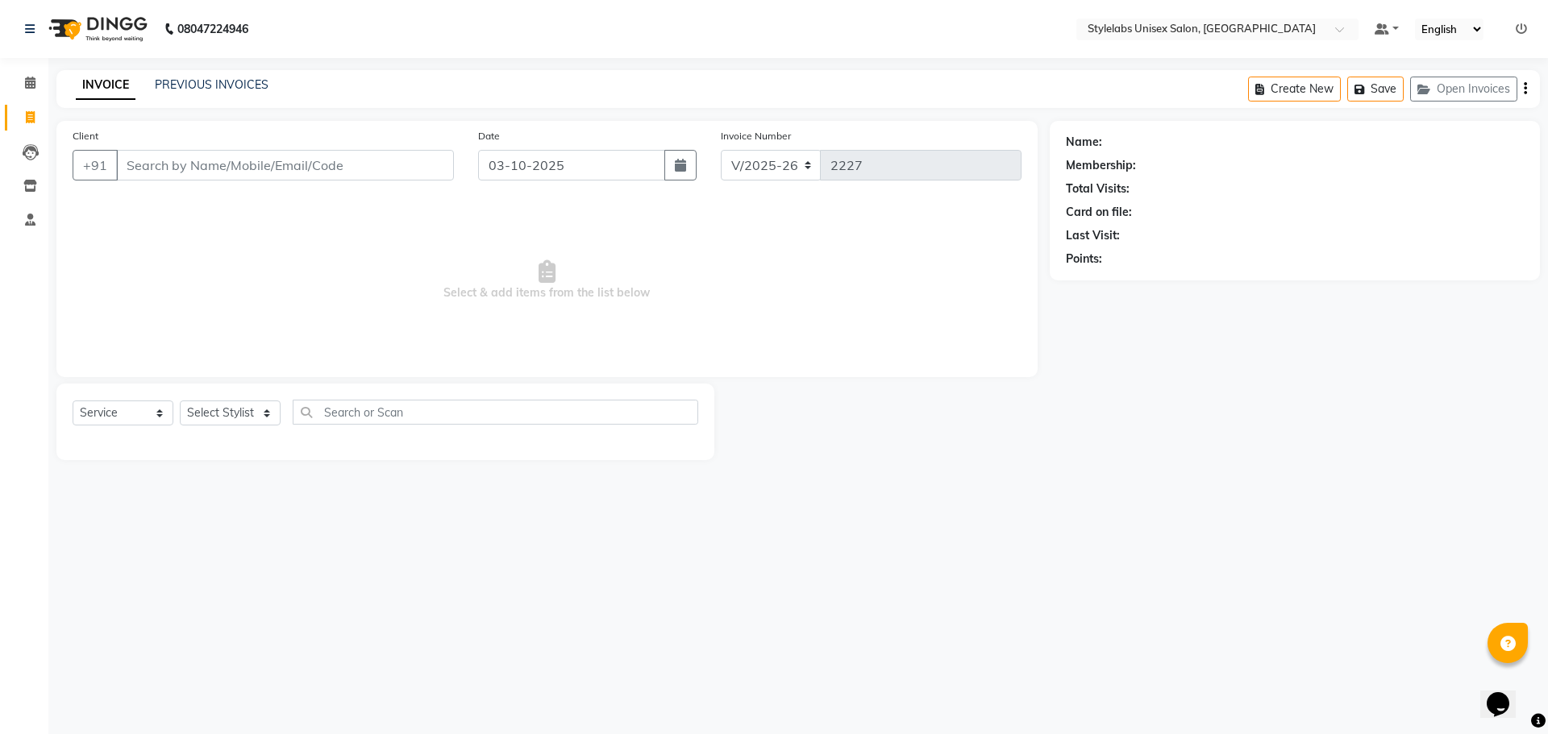
click at [229, 72] on div "INVOICE PREVIOUS INVOICES Create New Save Open Invoices" at bounding box center [797, 89] width 1483 height 38
